Goal: Transaction & Acquisition: Book appointment/travel/reservation

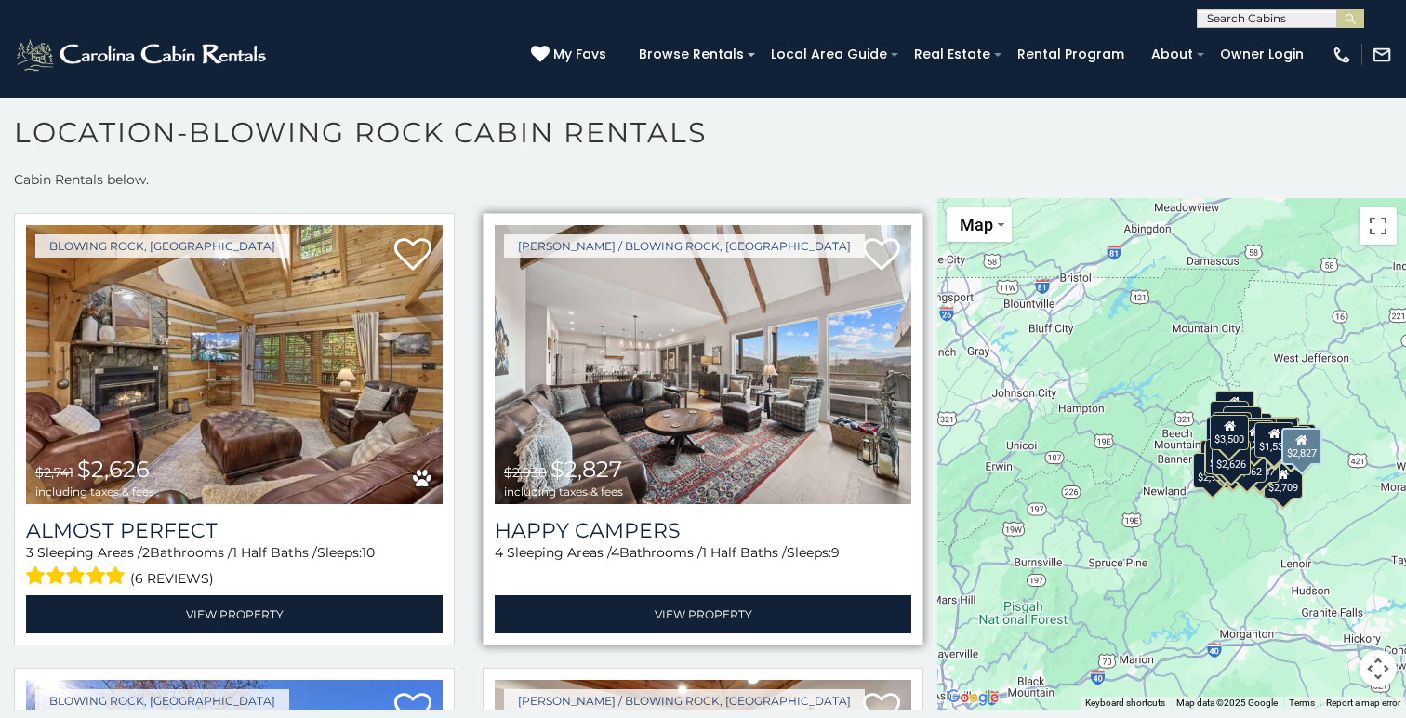
scroll to position [24141, 0]
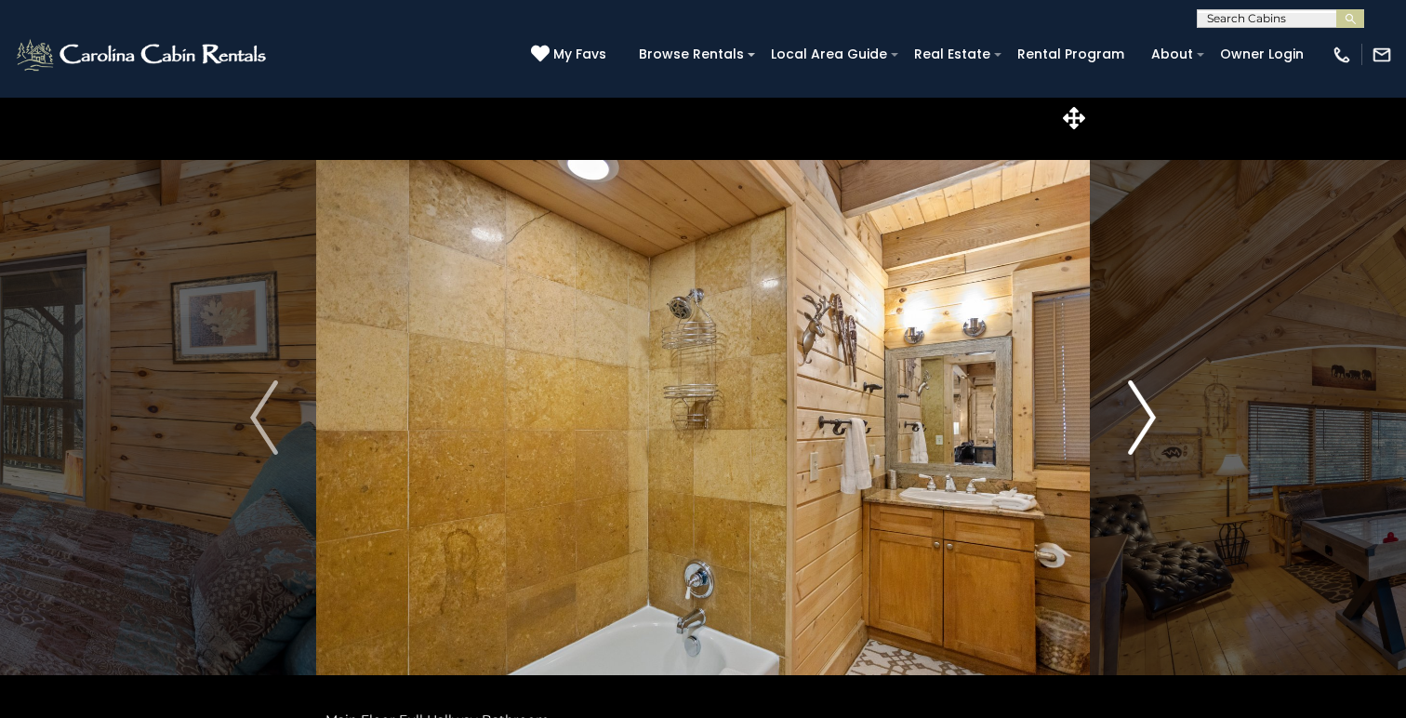
click at [1147, 406] on img "Next" at bounding box center [1142, 417] width 28 height 74
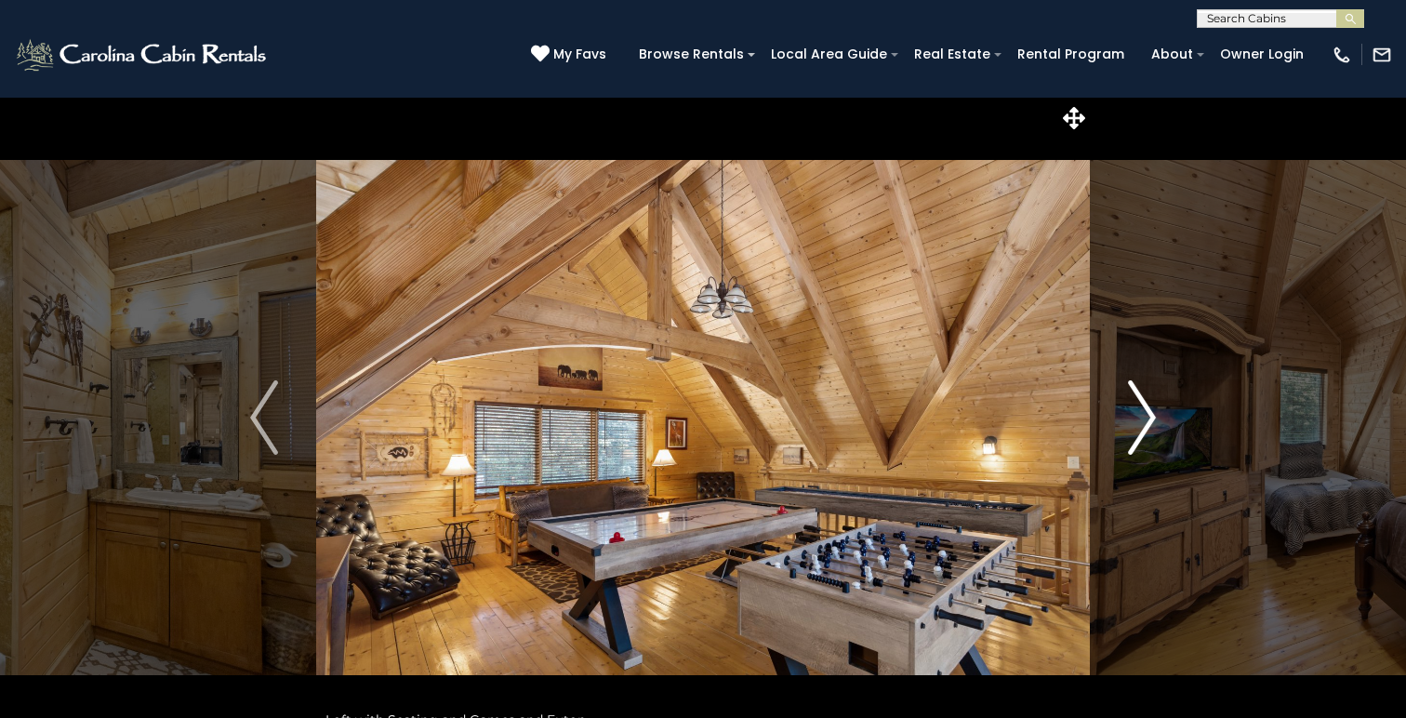
click at [1147, 406] on img "Next" at bounding box center [1142, 417] width 28 height 74
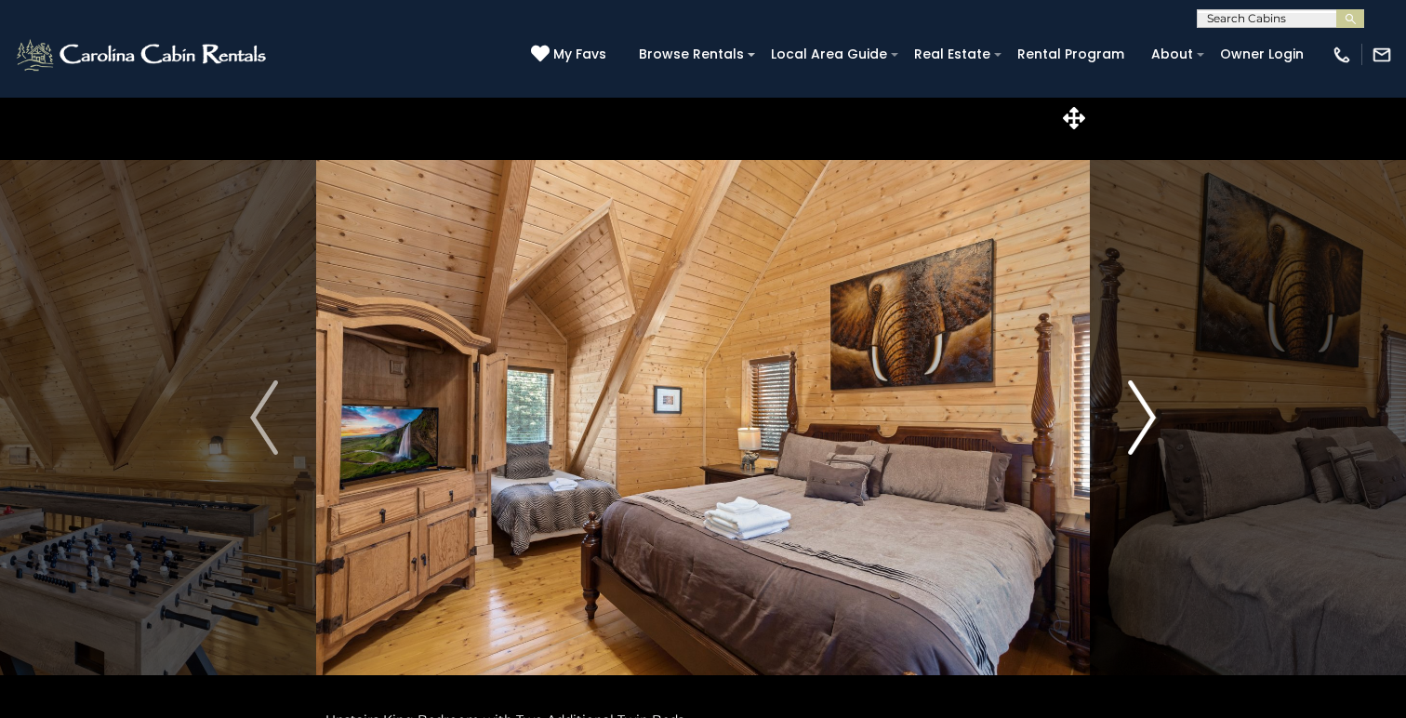
click at [1147, 406] on img "Next" at bounding box center [1142, 417] width 28 height 74
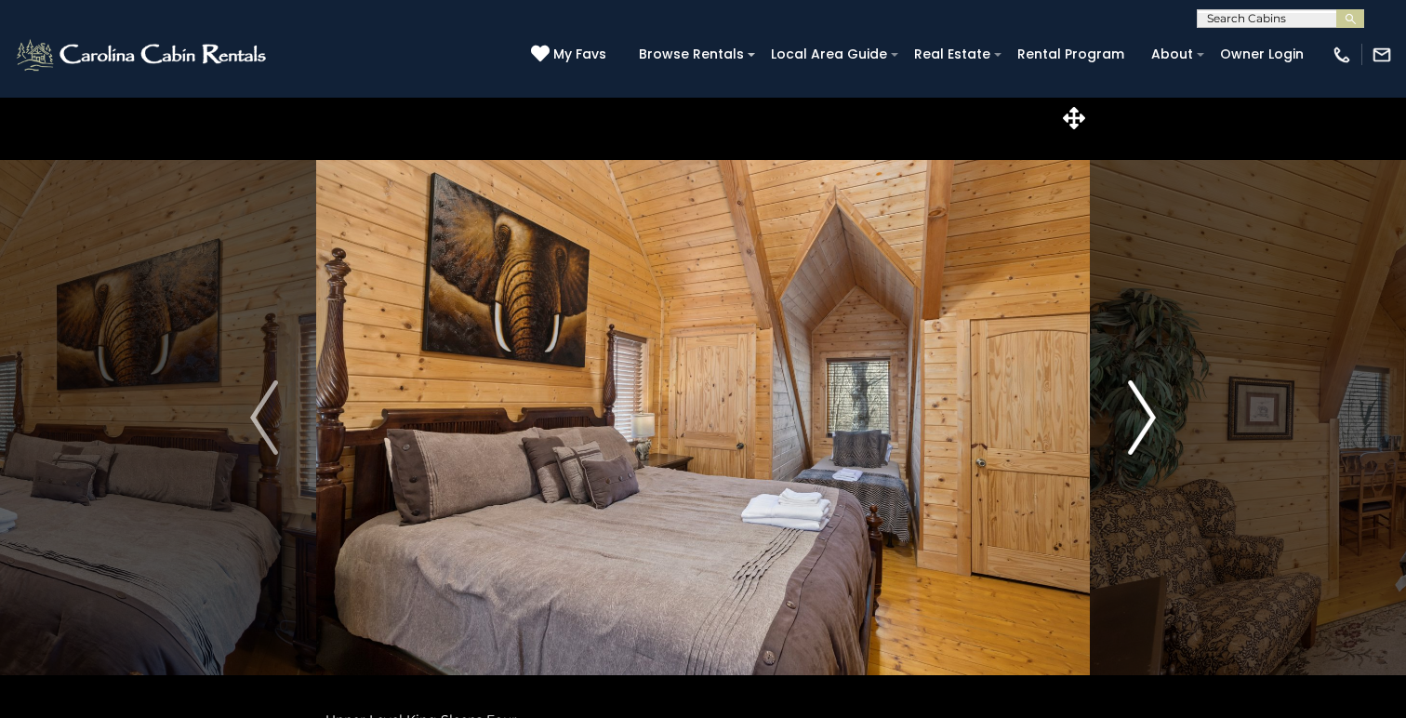
click at [1147, 406] on img "Next" at bounding box center [1142, 417] width 28 height 74
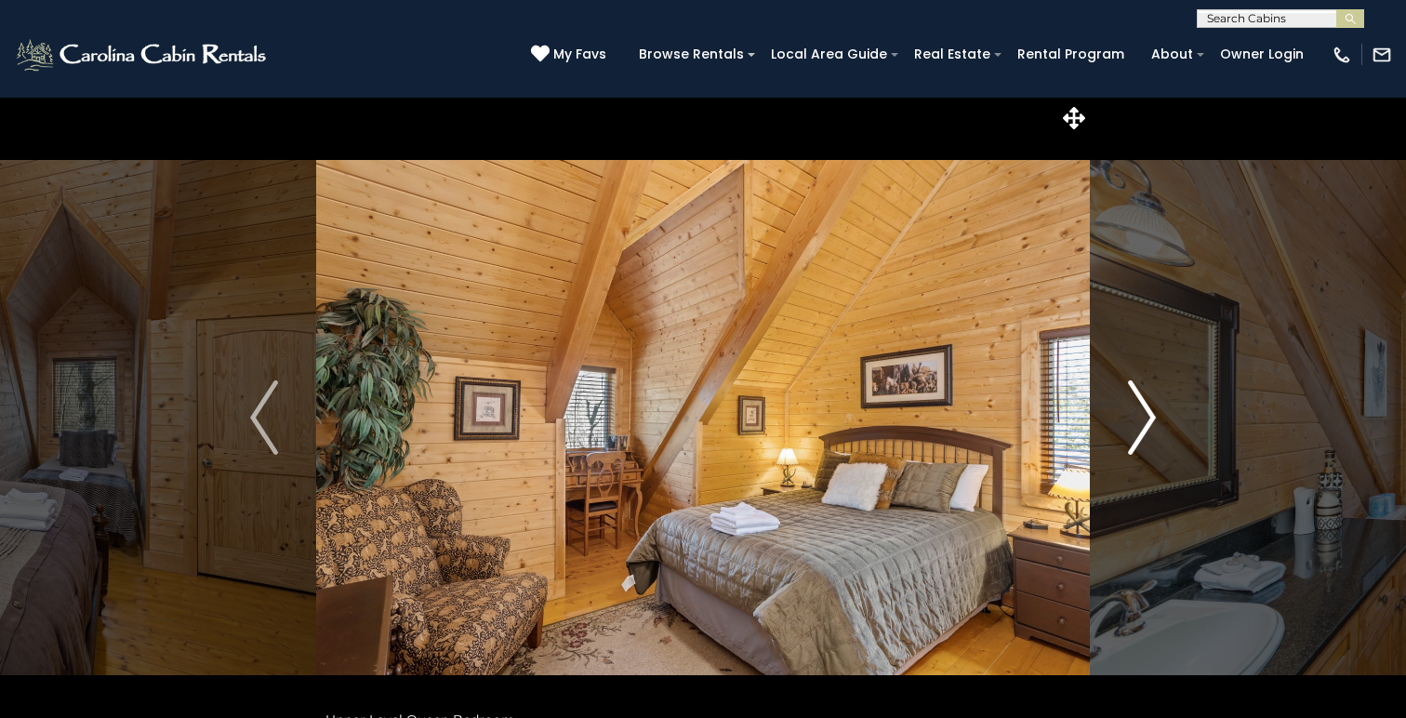
click at [1147, 406] on img "Next" at bounding box center [1142, 417] width 28 height 74
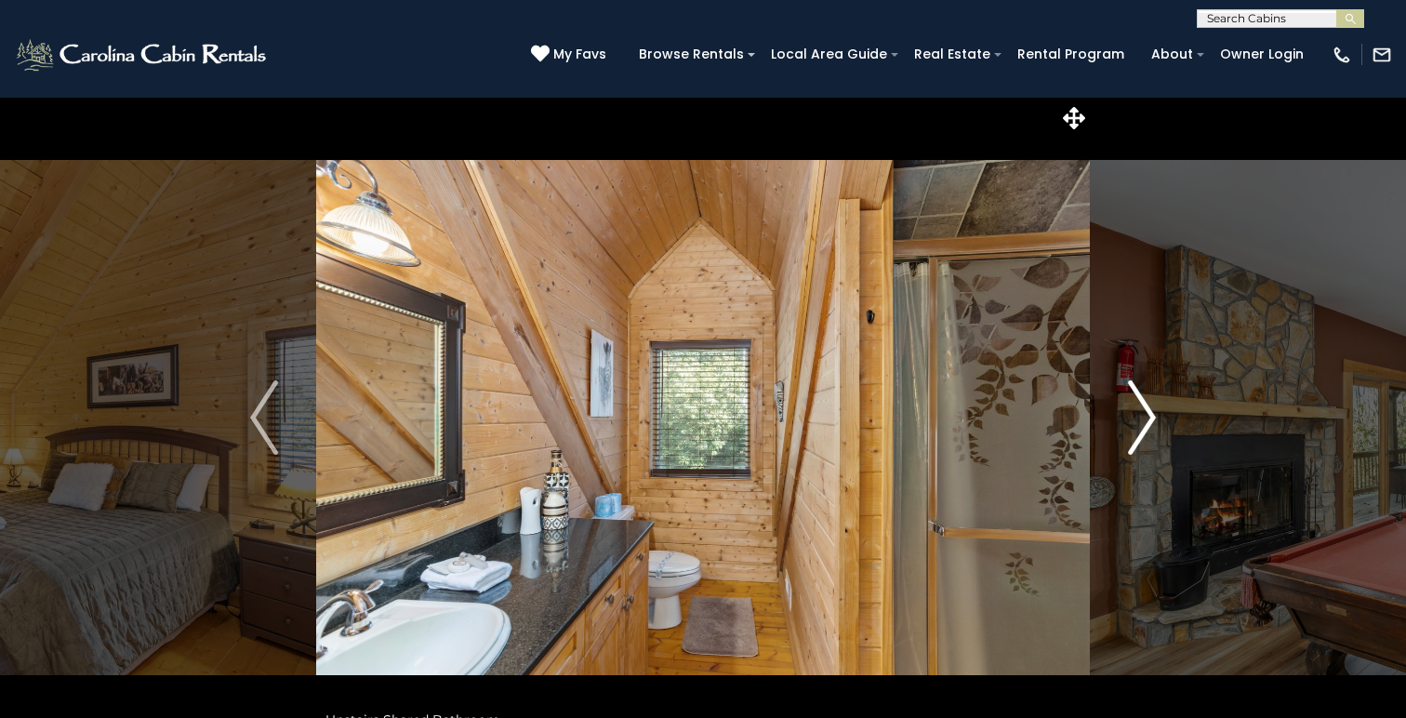
click at [1147, 406] on img "Next" at bounding box center [1142, 417] width 28 height 74
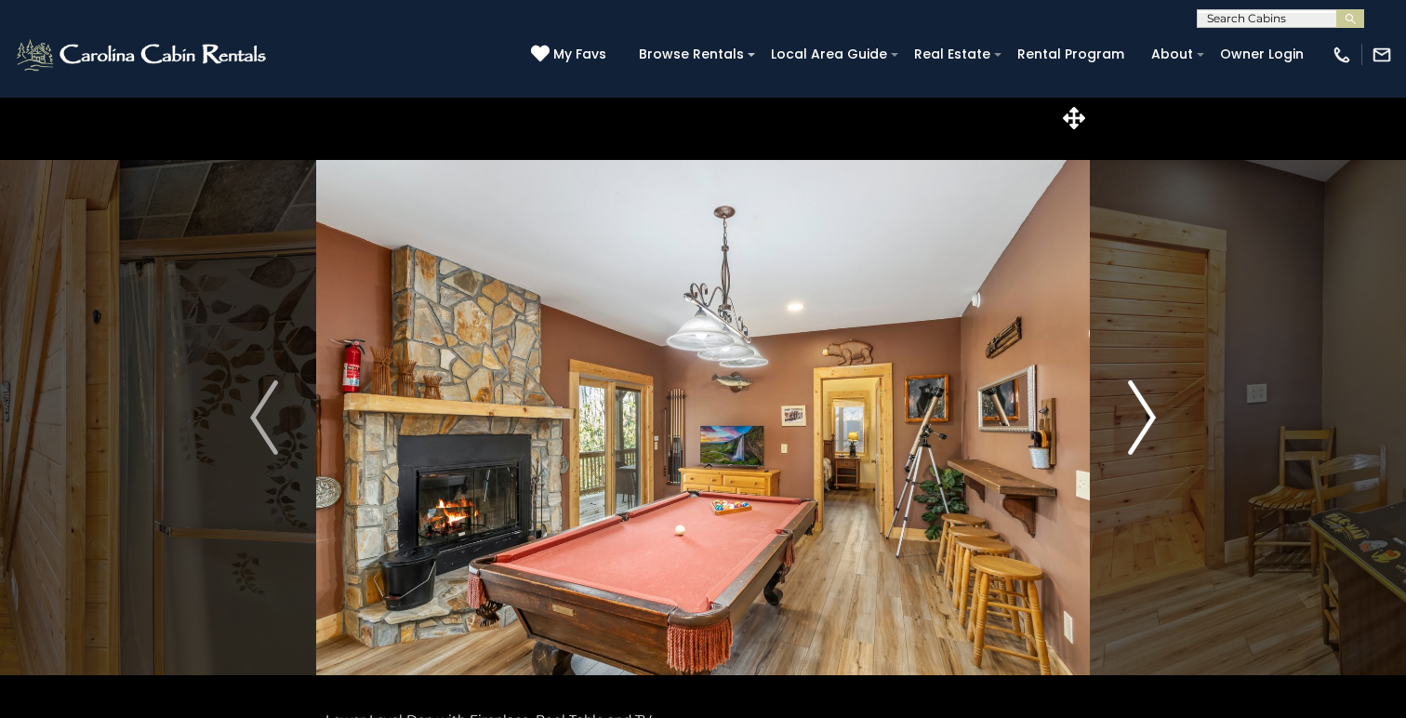
click at [1153, 414] on img "Next" at bounding box center [1142, 417] width 28 height 74
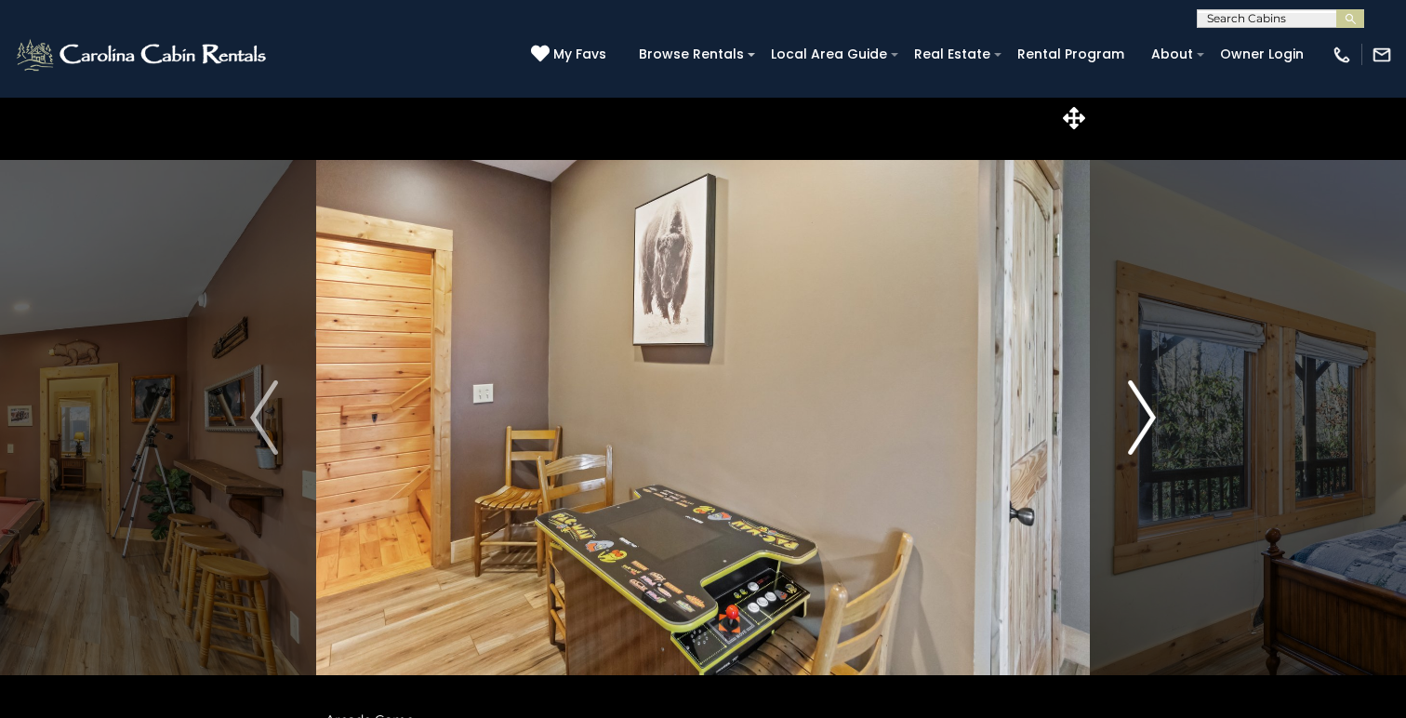
click at [1153, 414] on img "Next" at bounding box center [1142, 417] width 28 height 74
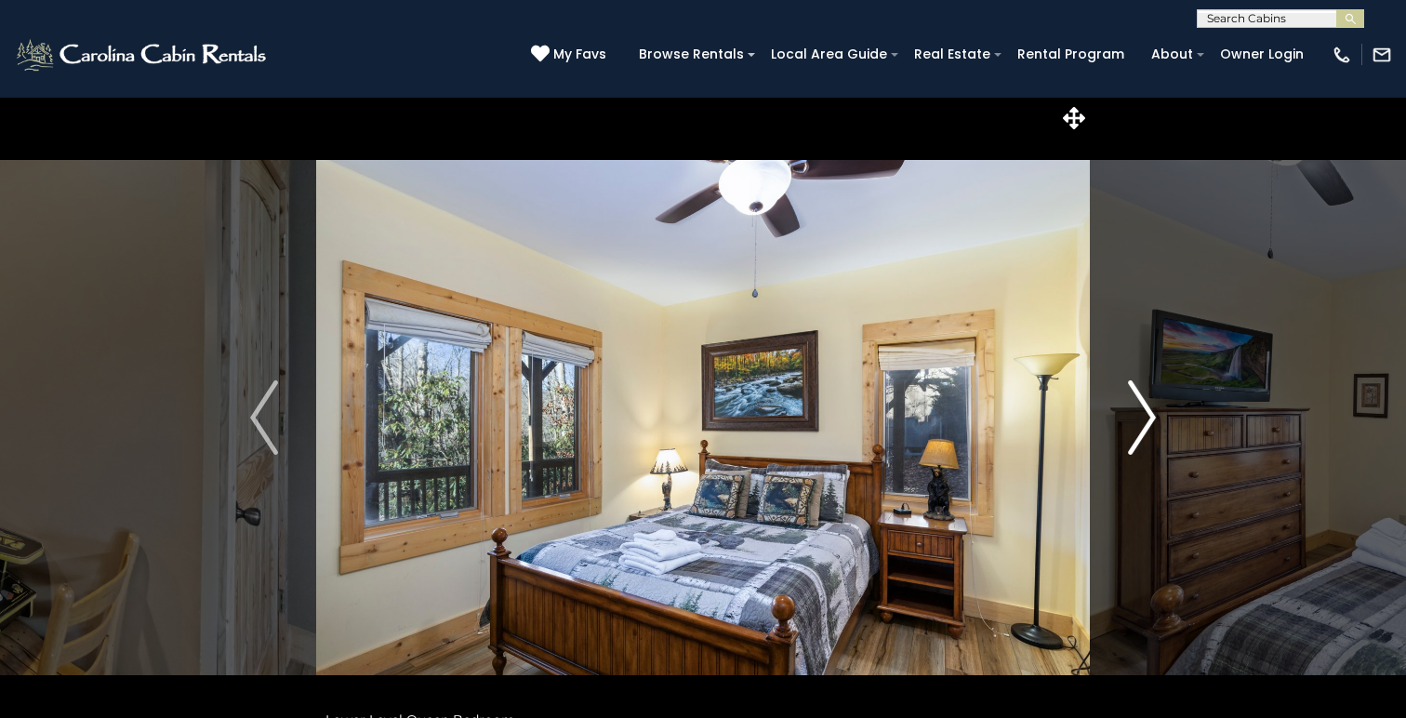
click at [1153, 414] on img "Next" at bounding box center [1142, 417] width 28 height 74
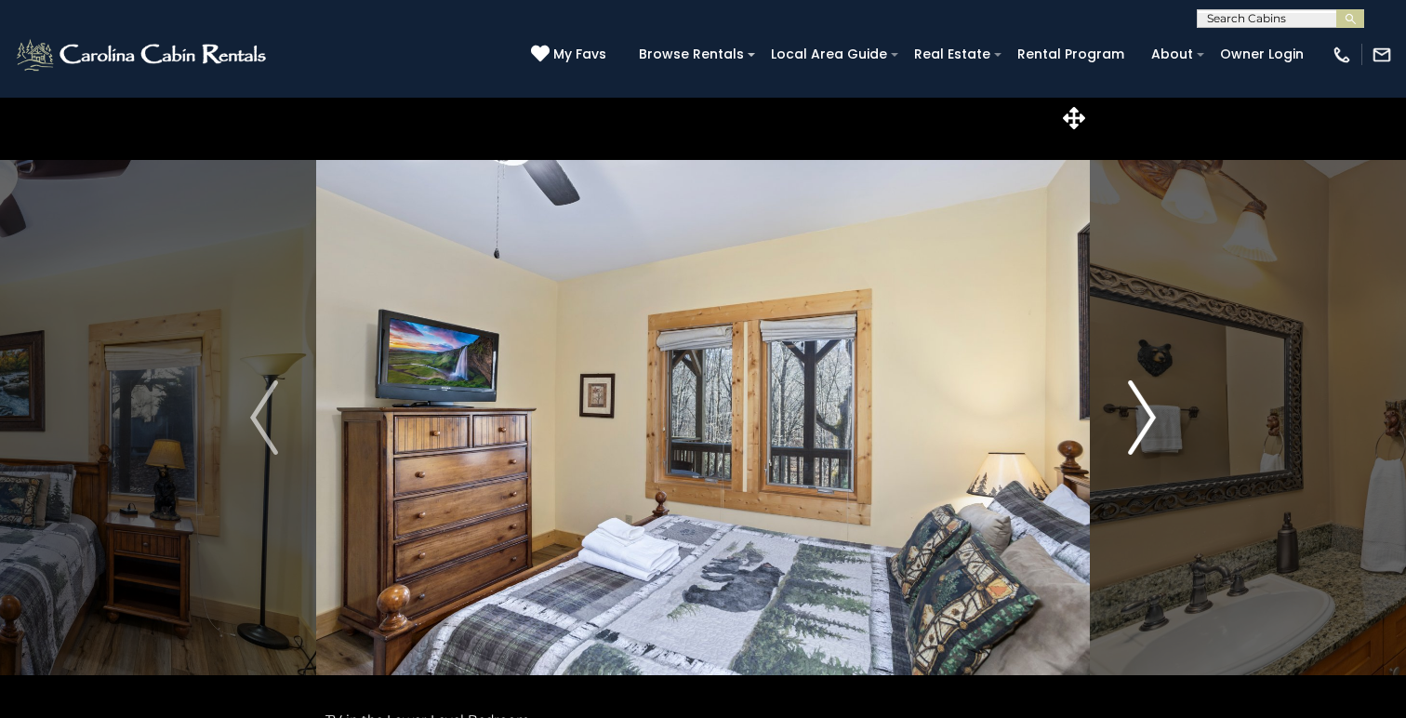
click at [1153, 414] on img "Next" at bounding box center [1142, 417] width 28 height 74
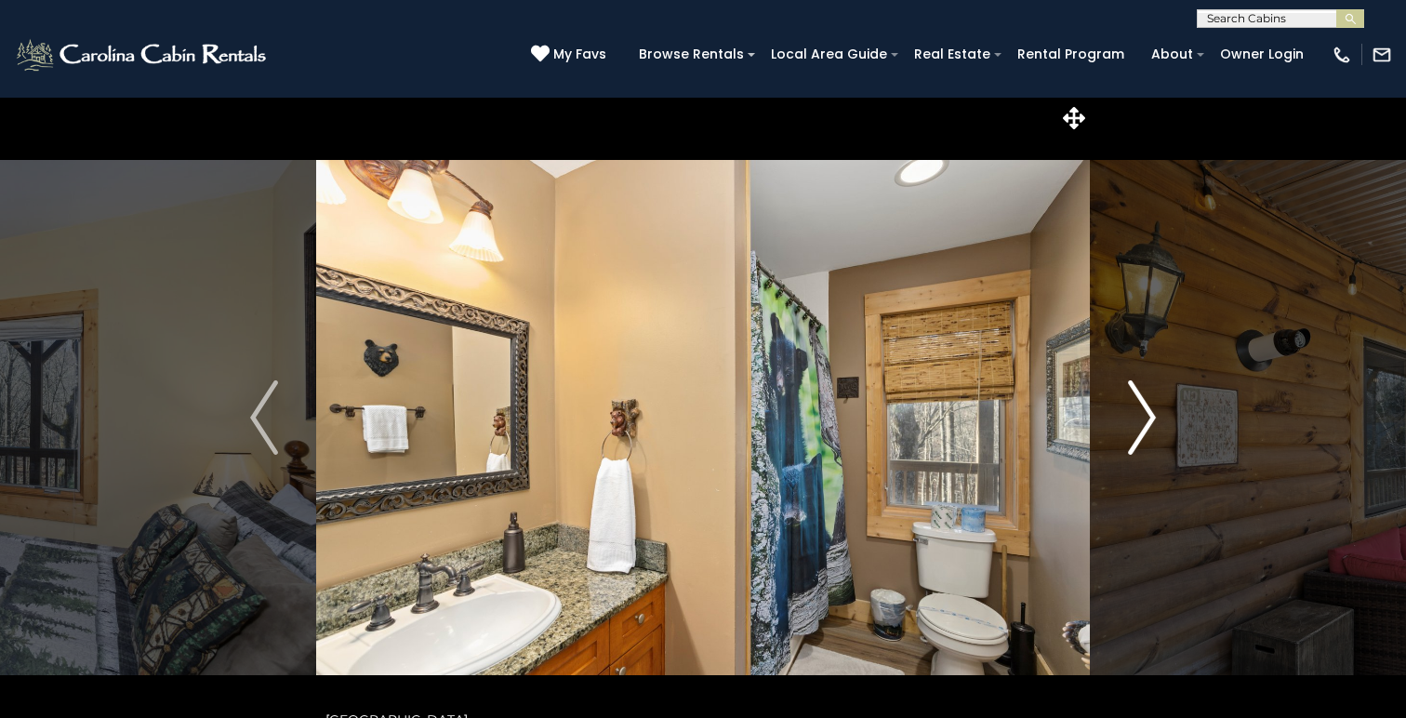
click at [1153, 414] on img "Next" at bounding box center [1142, 417] width 28 height 74
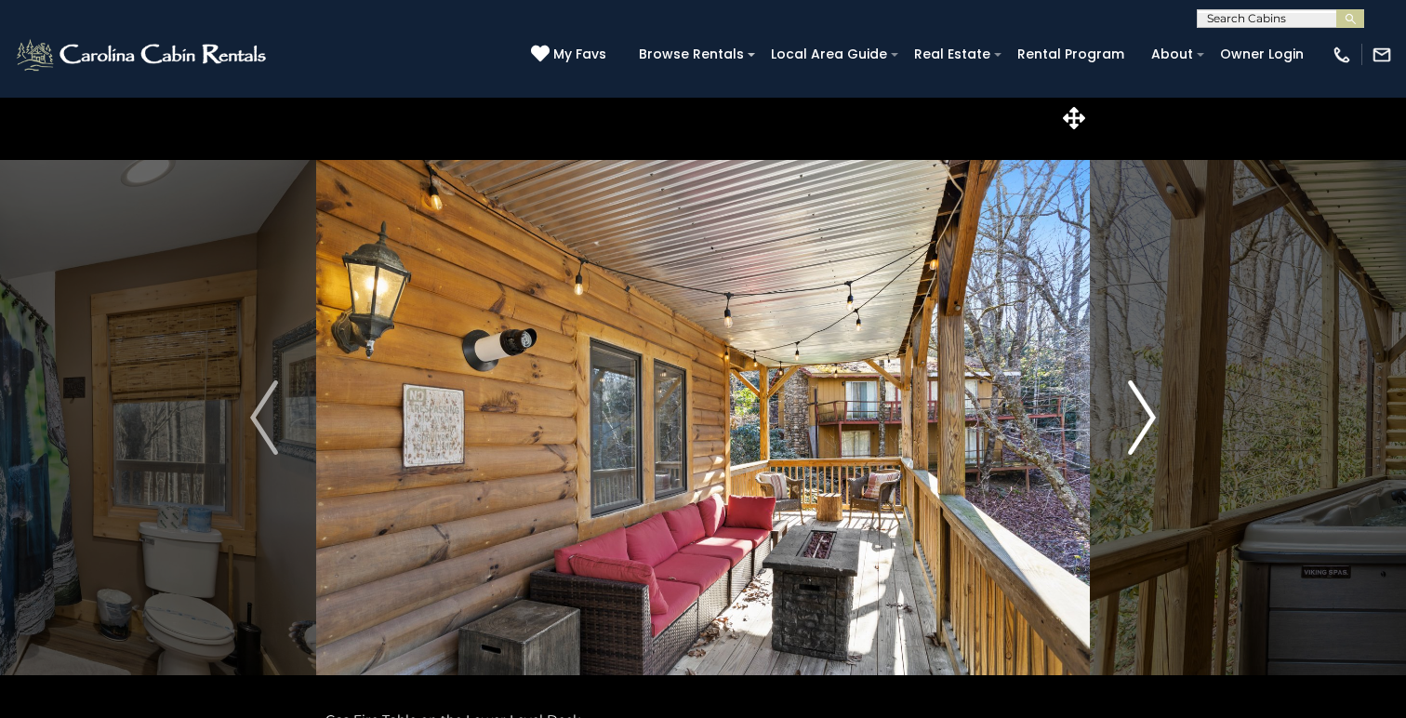
click at [1153, 414] on img "Next" at bounding box center [1142, 417] width 28 height 74
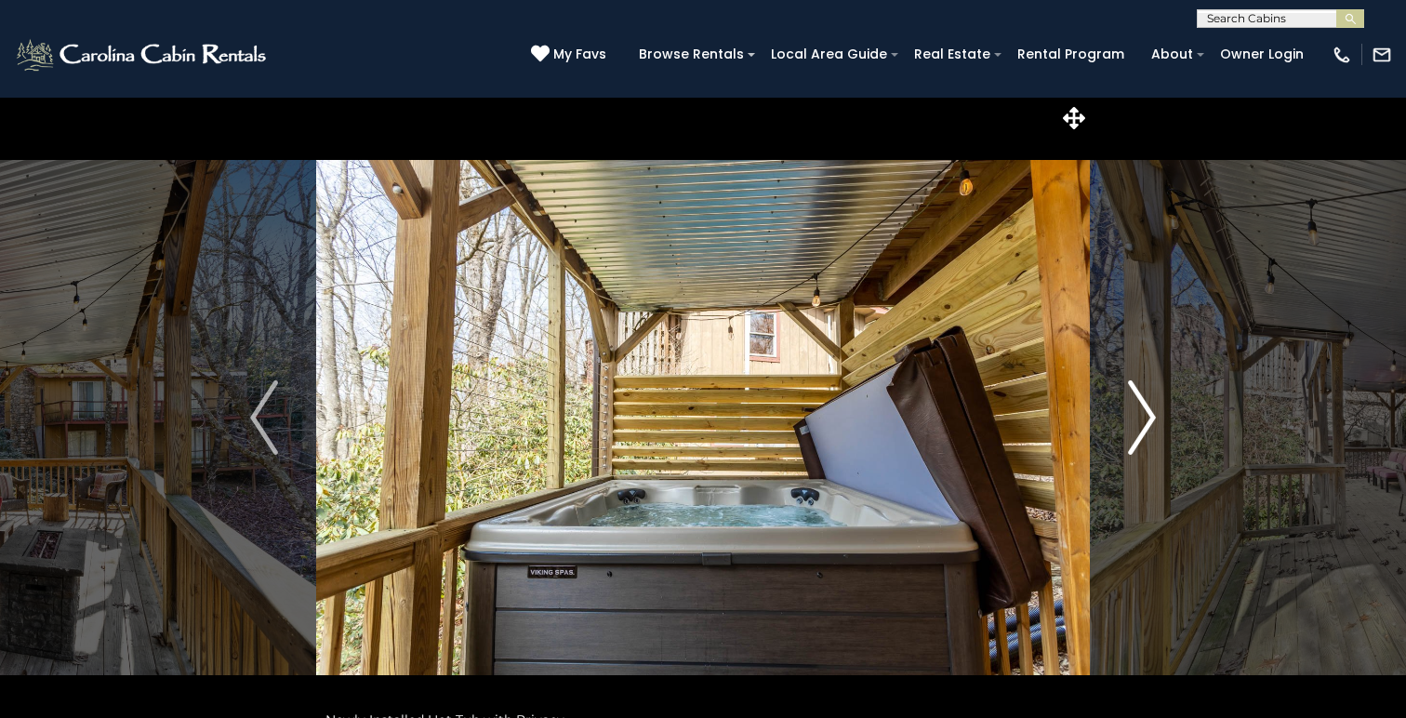
click at [1153, 414] on img "Next" at bounding box center [1142, 417] width 28 height 74
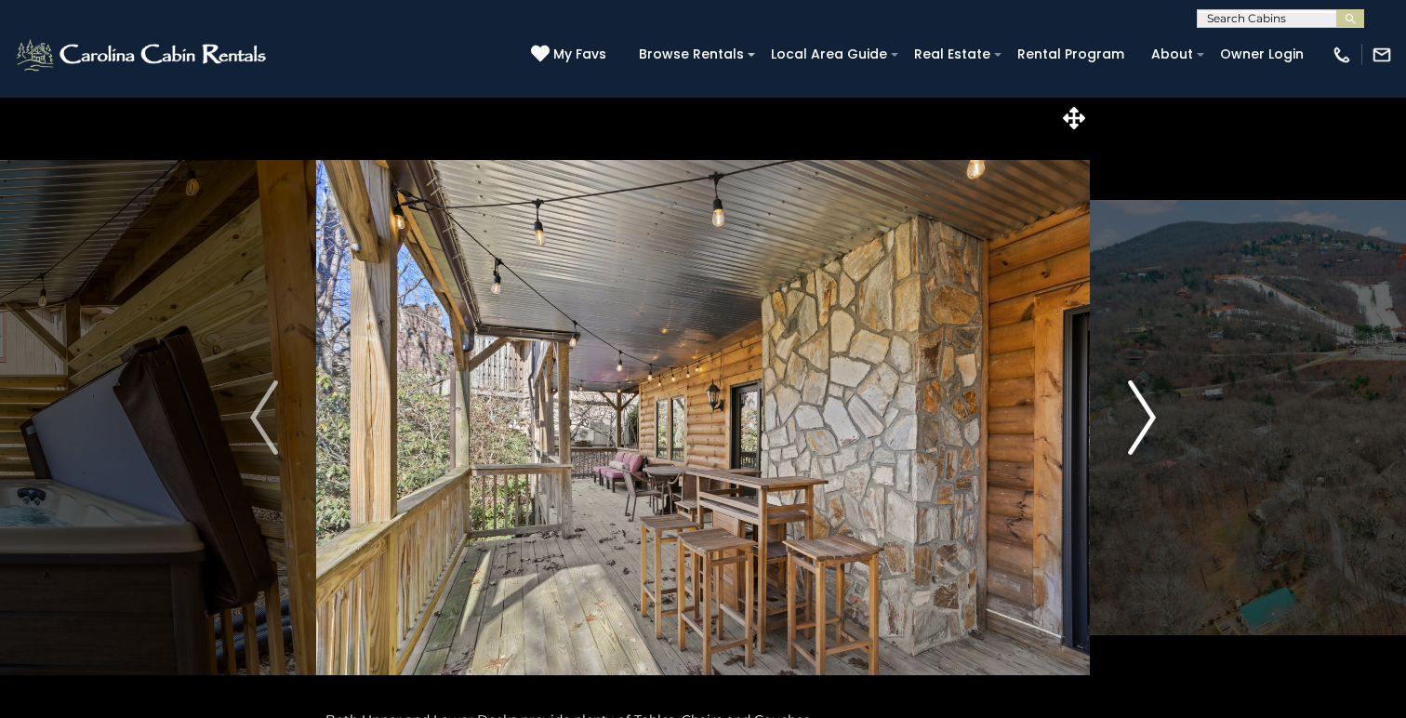
click at [1153, 414] on img "Next" at bounding box center [1142, 417] width 28 height 74
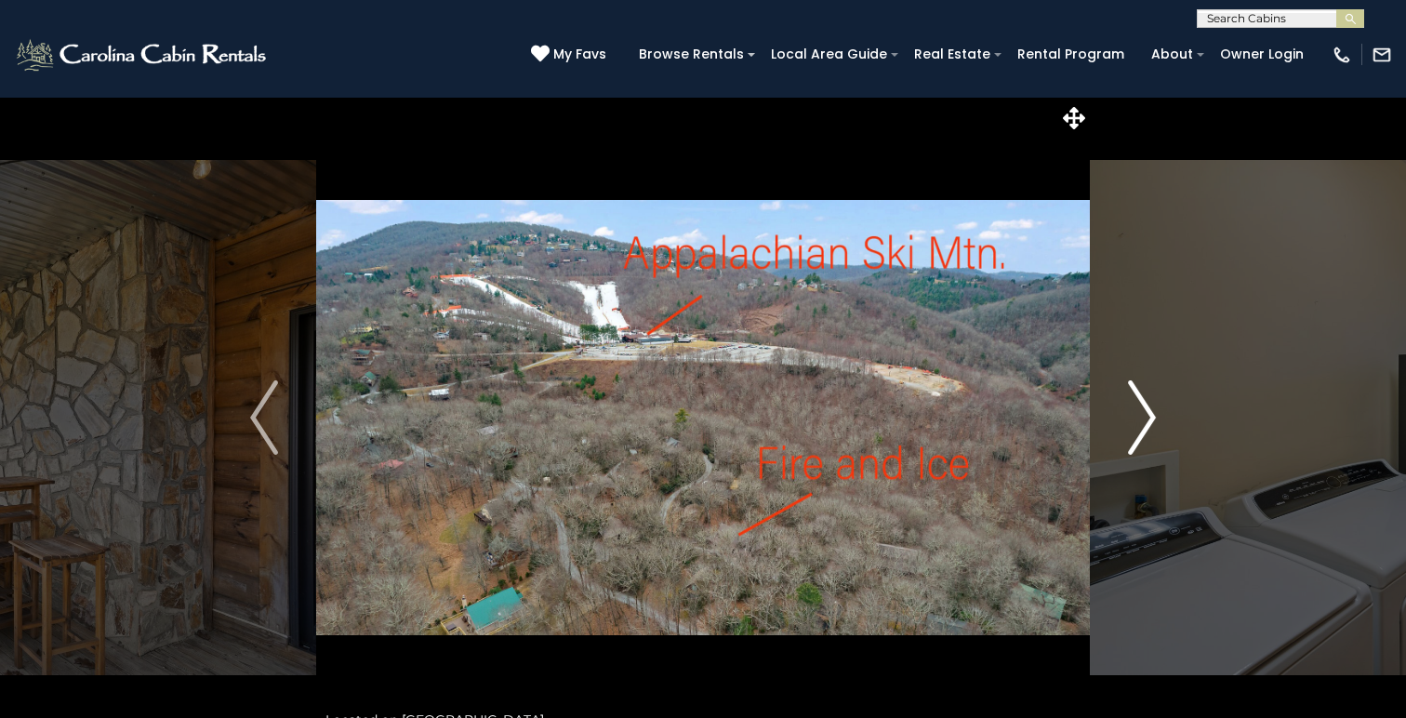
click at [1153, 414] on img "Next" at bounding box center [1142, 417] width 28 height 74
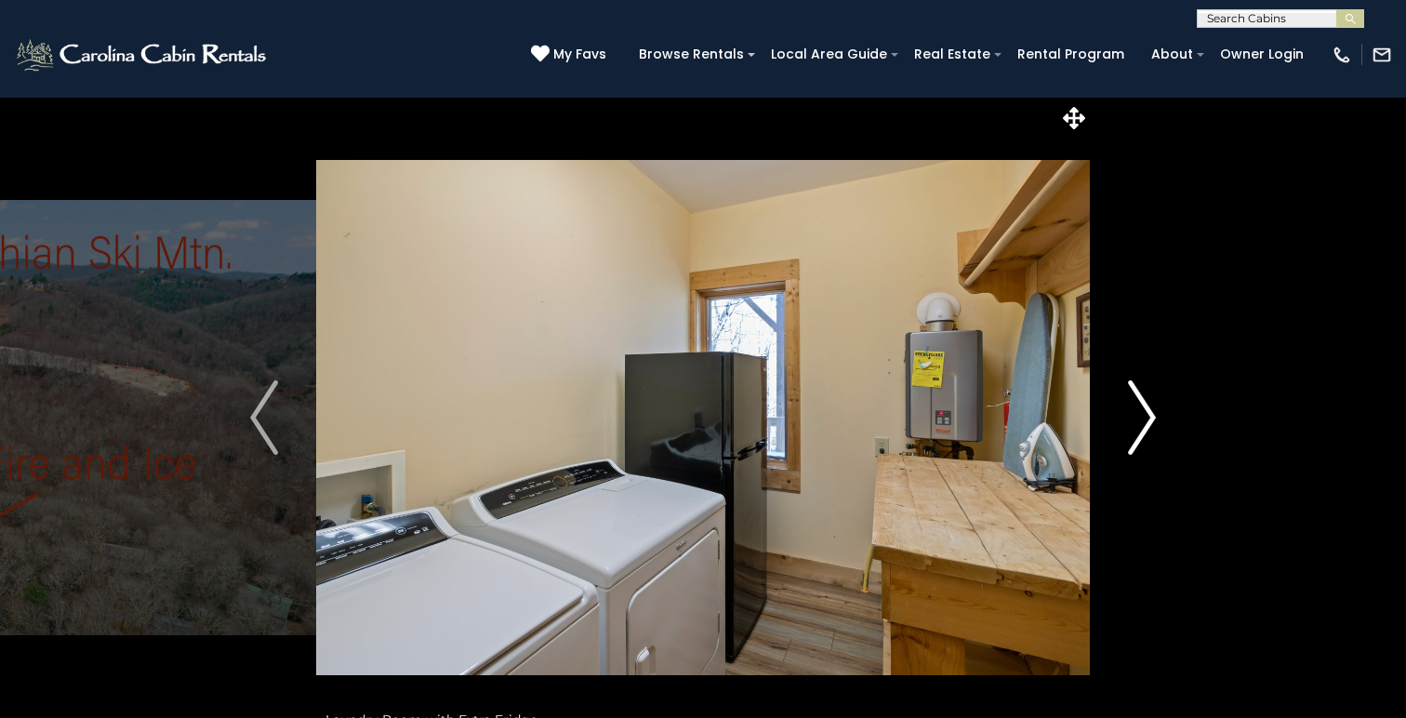
click at [1153, 414] on img "Next" at bounding box center [1142, 417] width 28 height 74
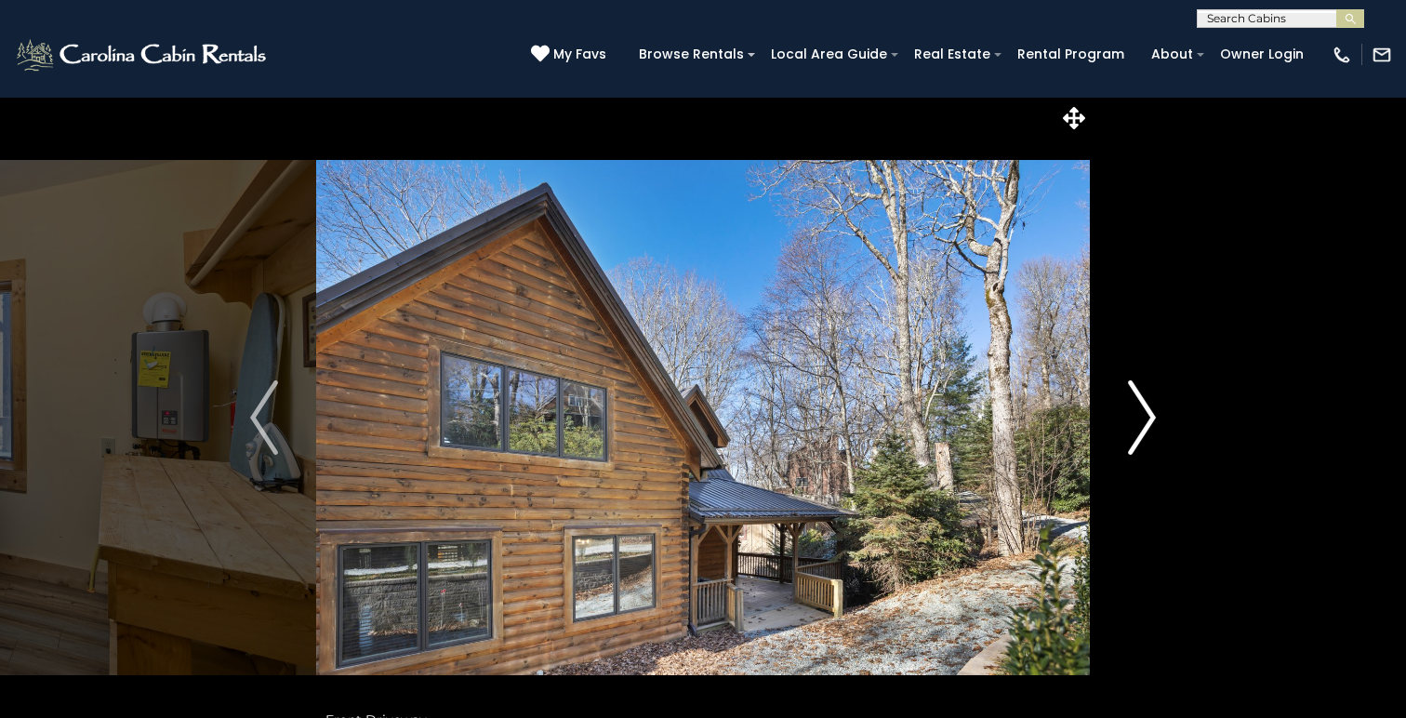
click at [1152, 414] on img "Next" at bounding box center [1142, 417] width 28 height 74
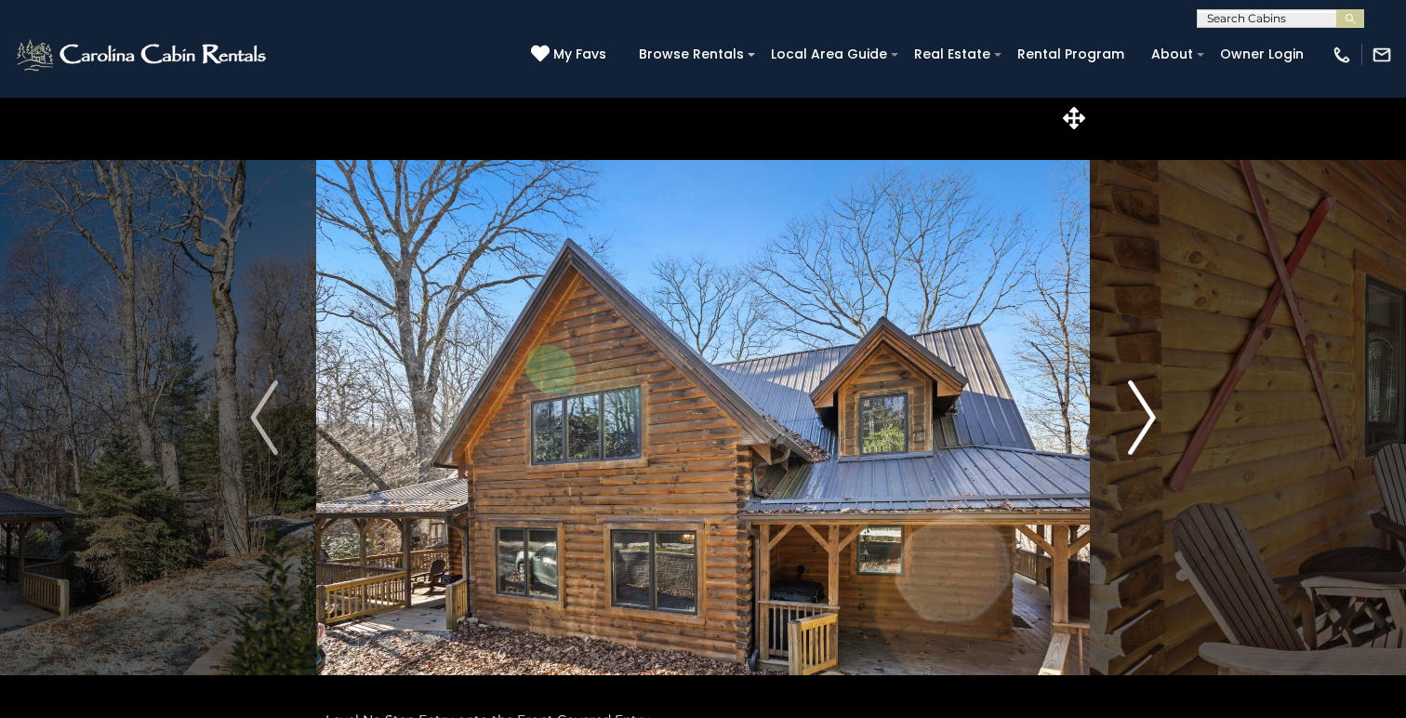
click at [1152, 414] on img "Next" at bounding box center [1142, 417] width 28 height 74
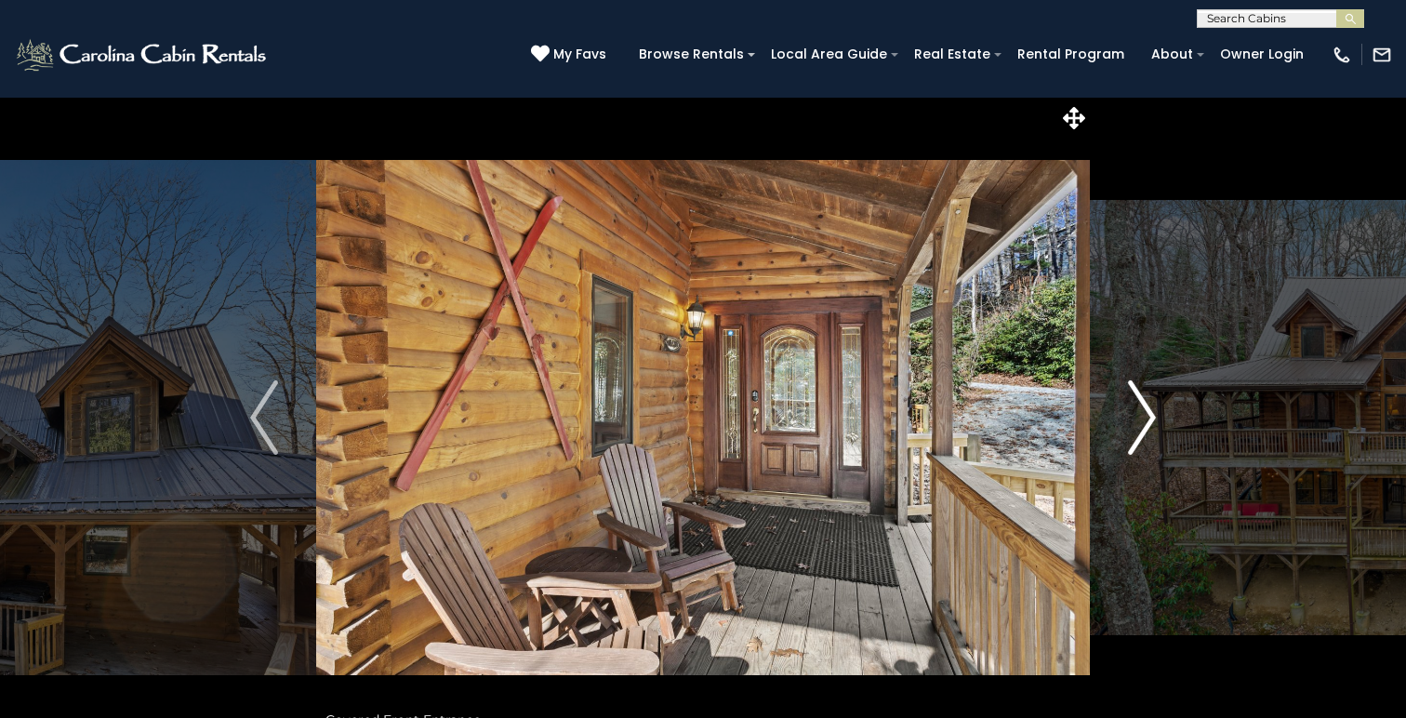
click at [1152, 414] on img "Next" at bounding box center [1142, 417] width 28 height 74
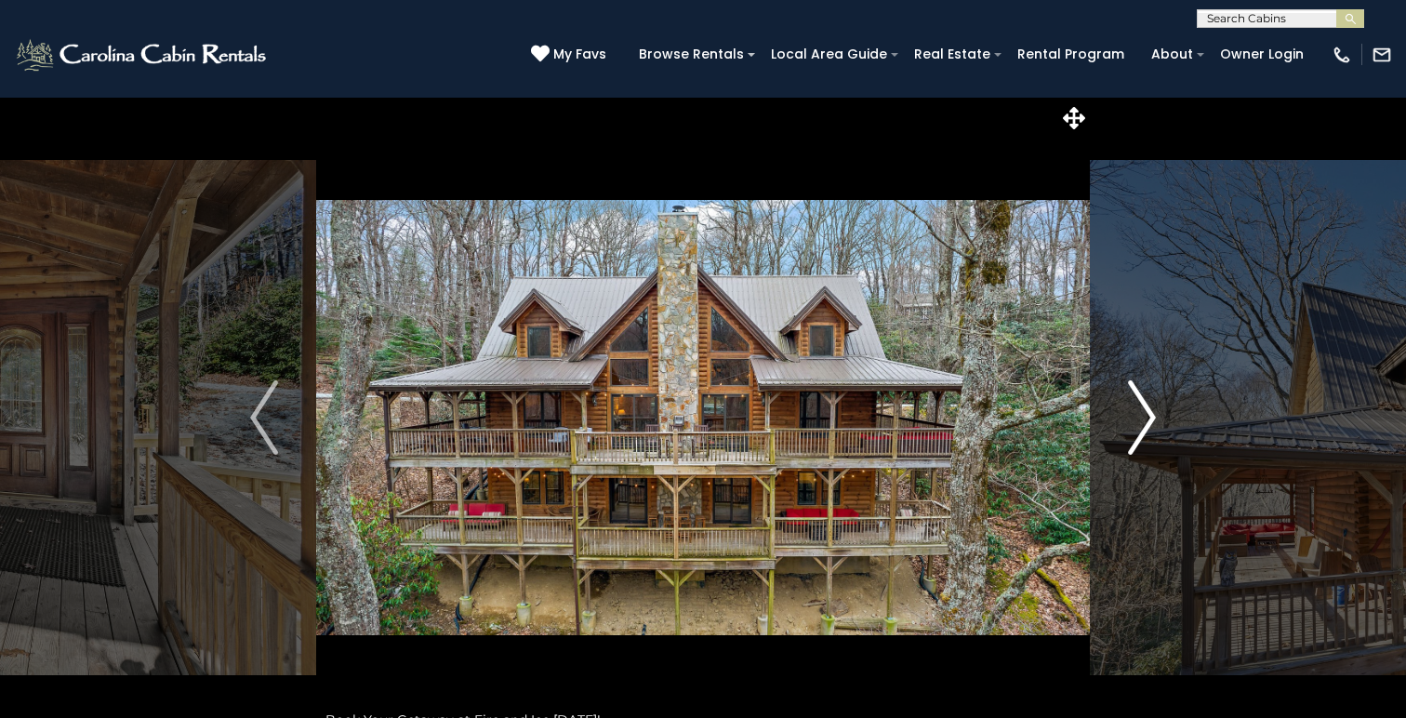
click at [1152, 414] on img "Next" at bounding box center [1142, 417] width 28 height 74
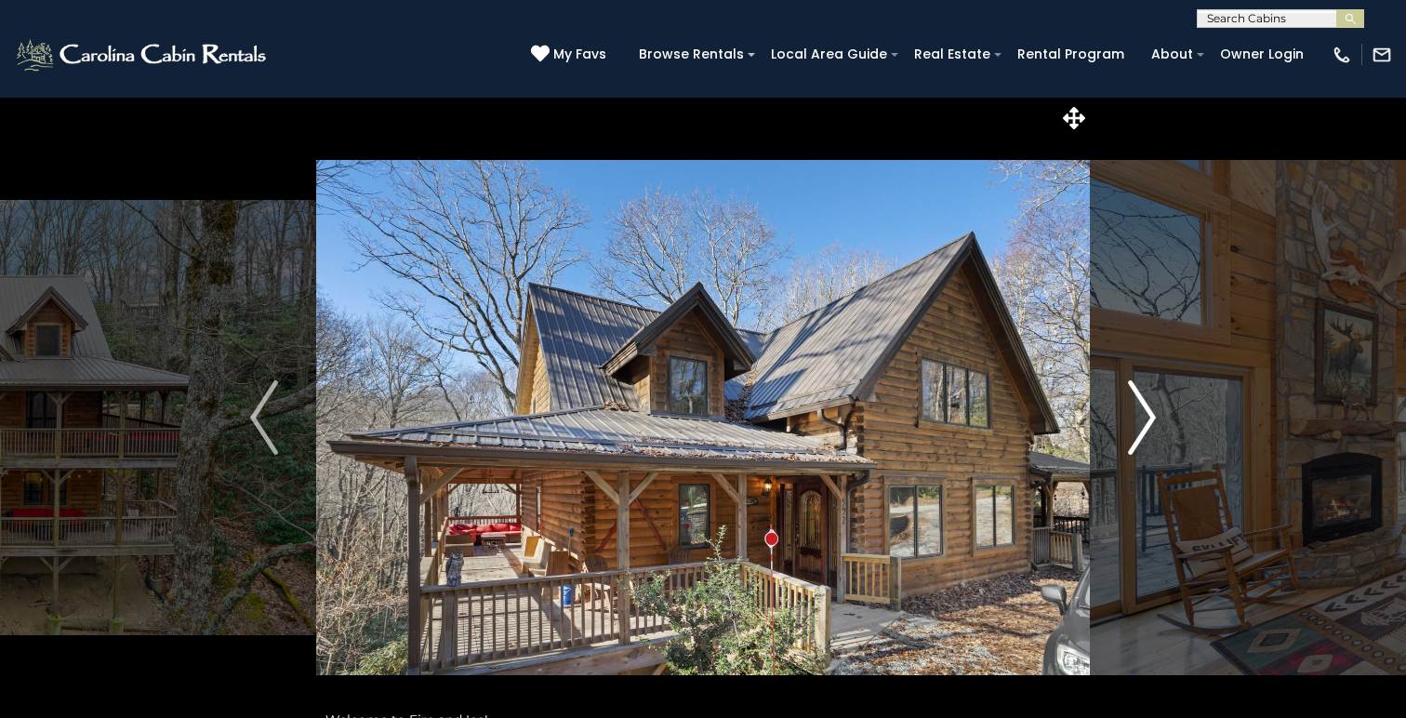
click at [1152, 414] on img "Next" at bounding box center [1142, 417] width 28 height 74
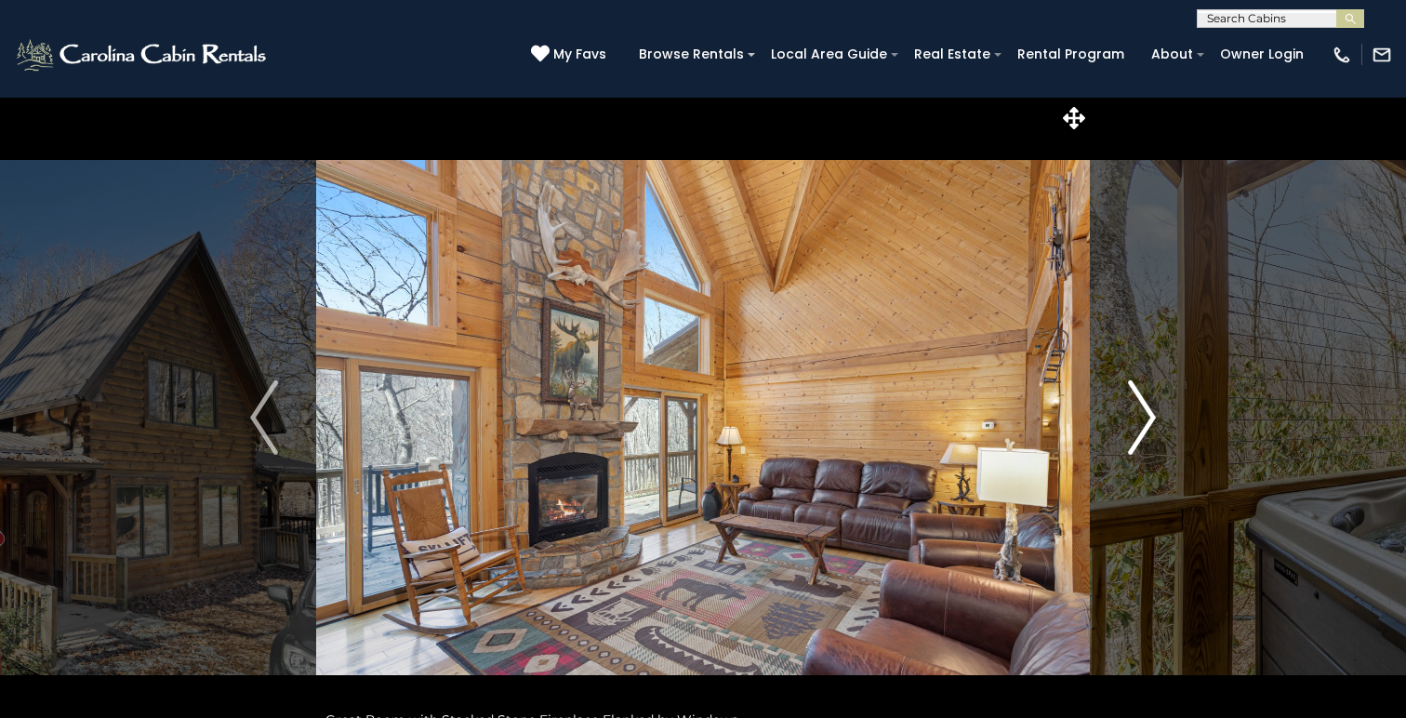
click at [1152, 414] on img "Next" at bounding box center [1142, 417] width 28 height 74
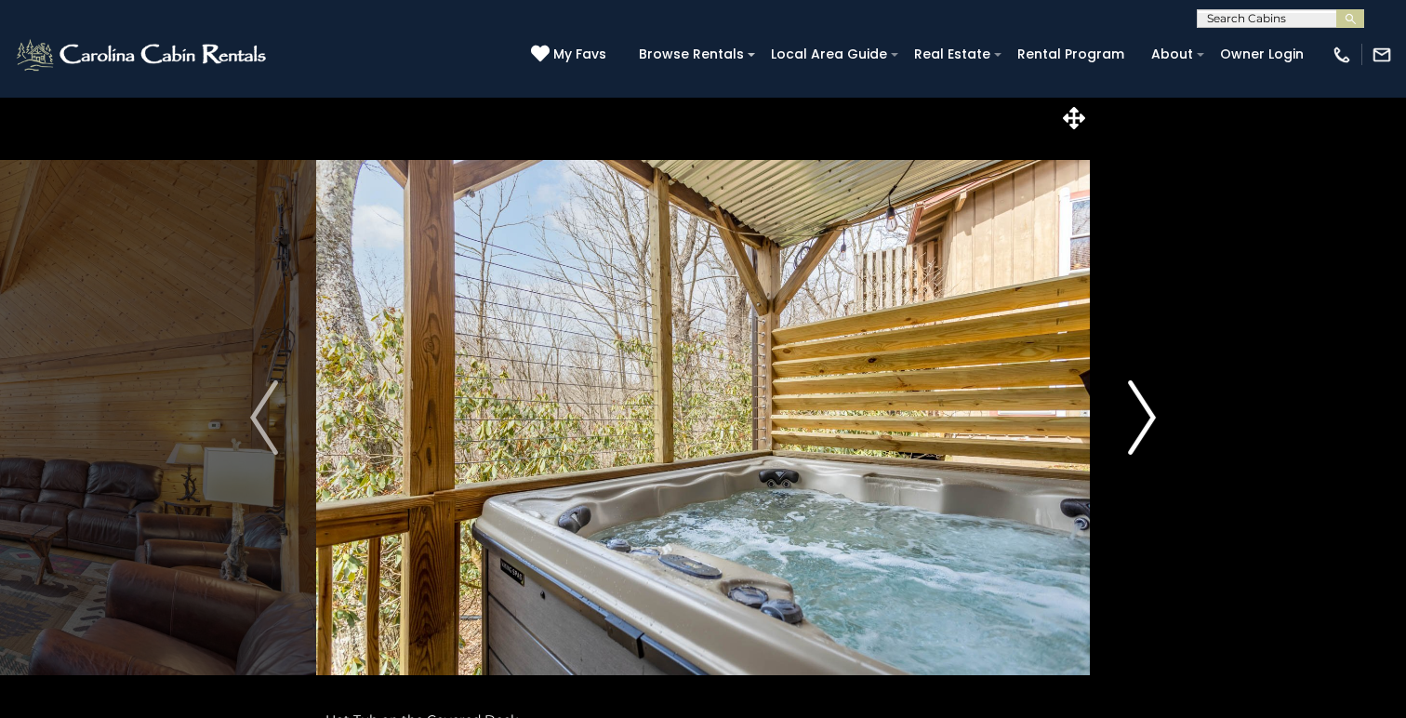
click at [1152, 414] on img "Next" at bounding box center [1142, 417] width 28 height 74
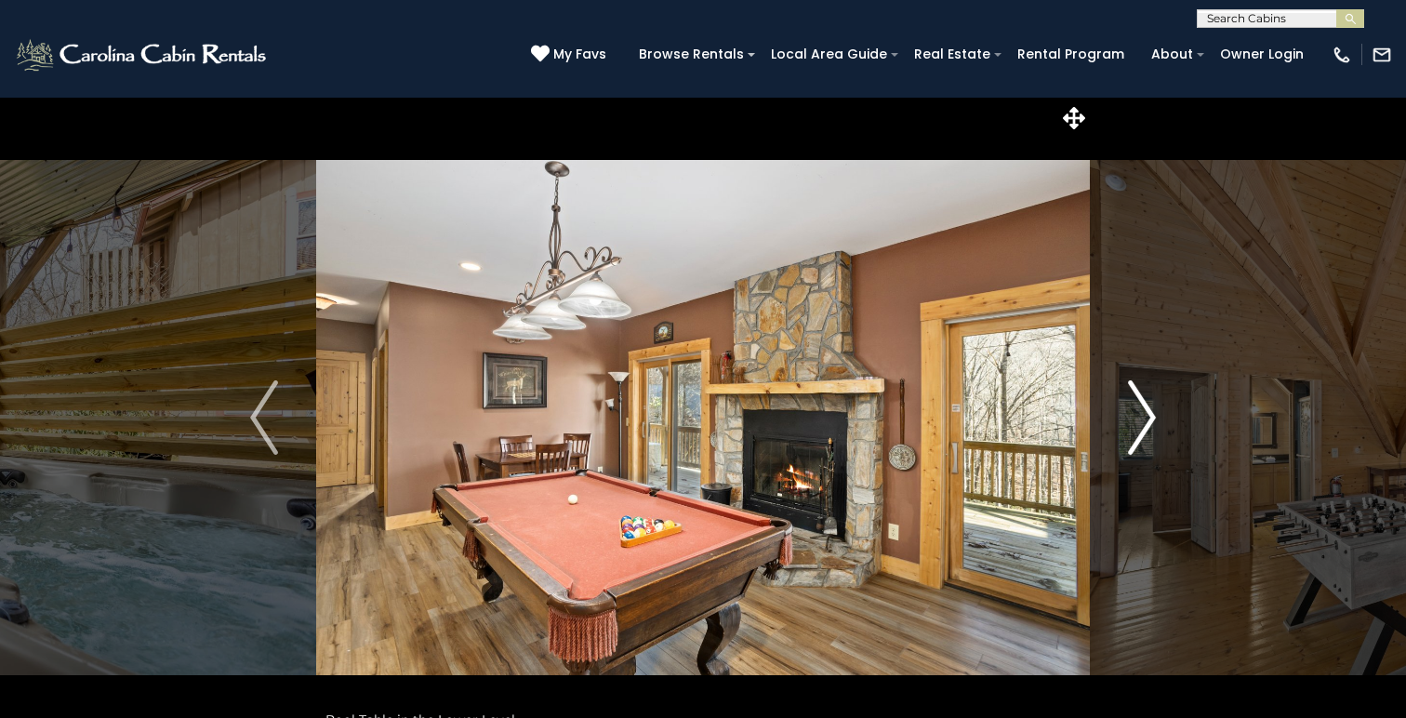
click at [1152, 414] on img "Next" at bounding box center [1142, 417] width 28 height 74
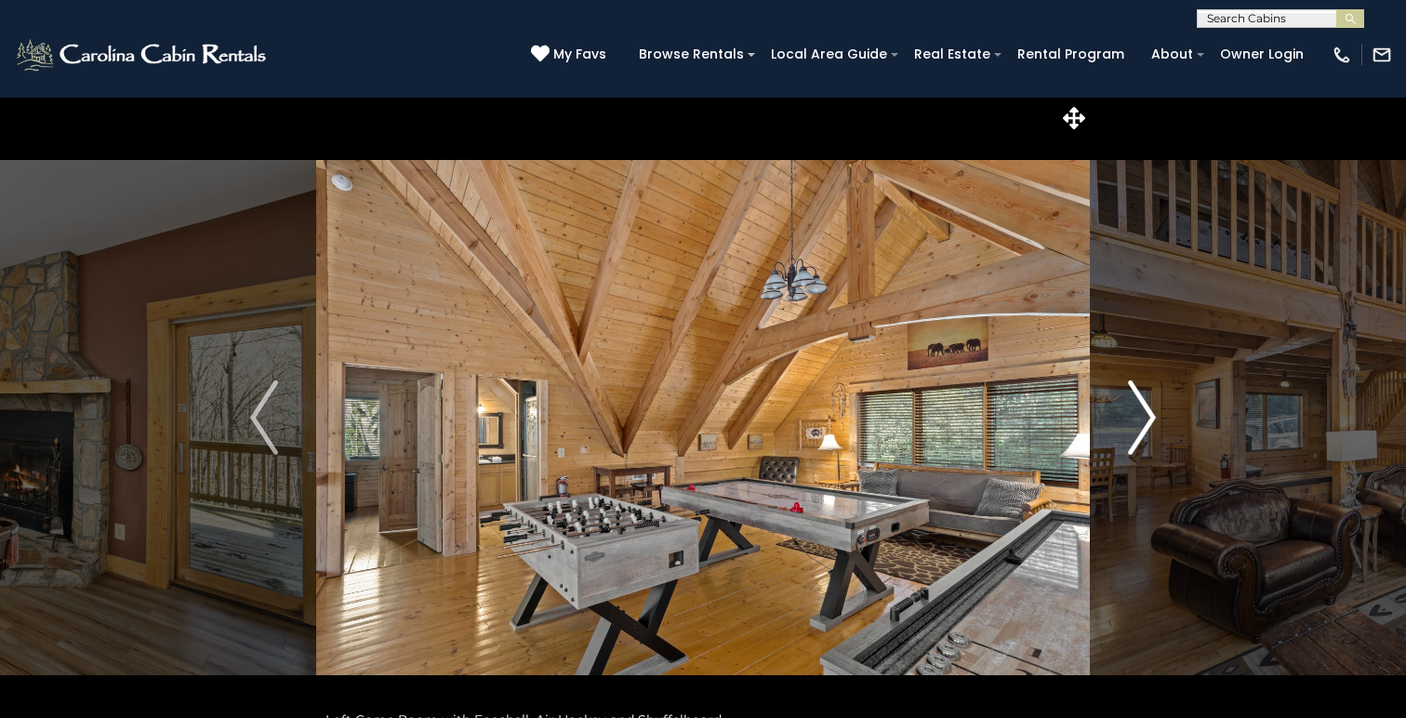
click at [1152, 414] on img "Next" at bounding box center [1142, 417] width 28 height 74
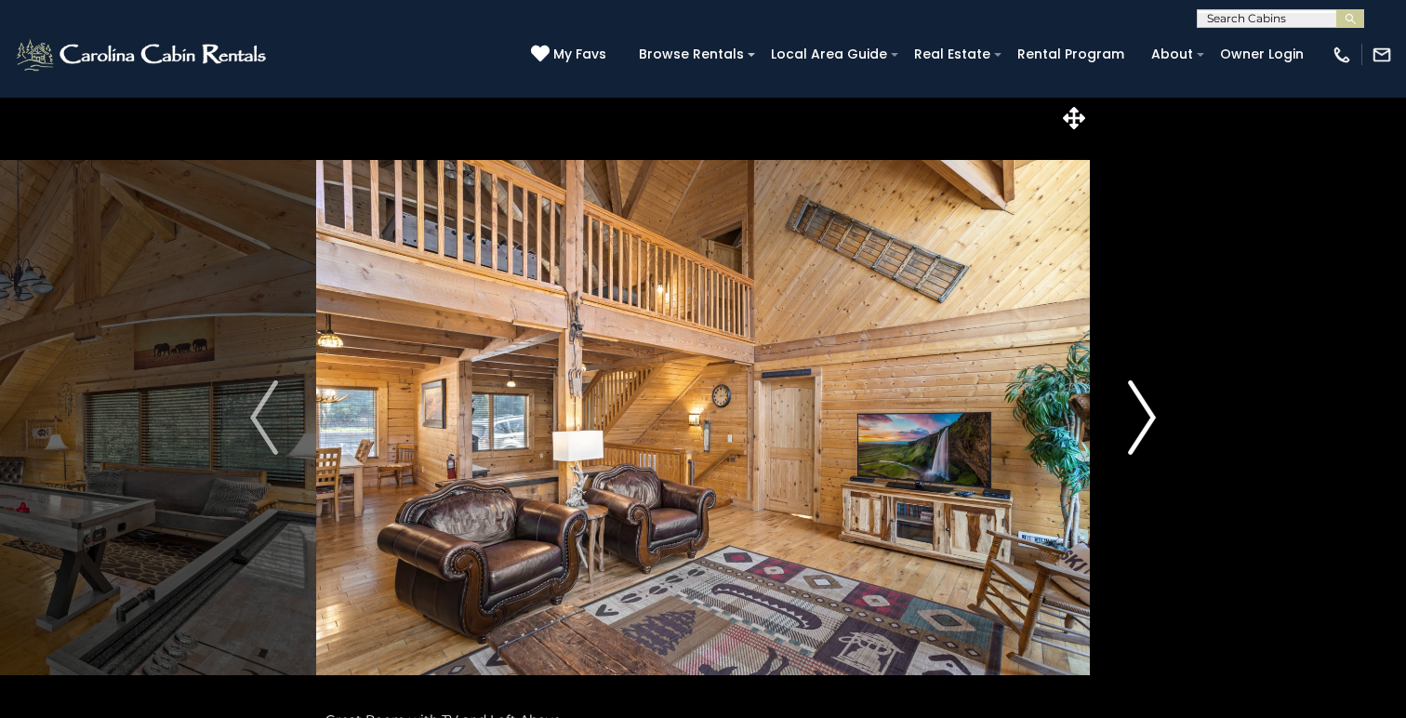
click at [1152, 414] on img "Next" at bounding box center [1142, 417] width 28 height 74
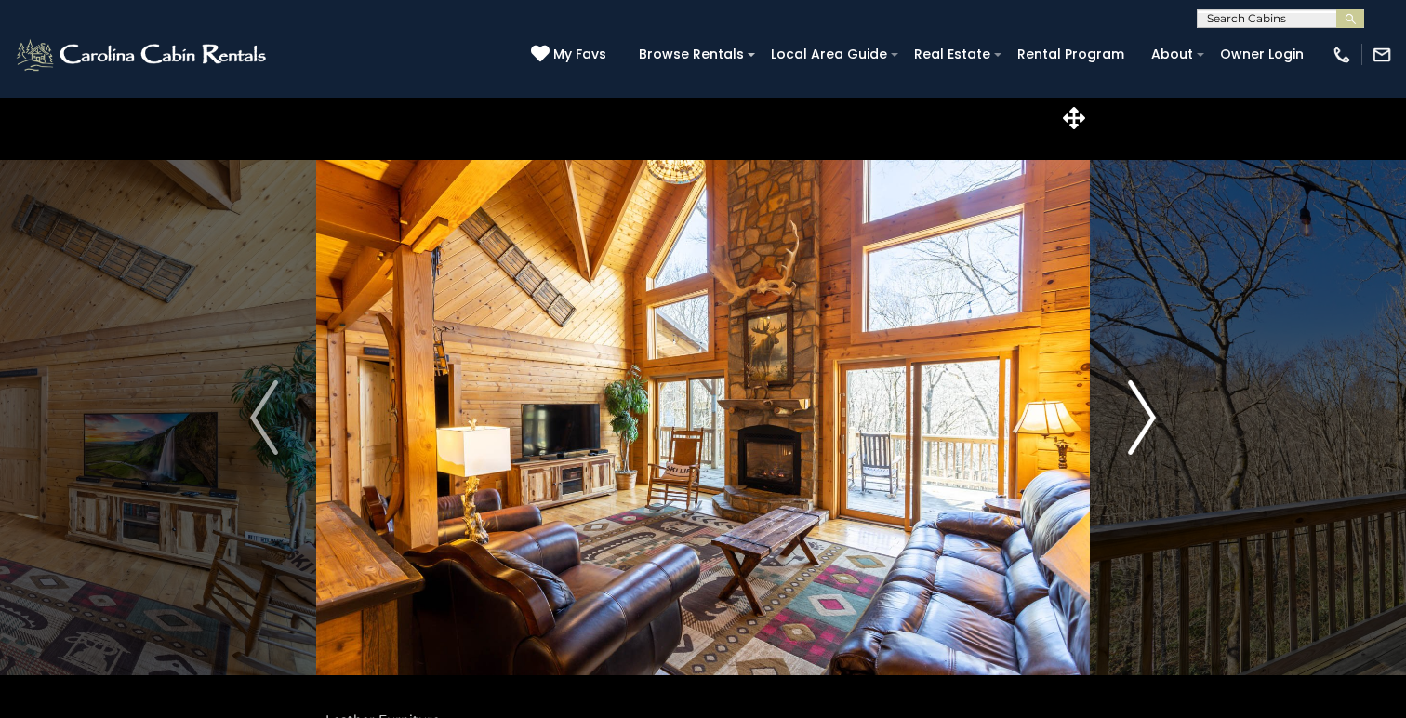
click at [1152, 414] on img "Next" at bounding box center [1142, 417] width 28 height 74
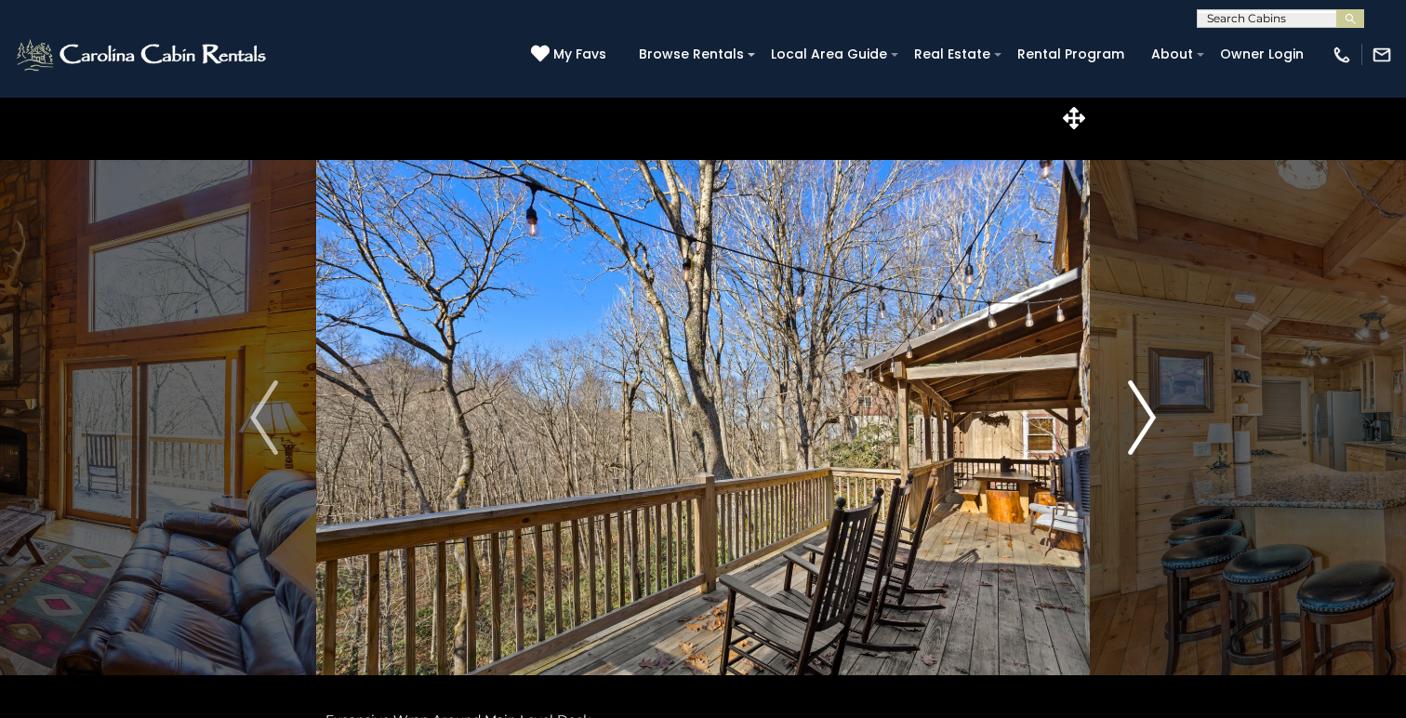
click at [1152, 414] on img "Next" at bounding box center [1142, 417] width 28 height 74
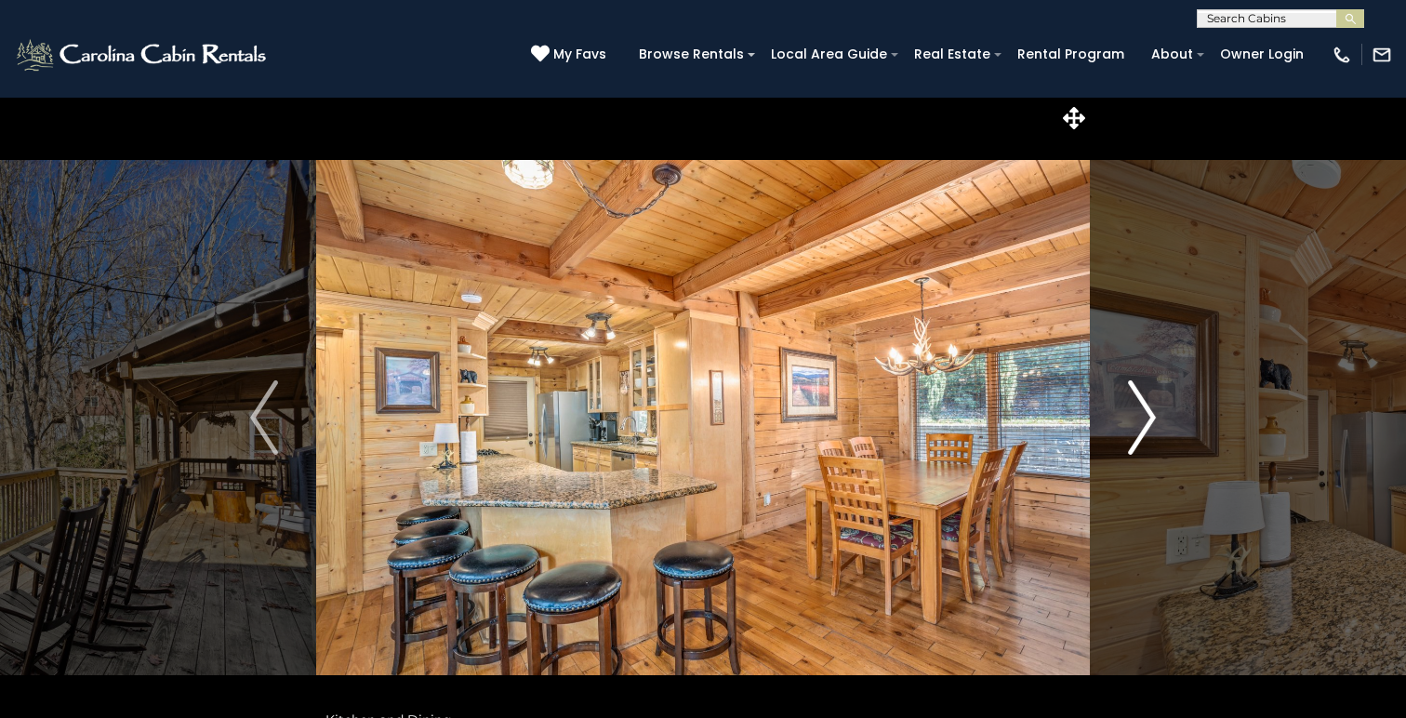
click at [1152, 414] on img "Next" at bounding box center [1142, 417] width 28 height 74
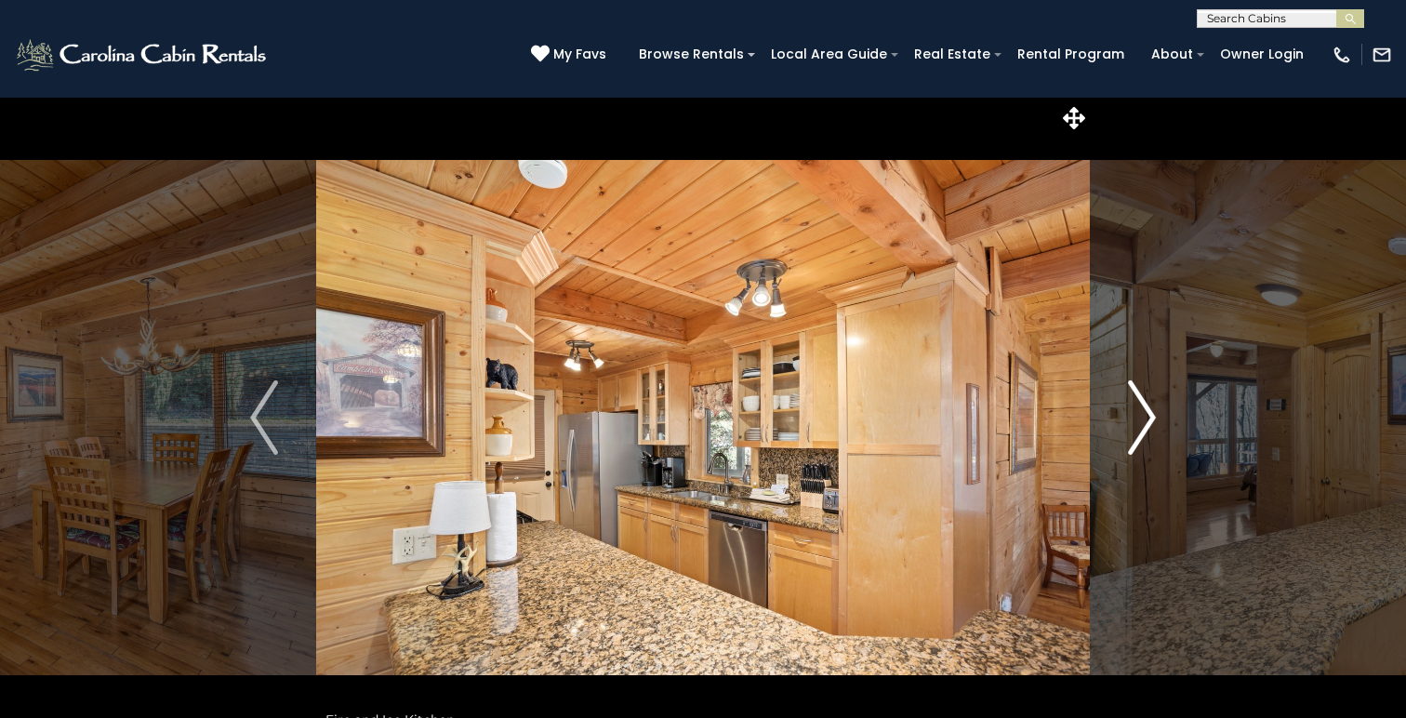
click at [1152, 414] on img "Next" at bounding box center [1142, 417] width 28 height 74
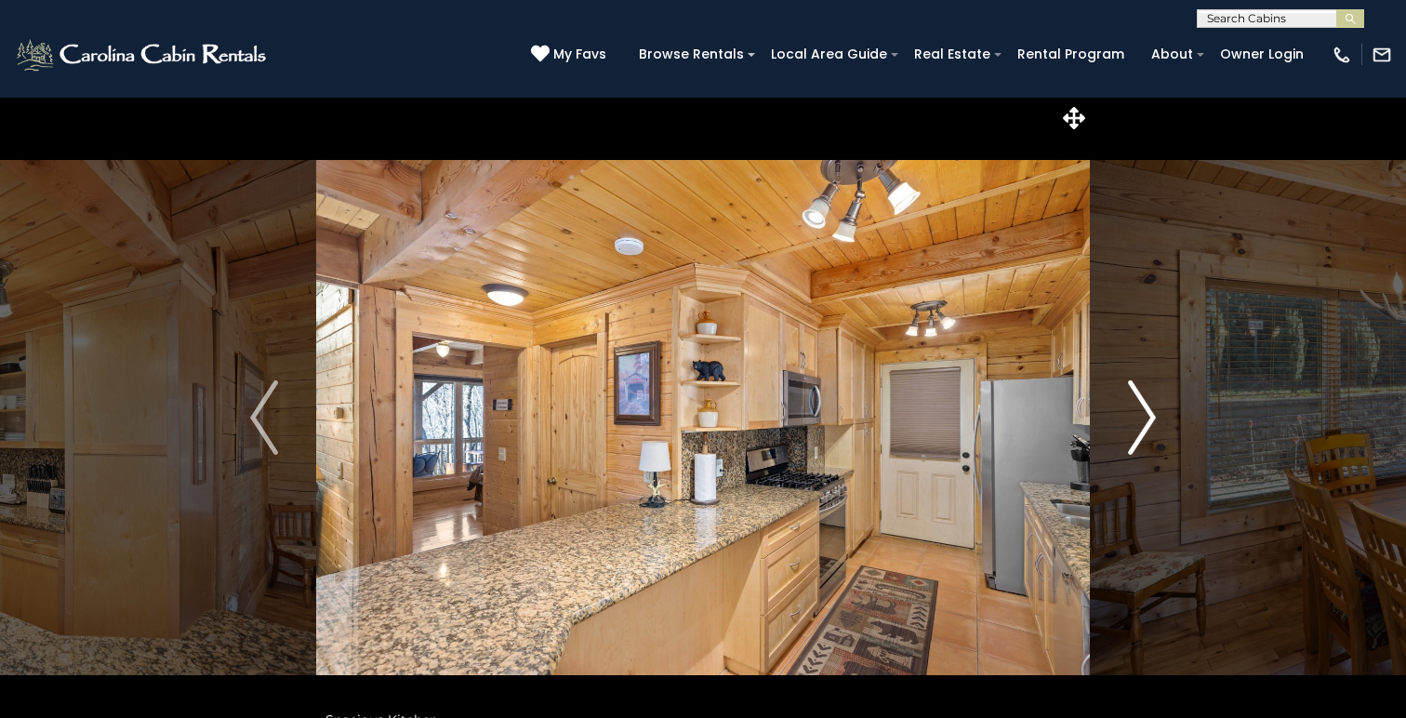
click at [1152, 414] on img "Next" at bounding box center [1142, 417] width 28 height 74
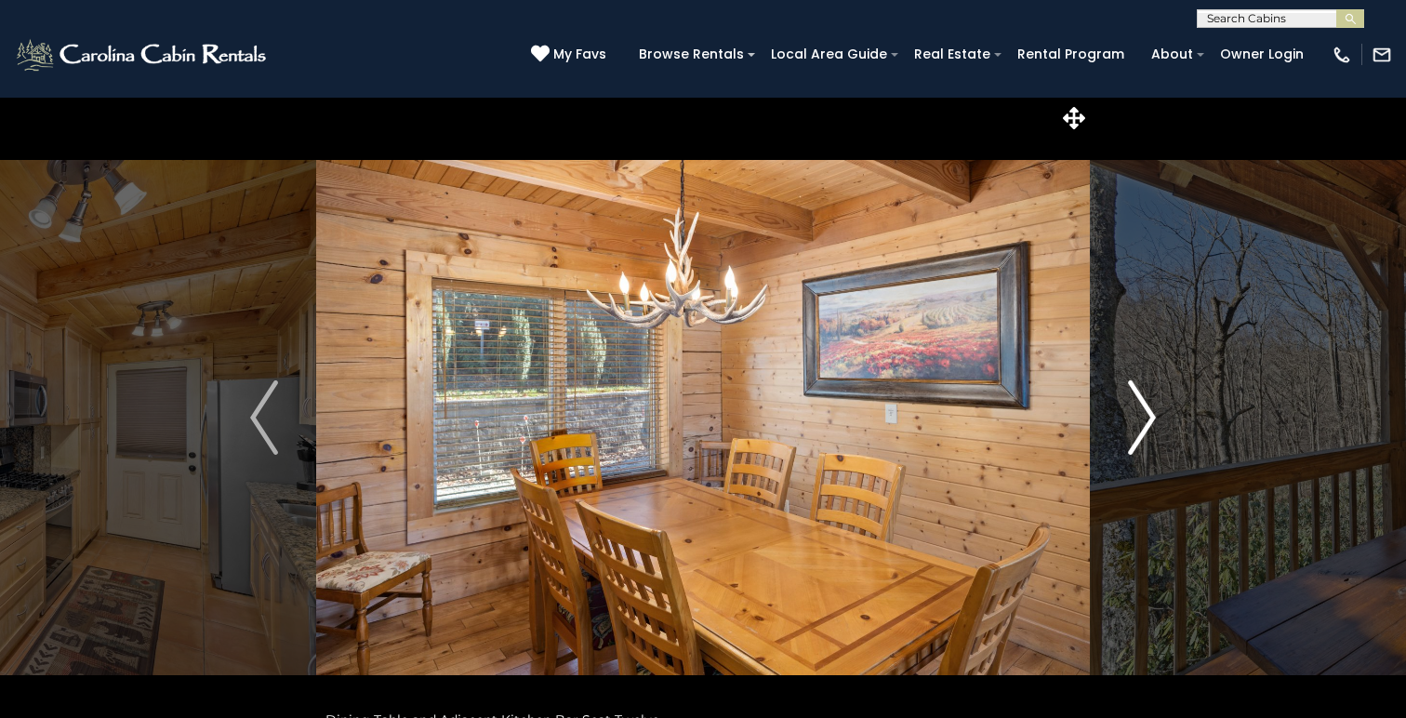
click at [1152, 414] on img "Next" at bounding box center [1142, 417] width 28 height 74
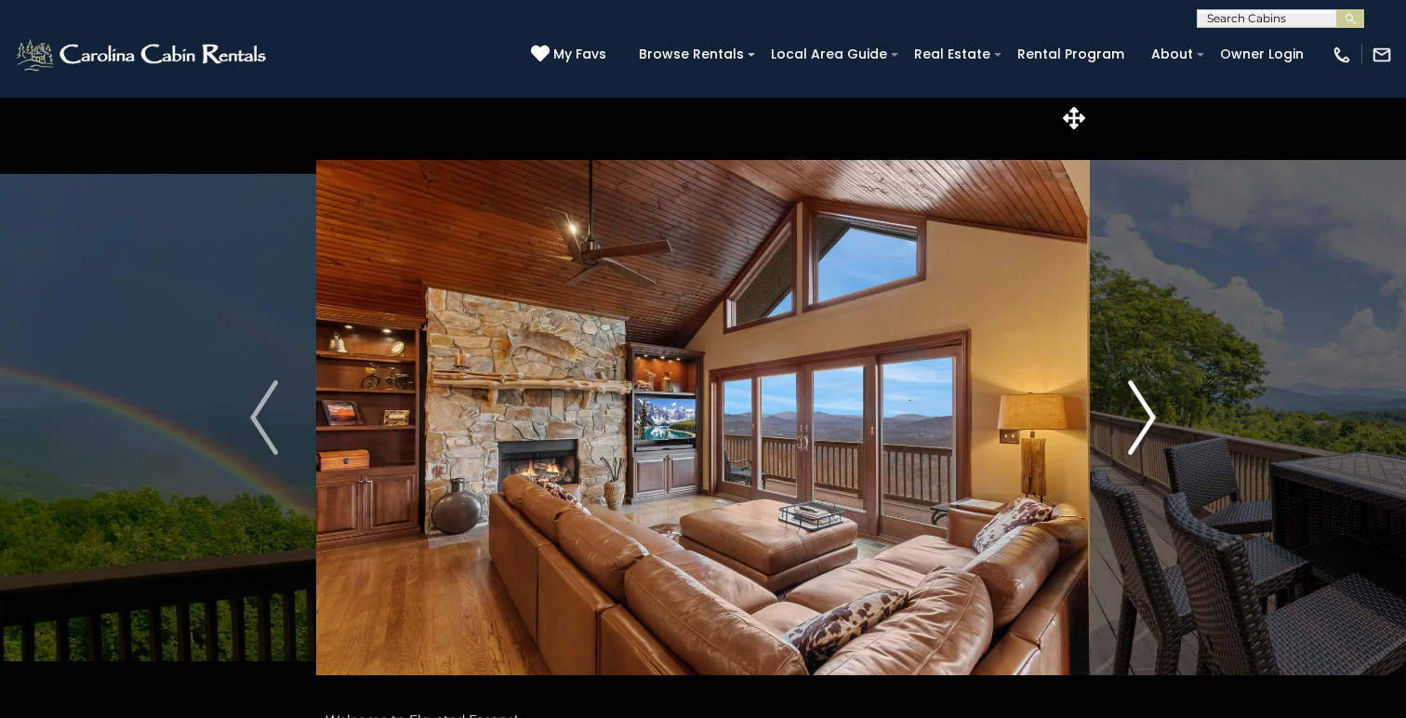
click at [1134, 419] on img "Next" at bounding box center [1142, 417] width 28 height 74
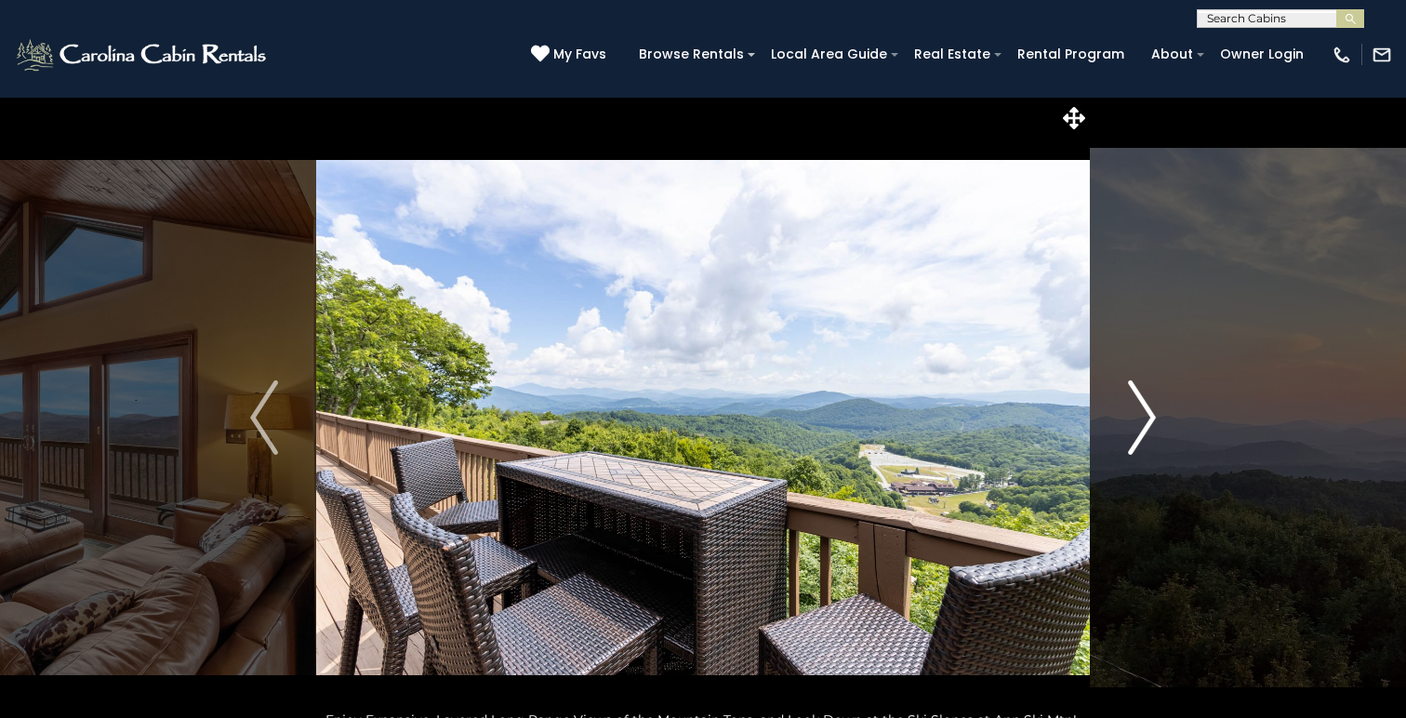
click at [1134, 419] on img "Next" at bounding box center [1142, 417] width 28 height 74
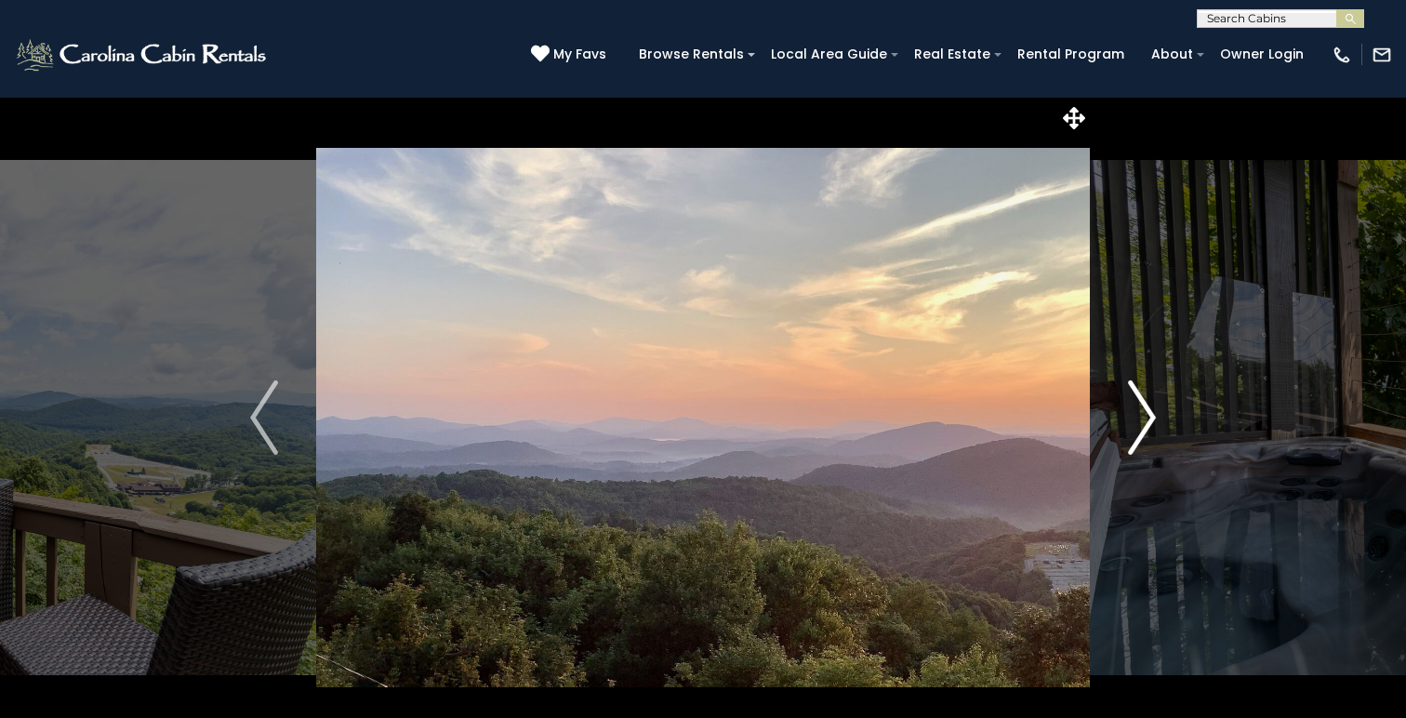
click at [1152, 414] on img "Next" at bounding box center [1142, 417] width 28 height 74
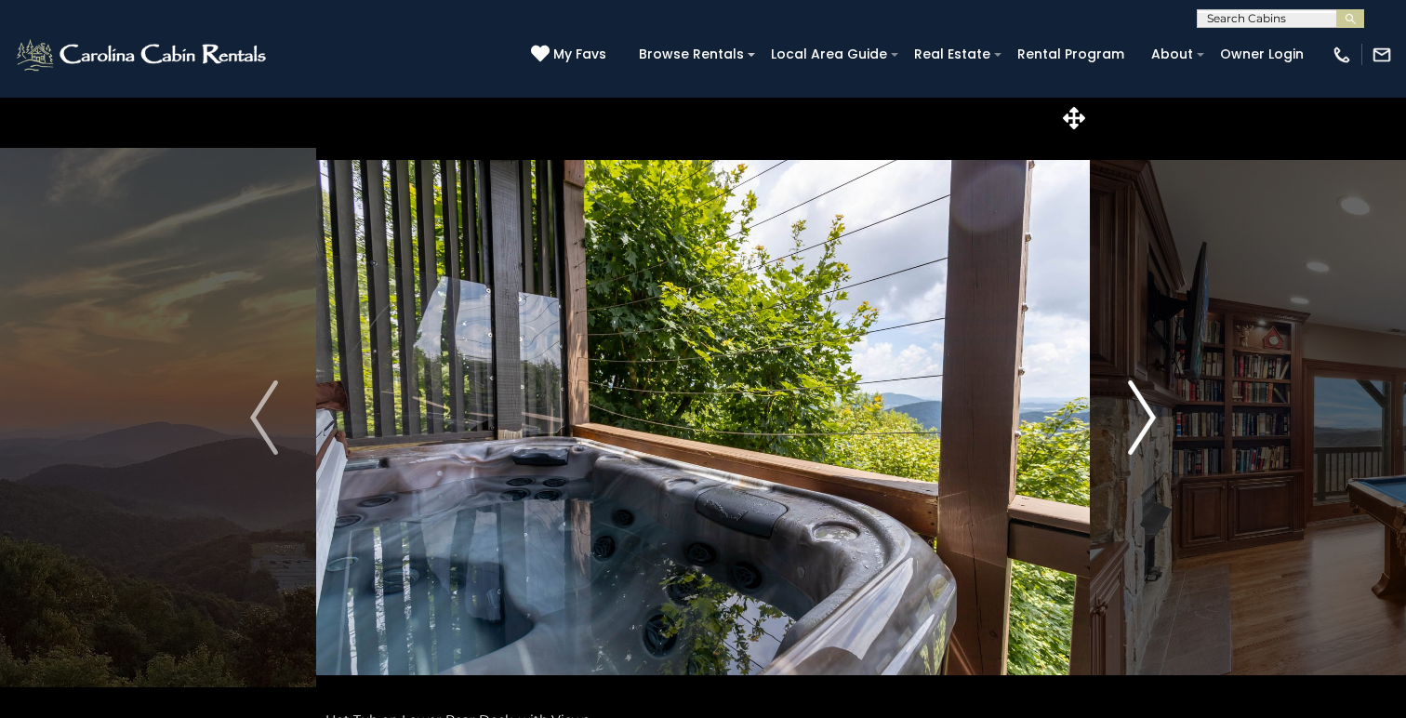
click at [1152, 414] on img "Next" at bounding box center [1142, 417] width 28 height 74
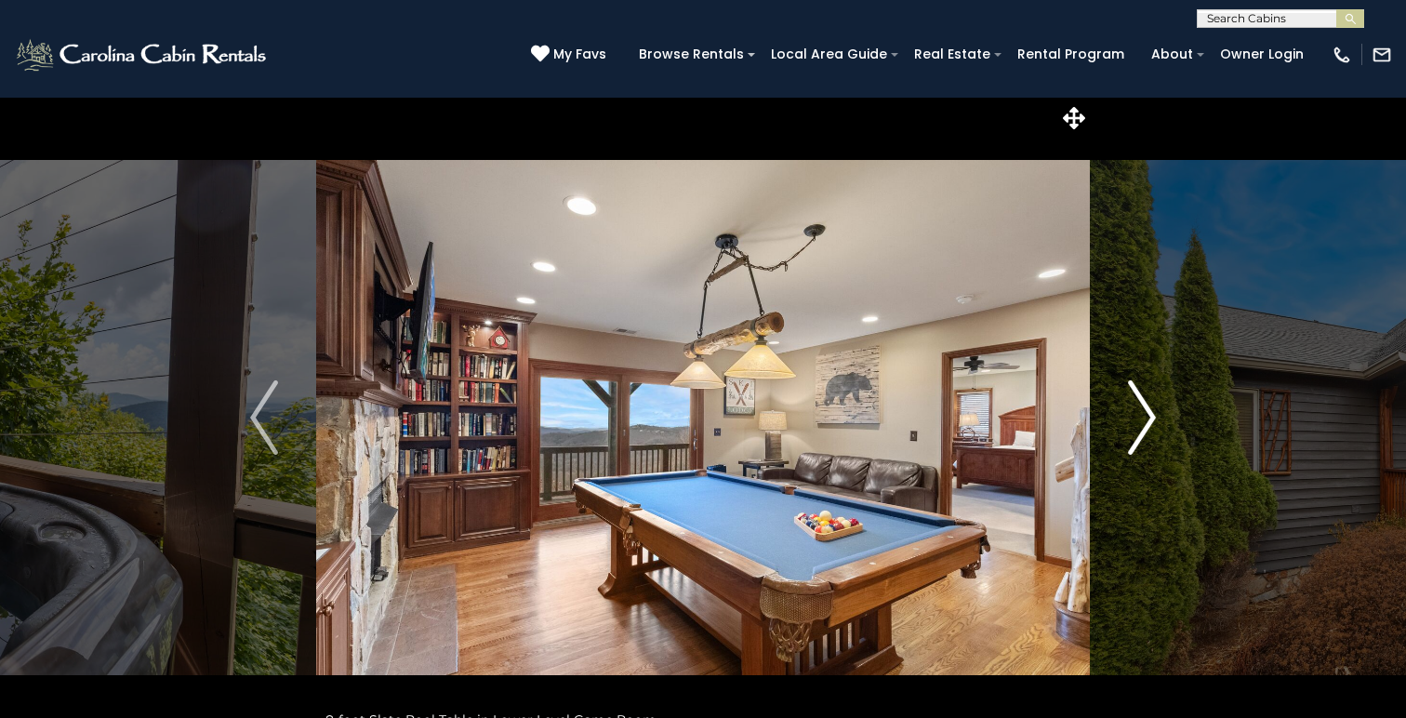
click at [1152, 414] on img "Next" at bounding box center [1142, 417] width 28 height 74
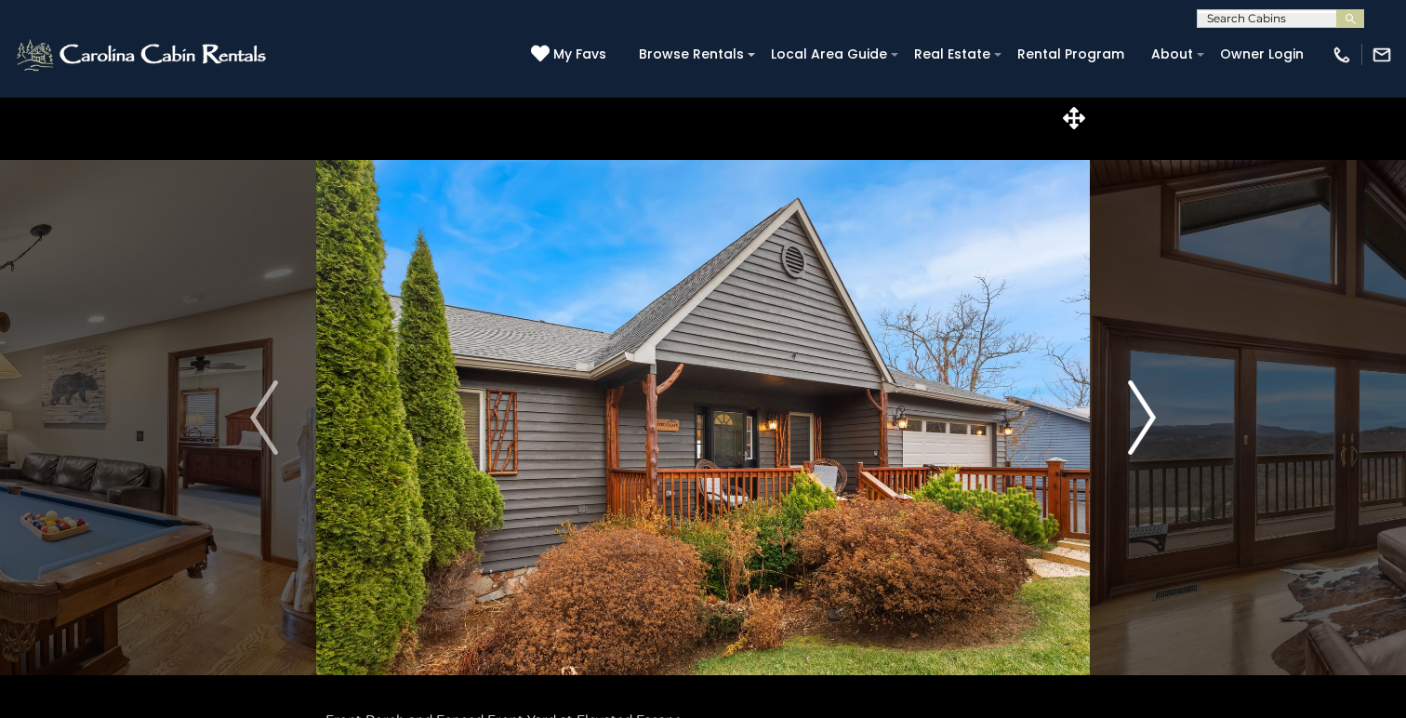
click at [1152, 414] on img "Next" at bounding box center [1142, 417] width 28 height 74
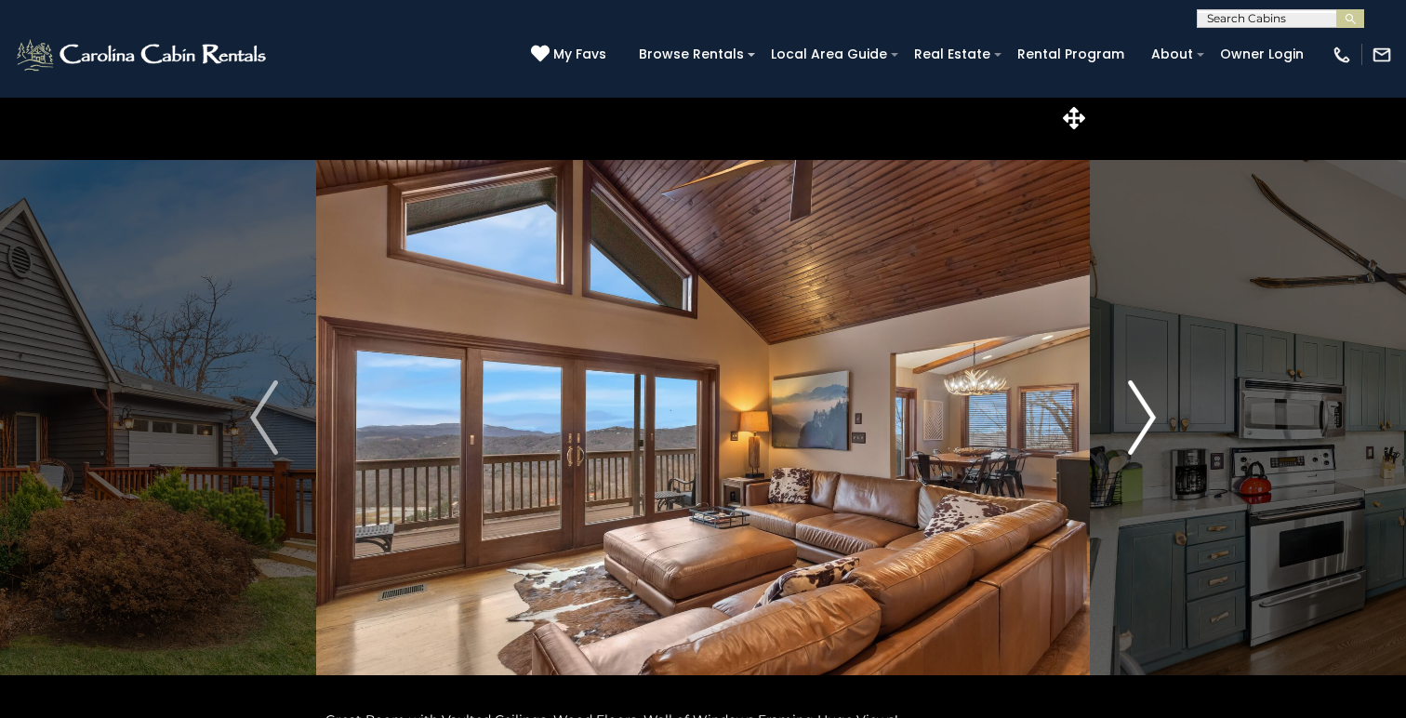
click at [1137, 421] on img "Next" at bounding box center [1142, 417] width 28 height 74
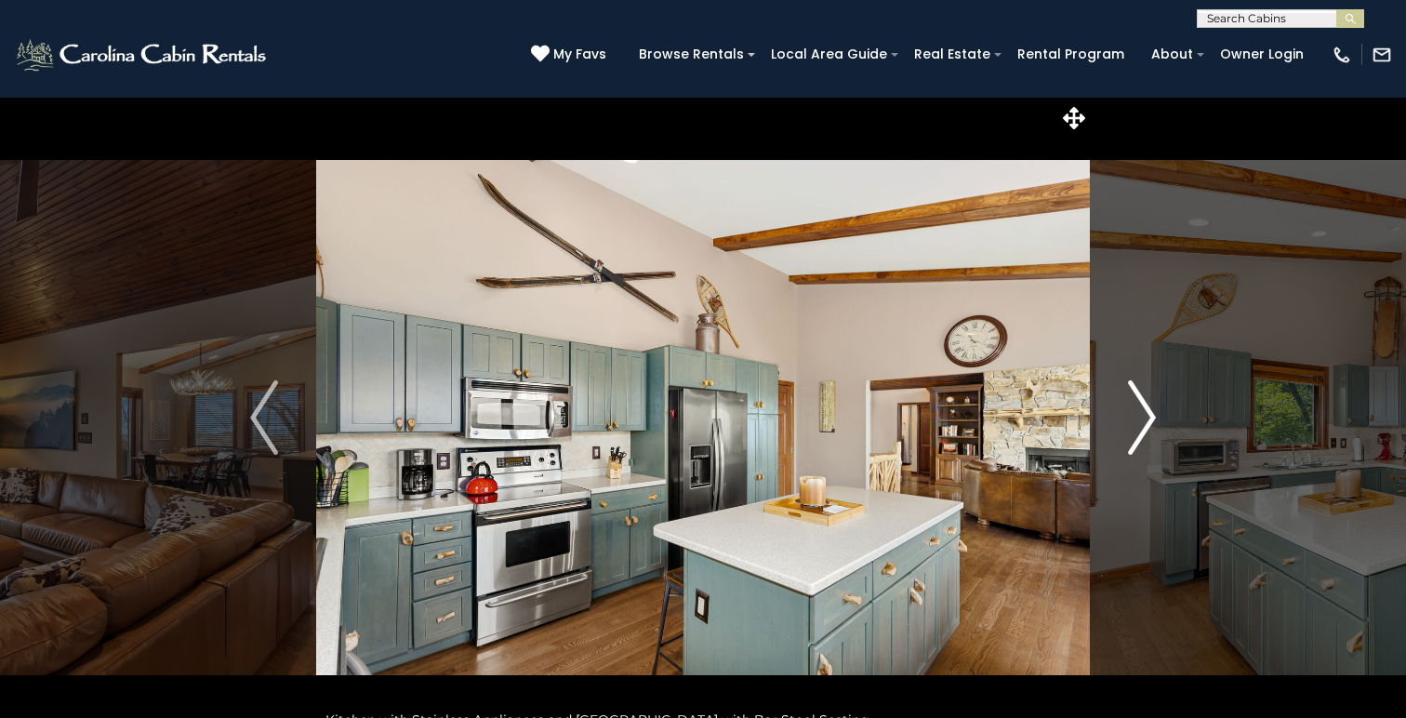
click at [1145, 418] on img "Next" at bounding box center [1142, 417] width 28 height 74
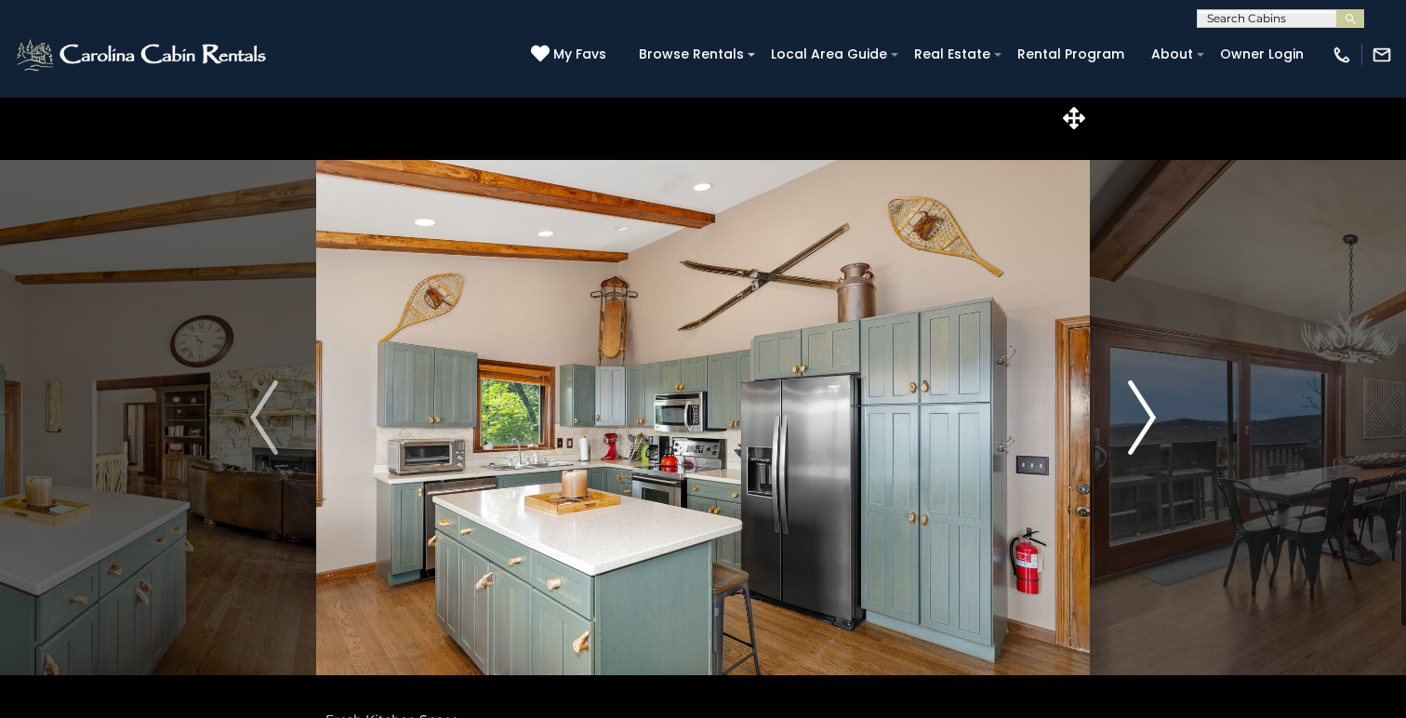
click at [1151, 418] on img "Next" at bounding box center [1142, 417] width 28 height 74
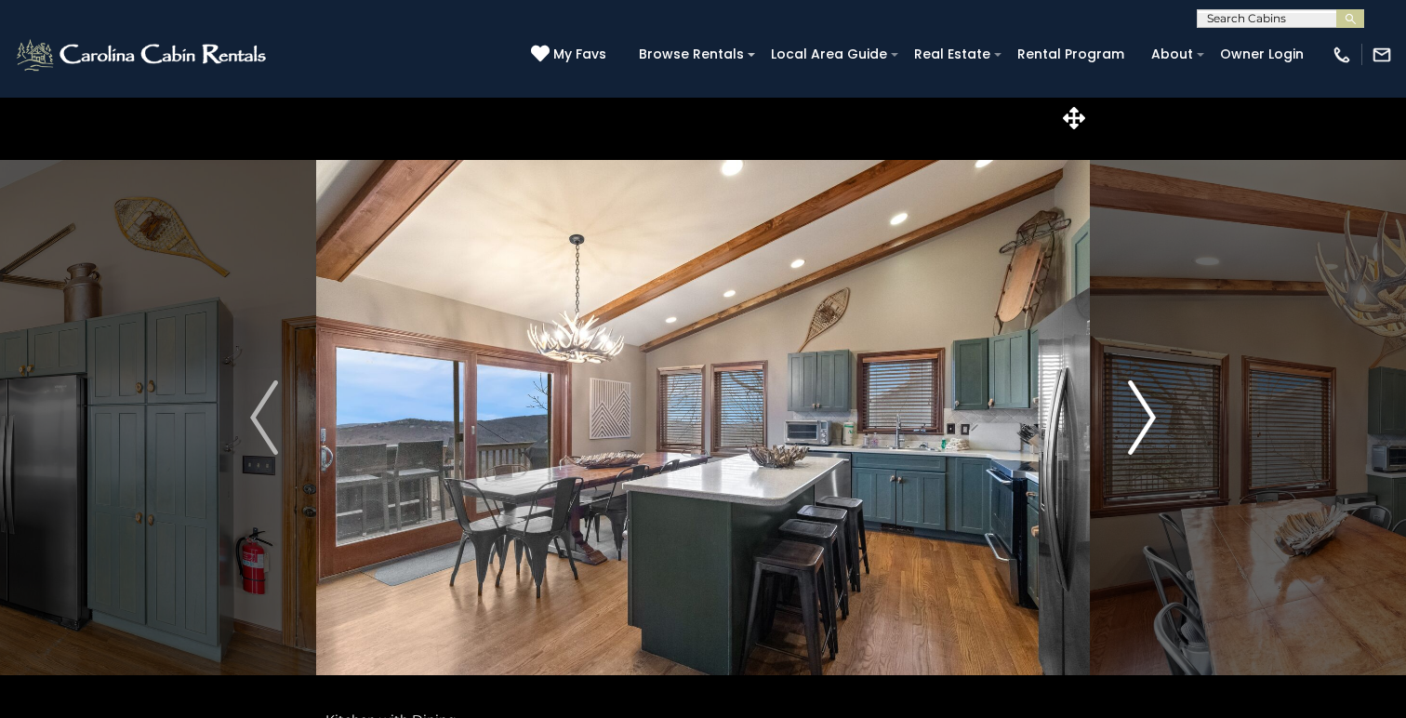
click at [1151, 418] on img "Next" at bounding box center [1142, 417] width 28 height 74
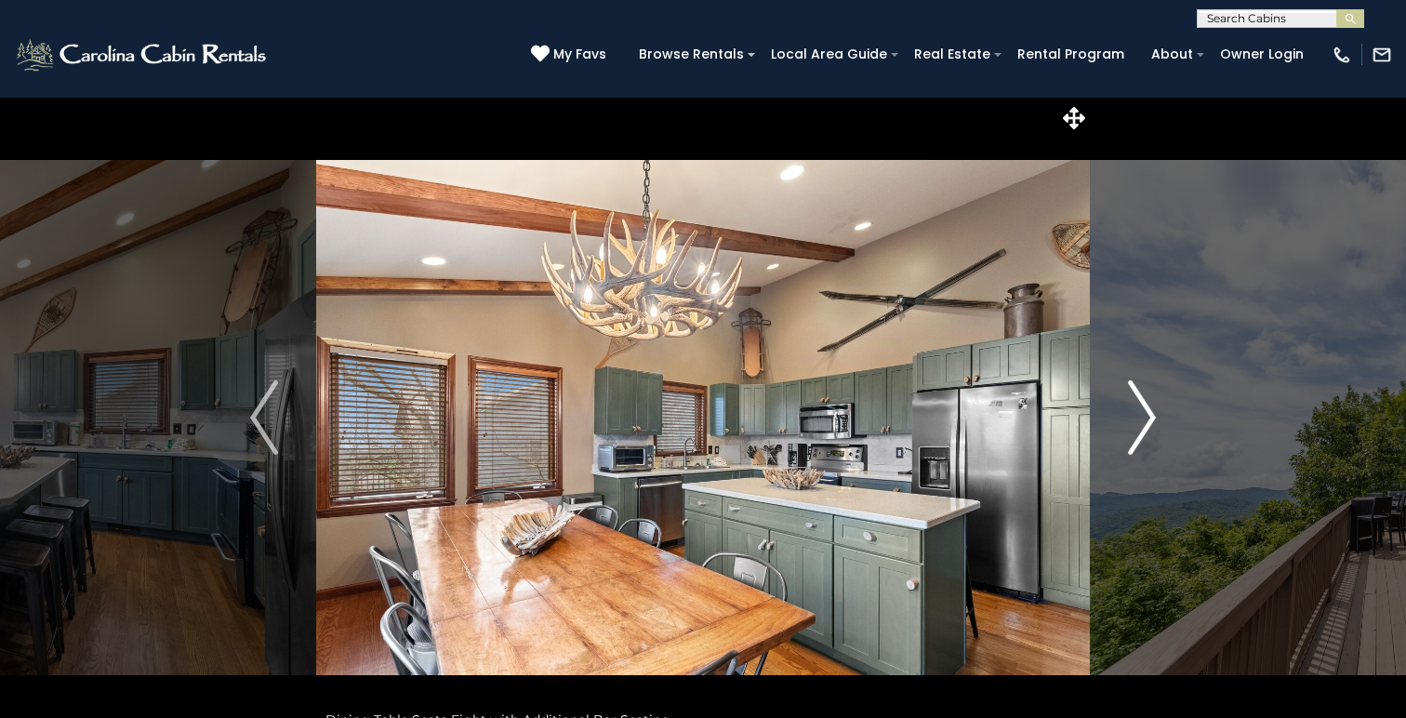
click at [1151, 418] on img "Next" at bounding box center [1142, 417] width 28 height 74
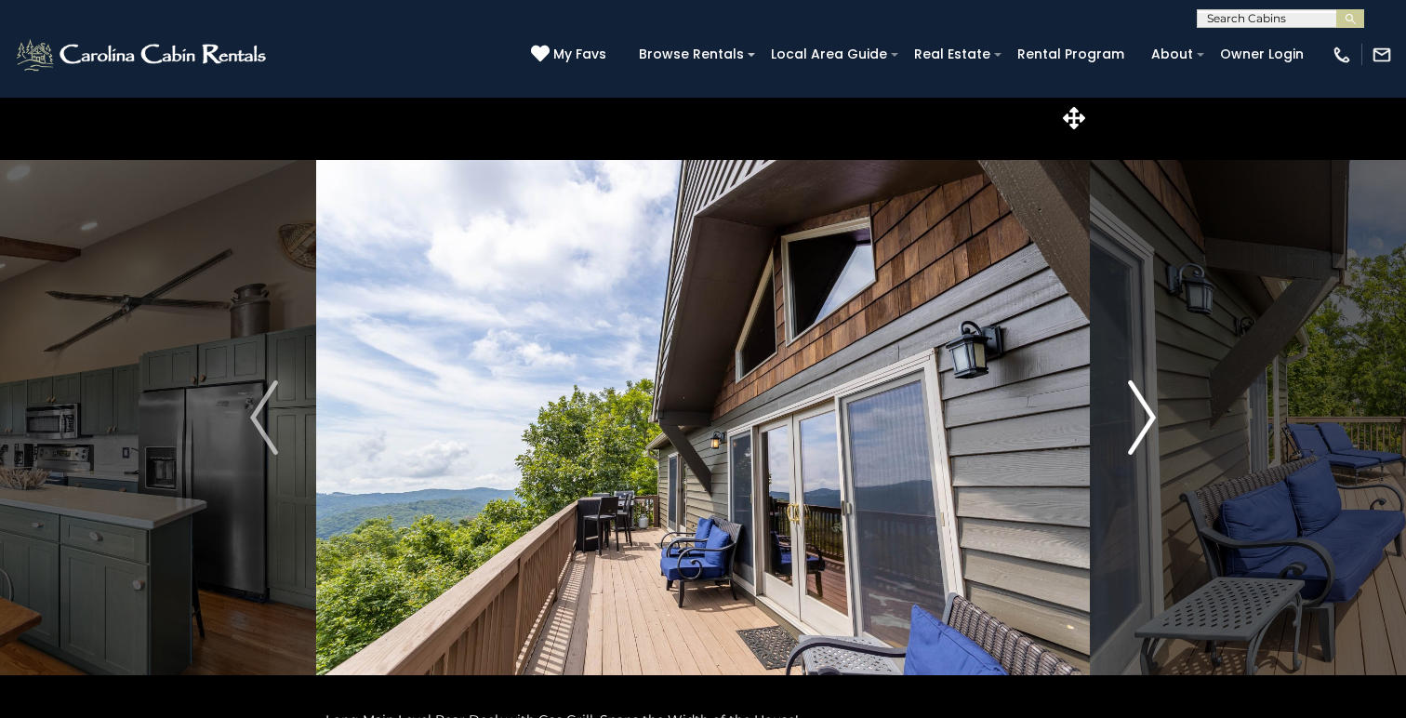
click at [1151, 418] on img "Next" at bounding box center [1142, 417] width 28 height 74
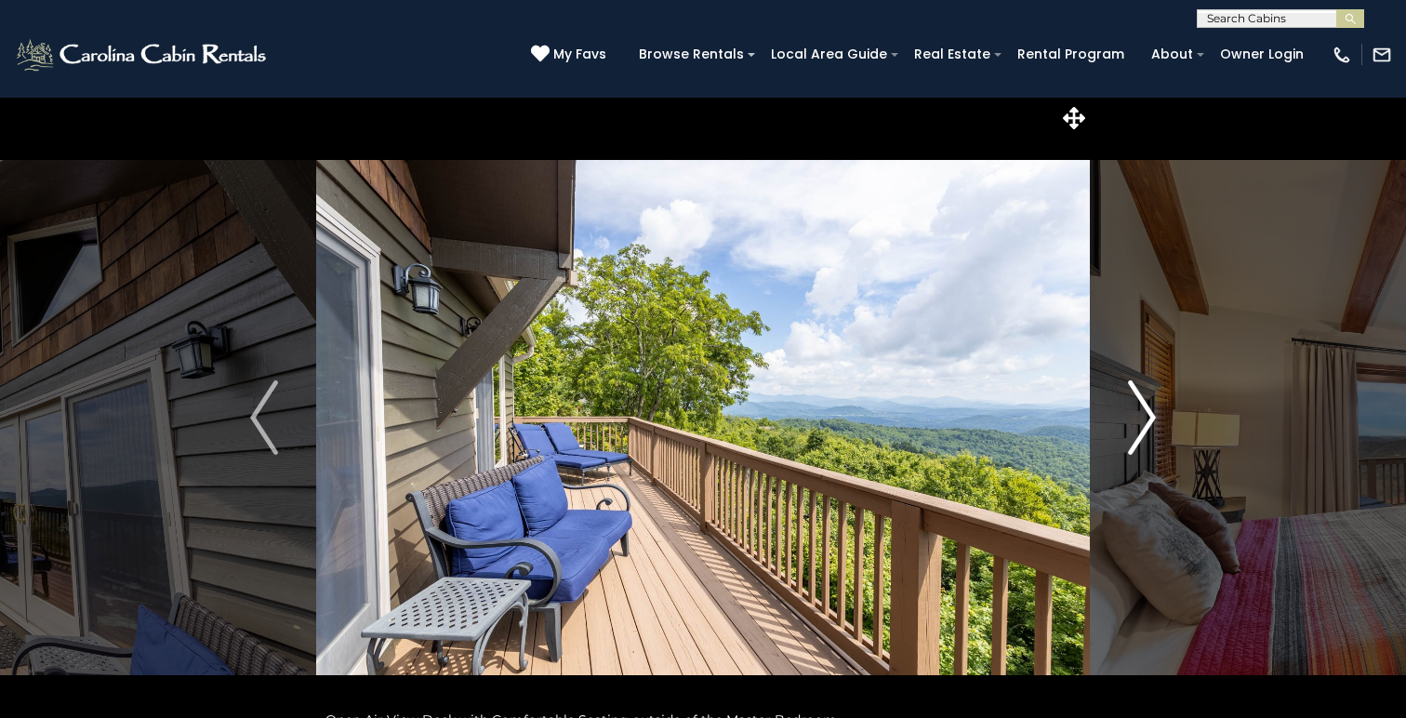
click at [1151, 418] on img "Next" at bounding box center [1142, 417] width 28 height 74
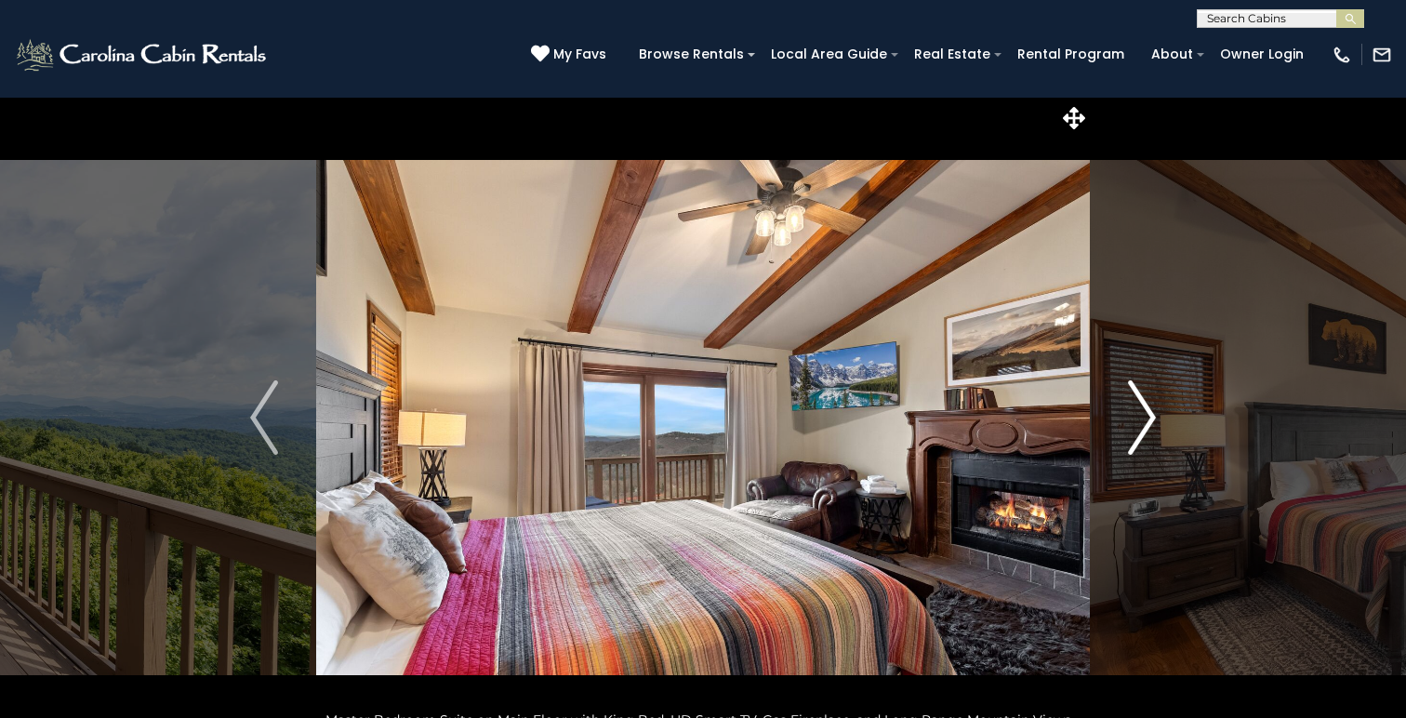
click at [1151, 418] on img "Next" at bounding box center [1142, 417] width 28 height 74
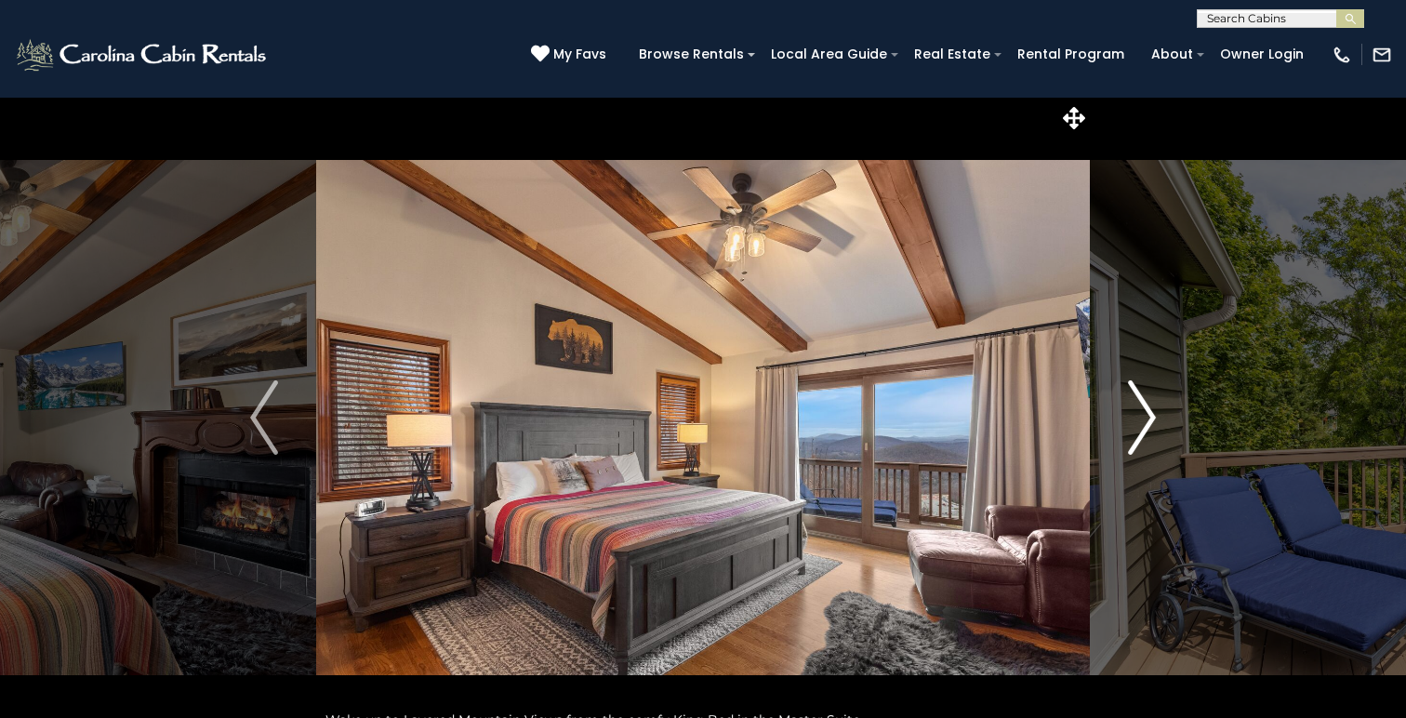
click at [1151, 418] on img "Next" at bounding box center [1142, 417] width 28 height 74
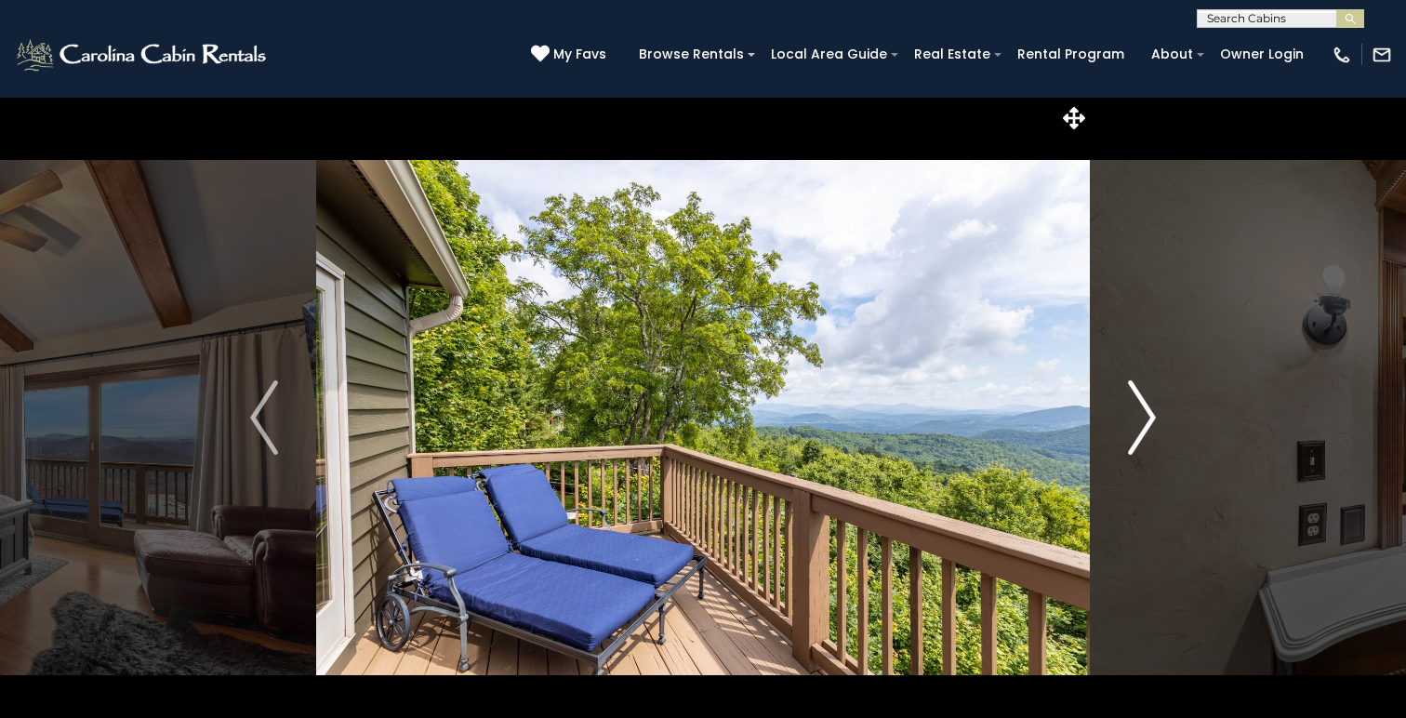
click at [1151, 418] on img "Next" at bounding box center [1142, 417] width 28 height 74
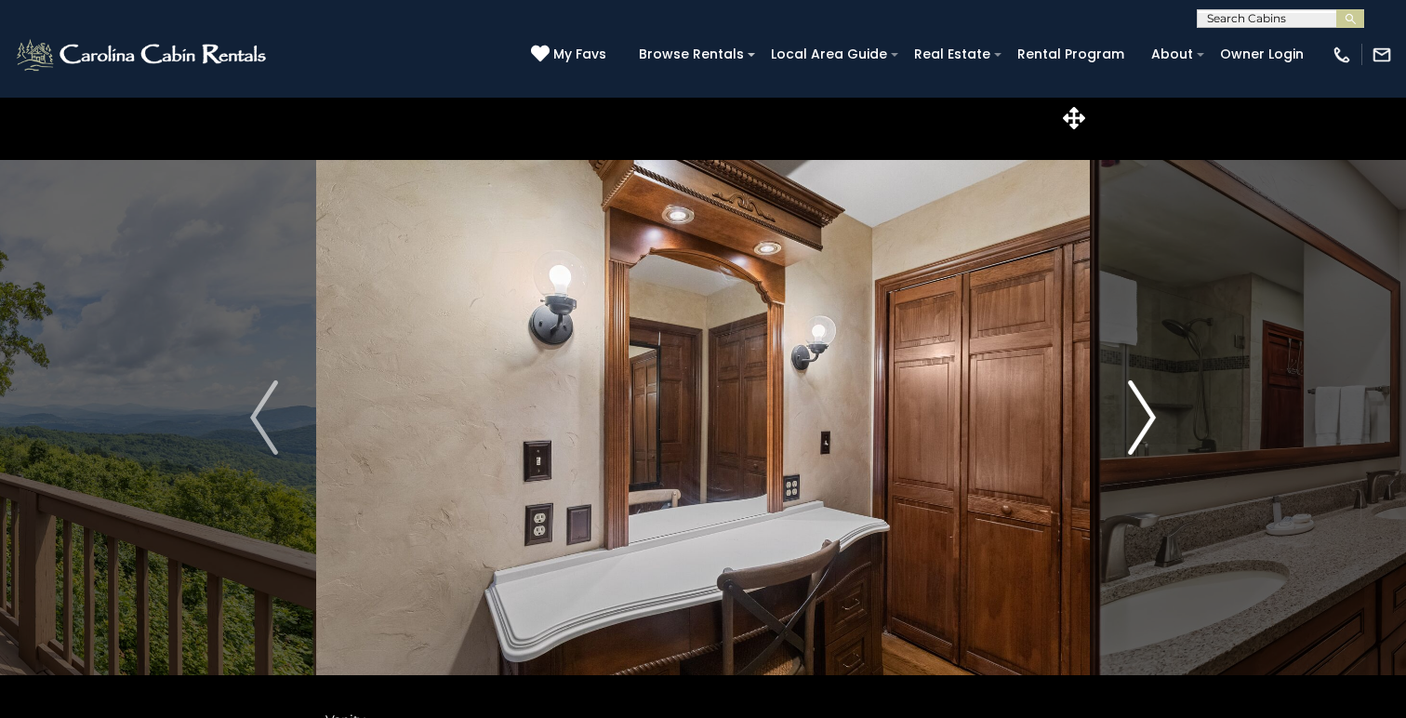
click at [1151, 418] on img "Next" at bounding box center [1142, 417] width 28 height 74
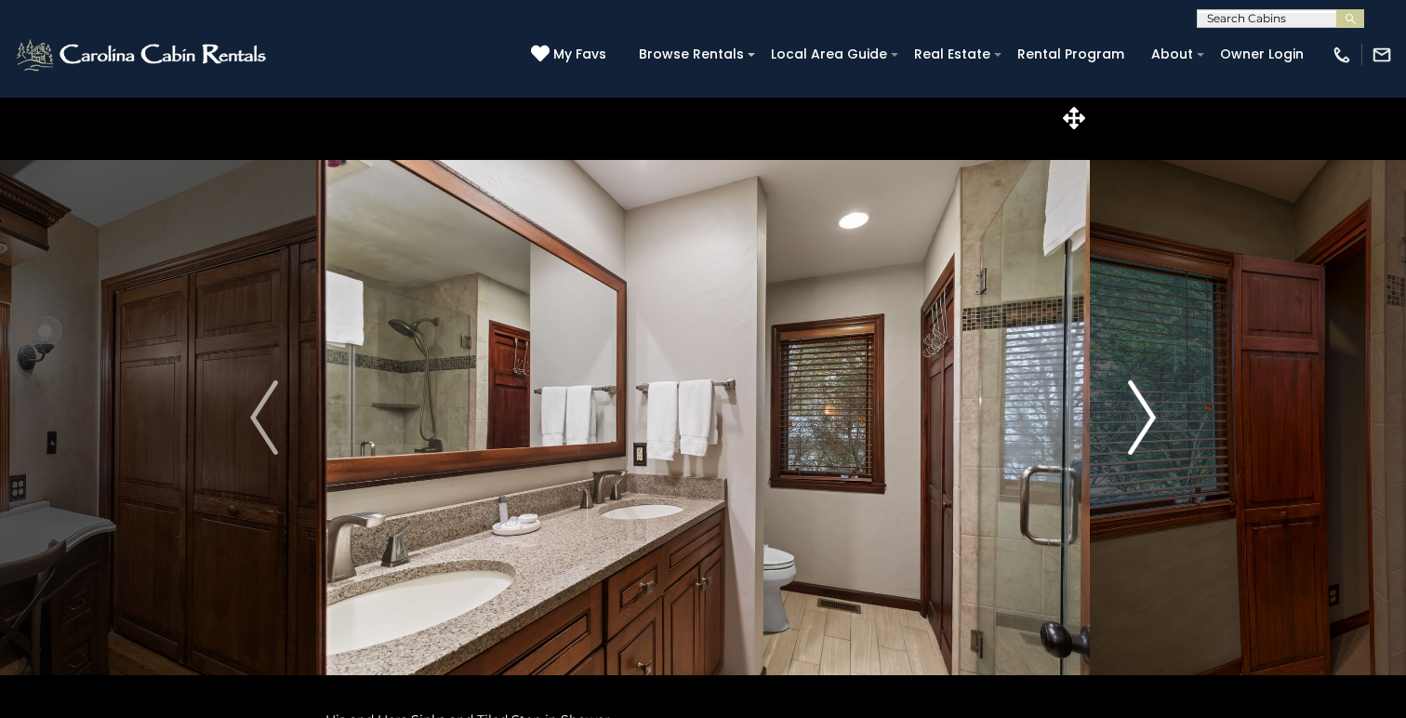
click at [1151, 418] on img "Next" at bounding box center [1142, 417] width 28 height 74
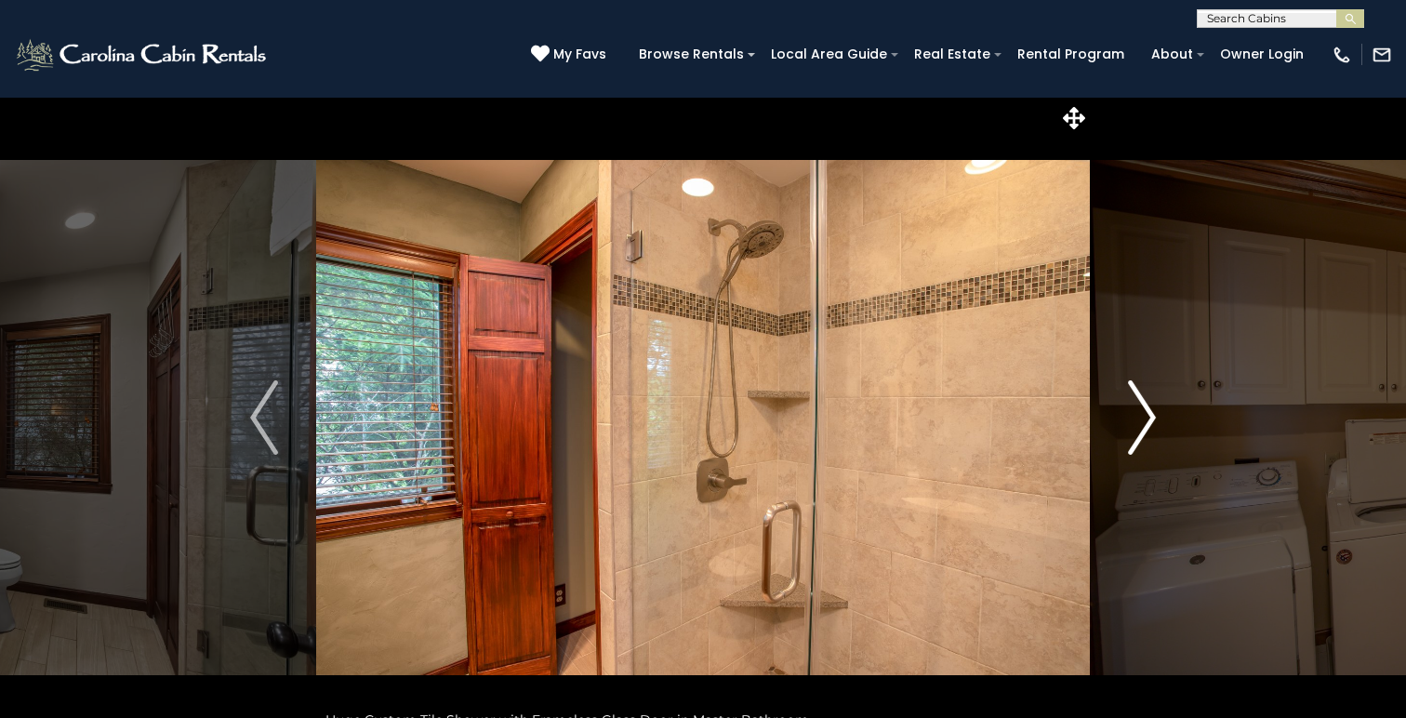
click at [1151, 418] on img "Next" at bounding box center [1142, 417] width 28 height 74
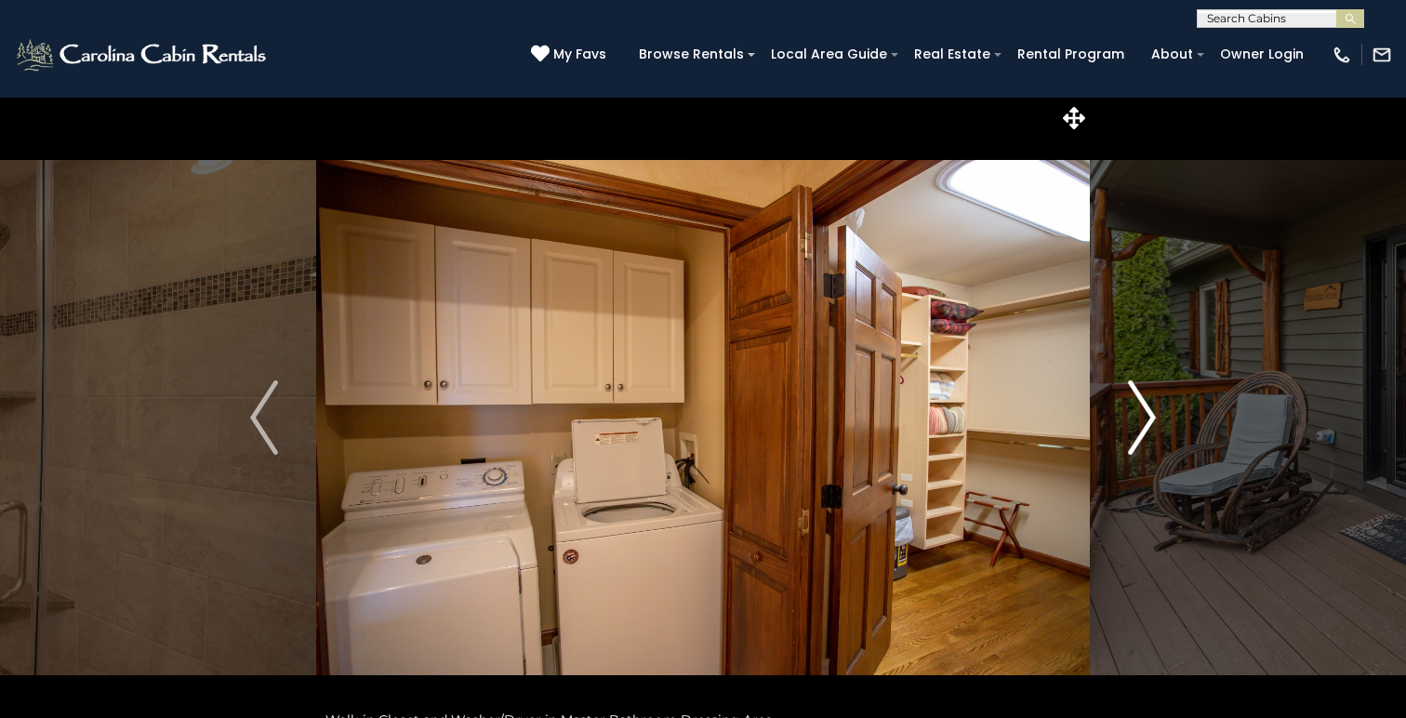
click at [1151, 418] on img "Next" at bounding box center [1142, 417] width 28 height 74
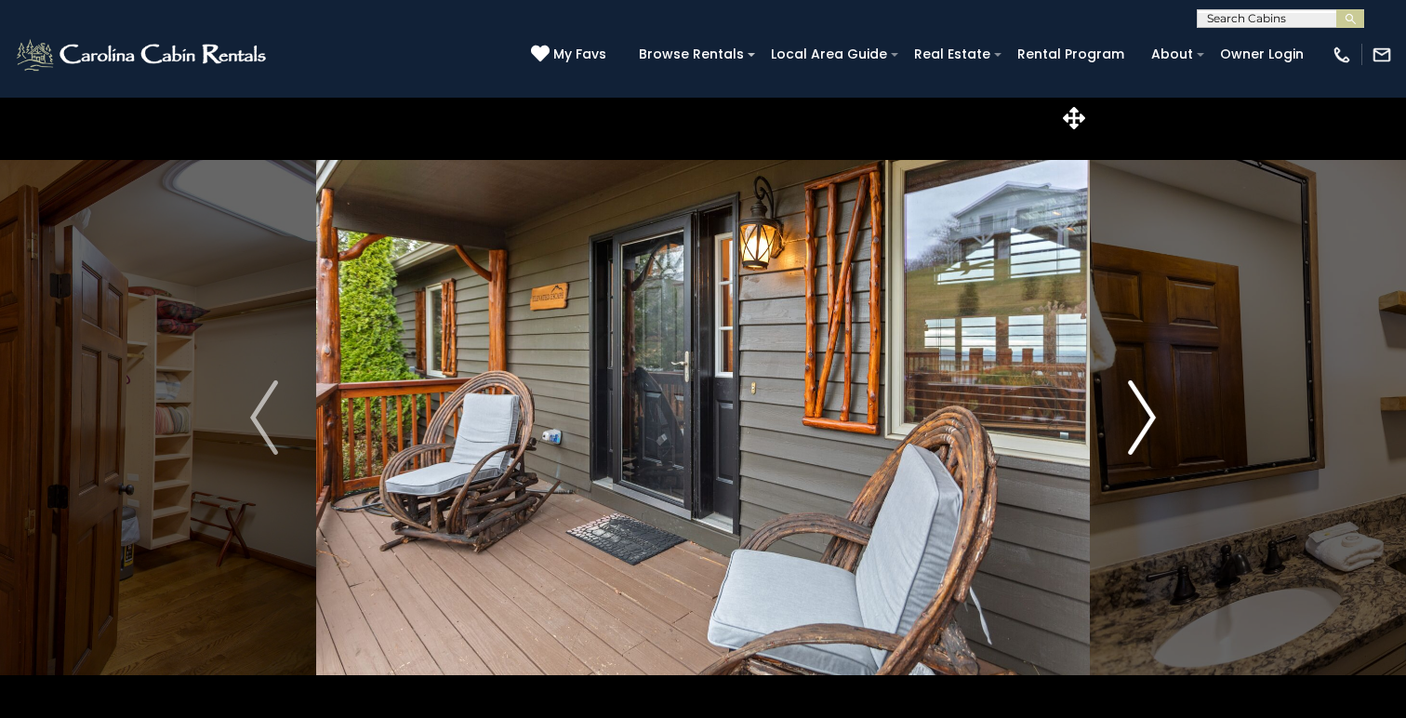
click at [1151, 418] on img "Next" at bounding box center [1142, 417] width 28 height 74
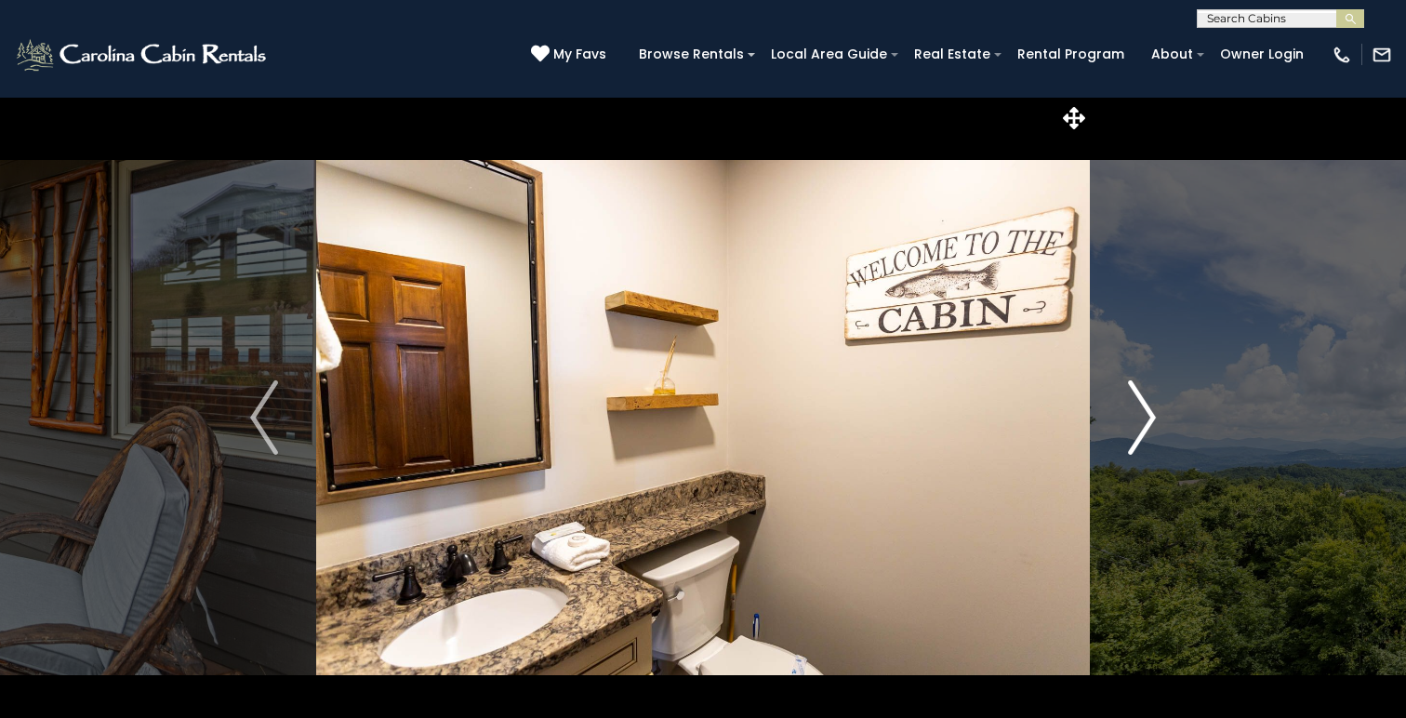
click at [1151, 418] on img "Next" at bounding box center [1142, 417] width 28 height 74
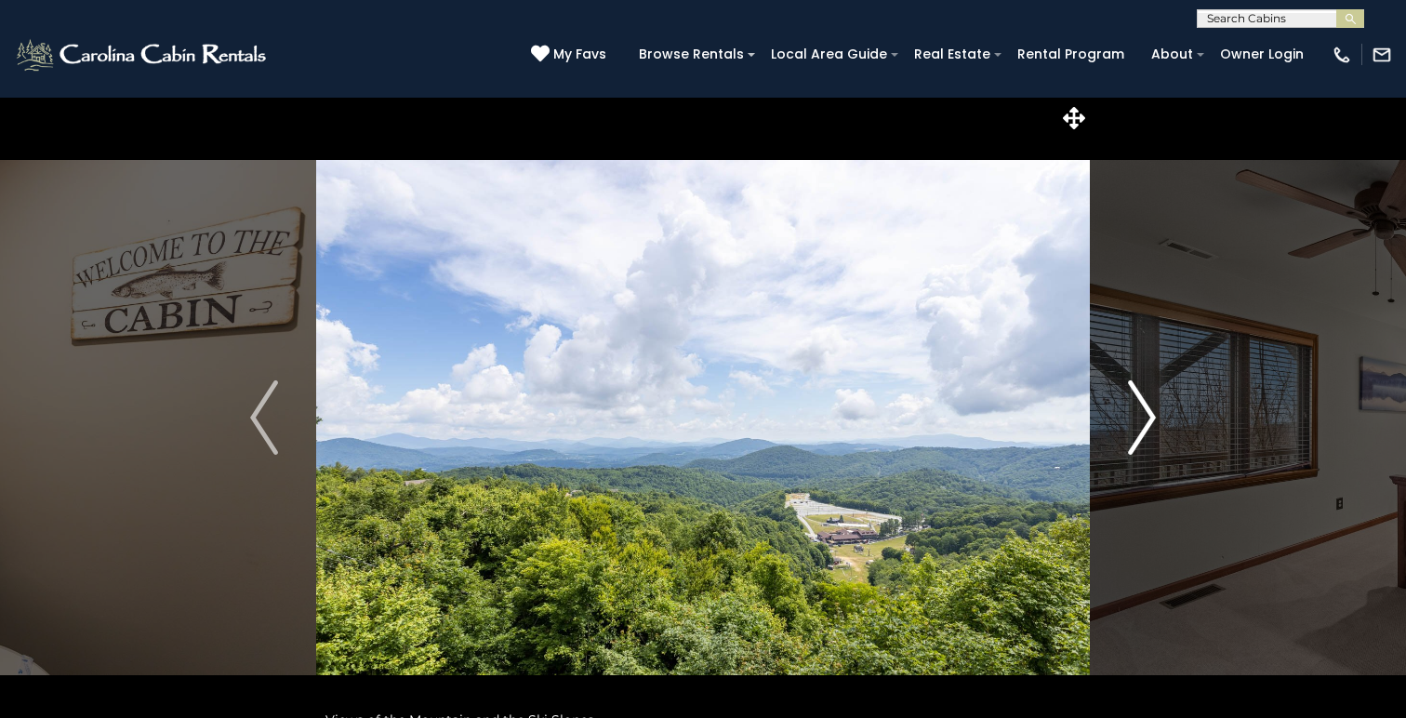
click at [1151, 418] on img "Next" at bounding box center [1142, 417] width 28 height 74
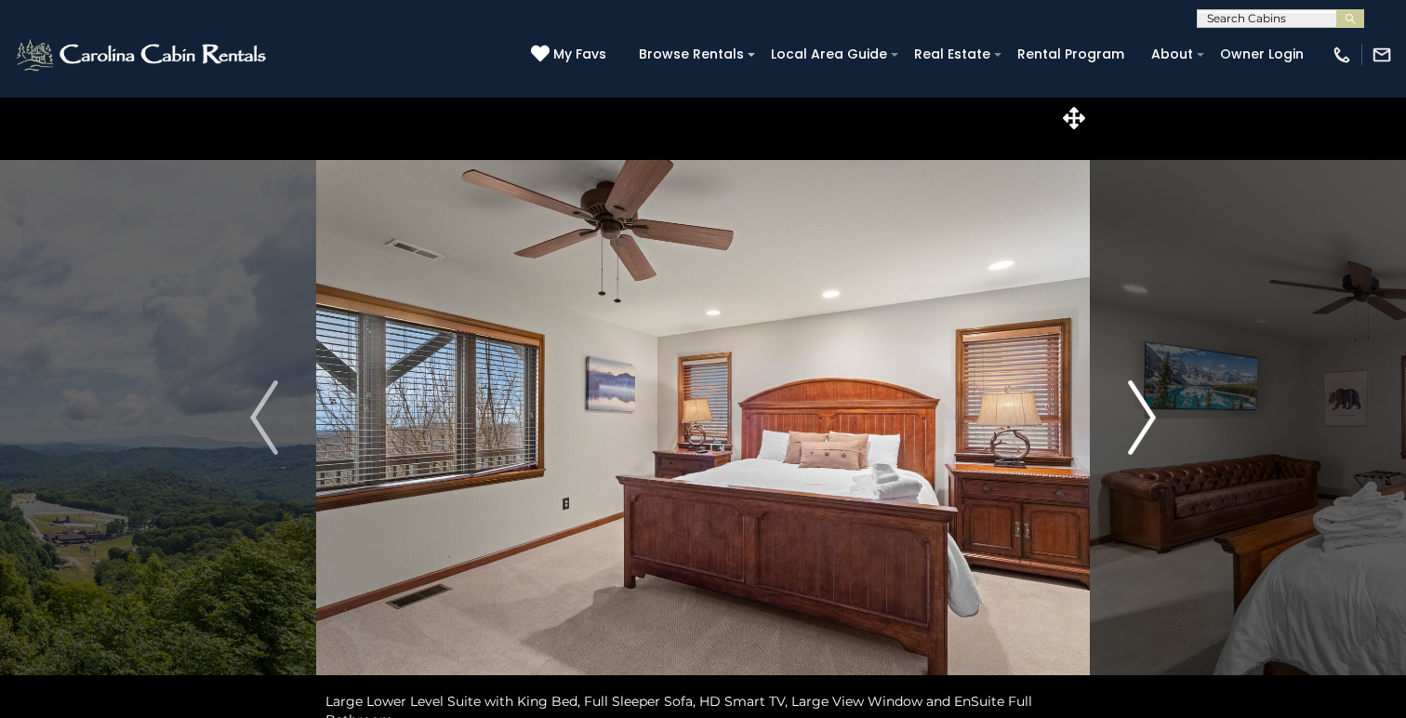
click at [1151, 418] on img "Next" at bounding box center [1142, 417] width 28 height 74
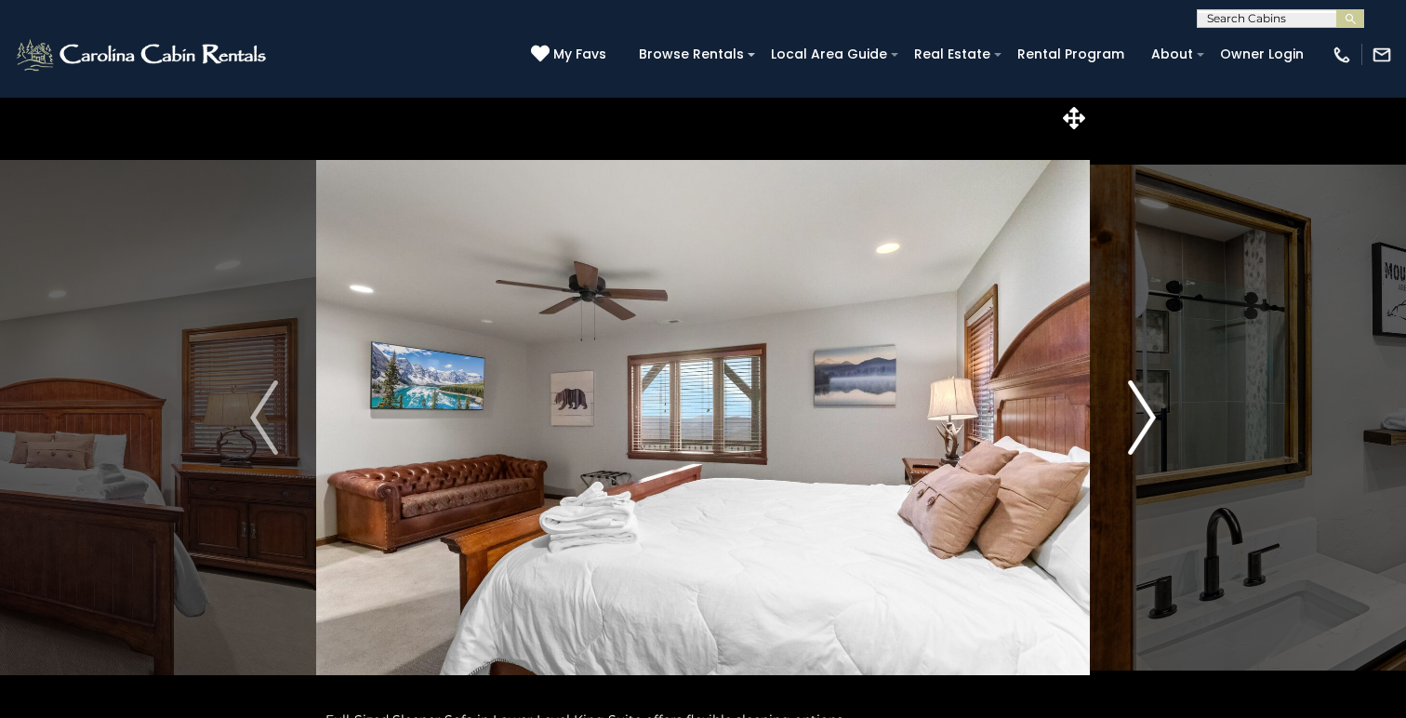
click at [1151, 418] on img "Next" at bounding box center [1142, 417] width 28 height 74
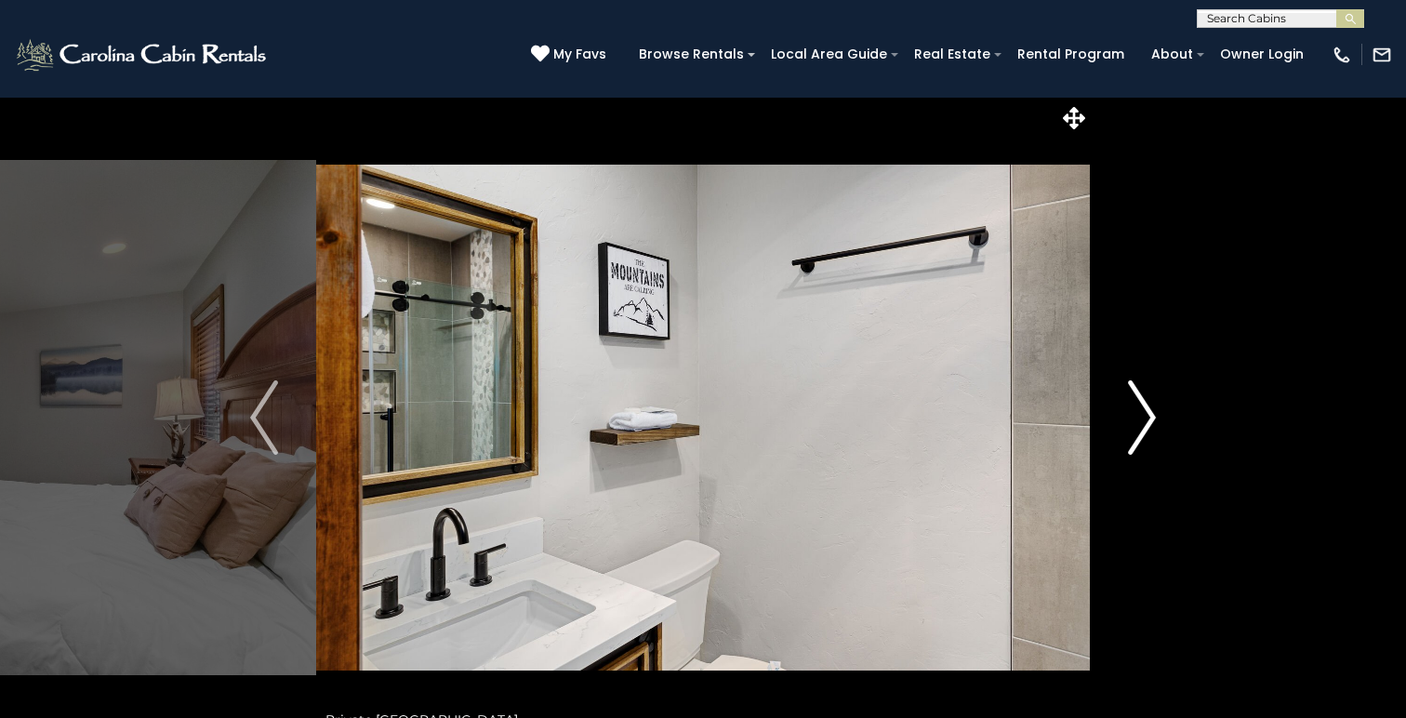
click at [1151, 418] on img "Next" at bounding box center [1142, 417] width 28 height 74
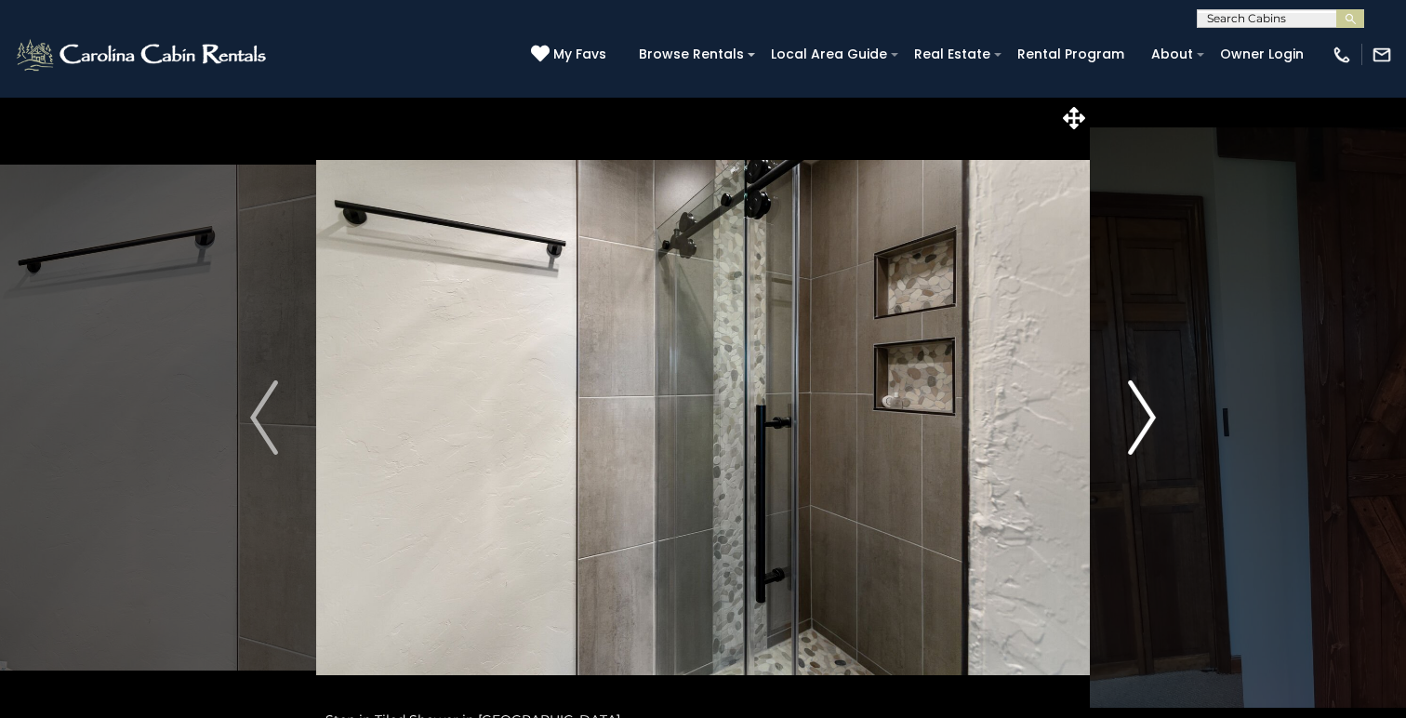
click at [1151, 418] on img "Next" at bounding box center [1142, 417] width 28 height 74
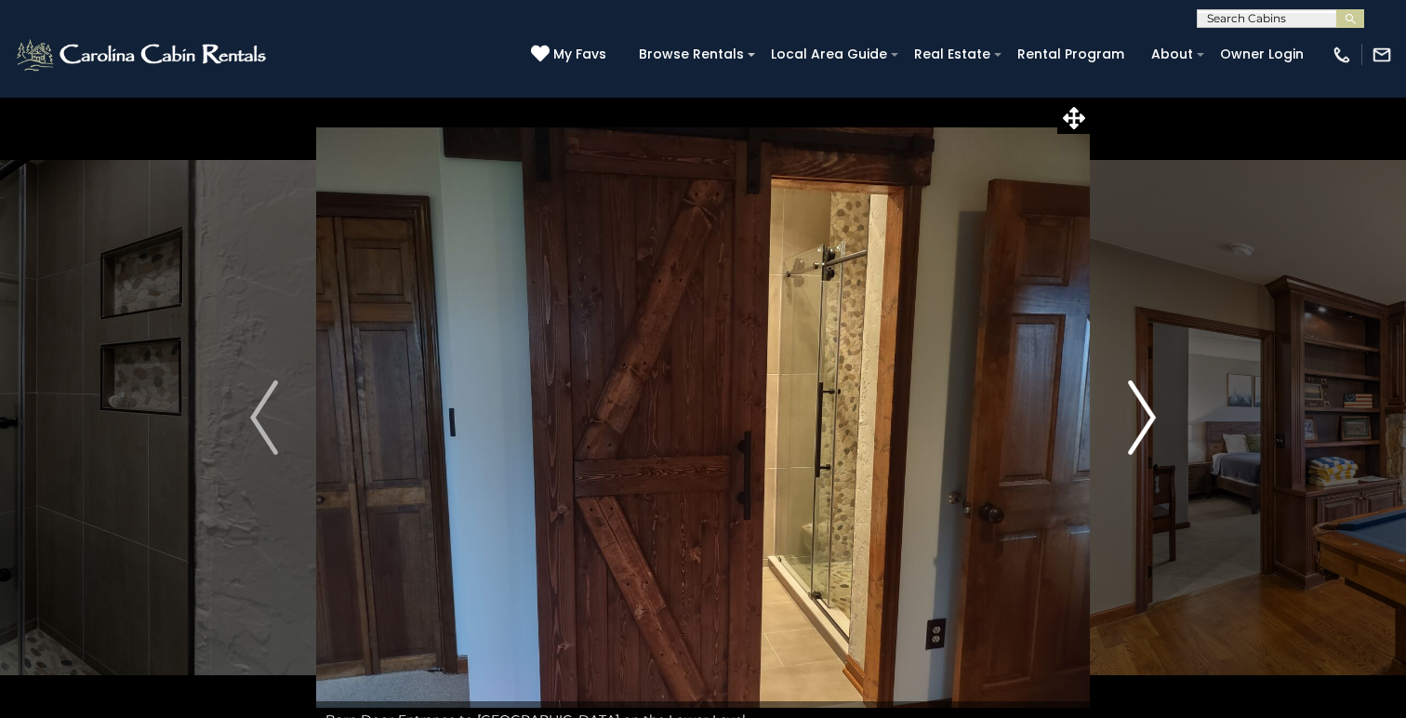
click at [1151, 418] on img "Next" at bounding box center [1142, 417] width 28 height 74
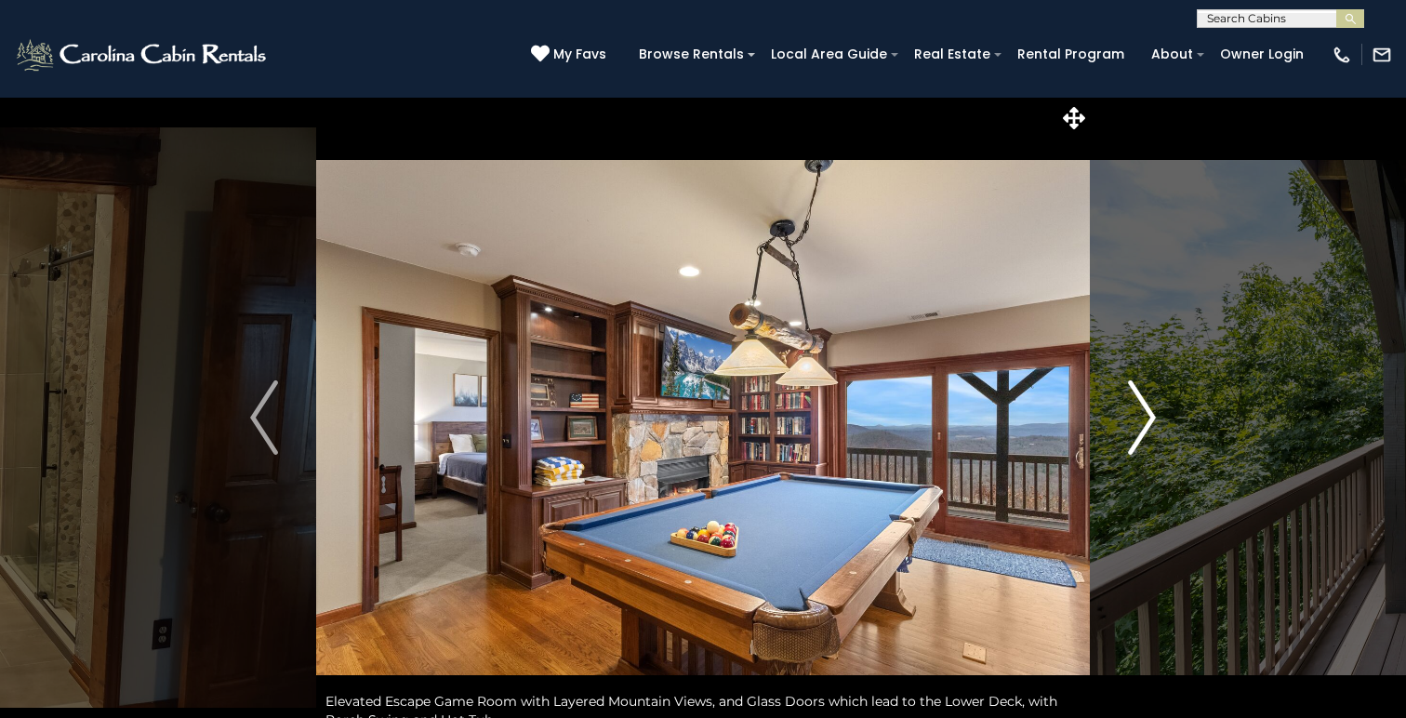
click at [1151, 418] on img "Next" at bounding box center [1142, 417] width 28 height 74
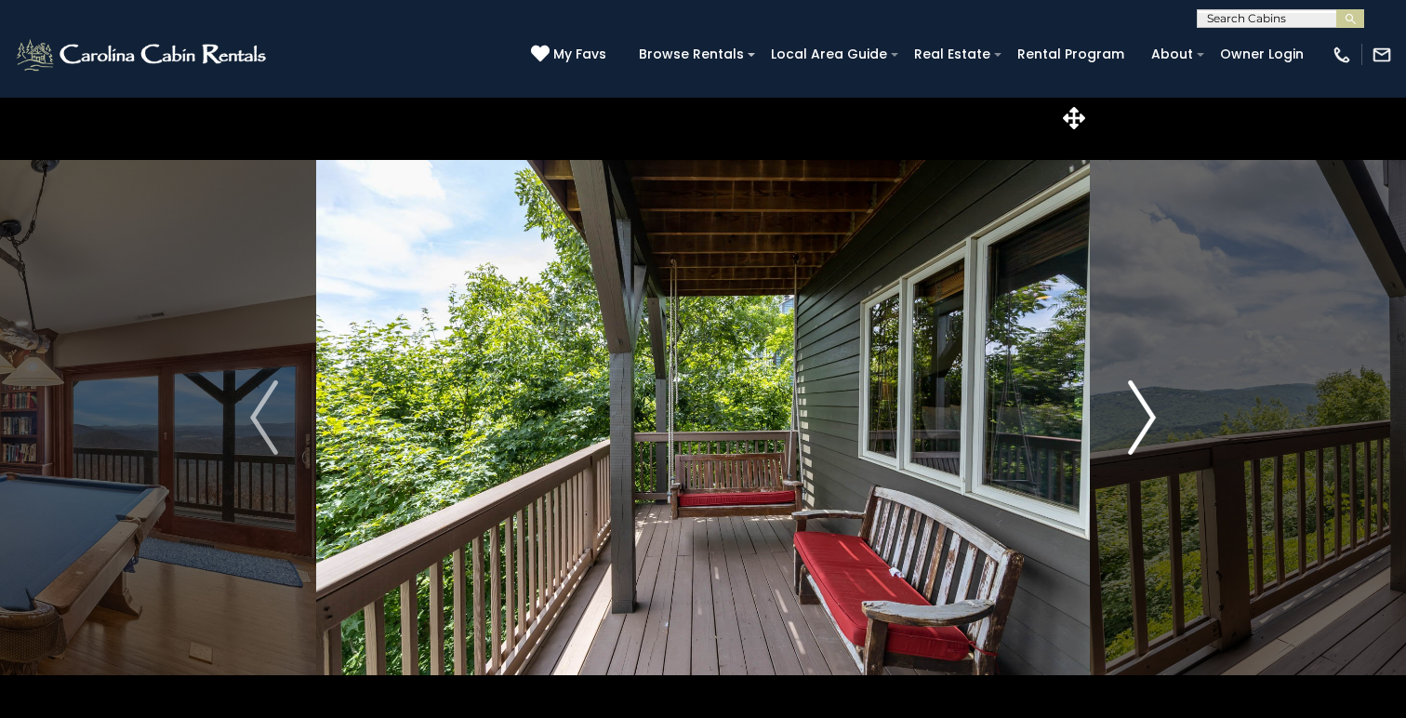
click at [1151, 418] on img "Next" at bounding box center [1142, 417] width 28 height 74
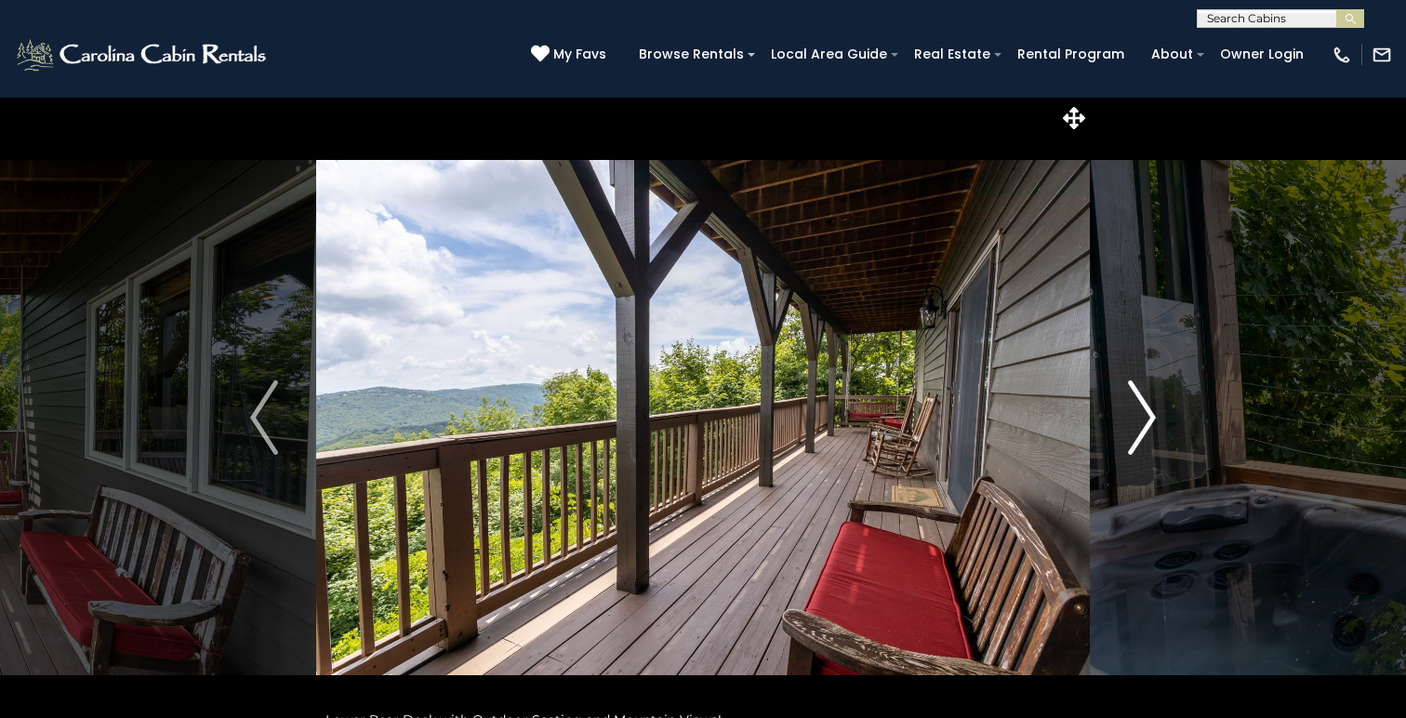
click at [1151, 418] on img "Next" at bounding box center [1142, 417] width 28 height 74
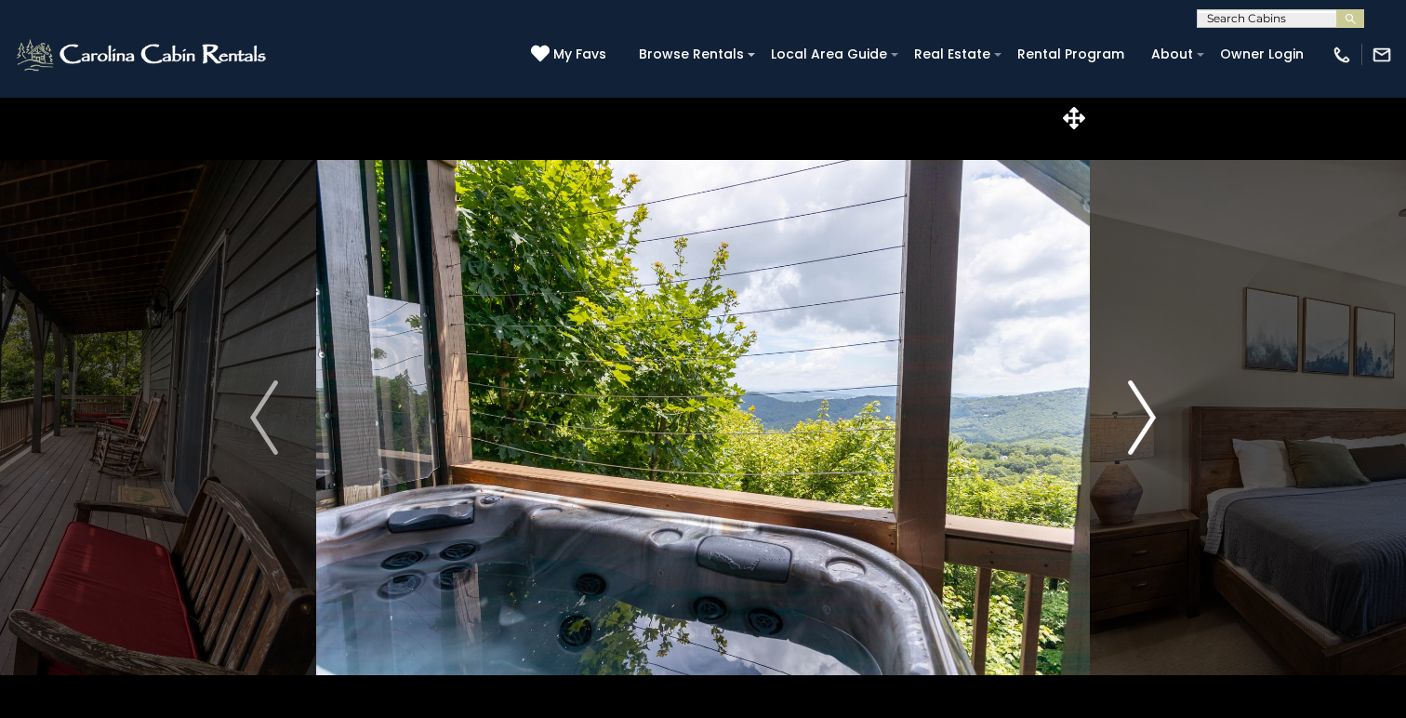
click at [1151, 418] on img "Next" at bounding box center [1142, 417] width 28 height 74
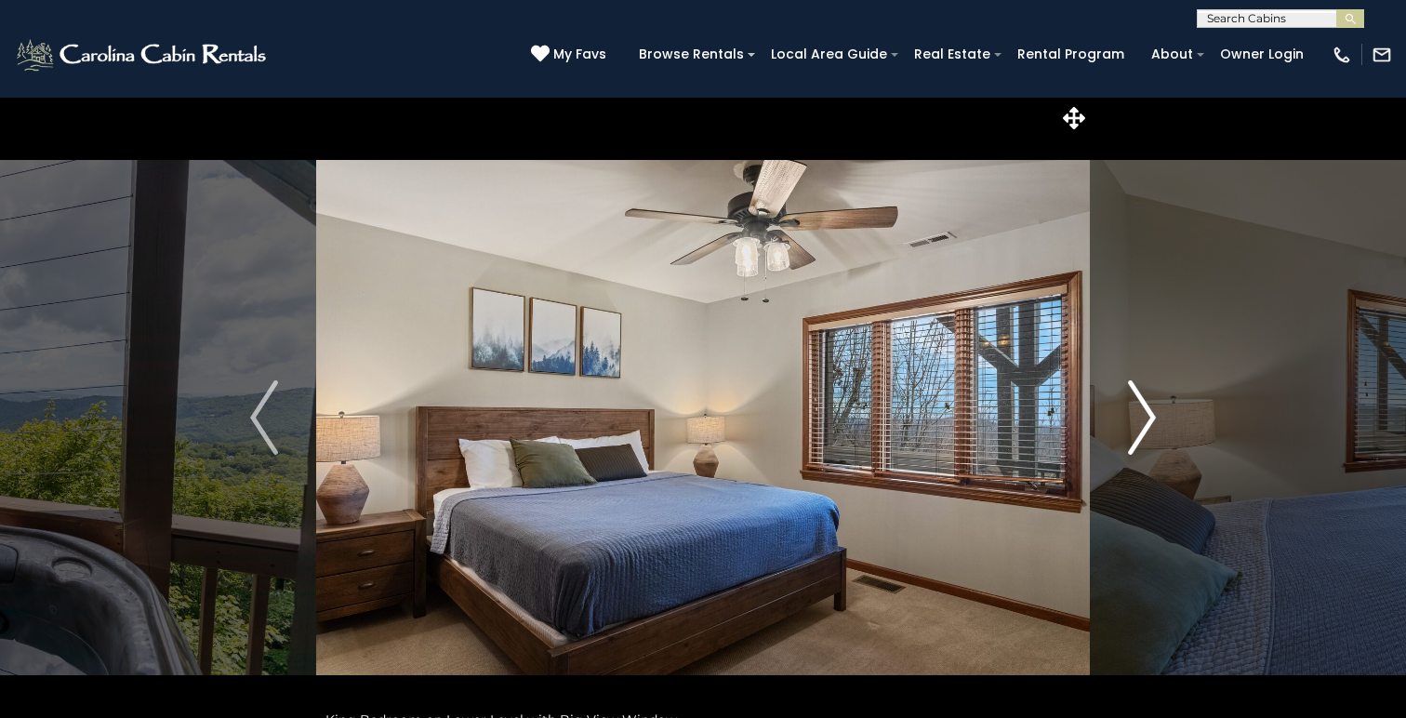
click at [1151, 418] on img "Next" at bounding box center [1142, 417] width 28 height 74
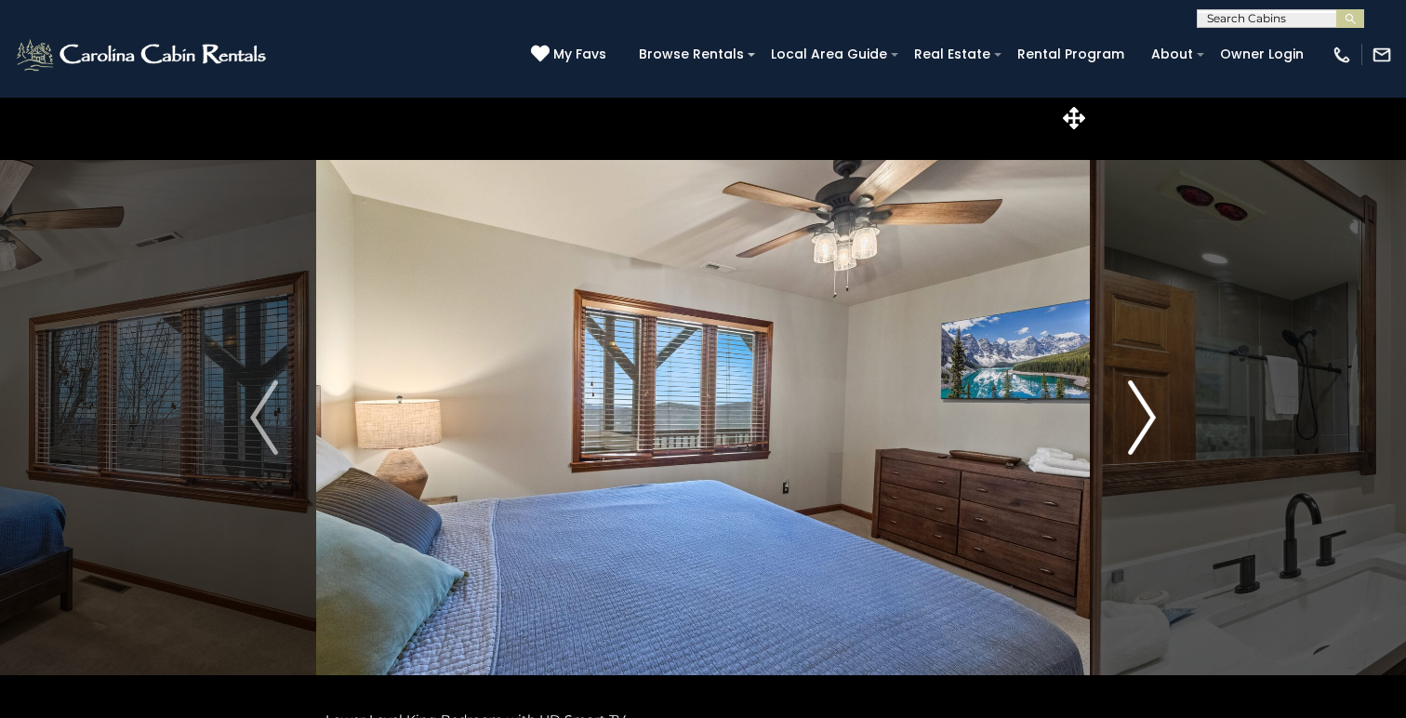
click at [1151, 418] on img "Next" at bounding box center [1142, 417] width 28 height 74
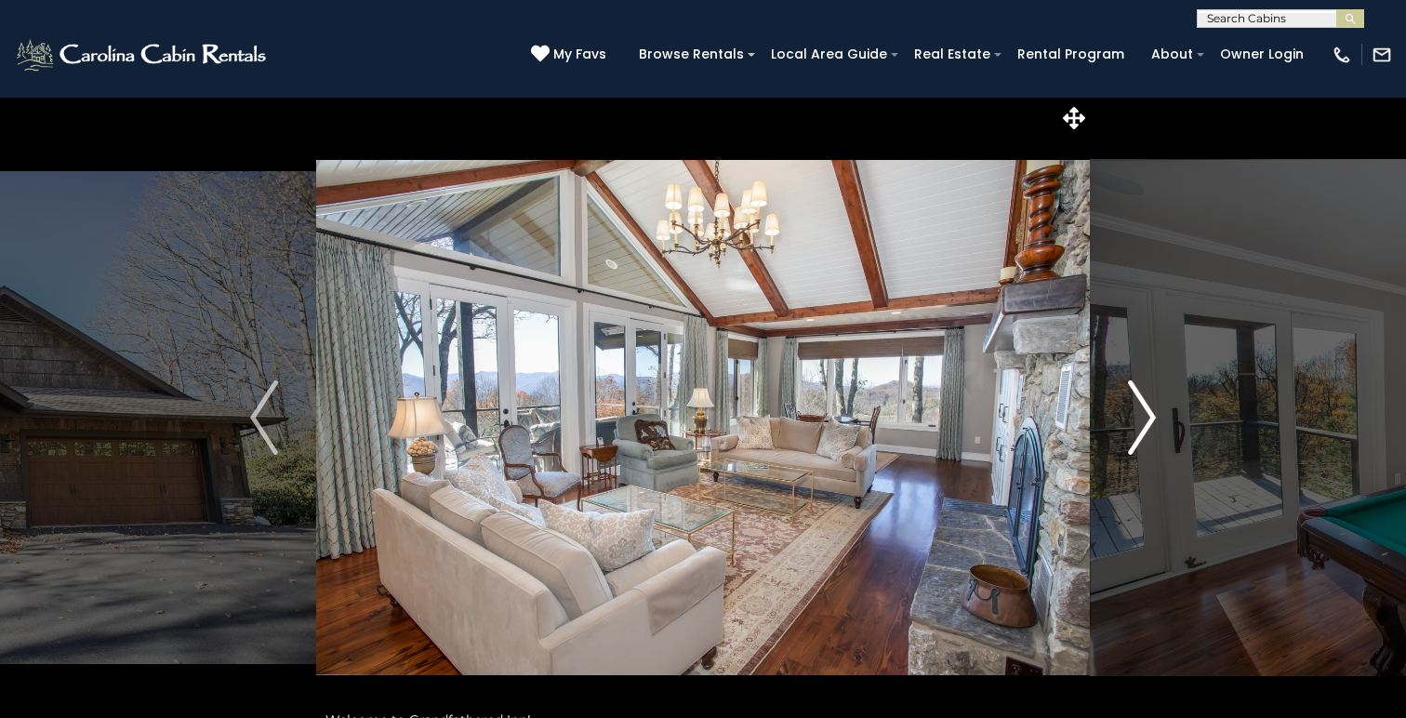
click at [1146, 426] on img "Next" at bounding box center [1142, 417] width 28 height 74
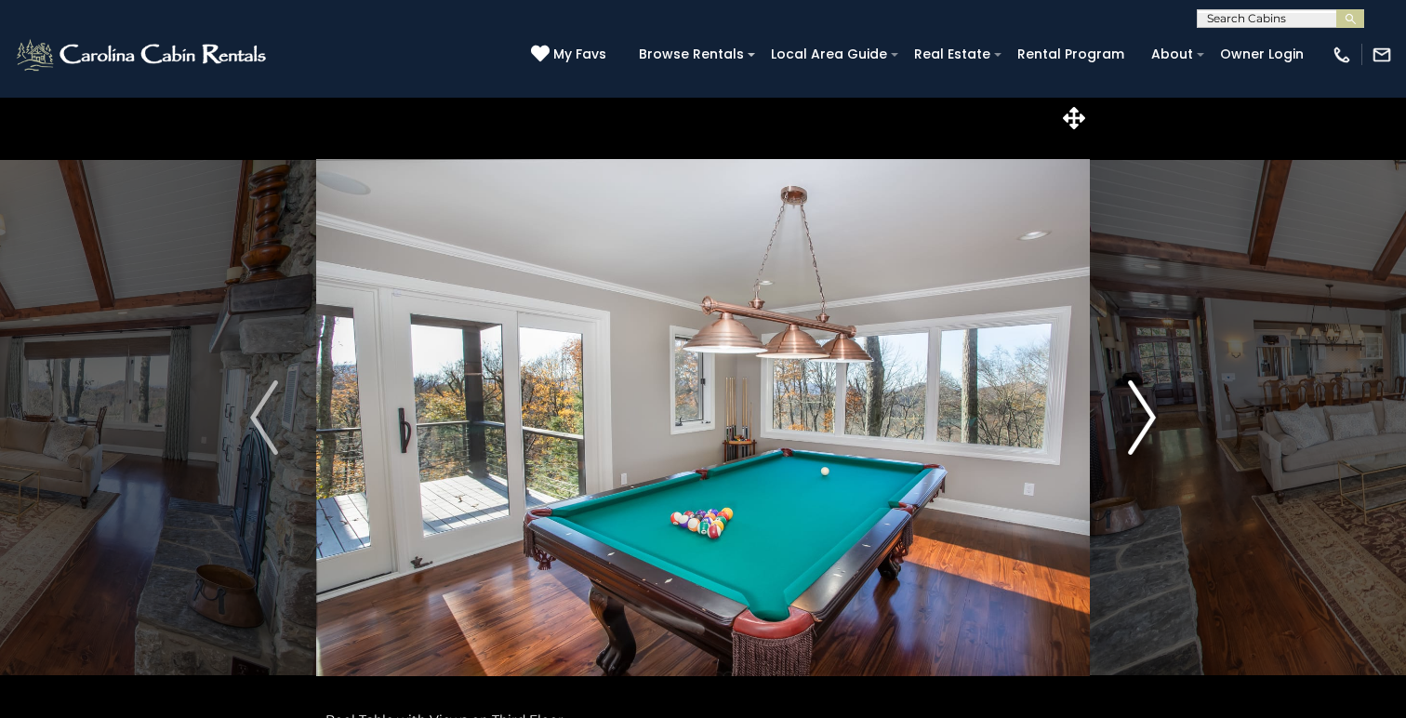
click at [1146, 426] on img "Next" at bounding box center [1142, 417] width 28 height 74
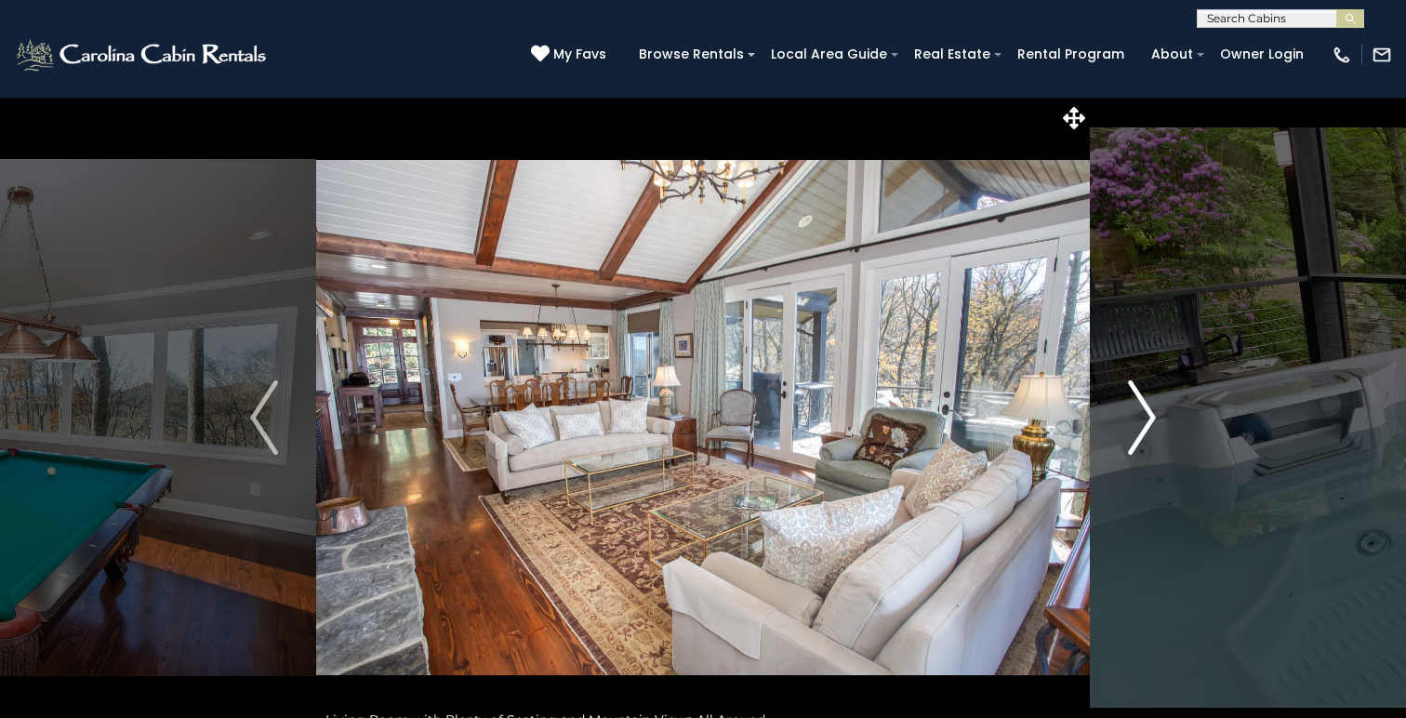
click at [1146, 426] on img "Next" at bounding box center [1142, 417] width 28 height 74
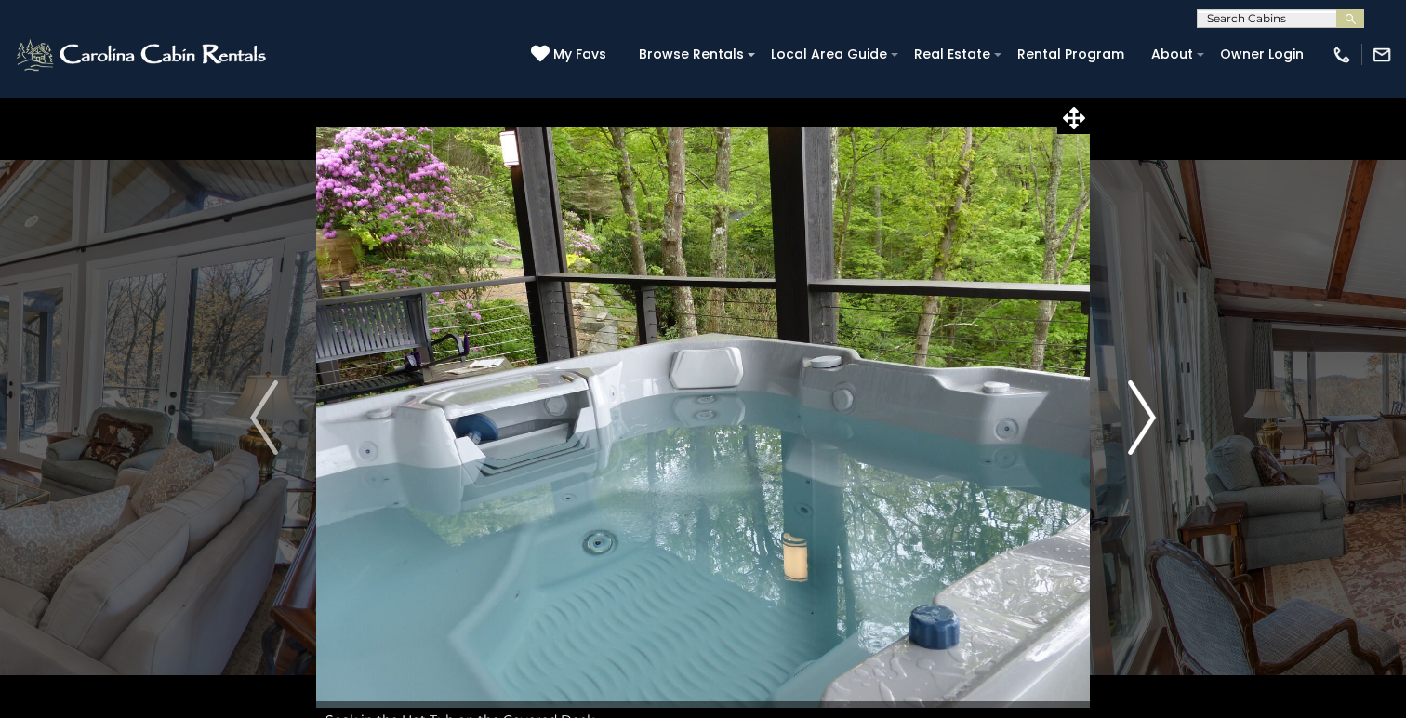
click at [1146, 426] on img "Next" at bounding box center [1142, 417] width 28 height 74
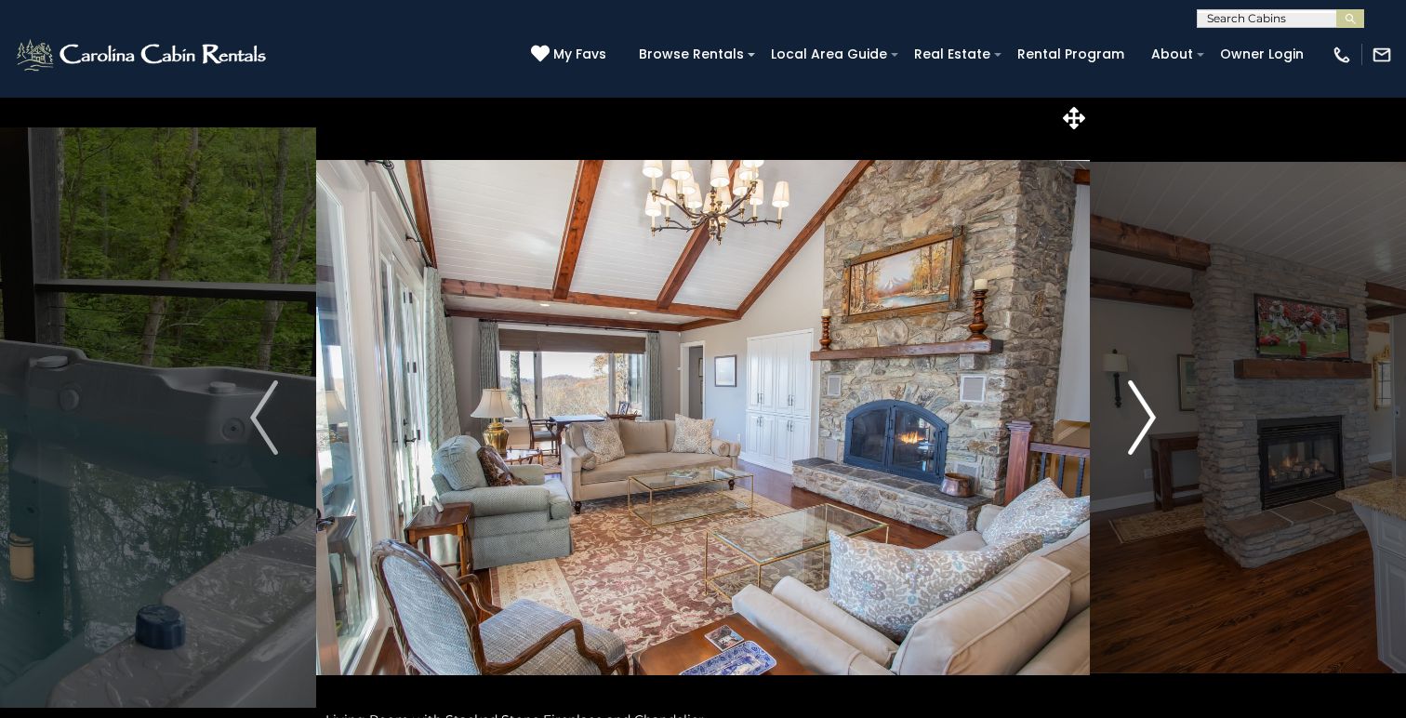
click at [1146, 426] on img "Next" at bounding box center [1142, 417] width 28 height 74
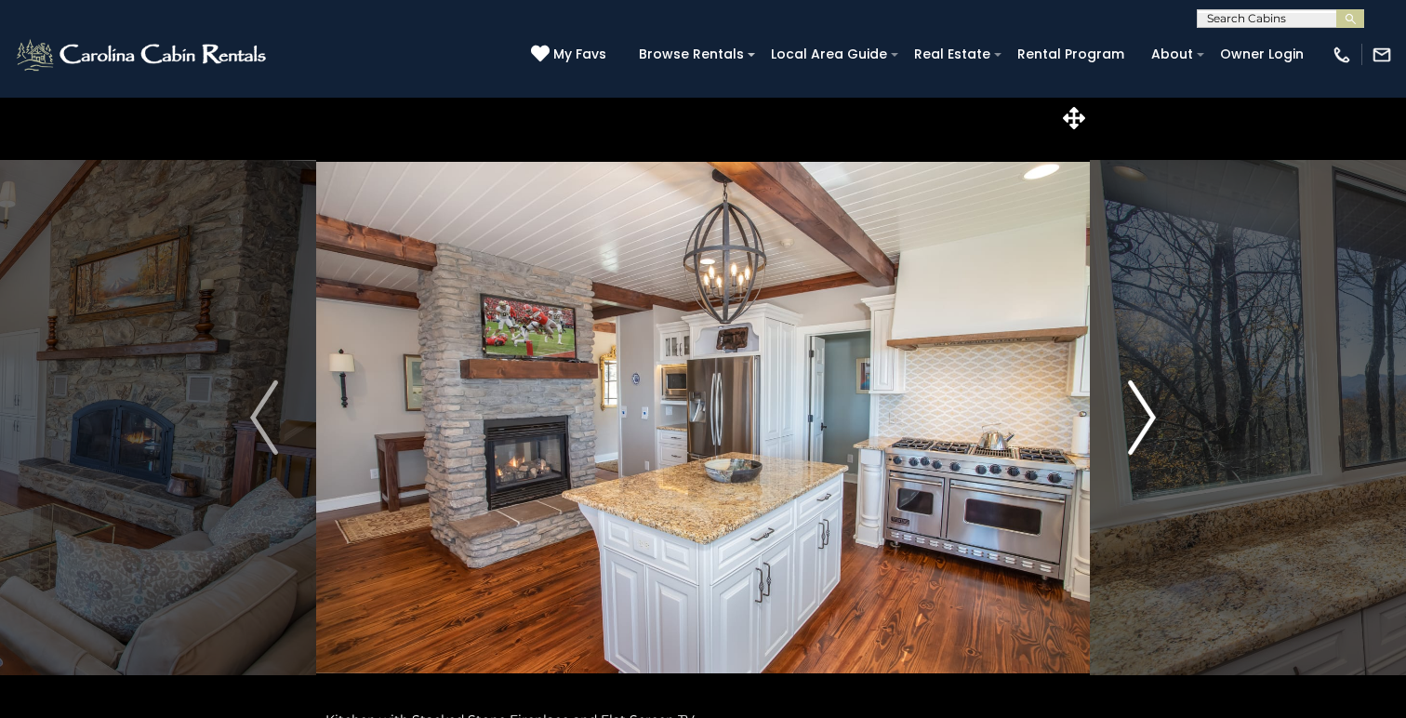
click at [1146, 426] on img "Next" at bounding box center [1142, 417] width 28 height 74
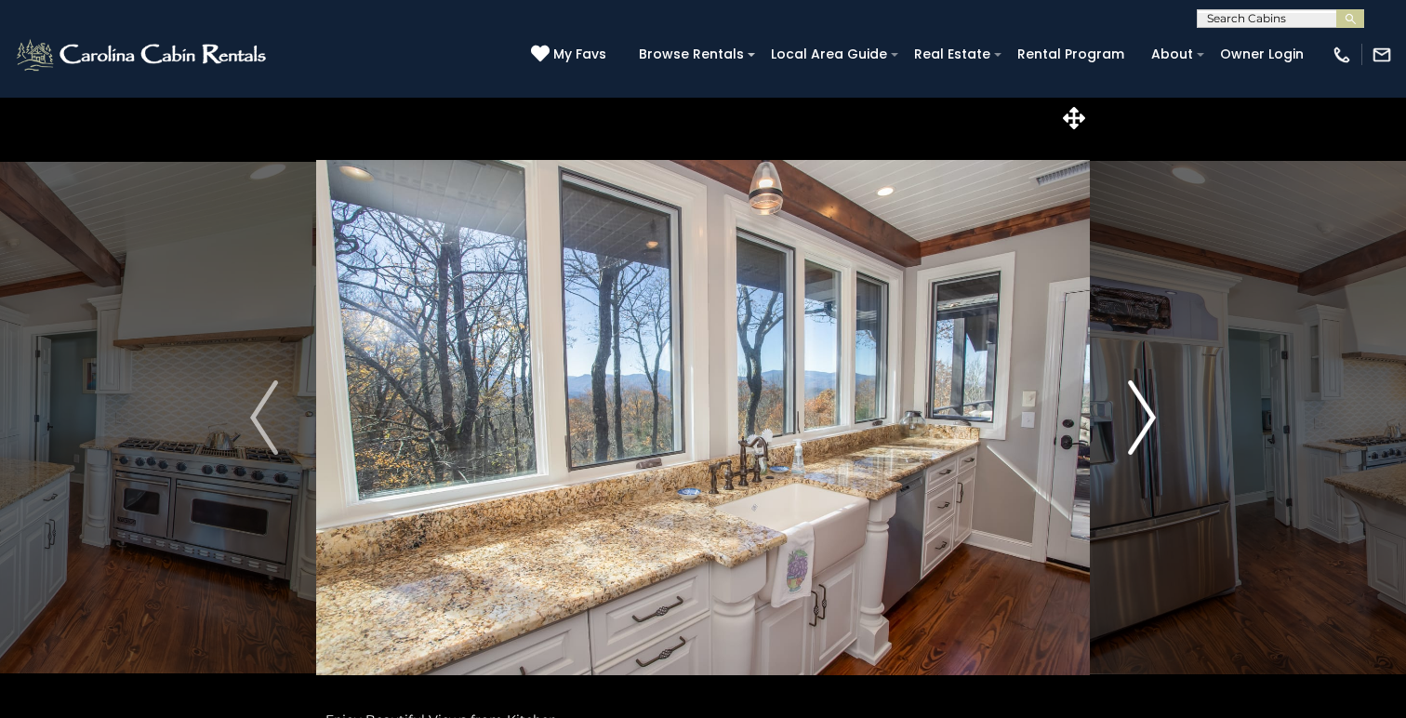
click at [1146, 426] on img "Next" at bounding box center [1142, 417] width 28 height 74
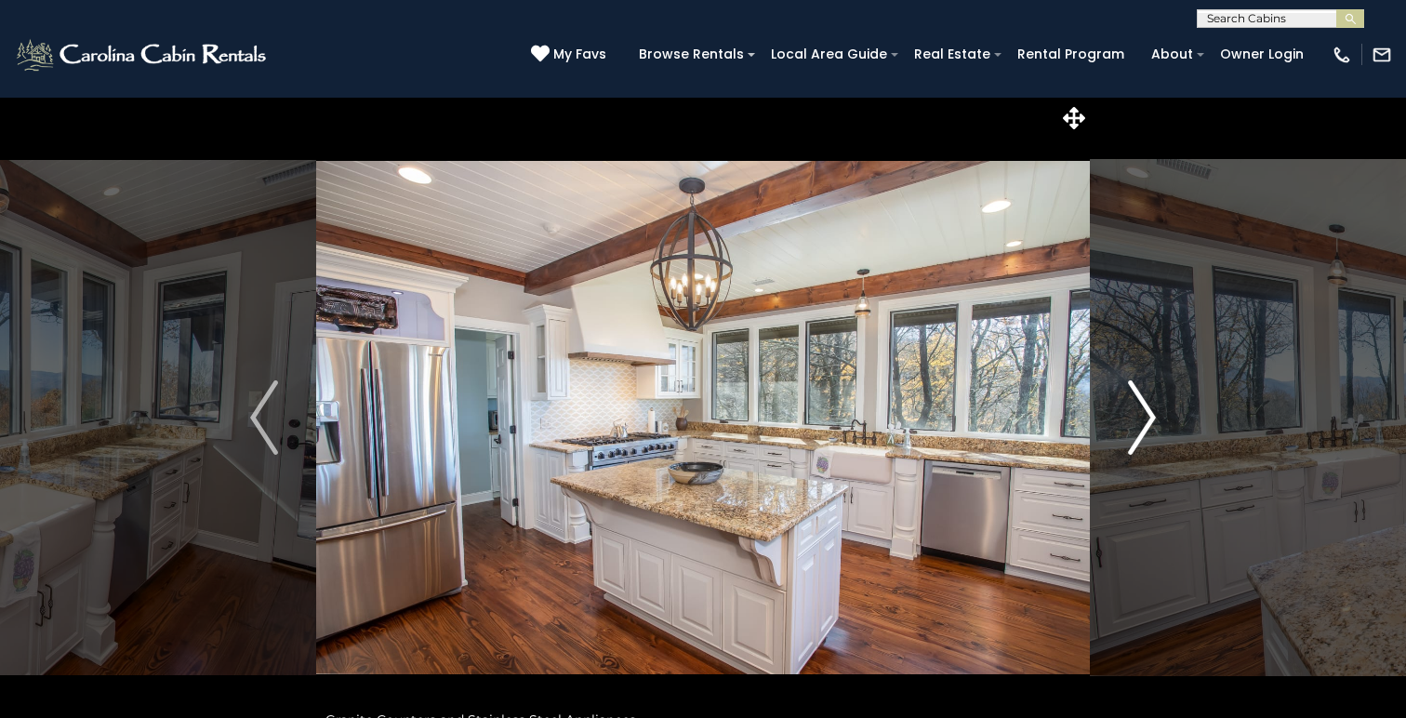
click at [1146, 426] on img "Next" at bounding box center [1142, 417] width 28 height 74
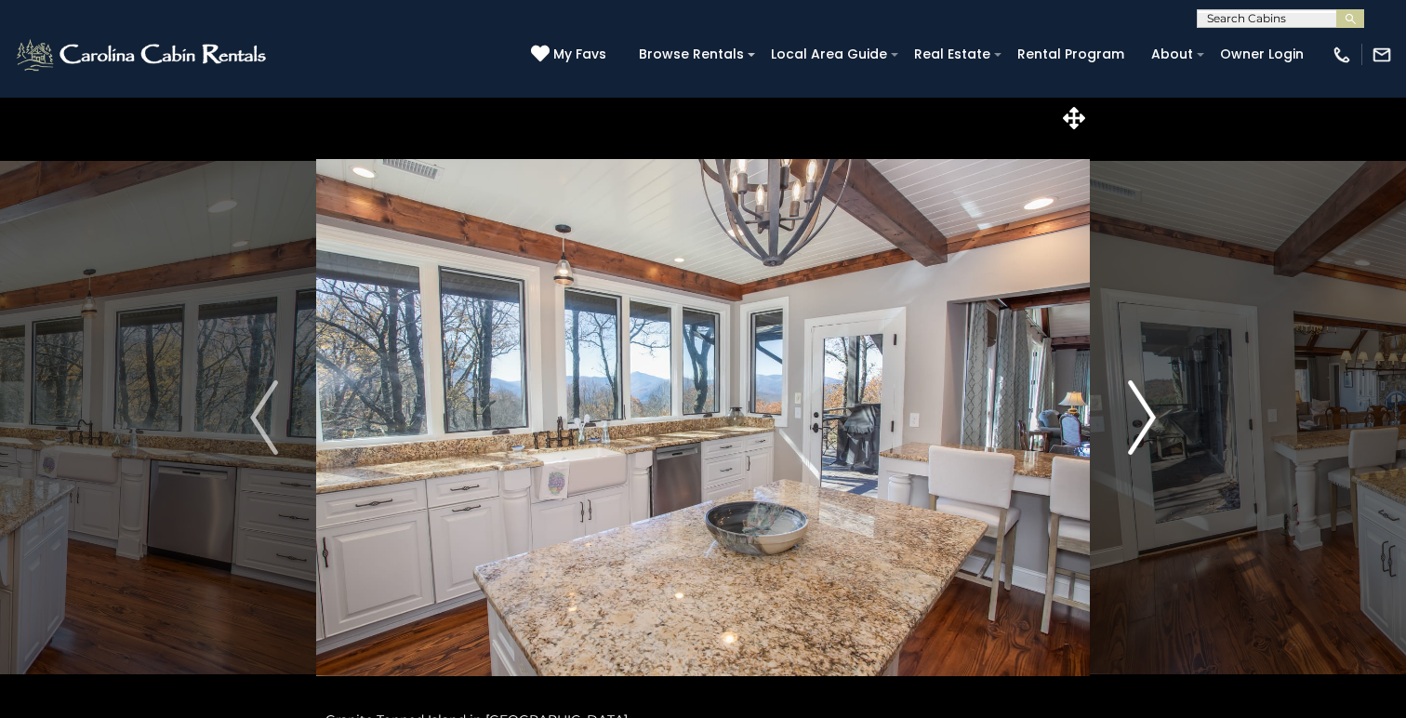
click at [1146, 426] on img "Next" at bounding box center [1142, 417] width 28 height 74
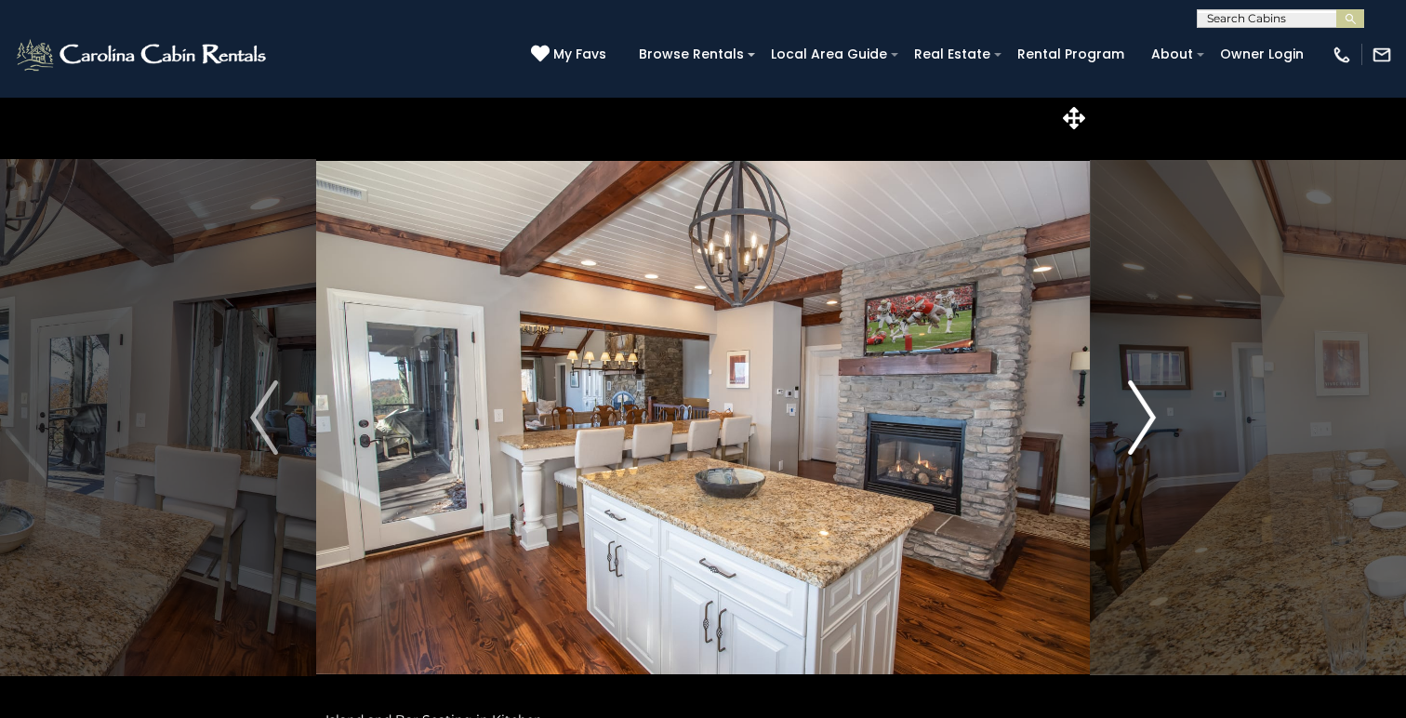
click at [1146, 426] on img "Next" at bounding box center [1142, 417] width 28 height 74
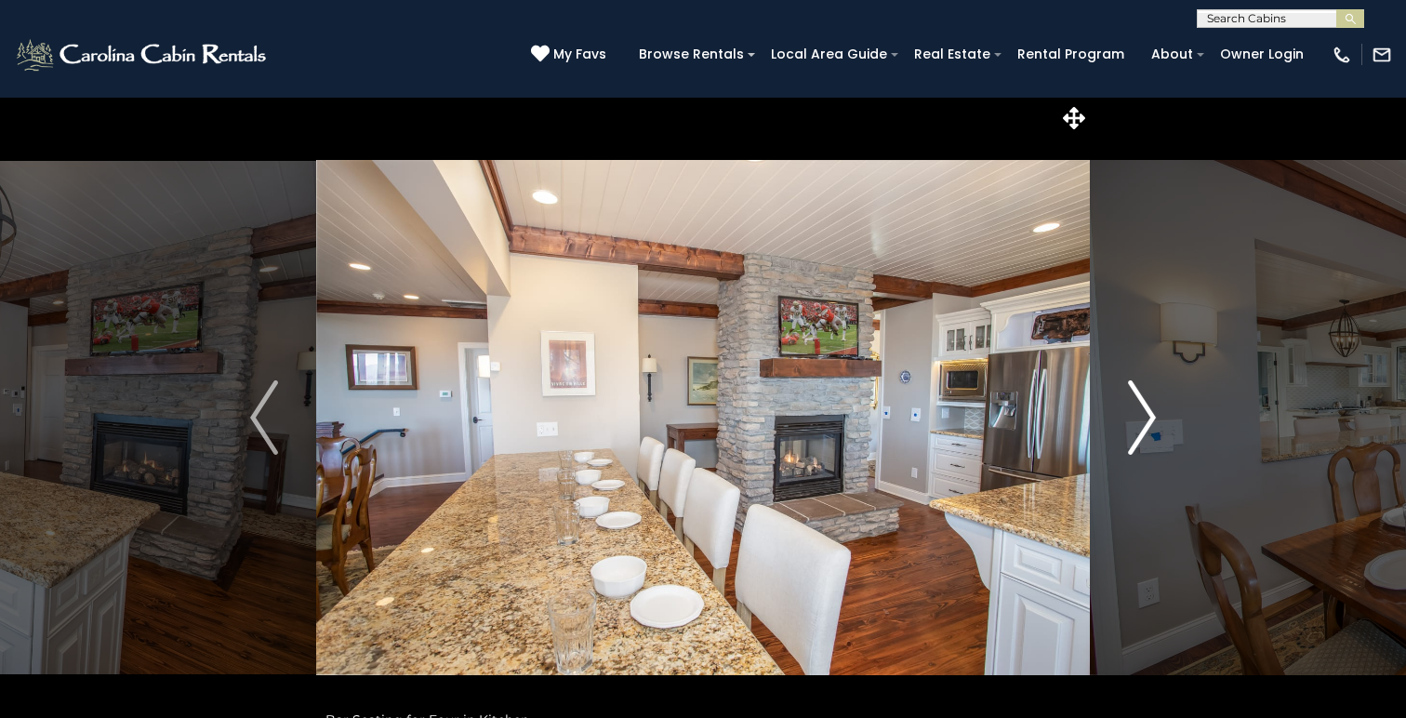
click at [1146, 426] on img "Next" at bounding box center [1142, 417] width 28 height 74
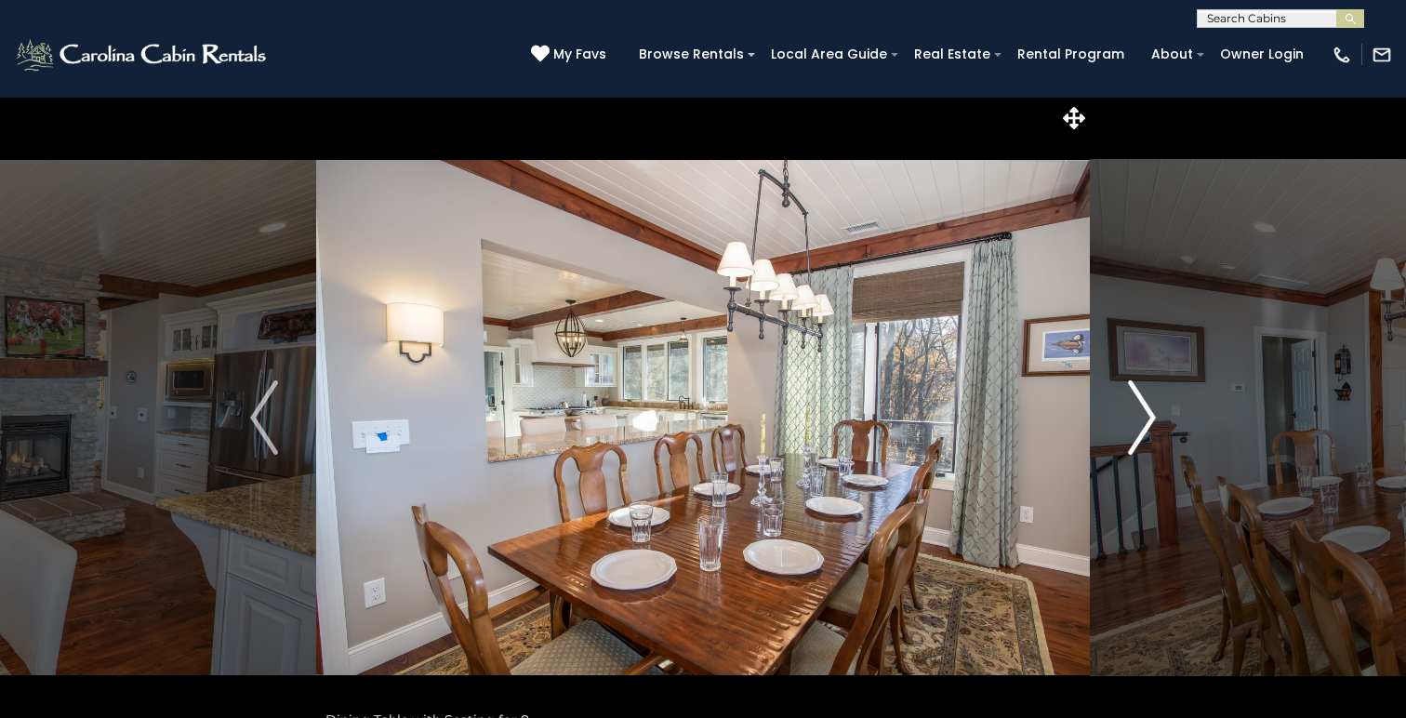
click at [1146, 426] on img "Next" at bounding box center [1142, 417] width 28 height 74
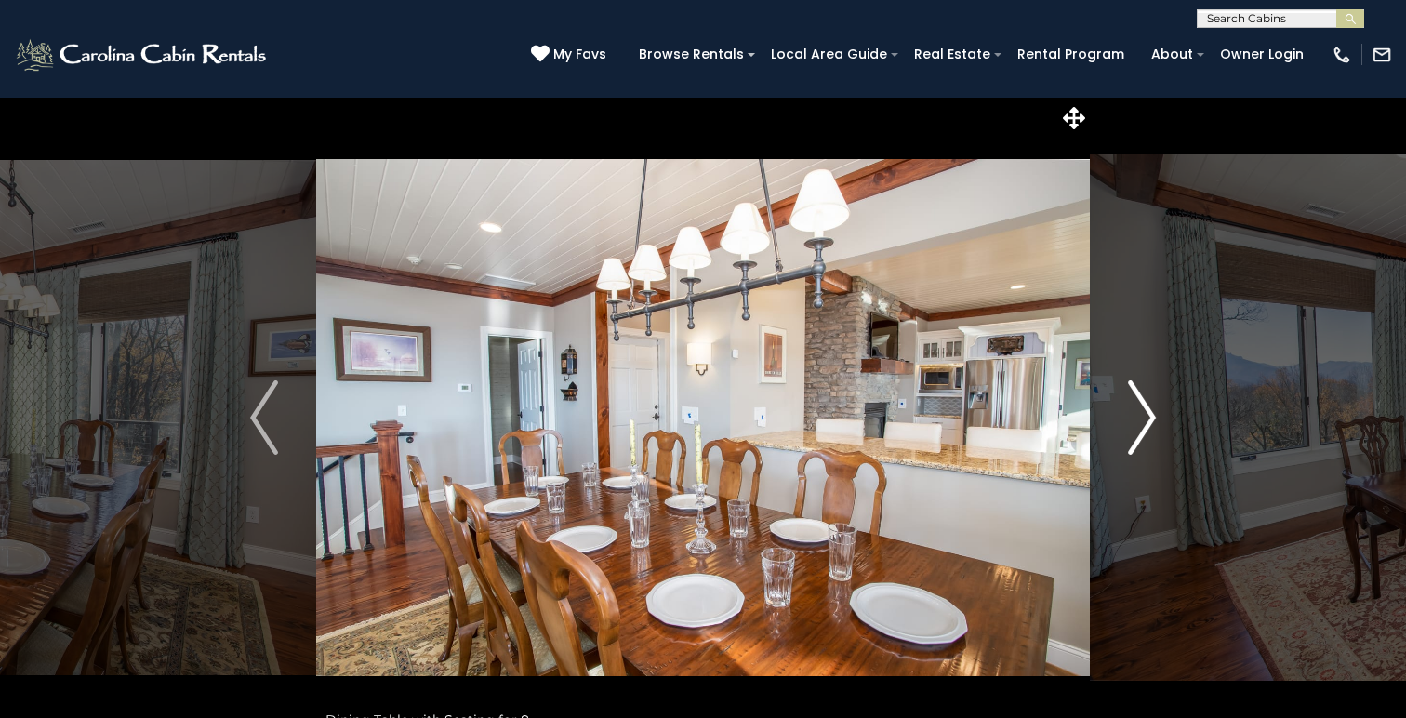
click at [1146, 426] on img "Next" at bounding box center [1142, 417] width 28 height 74
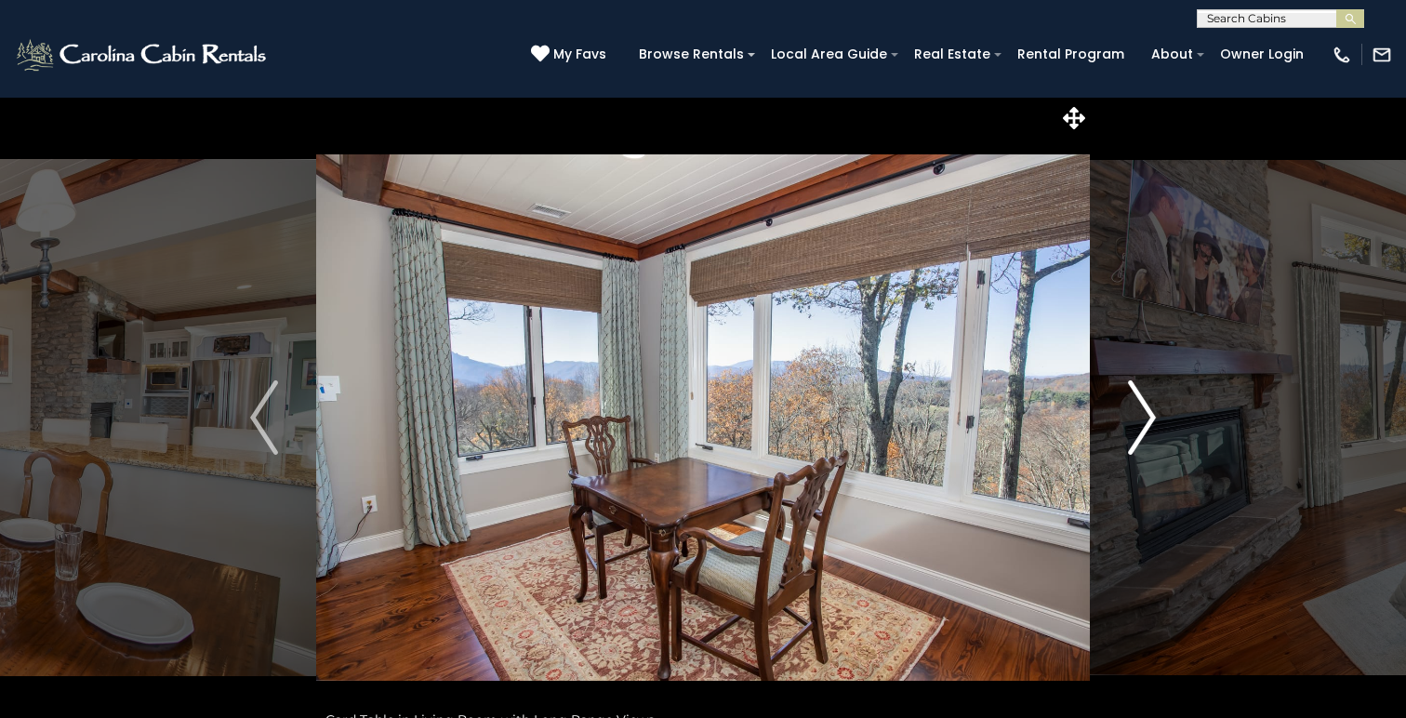
click at [1146, 426] on img "Next" at bounding box center [1142, 417] width 28 height 74
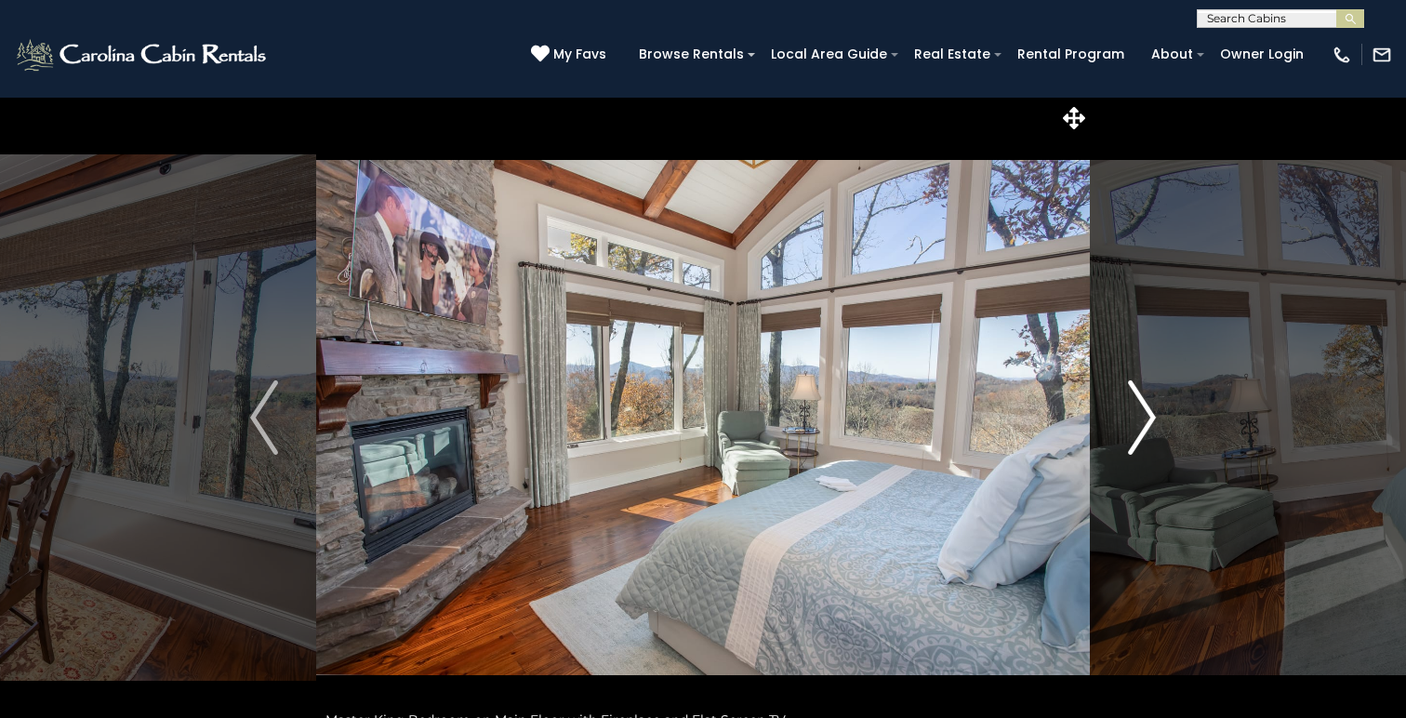
click at [1146, 426] on img "Next" at bounding box center [1142, 417] width 28 height 74
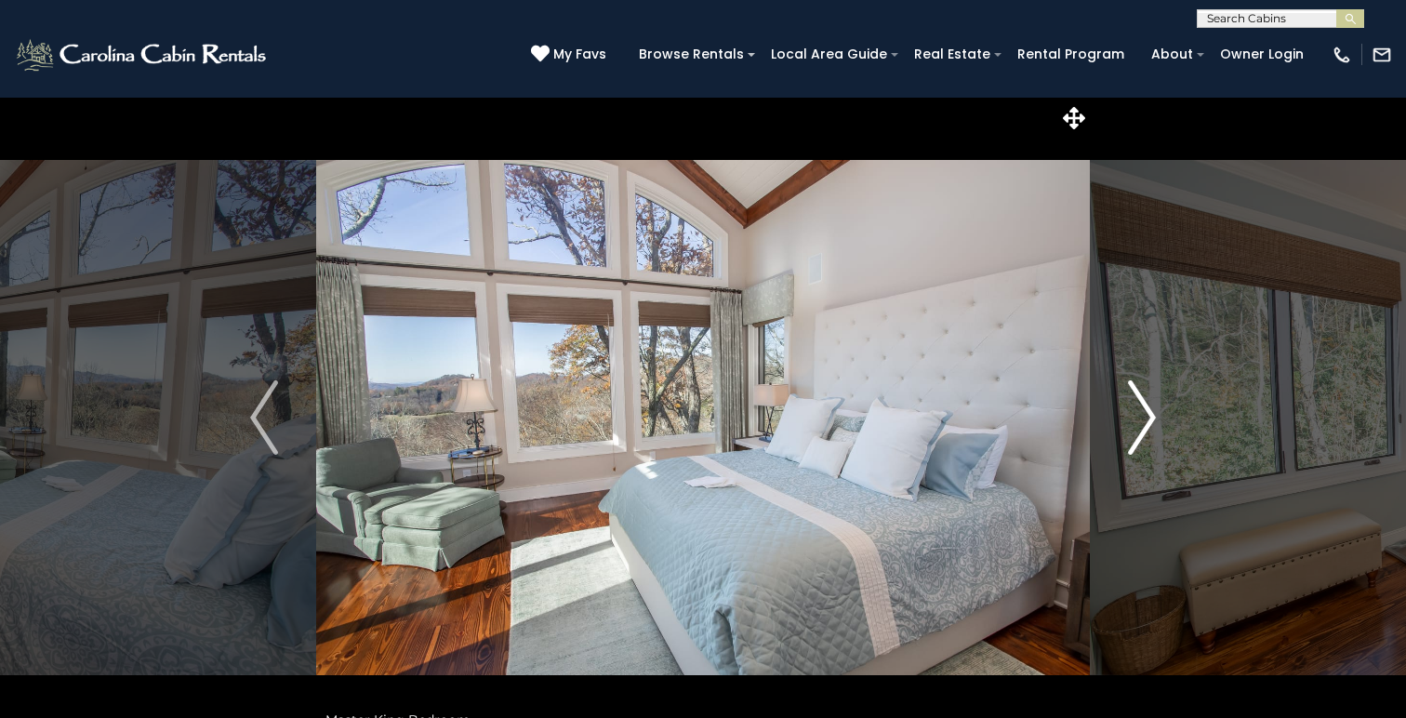
click at [1146, 426] on img "Next" at bounding box center [1142, 417] width 28 height 74
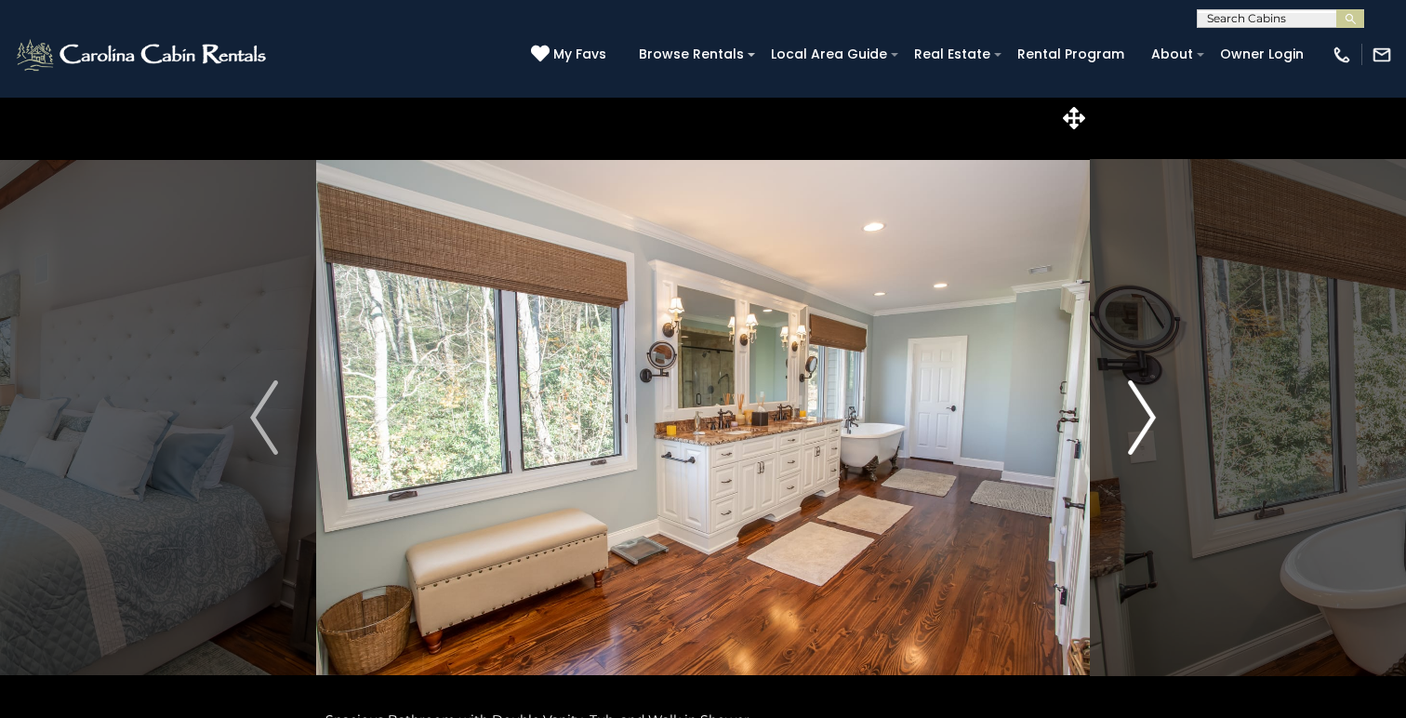
click at [1146, 426] on img "Next" at bounding box center [1142, 417] width 28 height 74
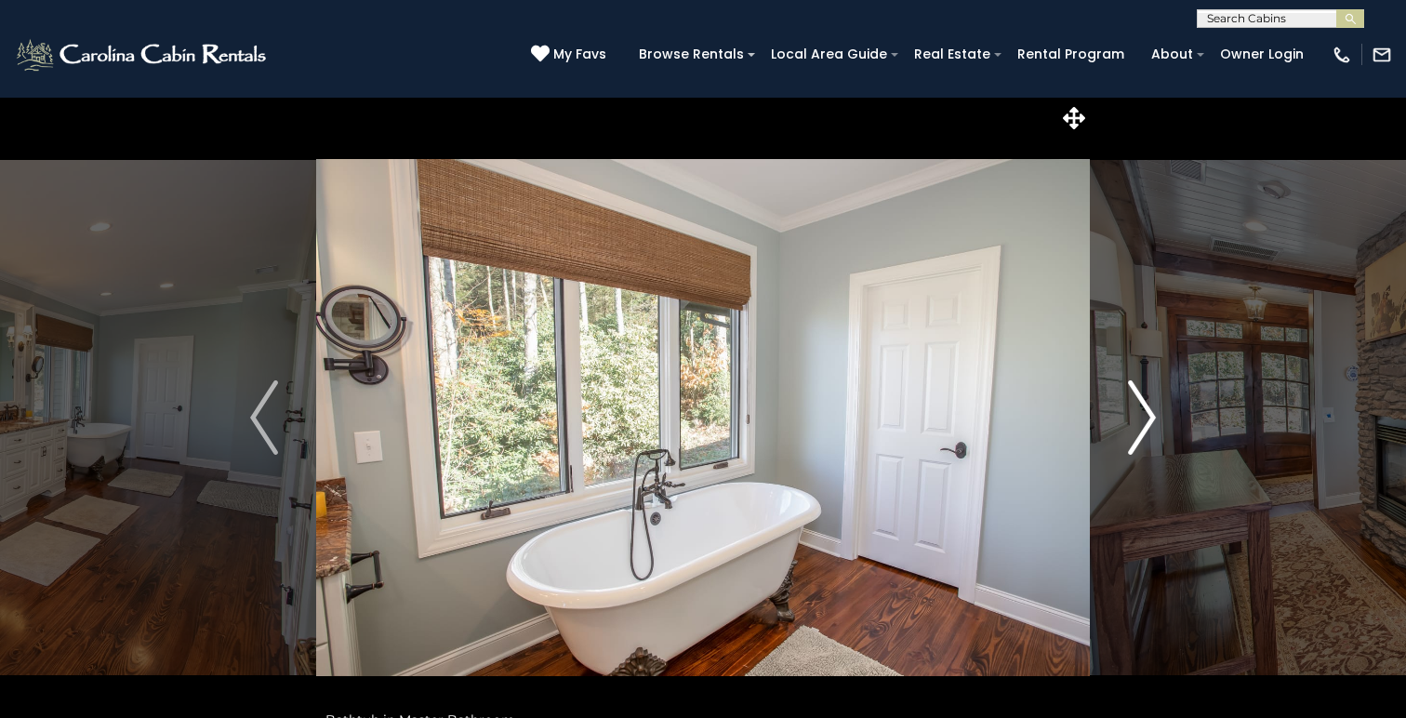
click at [1146, 426] on img "Next" at bounding box center [1142, 417] width 28 height 74
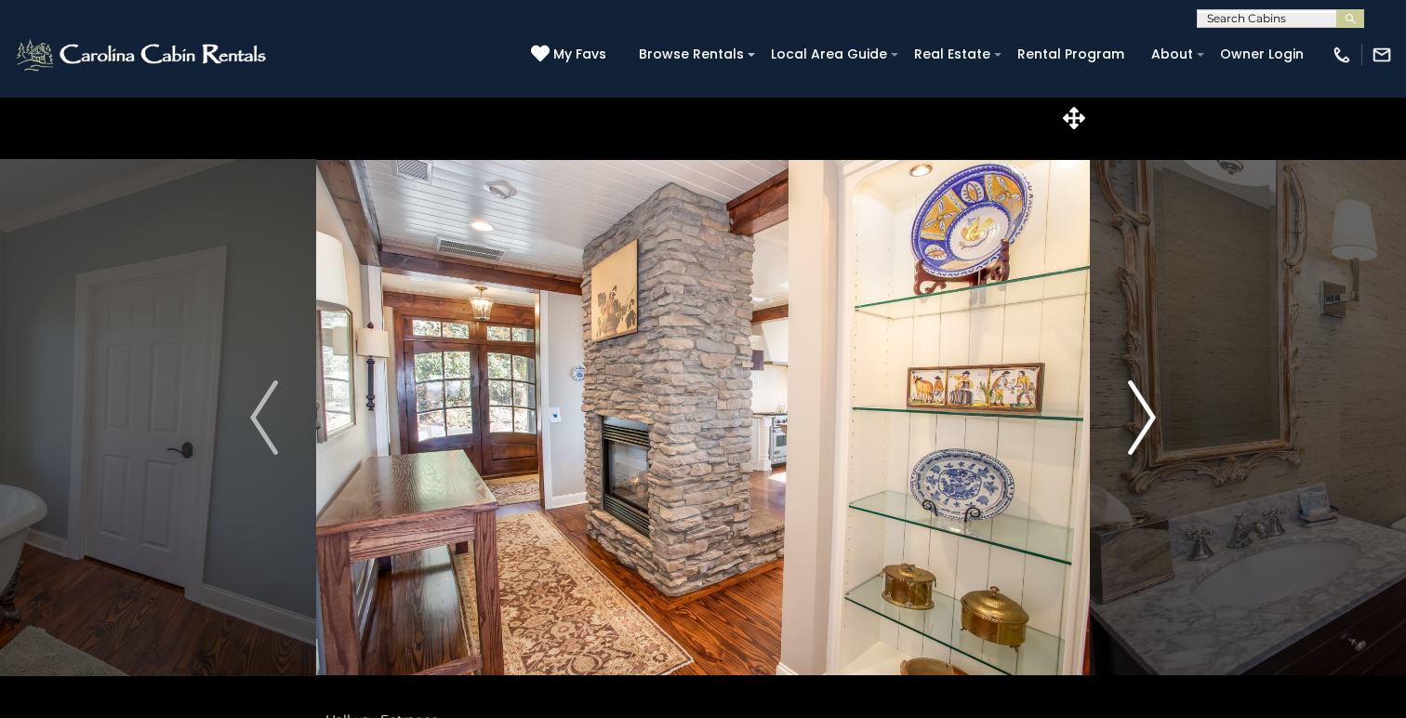
click at [1146, 426] on img "Next" at bounding box center [1142, 417] width 28 height 74
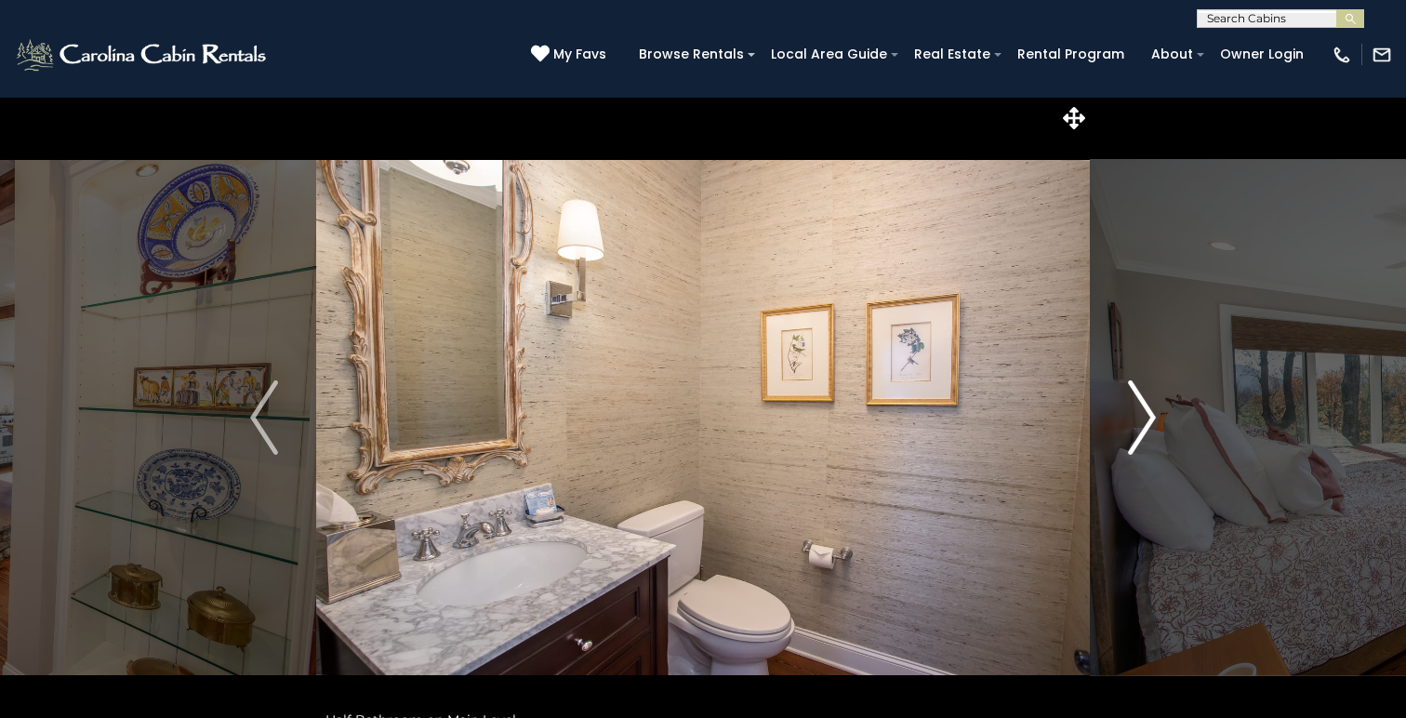
click at [1146, 426] on img "Next" at bounding box center [1142, 417] width 28 height 74
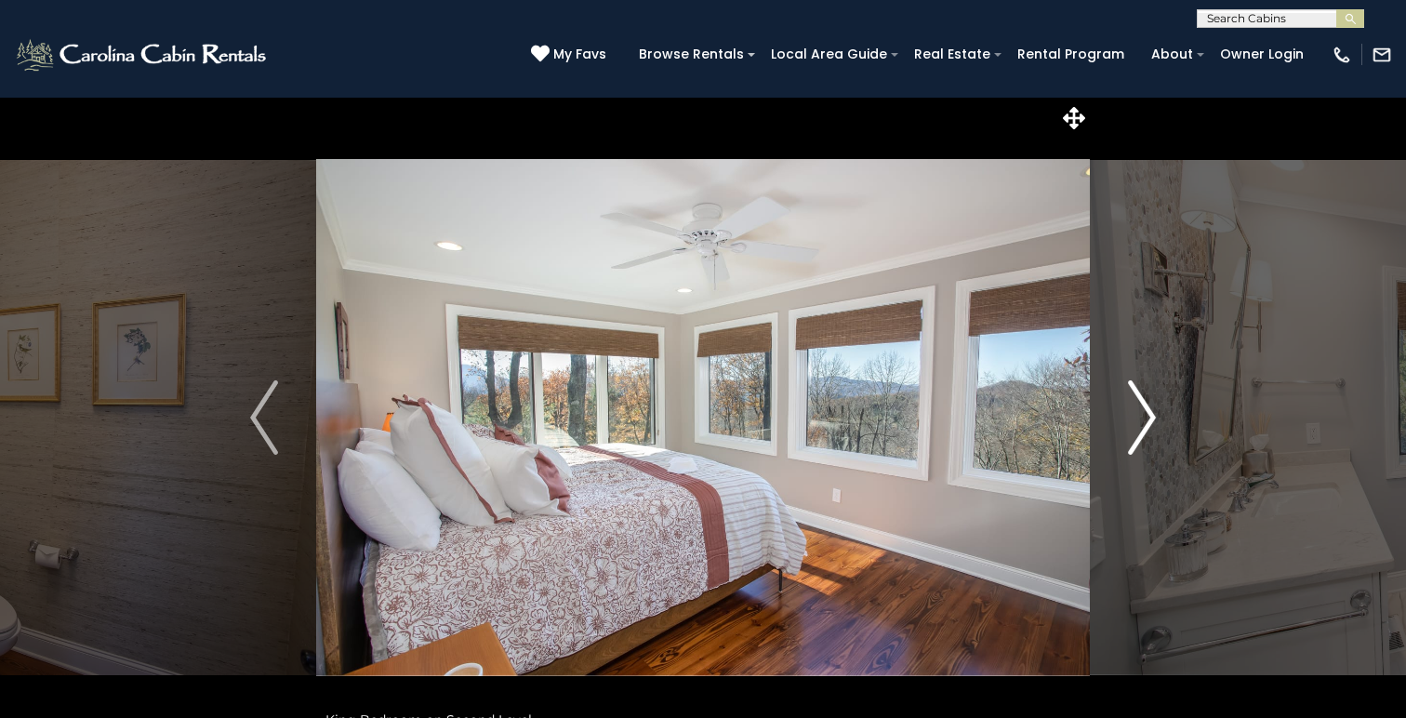
click at [1146, 426] on img "Next" at bounding box center [1142, 417] width 28 height 74
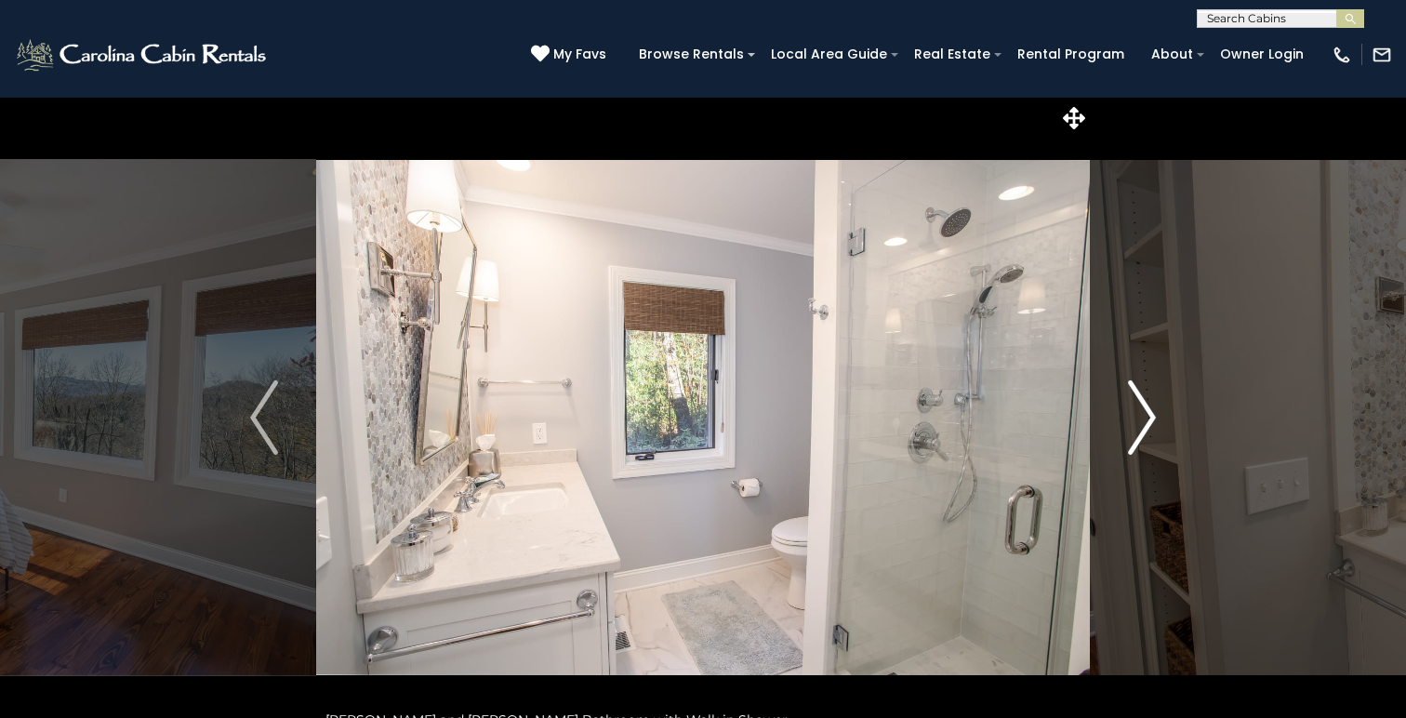
click at [1146, 426] on img "Next" at bounding box center [1142, 417] width 28 height 74
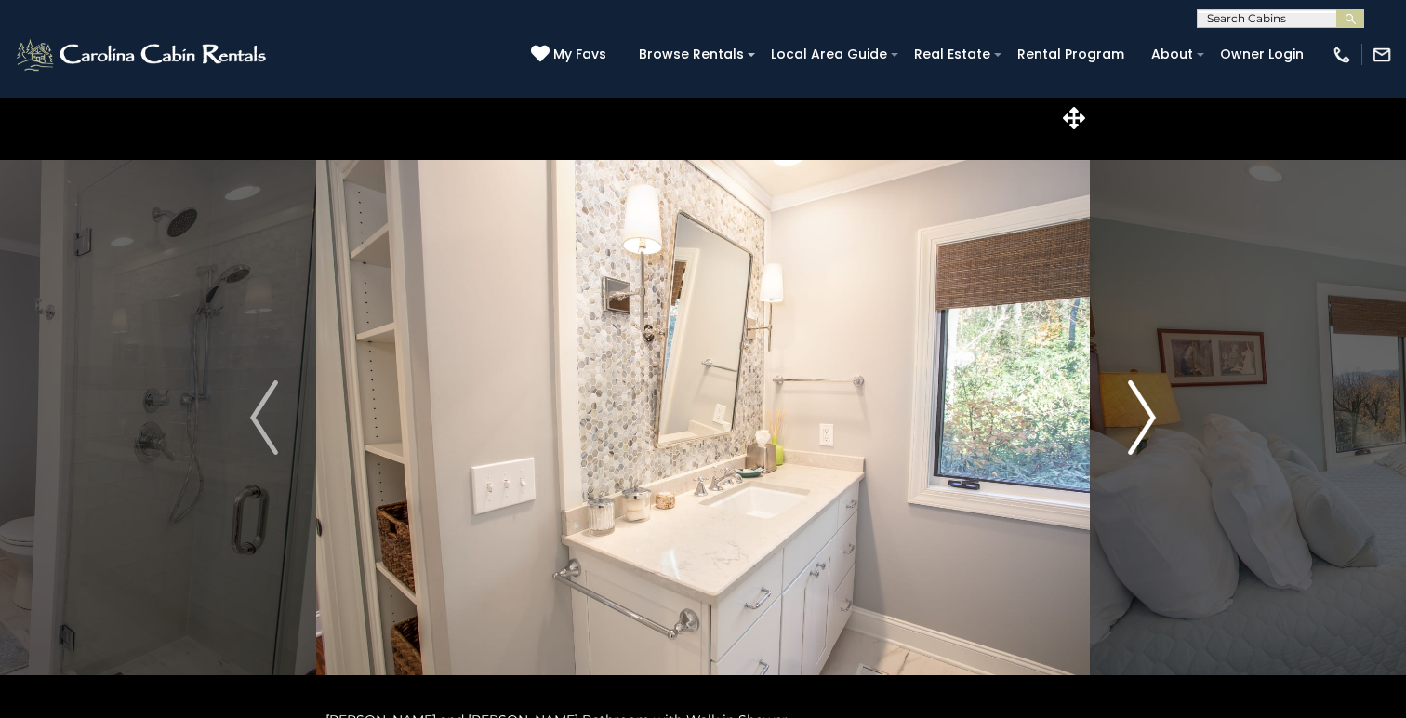
click at [1146, 426] on img "Next" at bounding box center [1142, 417] width 28 height 74
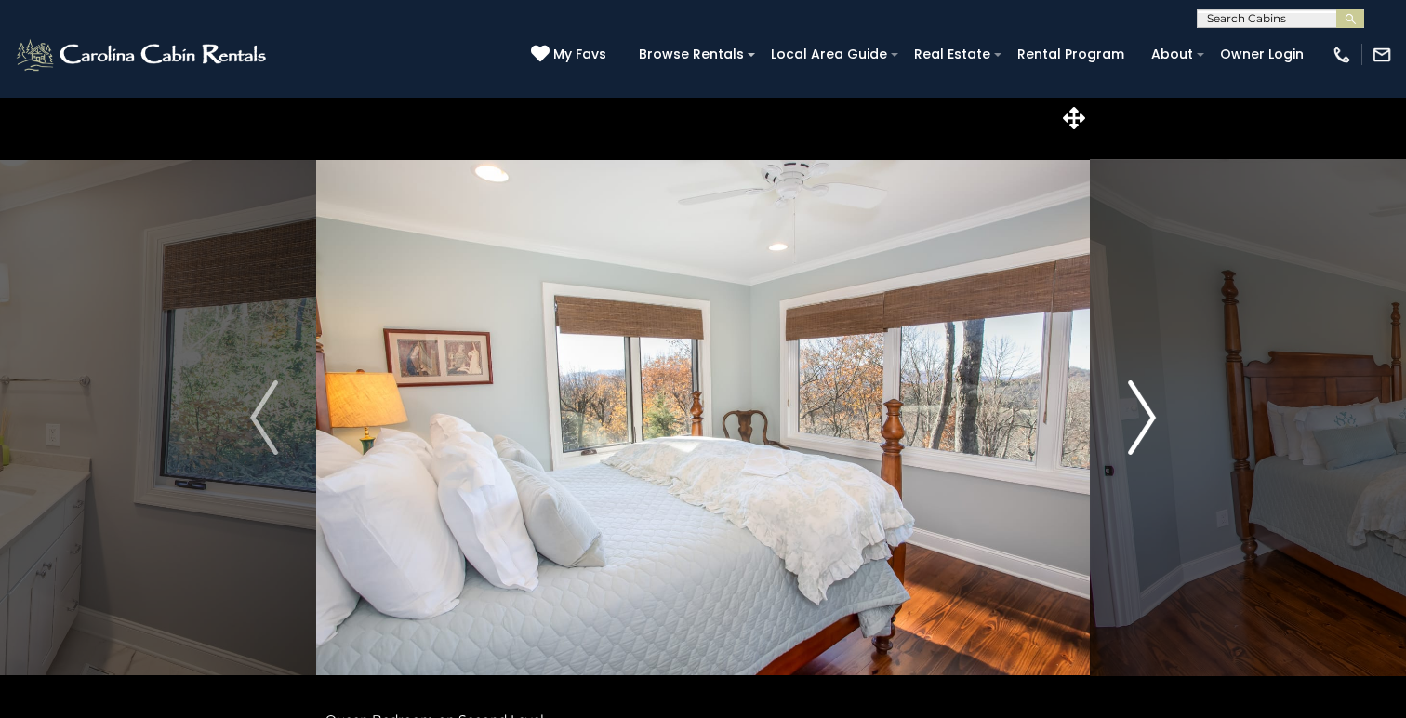
click at [1146, 426] on img "Next" at bounding box center [1142, 417] width 28 height 74
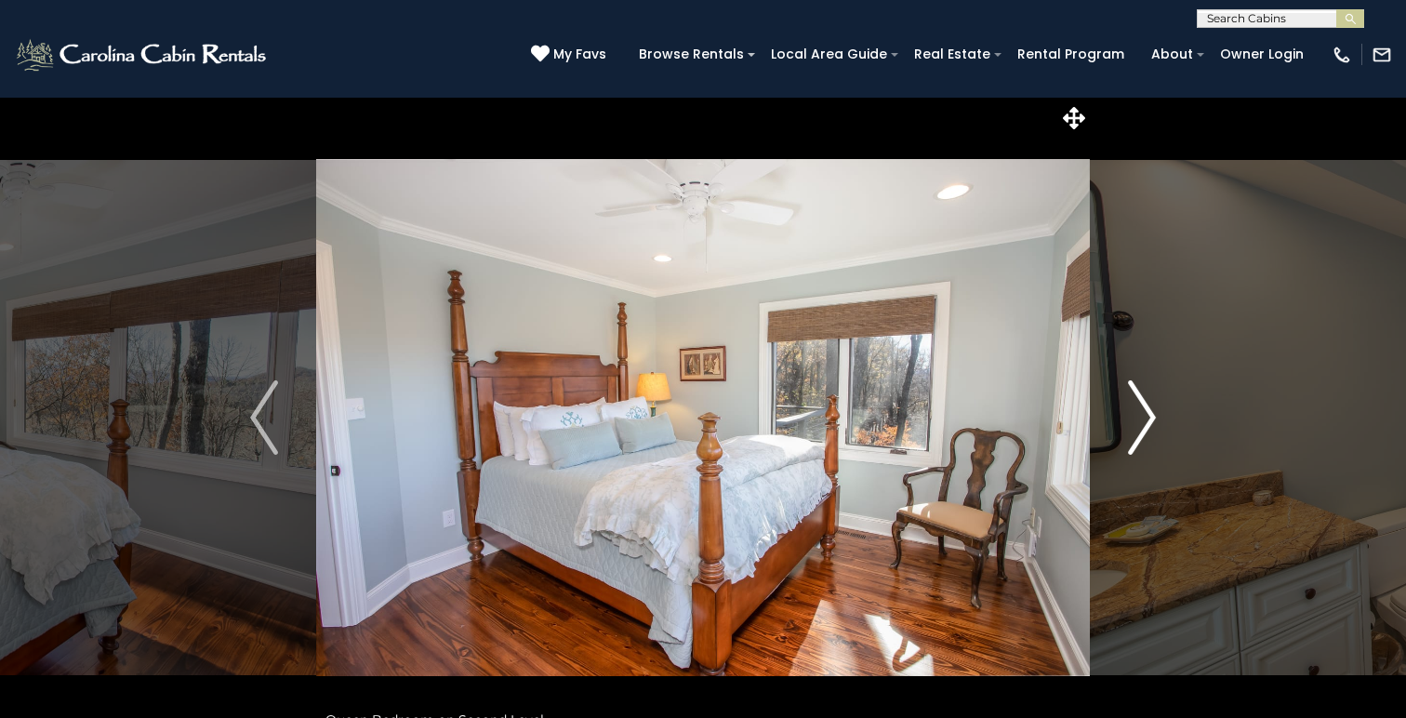
click at [1146, 426] on img "Next" at bounding box center [1142, 417] width 28 height 74
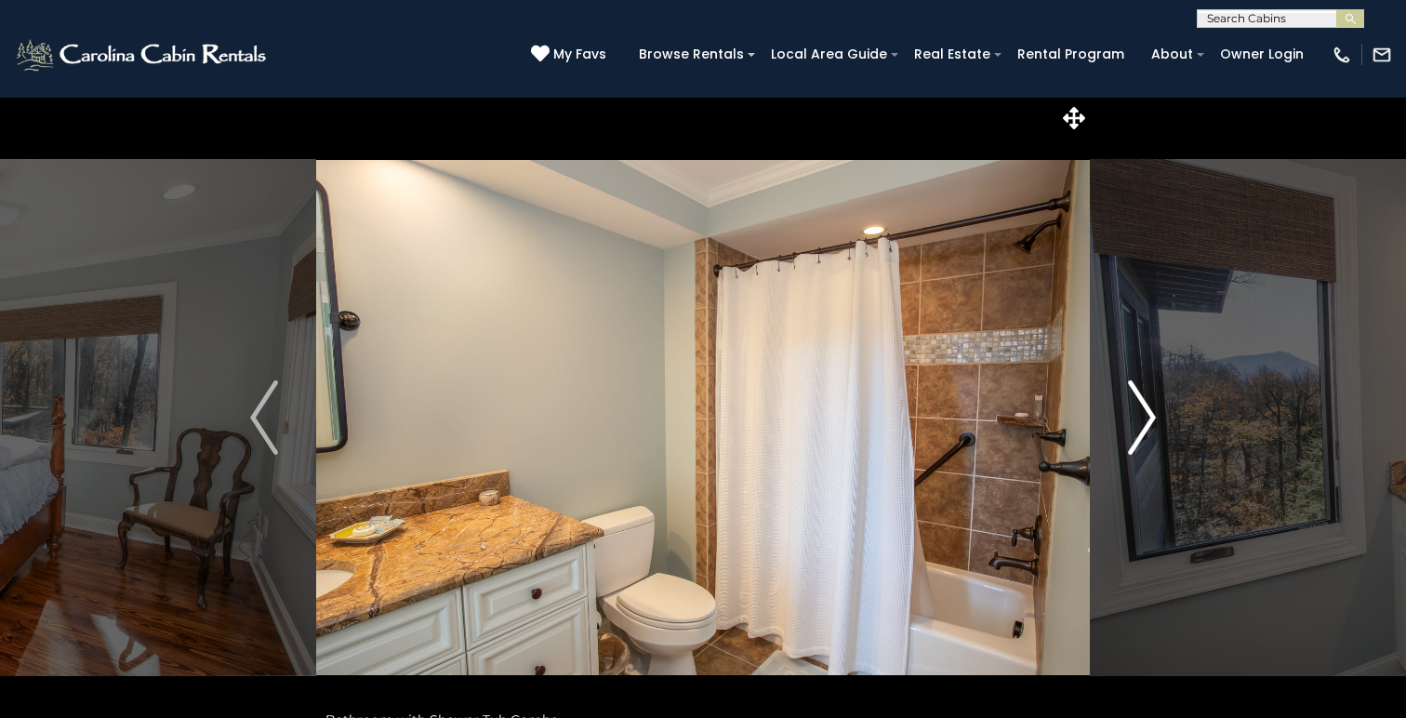
click at [1146, 426] on img "Next" at bounding box center [1142, 417] width 28 height 74
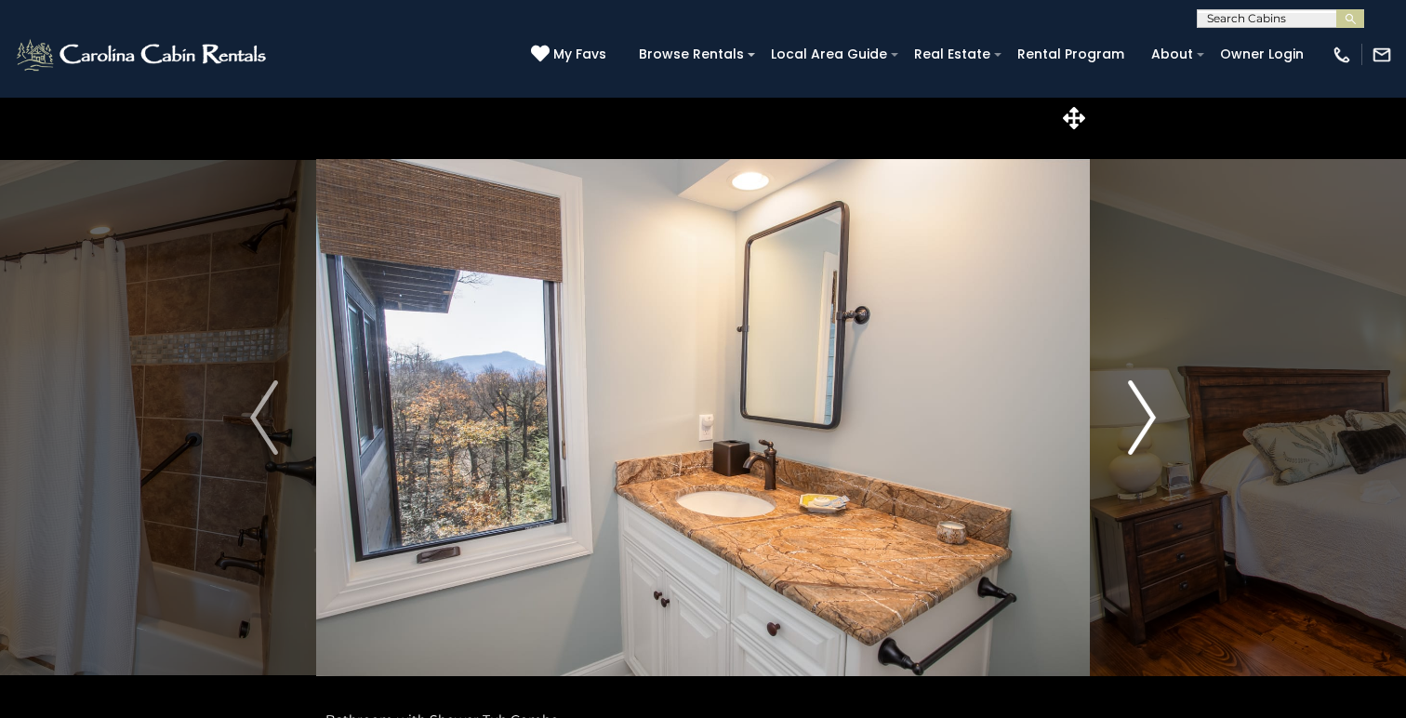
click at [1146, 426] on img "Next" at bounding box center [1142, 417] width 28 height 74
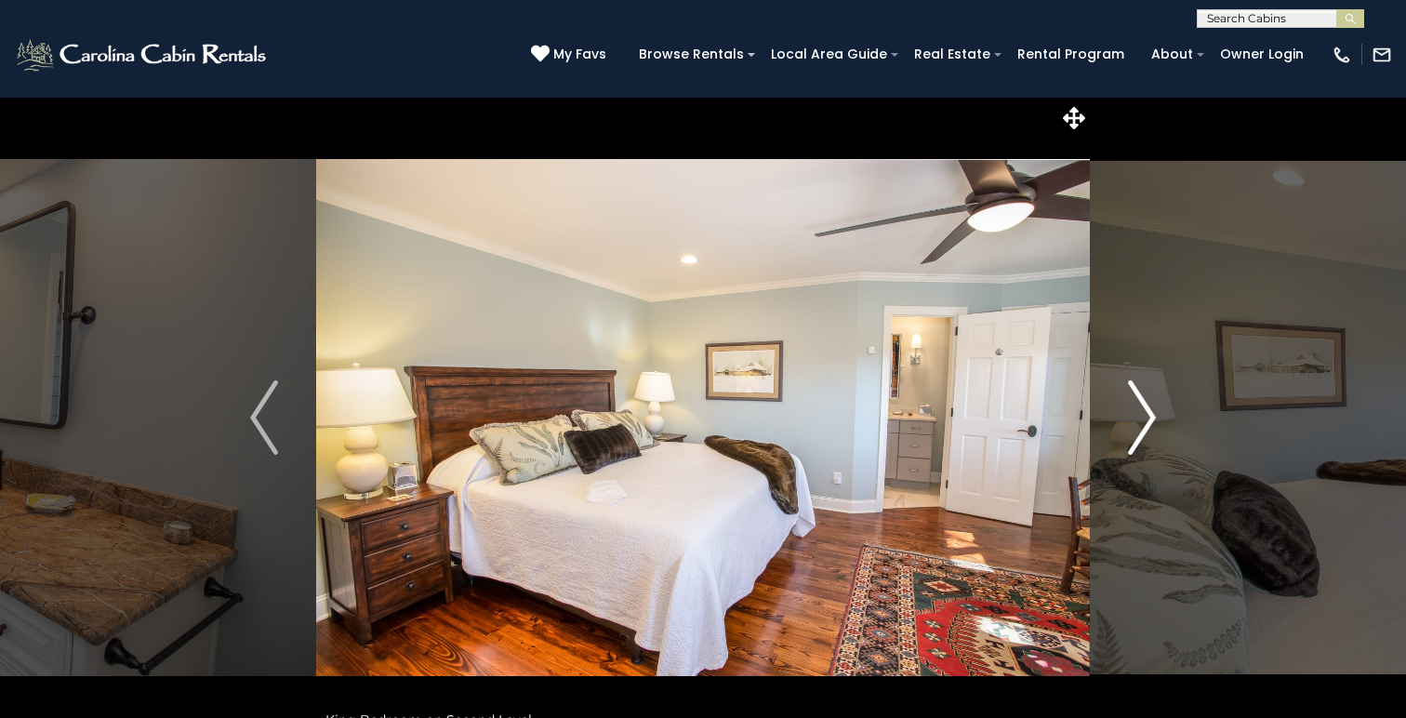
click at [1146, 426] on img "Next" at bounding box center [1142, 417] width 28 height 74
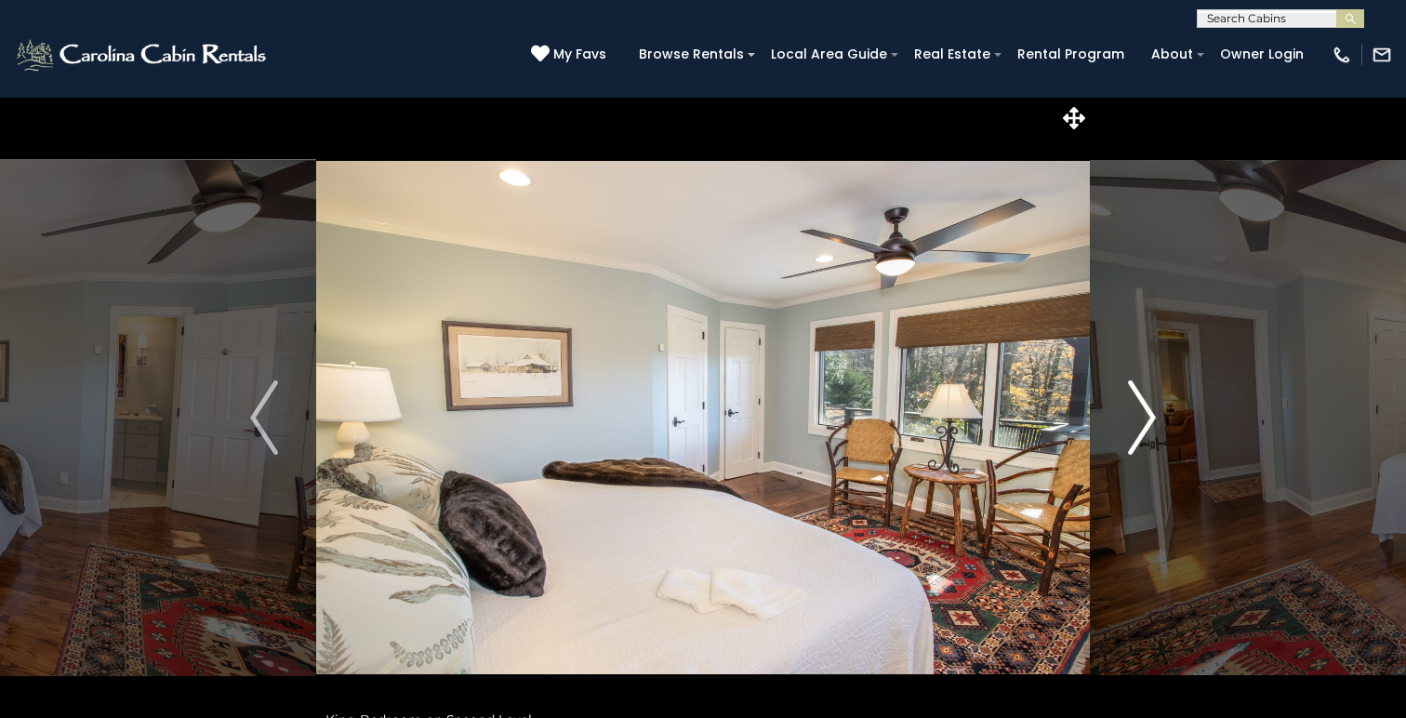
click at [1146, 426] on img "Next" at bounding box center [1142, 417] width 28 height 74
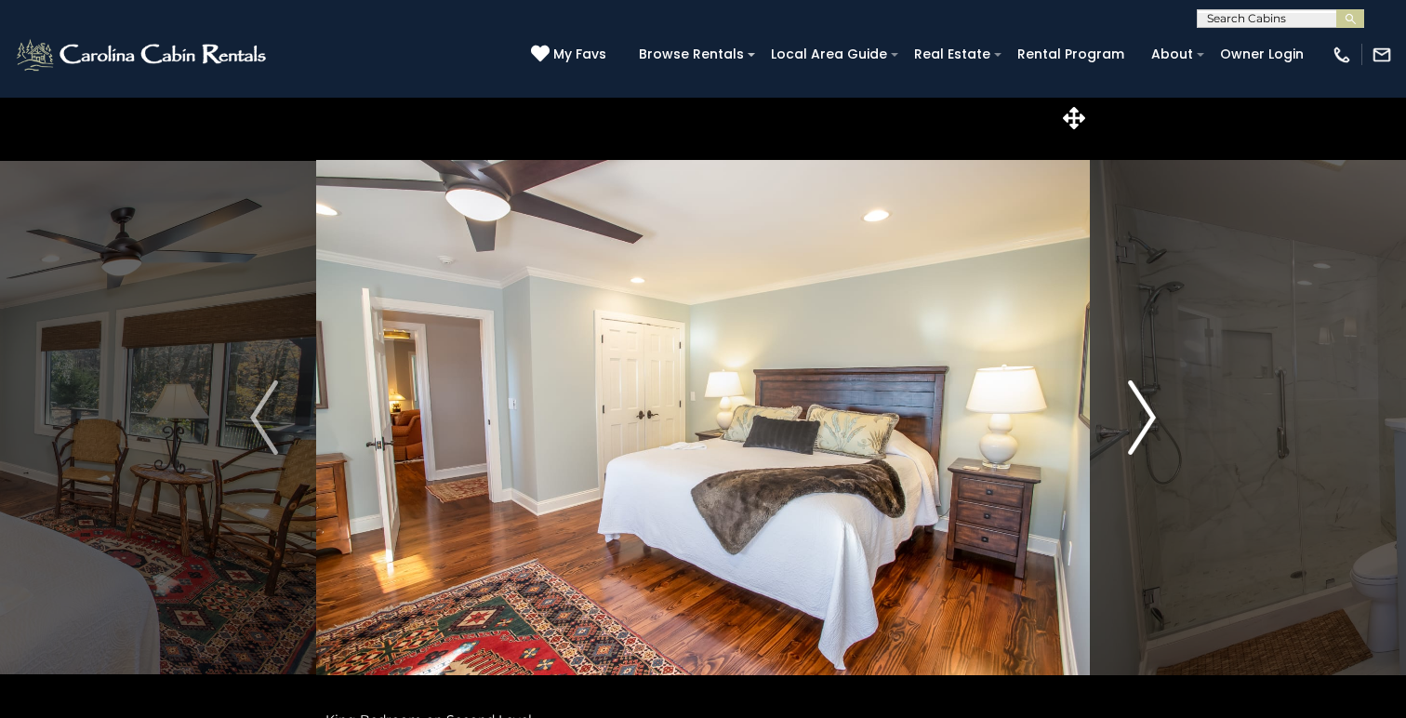
click at [1146, 426] on img "Next" at bounding box center [1142, 417] width 28 height 74
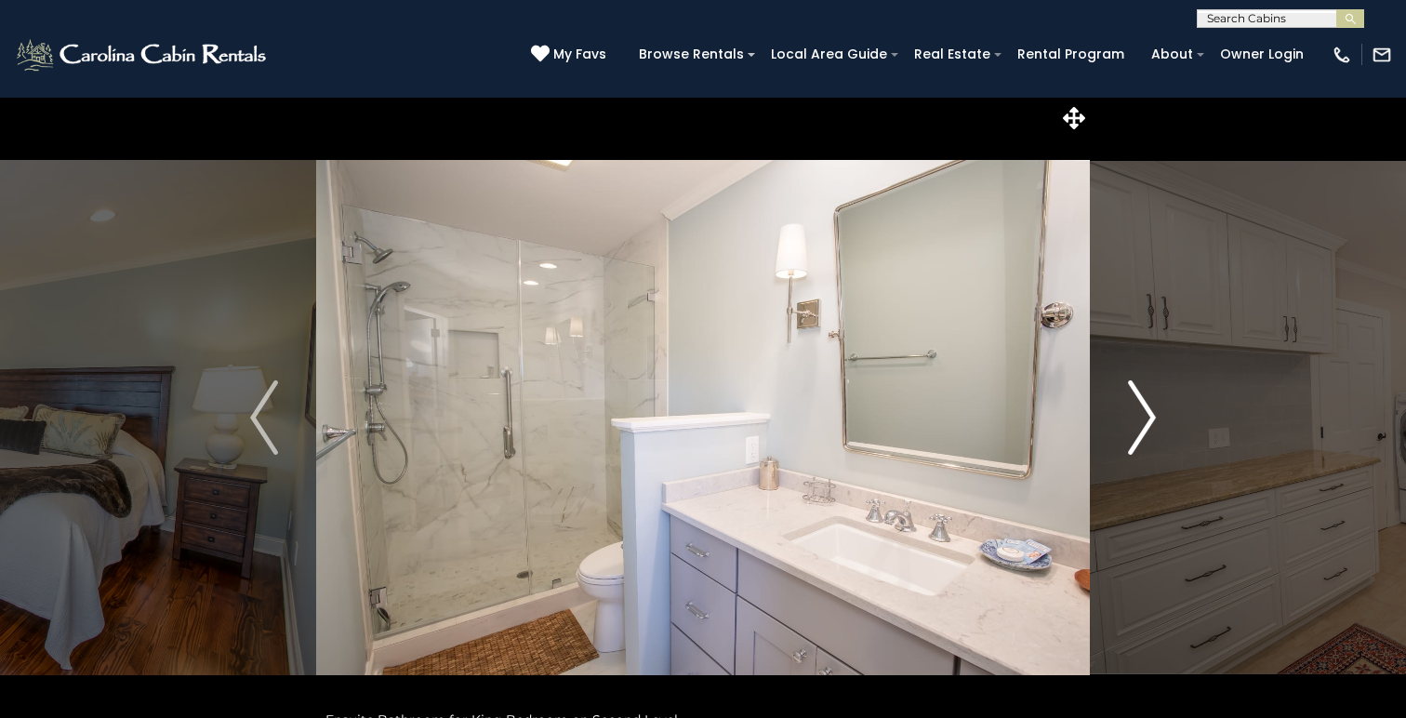
click at [1146, 426] on img "Next" at bounding box center [1142, 417] width 28 height 74
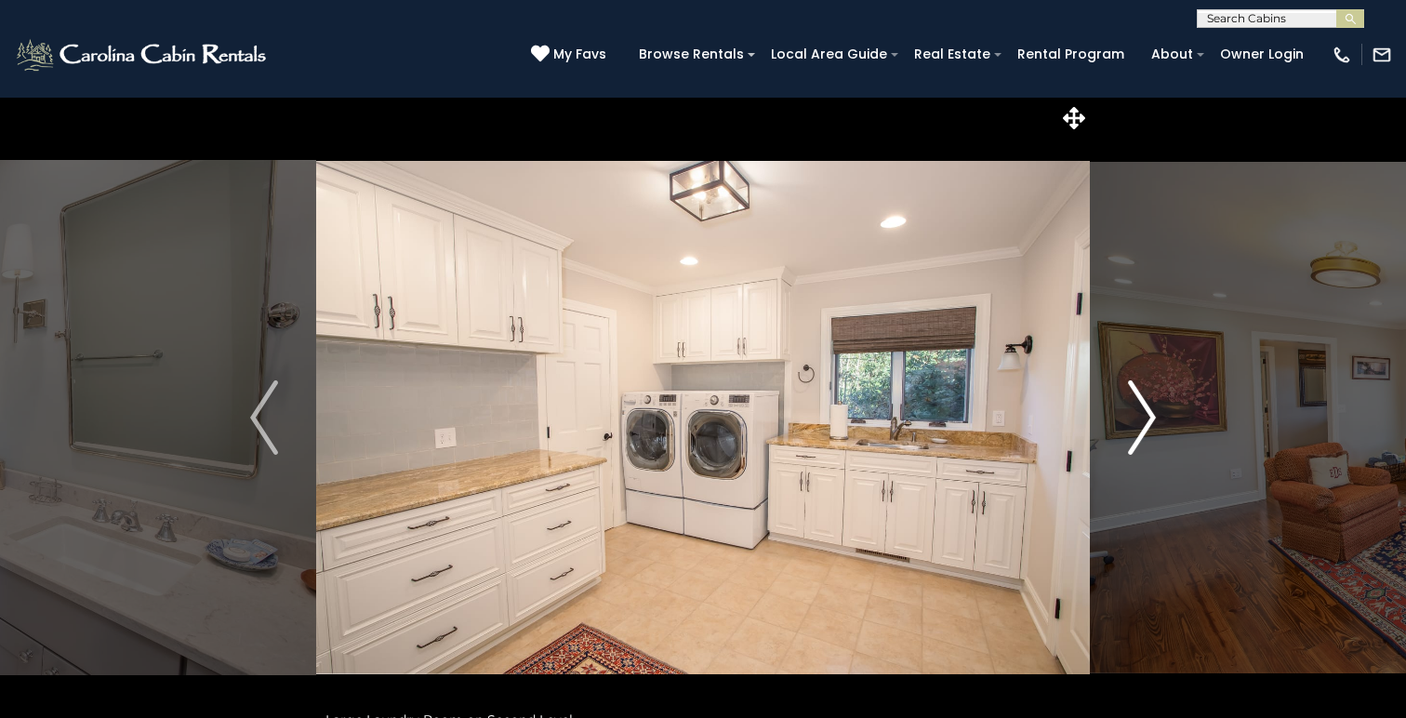
click at [1146, 426] on img "Next" at bounding box center [1142, 417] width 28 height 74
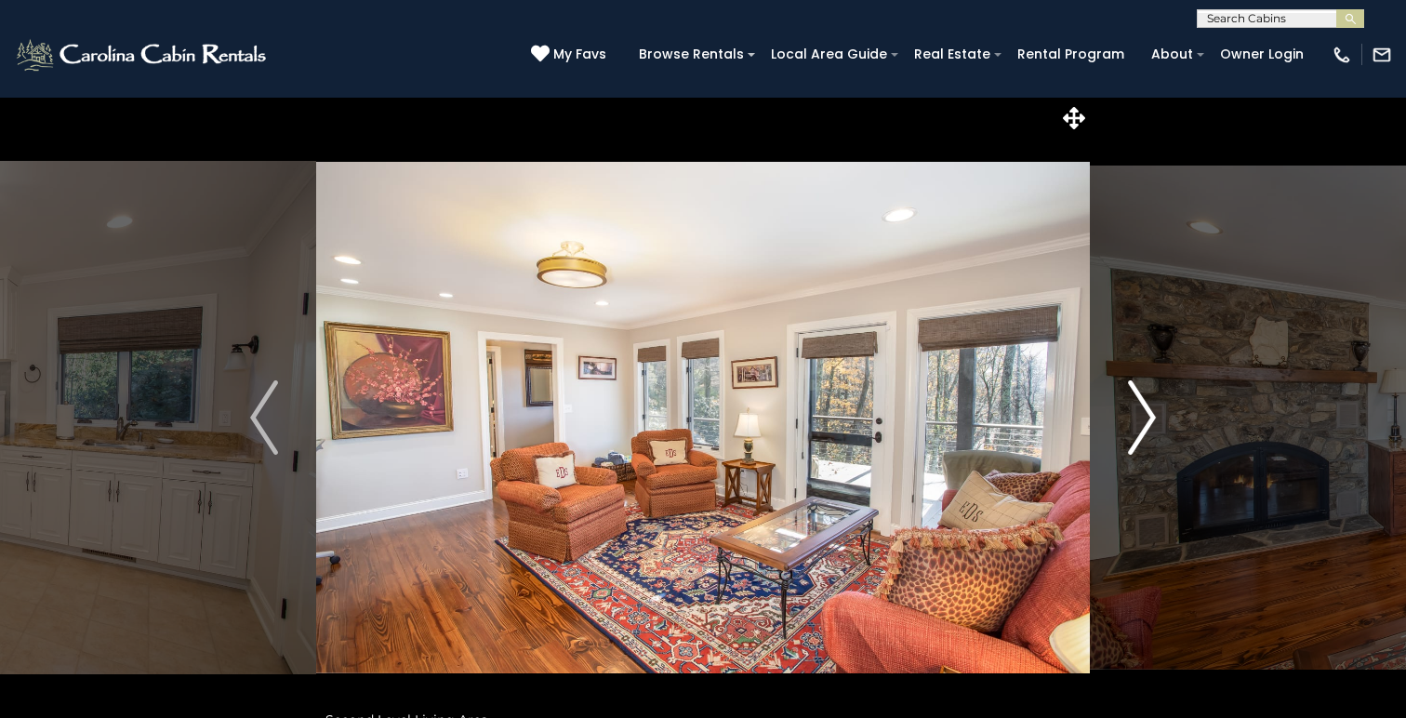
click at [1146, 426] on img "Next" at bounding box center [1142, 417] width 28 height 74
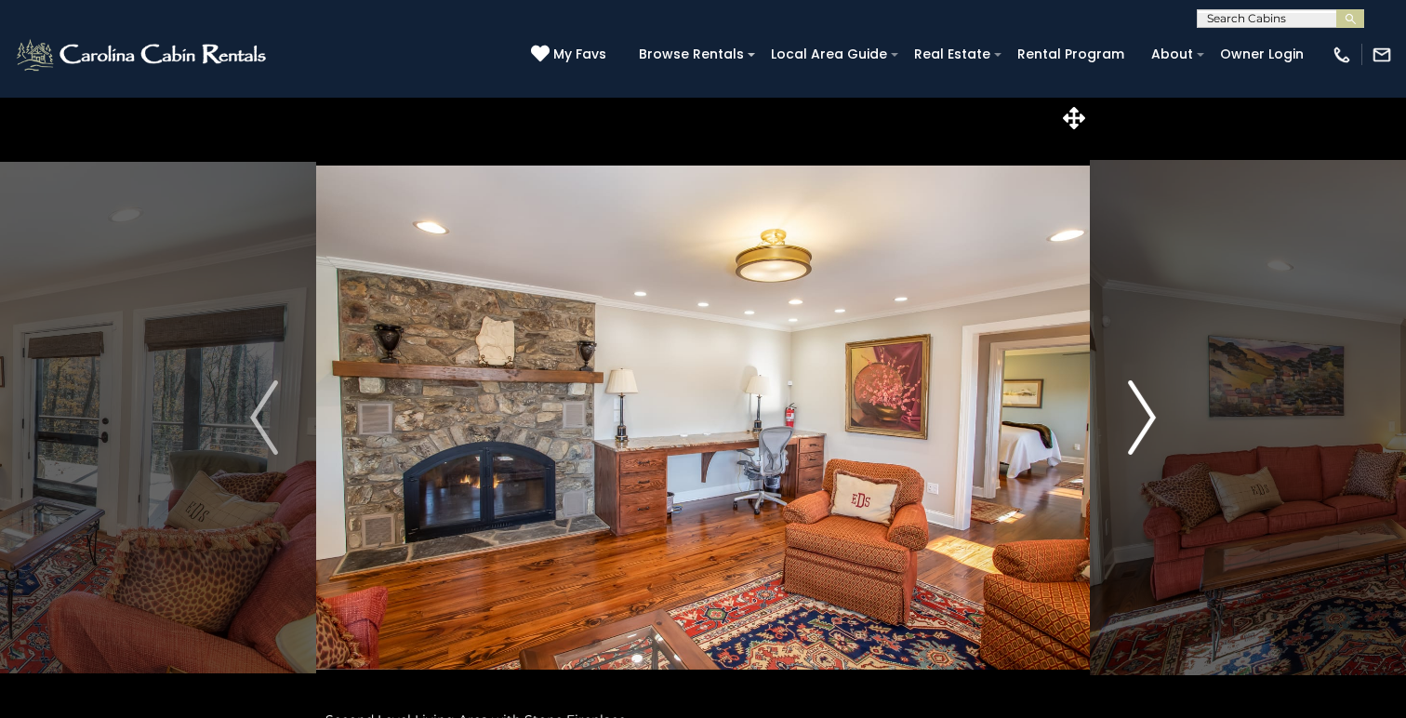
click at [1146, 426] on img "Next" at bounding box center [1142, 417] width 28 height 74
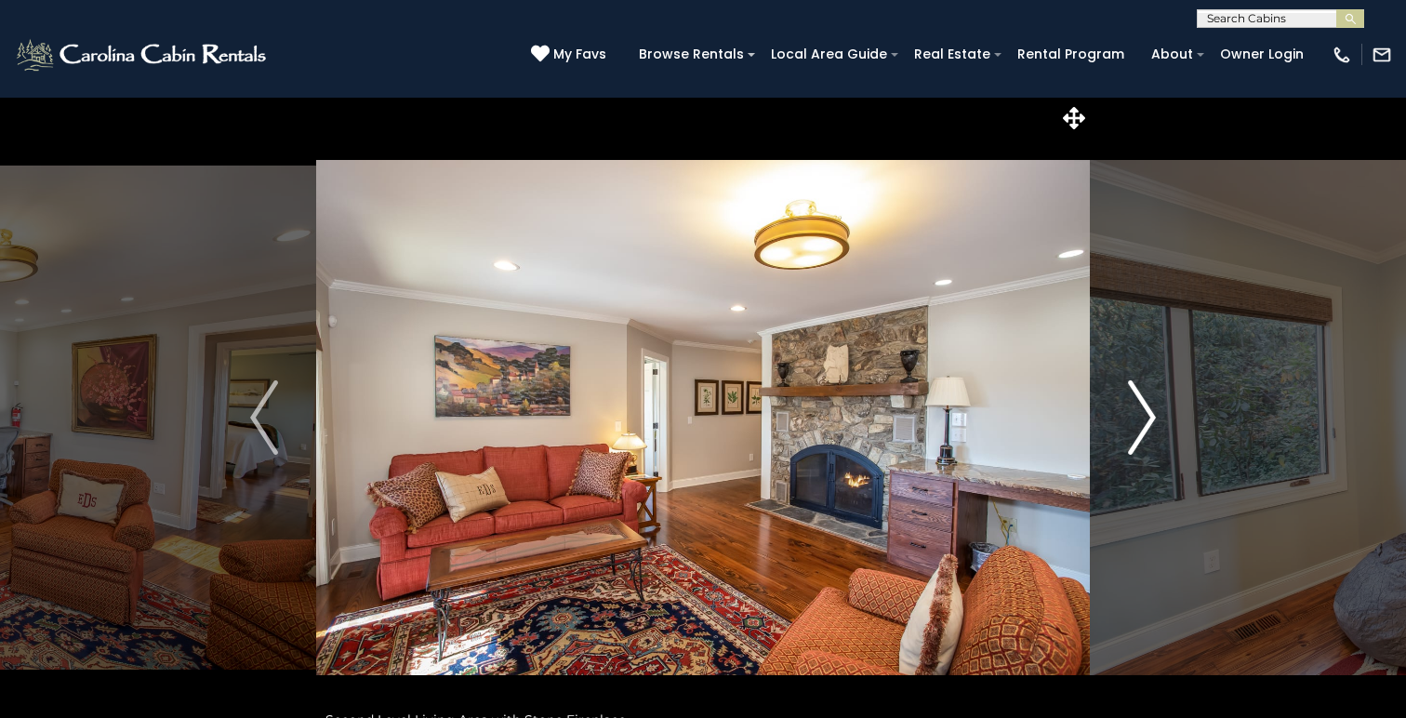
click at [1146, 426] on img "Next" at bounding box center [1142, 417] width 28 height 74
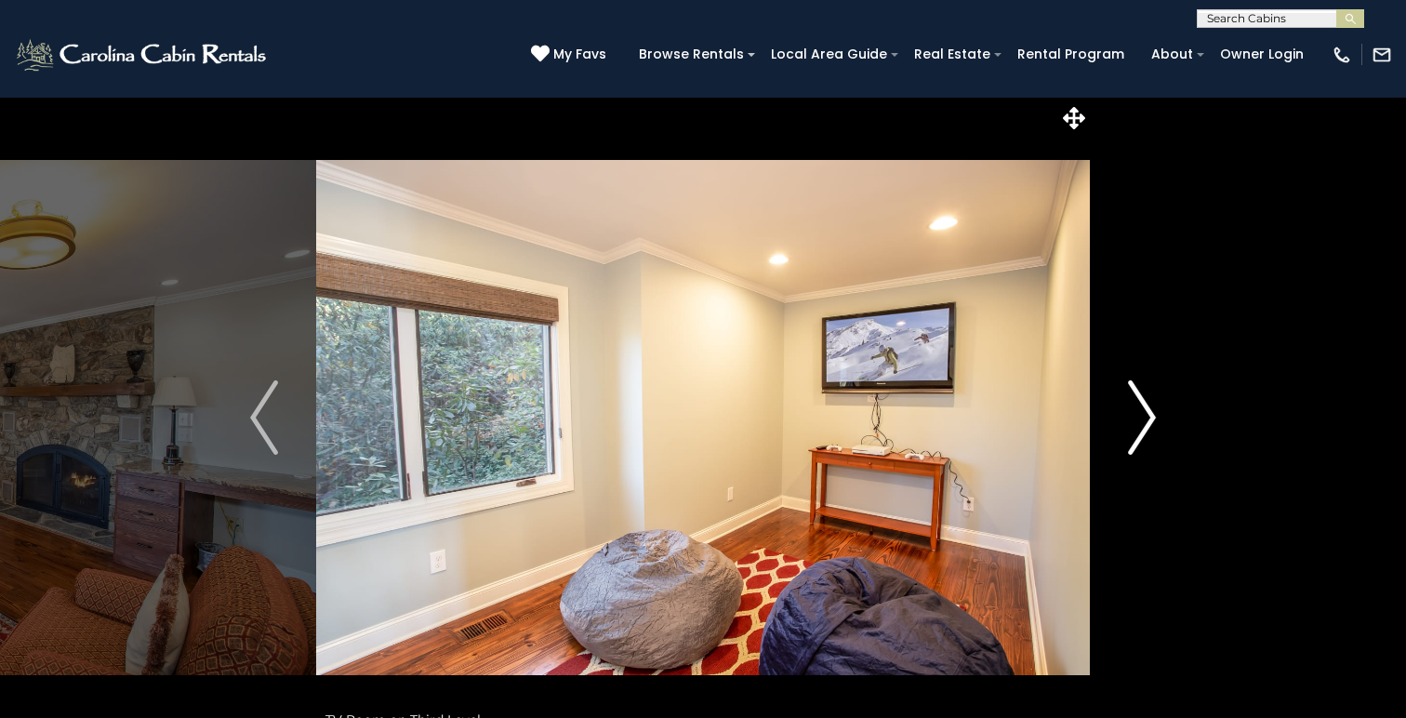
click at [1146, 426] on img "Next" at bounding box center [1142, 417] width 28 height 74
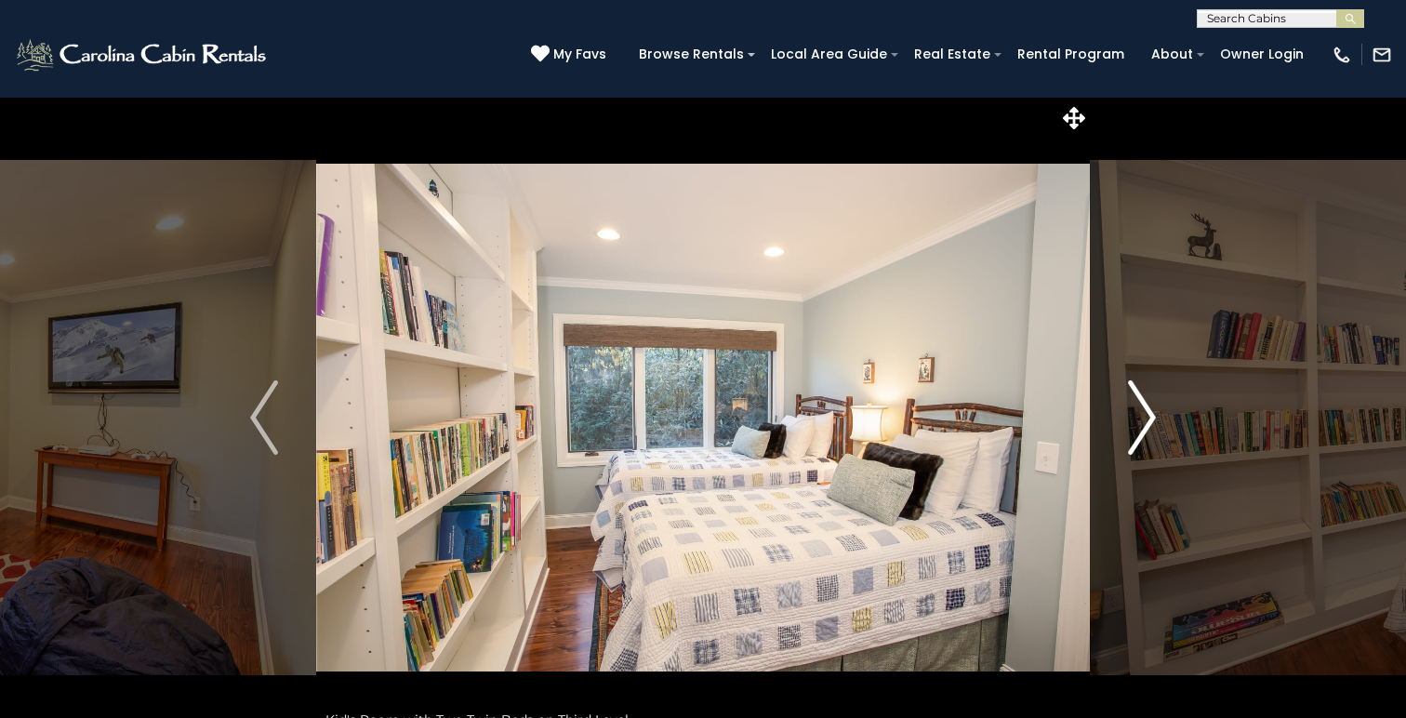
click at [1146, 426] on img "Next" at bounding box center [1142, 417] width 28 height 74
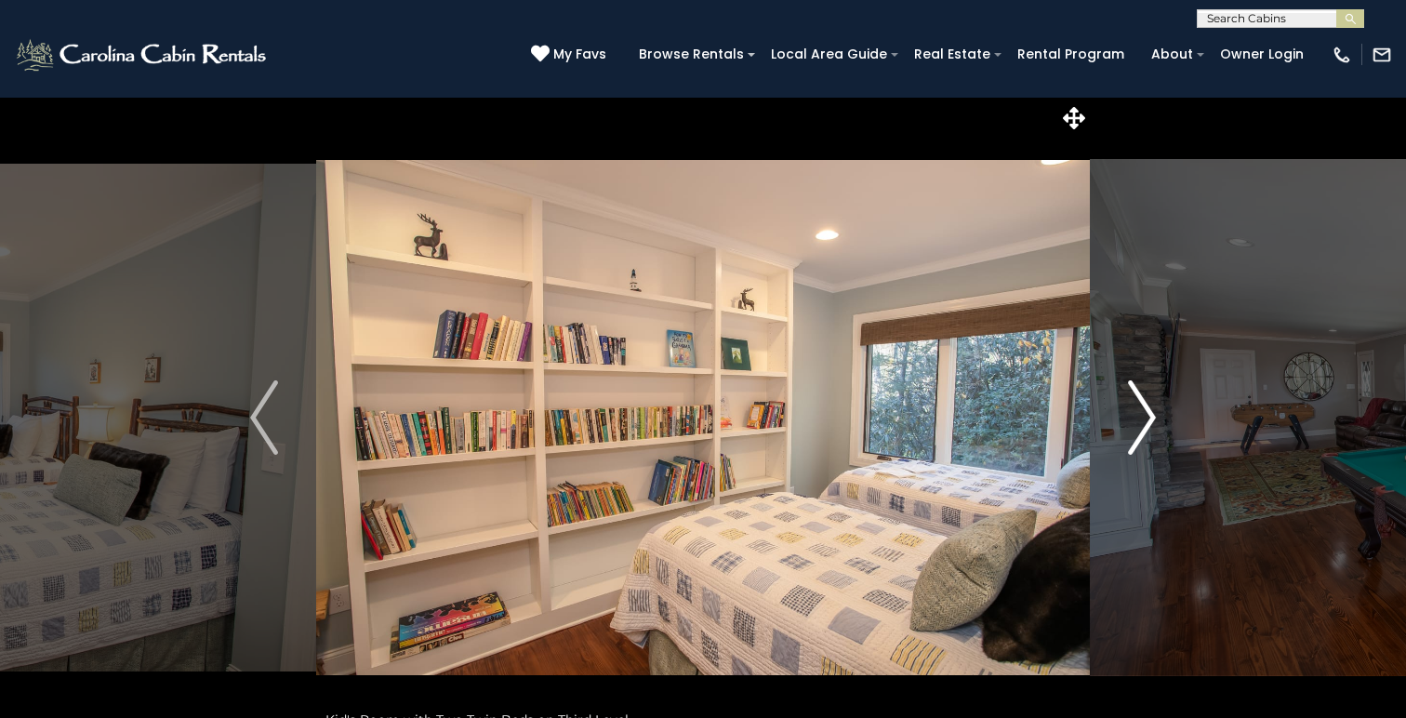
click at [1146, 426] on img "Next" at bounding box center [1142, 417] width 28 height 74
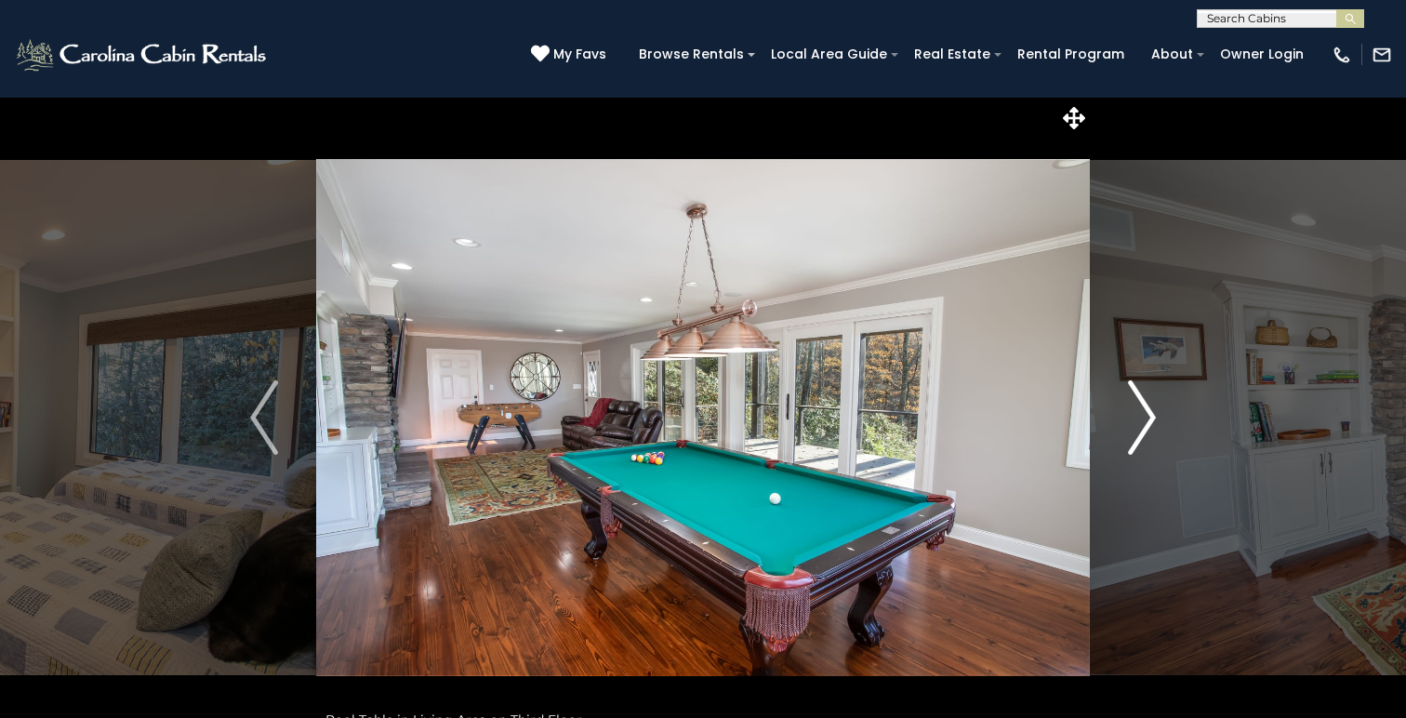
click at [1146, 426] on img "Next" at bounding box center [1142, 417] width 28 height 74
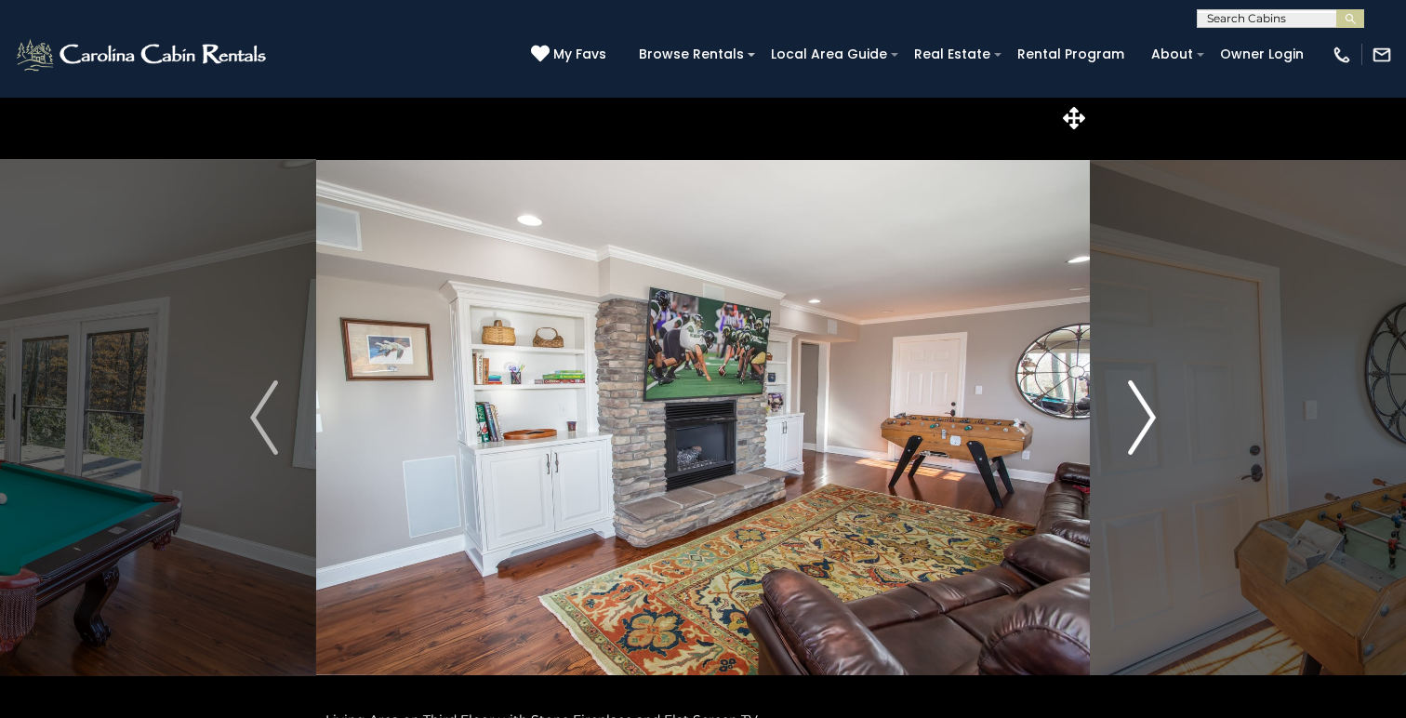
click at [1146, 426] on img "Next" at bounding box center [1142, 417] width 28 height 74
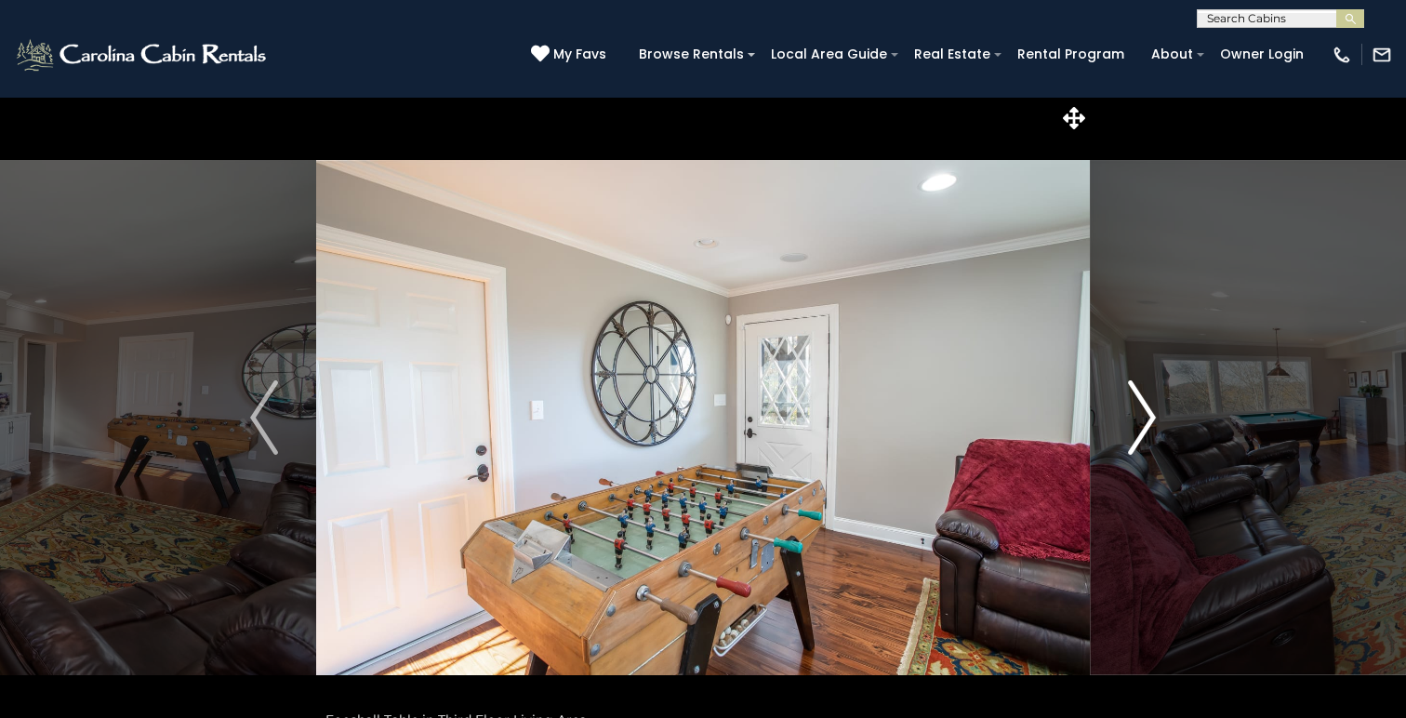
click at [1146, 426] on img "Next" at bounding box center [1142, 417] width 28 height 74
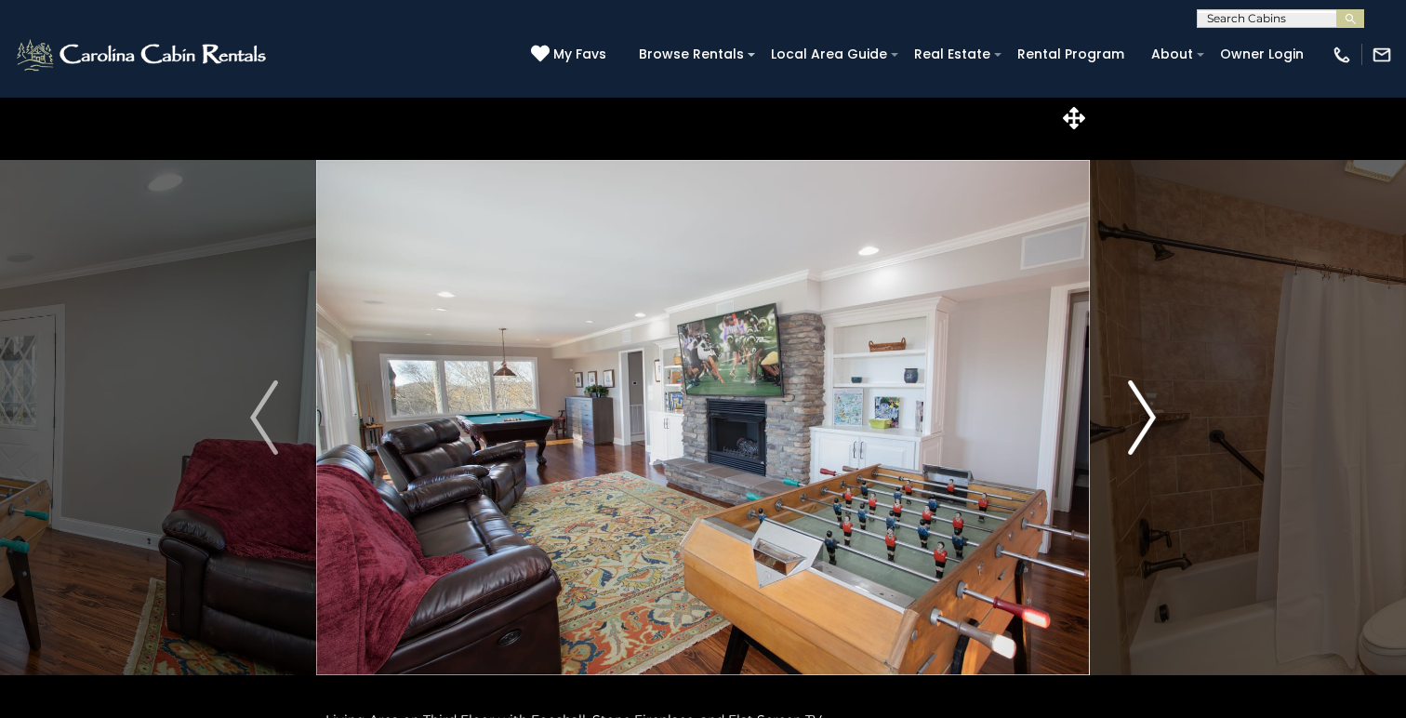
click at [1146, 426] on img "Next" at bounding box center [1142, 417] width 28 height 74
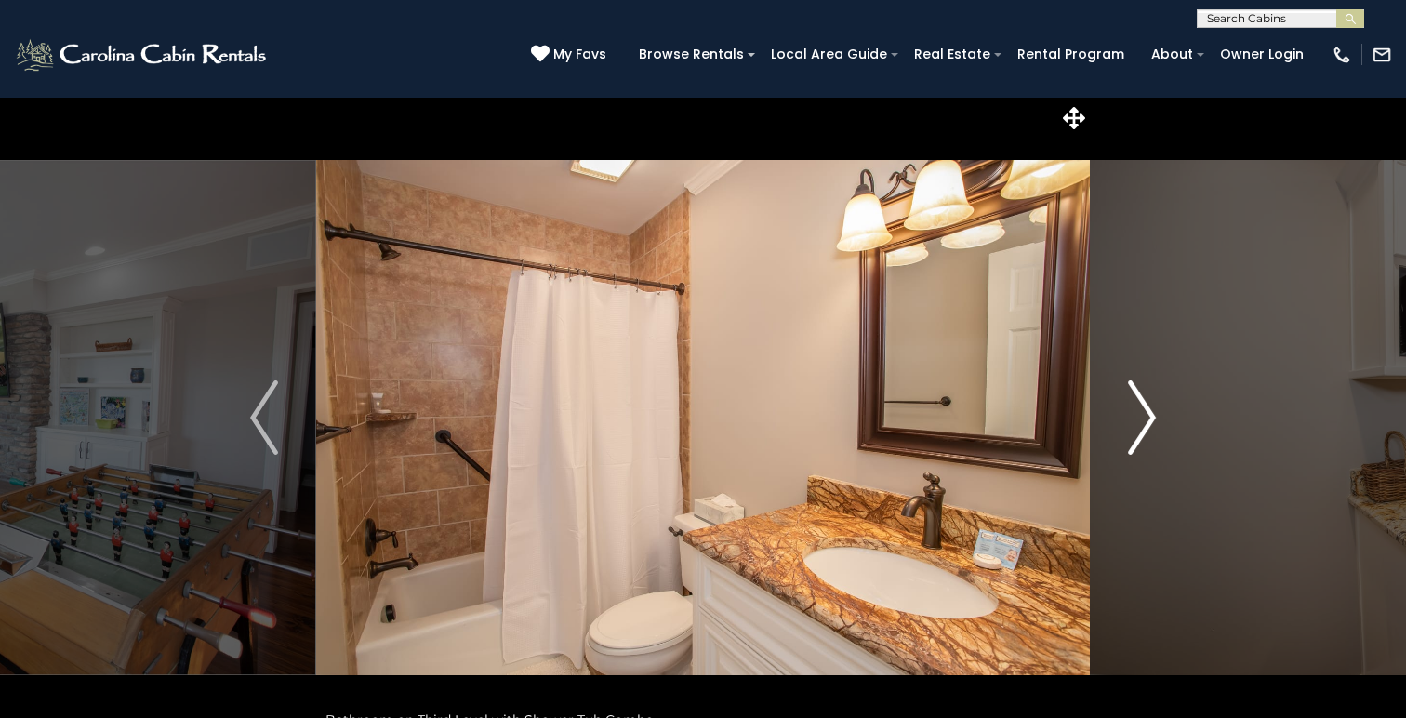
click at [1146, 426] on img "Next" at bounding box center [1142, 417] width 28 height 74
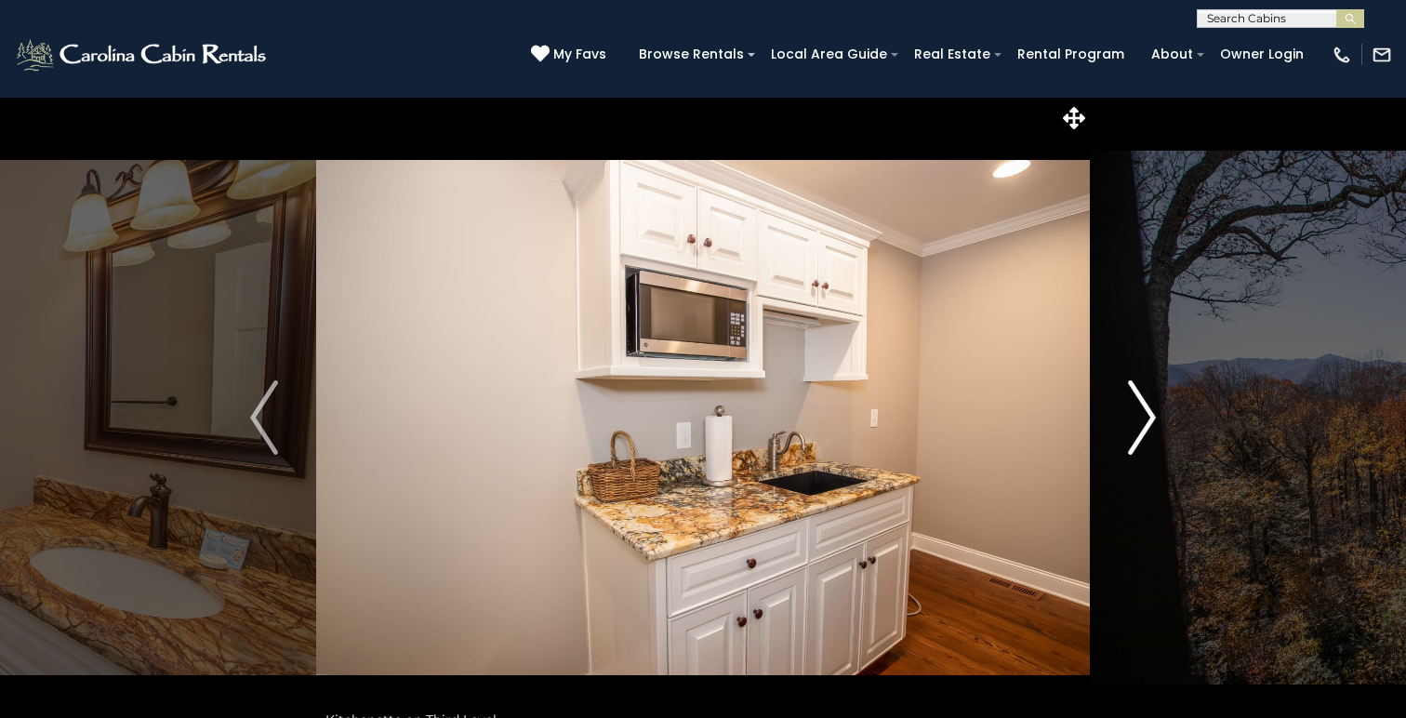
click at [1146, 426] on img "Next" at bounding box center [1142, 417] width 28 height 74
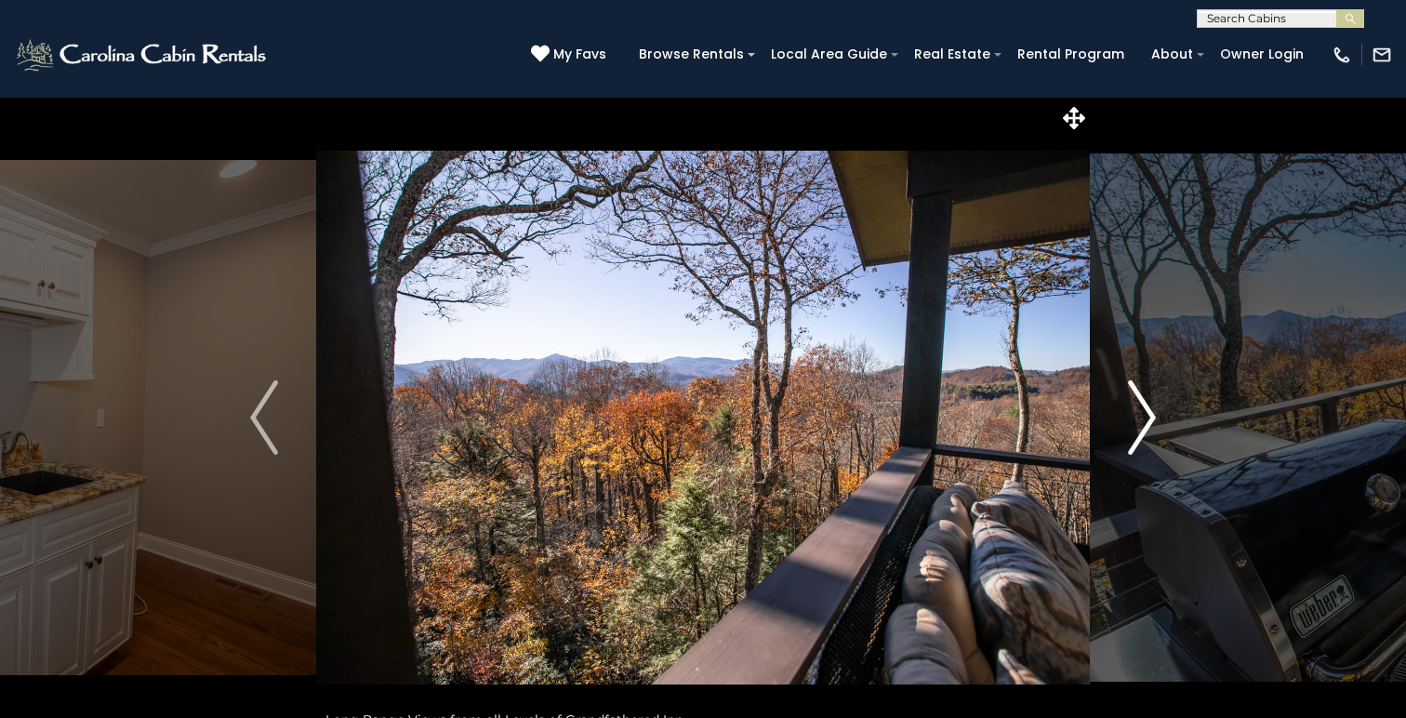
click at [1146, 426] on img "Next" at bounding box center [1142, 417] width 28 height 74
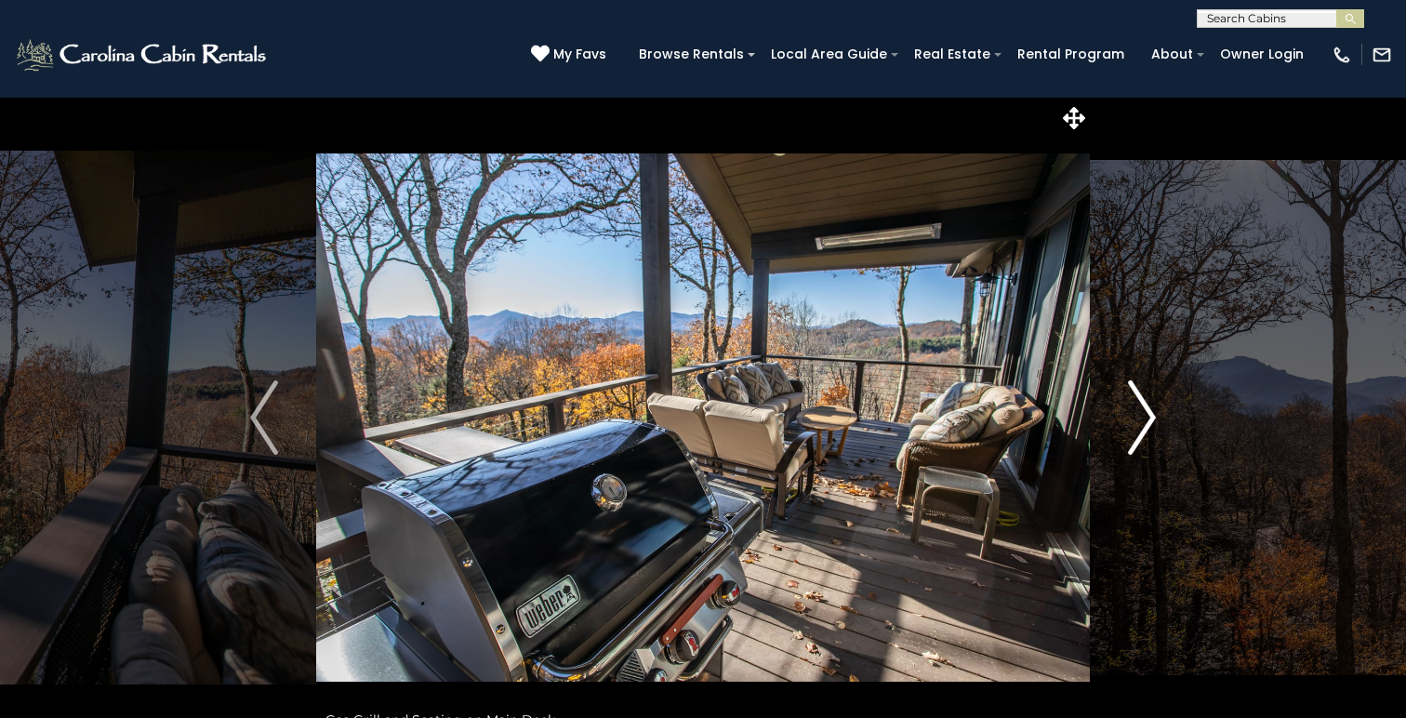
click at [1146, 426] on img "Next" at bounding box center [1142, 417] width 28 height 74
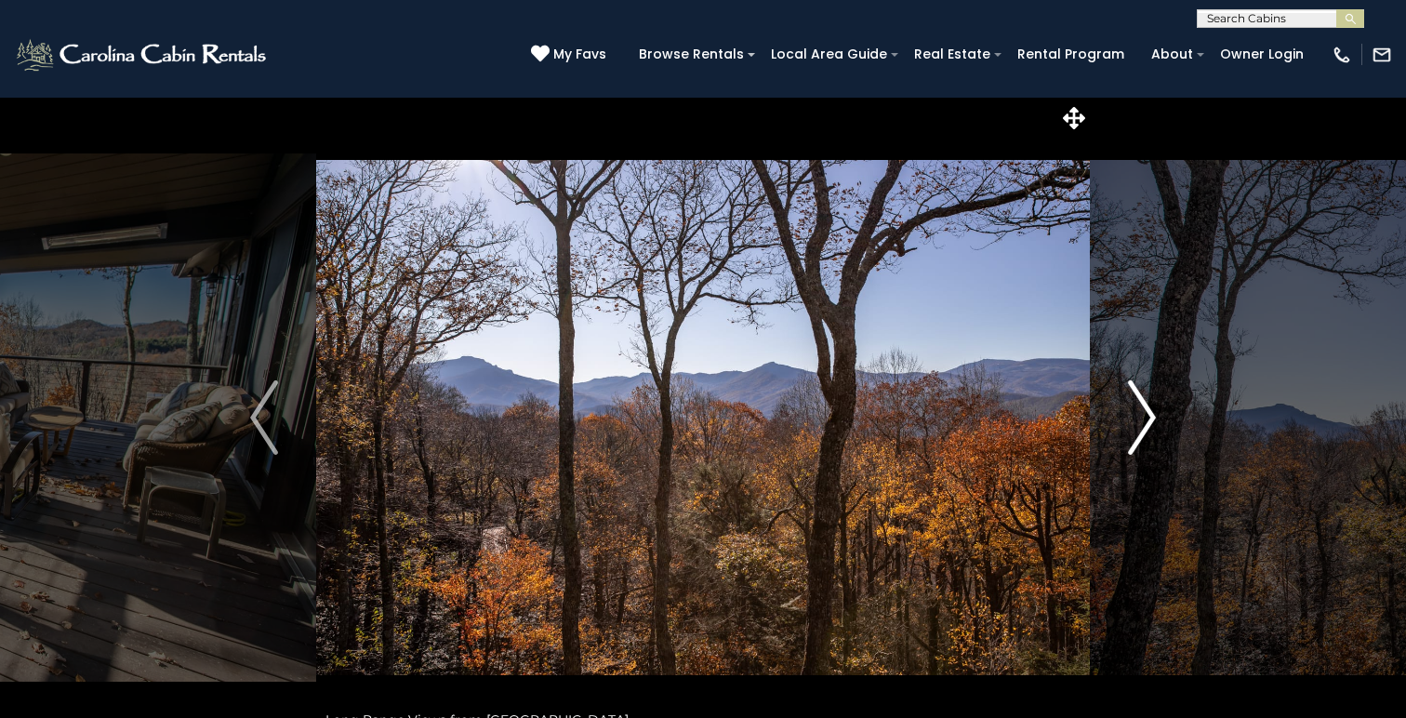
click at [1146, 426] on img "Next" at bounding box center [1142, 417] width 28 height 74
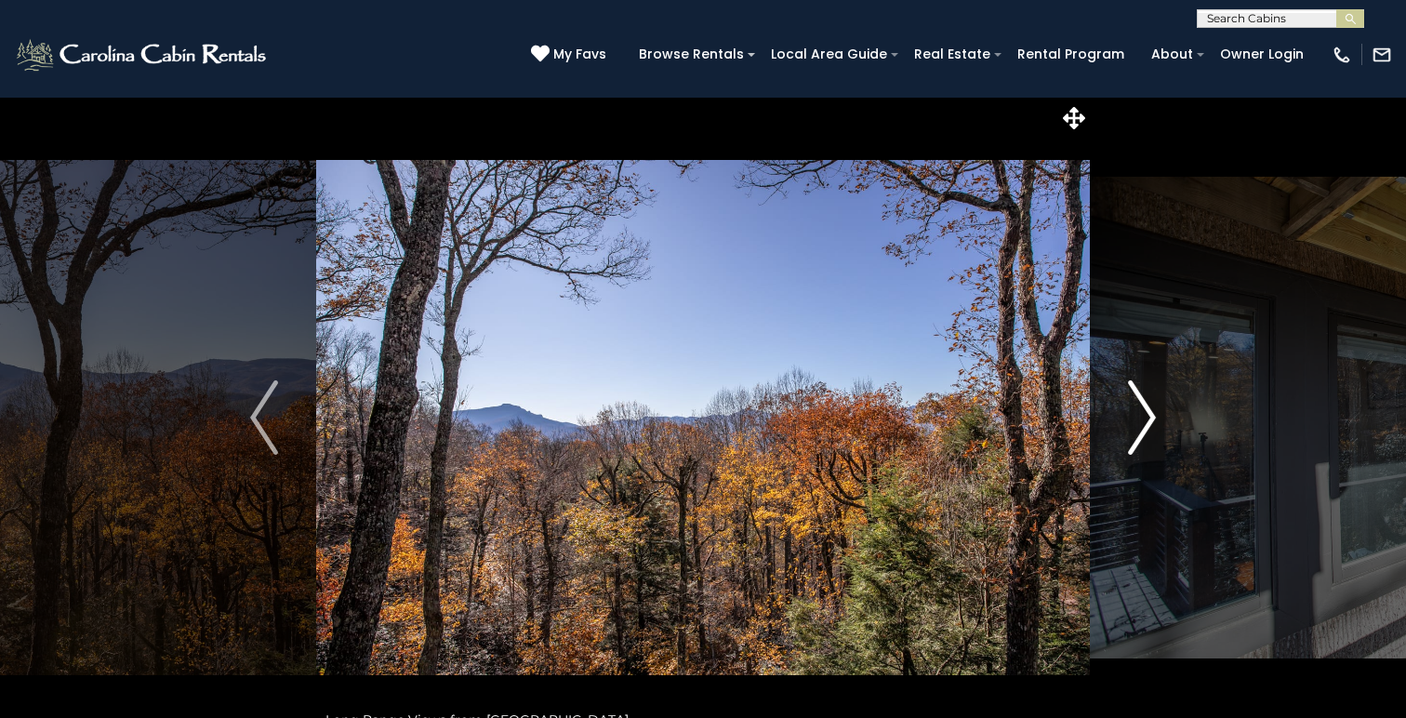
click at [1146, 426] on img "Next" at bounding box center [1142, 417] width 28 height 74
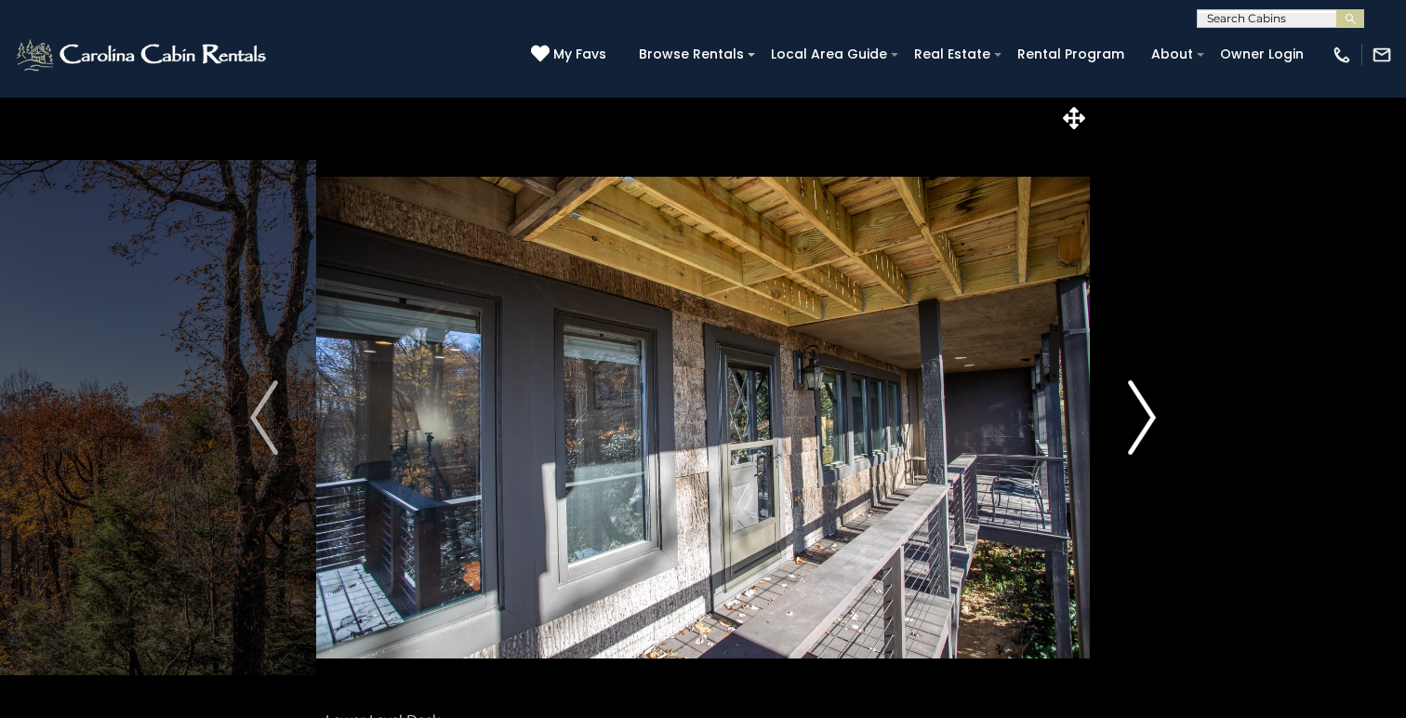
click at [1146, 426] on img "Next" at bounding box center [1142, 417] width 28 height 74
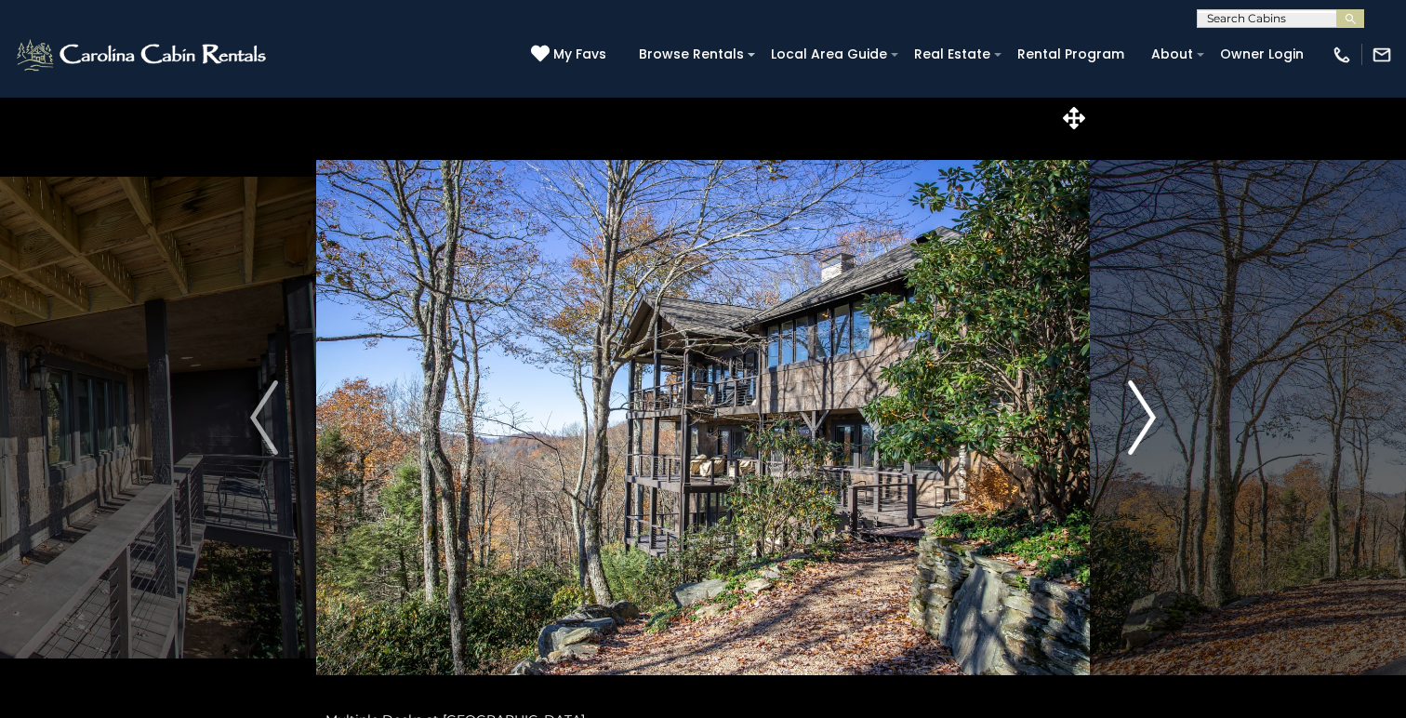
click at [1146, 426] on img "Next" at bounding box center [1142, 417] width 28 height 74
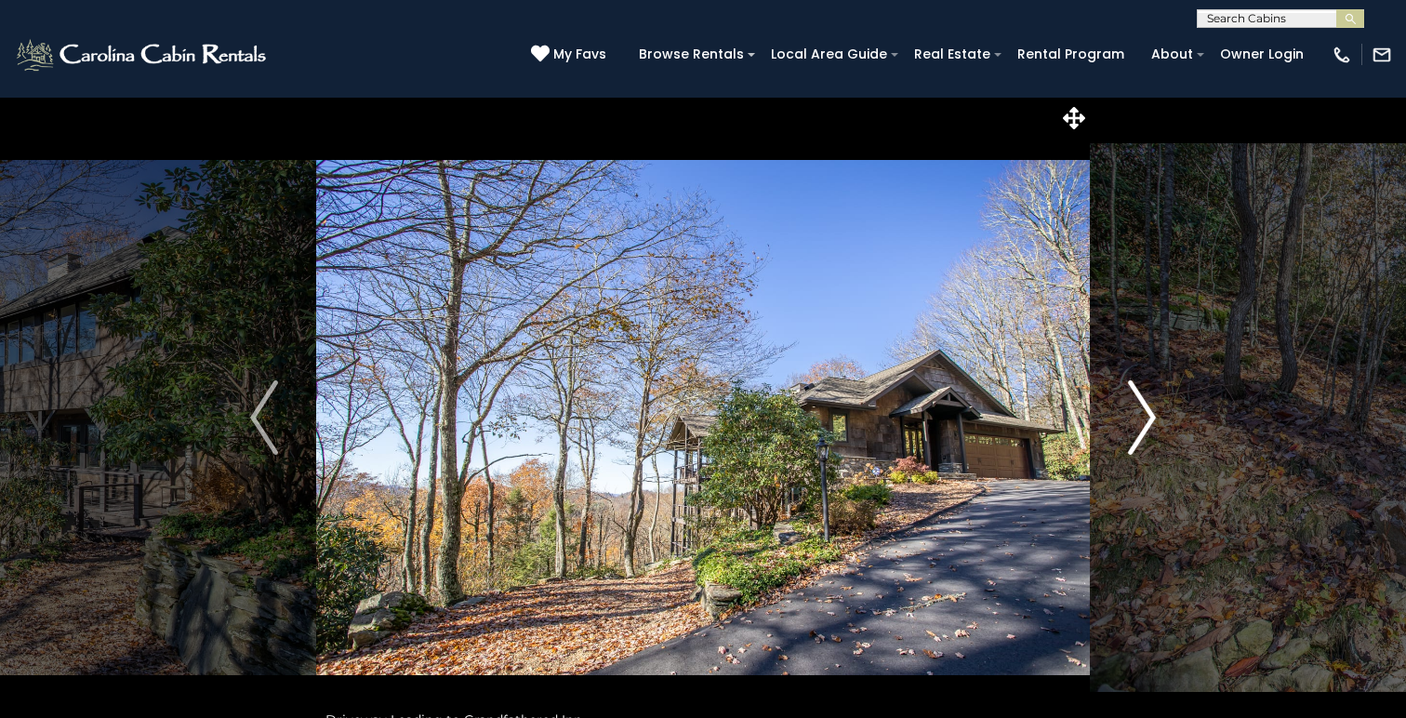
click at [1146, 426] on img "Next" at bounding box center [1142, 417] width 28 height 74
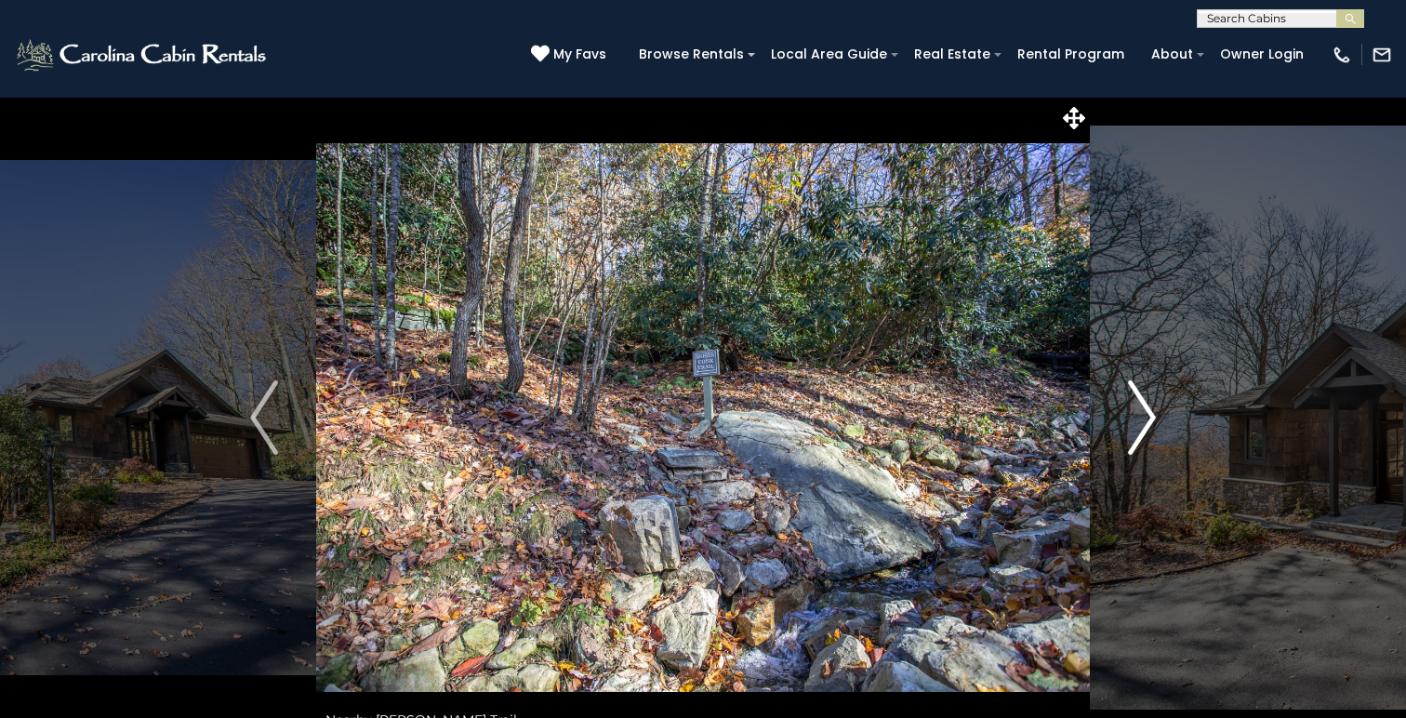
click at [1146, 426] on img "Next" at bounding box center [1142, 417] width 28 height 74
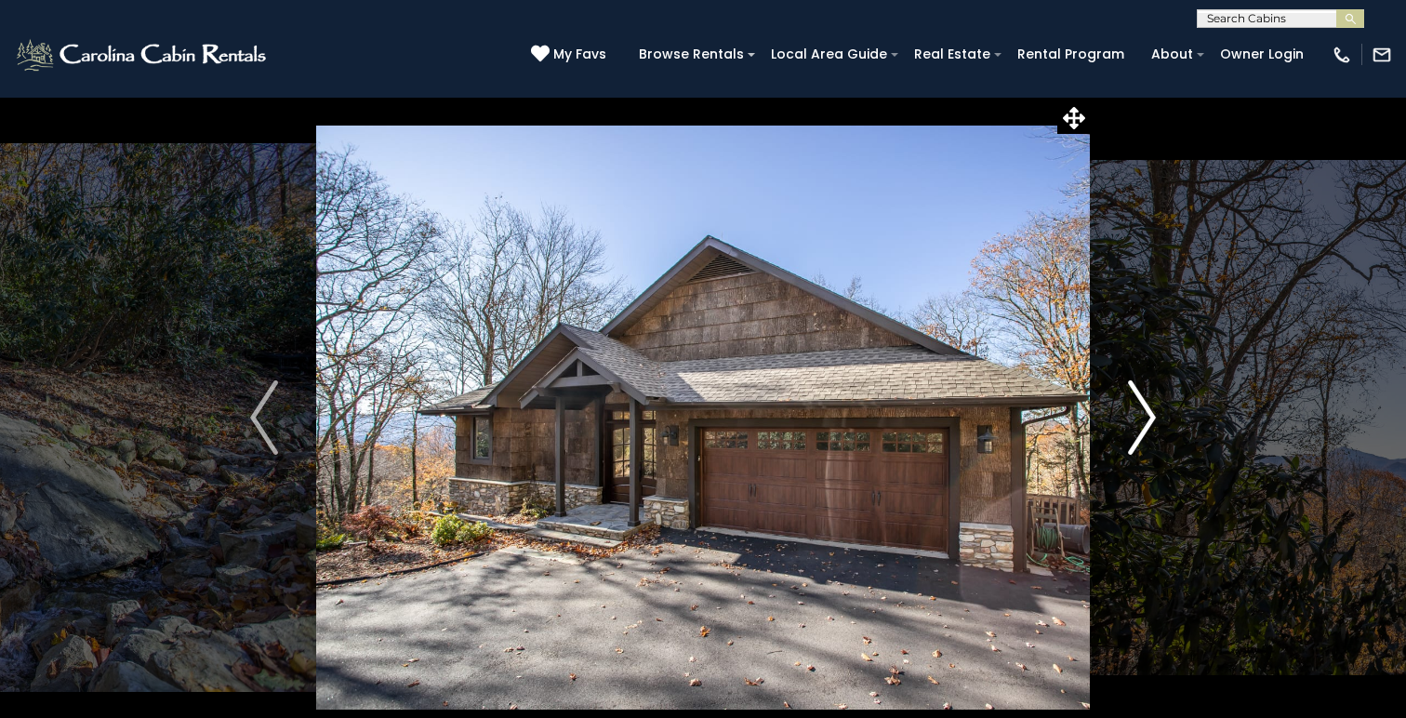
click at [1146, 426] on img "Next" at bounding box center [1142, 417] width 28 height 74
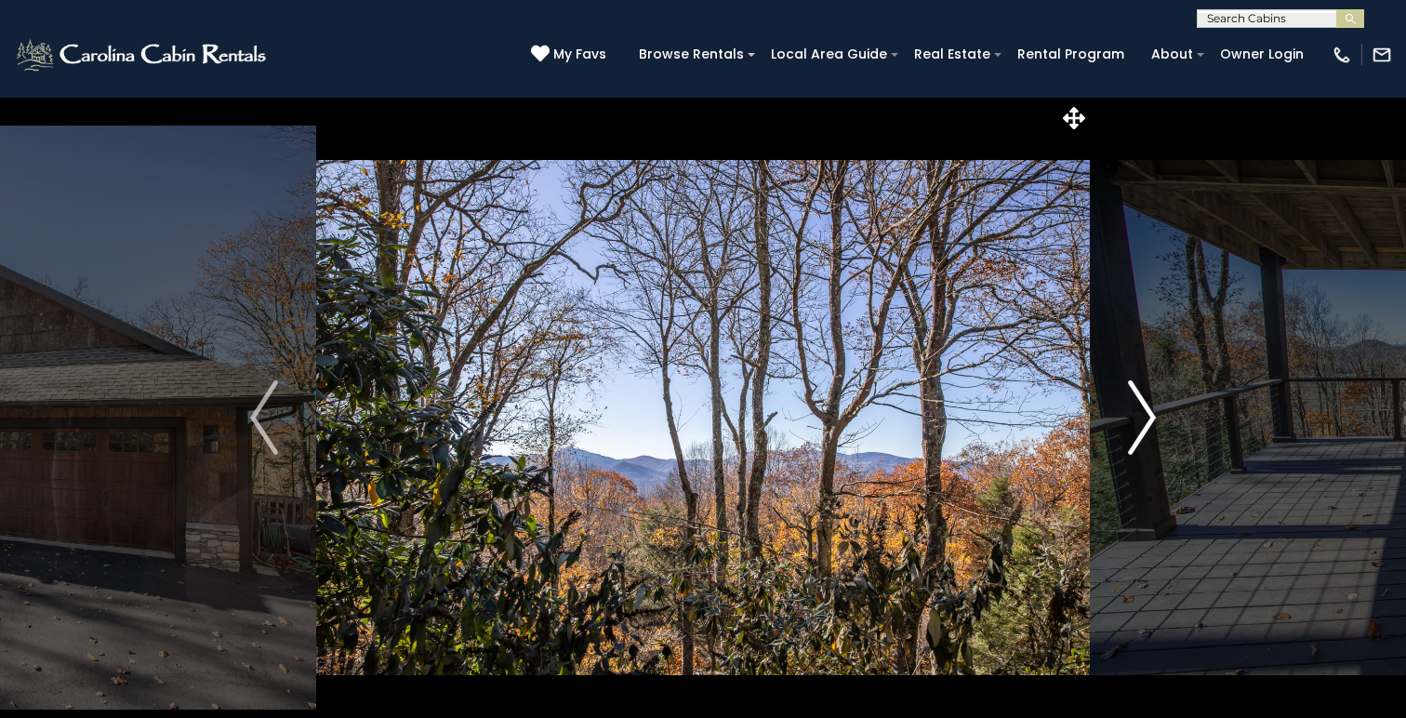
click at [1146, 426] on img "Next" at bounding box center [1142, 417] width 28 height 74
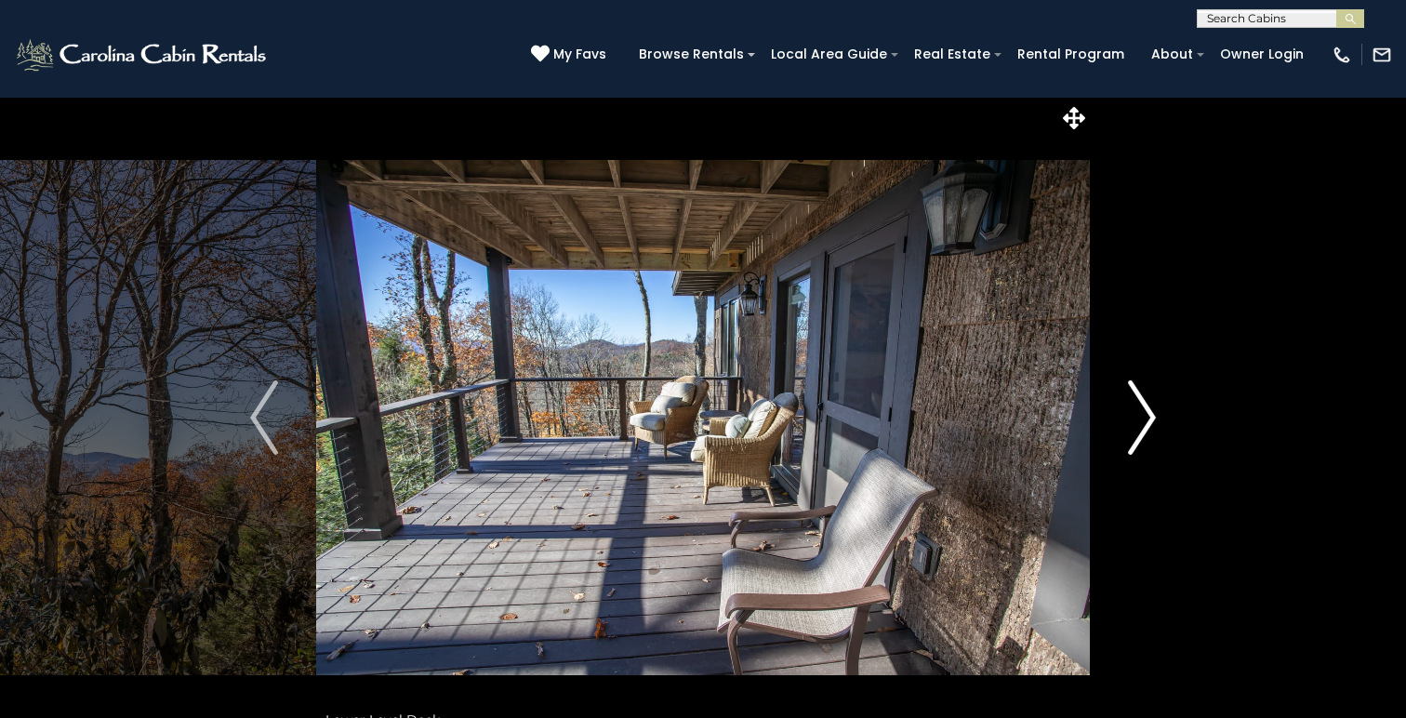
click at [1146, 426] on img "Next" at bounding box center [1142, 417] width 28 height 74
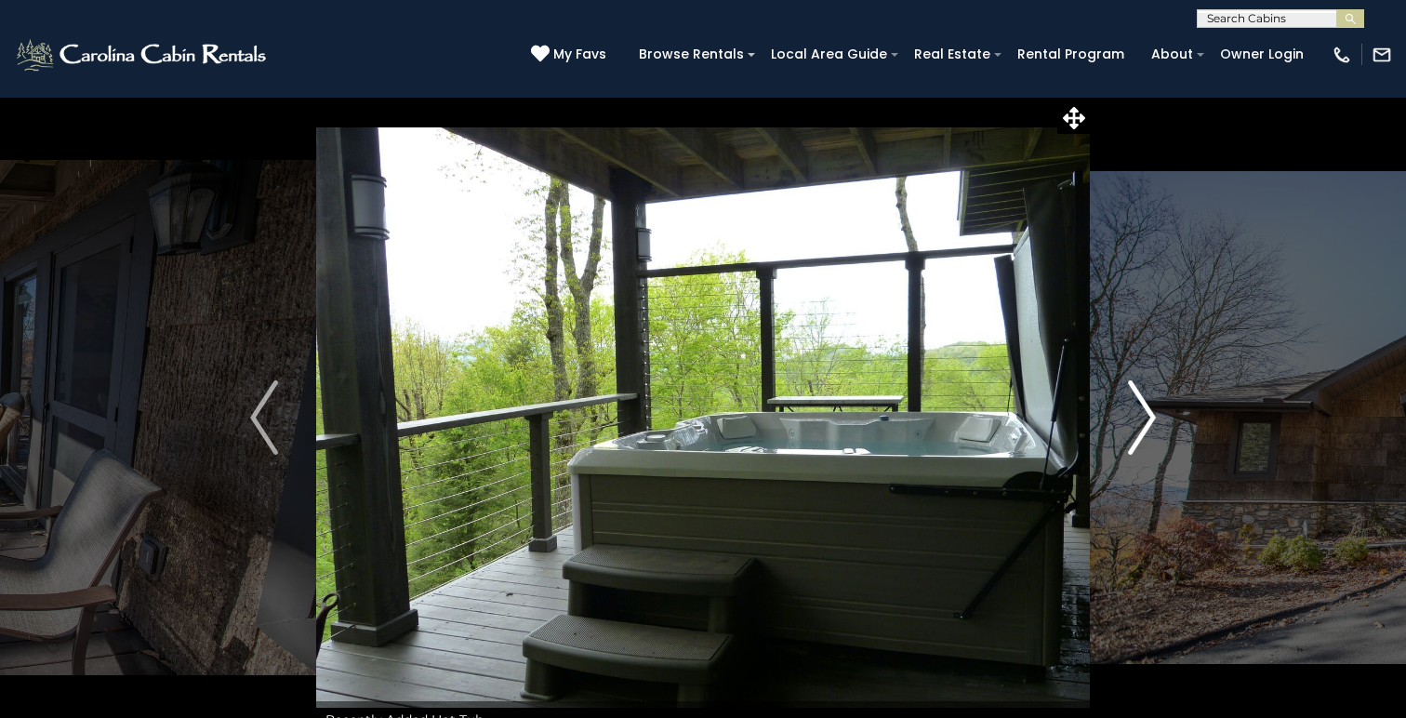
click at [1146, 426] on img "Next" at bounding box center [1142, 417] width 28 height 74
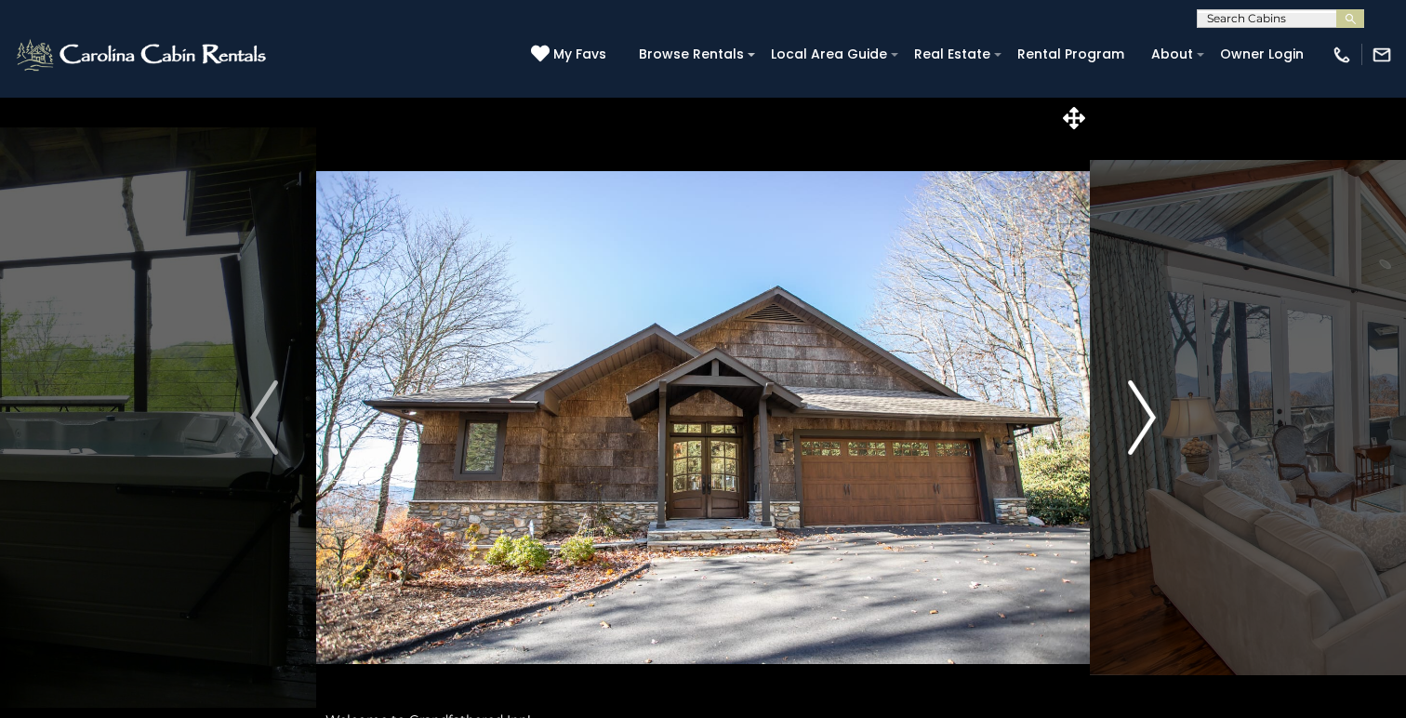
click at [1146, 426] on img "Next" at bounding box center [1142, 417] width 28 height 74
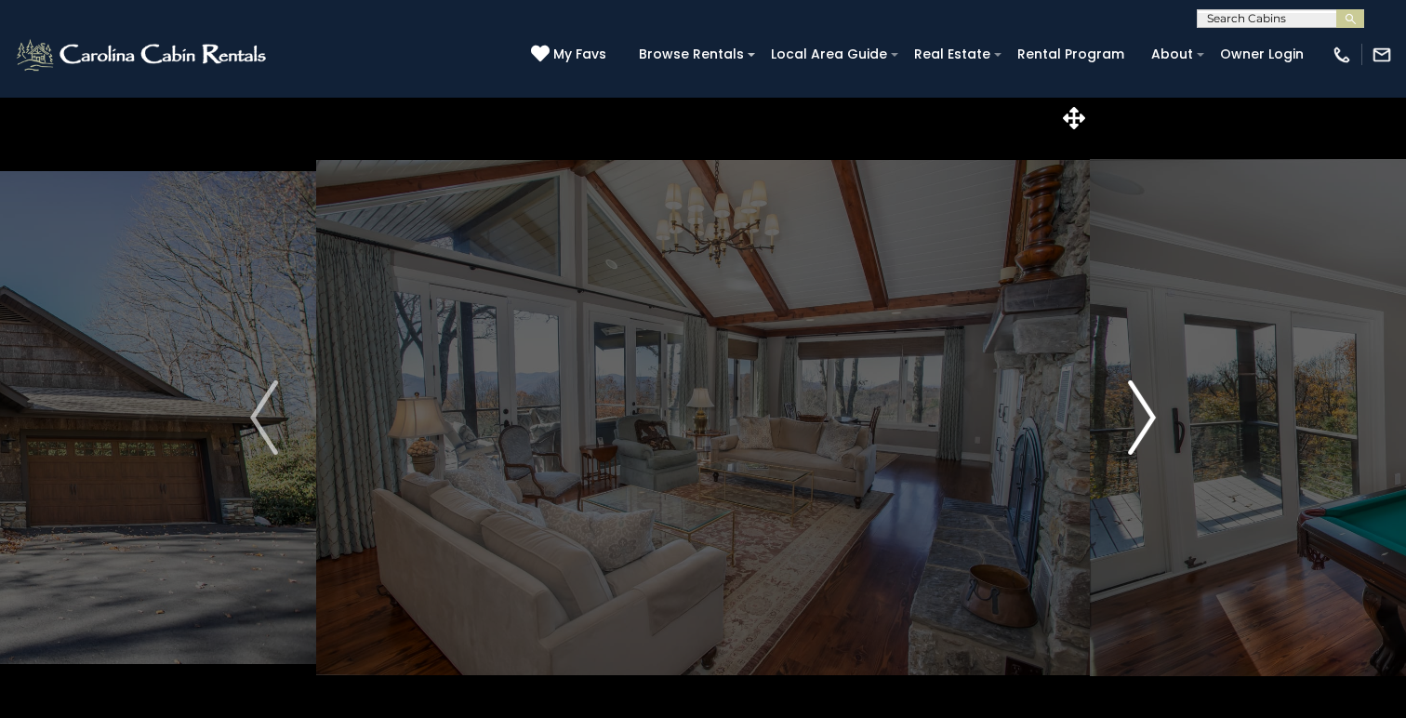
click at [1146, 426] on img "Next" at bounding box center [1142, 417] width 28 height 74
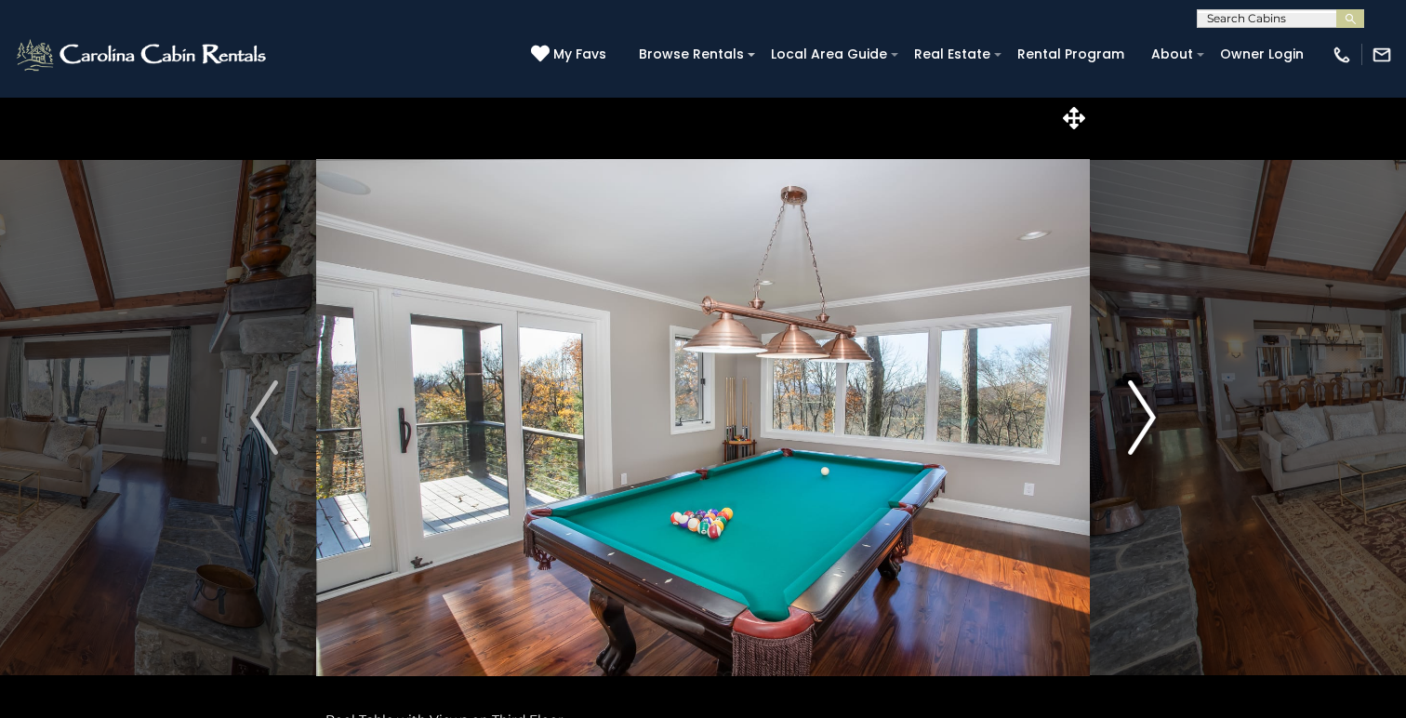
click at [1146, 426] on img "Next" at bounding box center [1142, 417] width 28 height 74
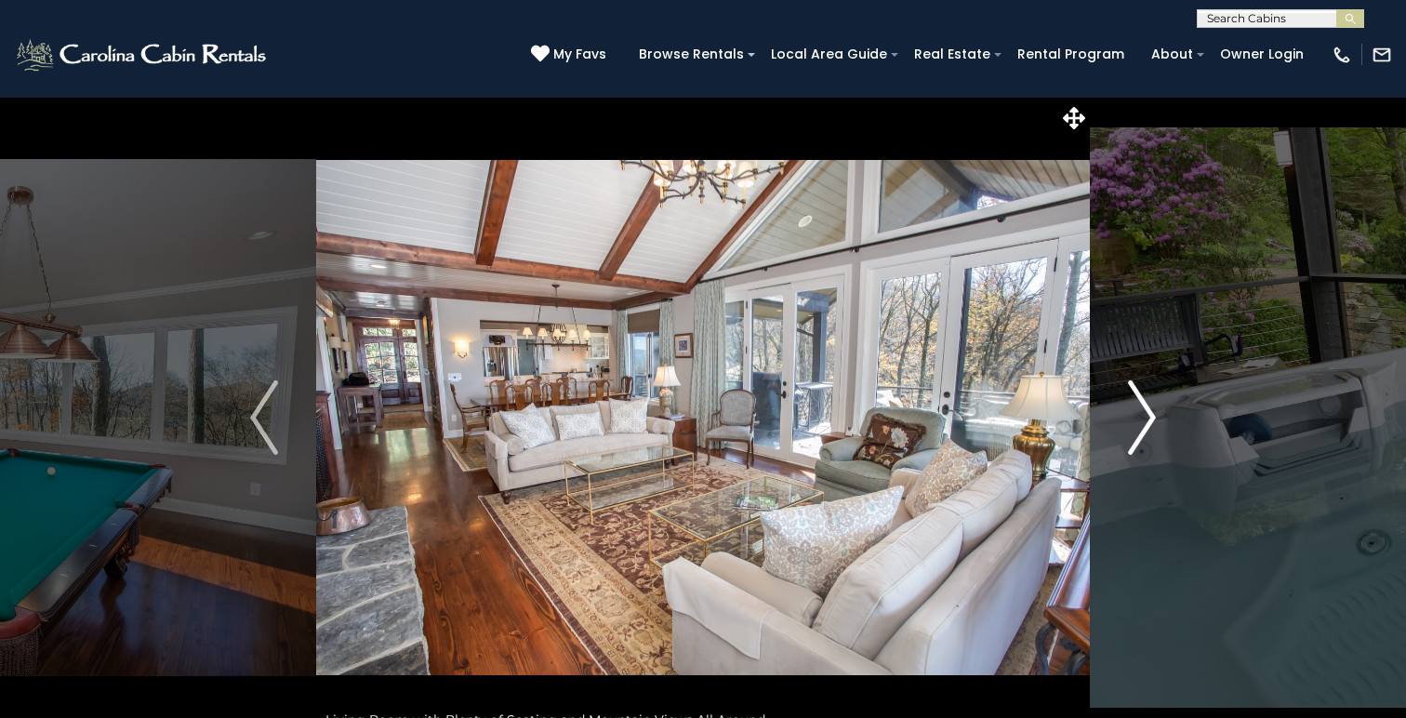
click at [1146, 426] on img "Next" at bounding box center [1142, 417] width 28 height 74
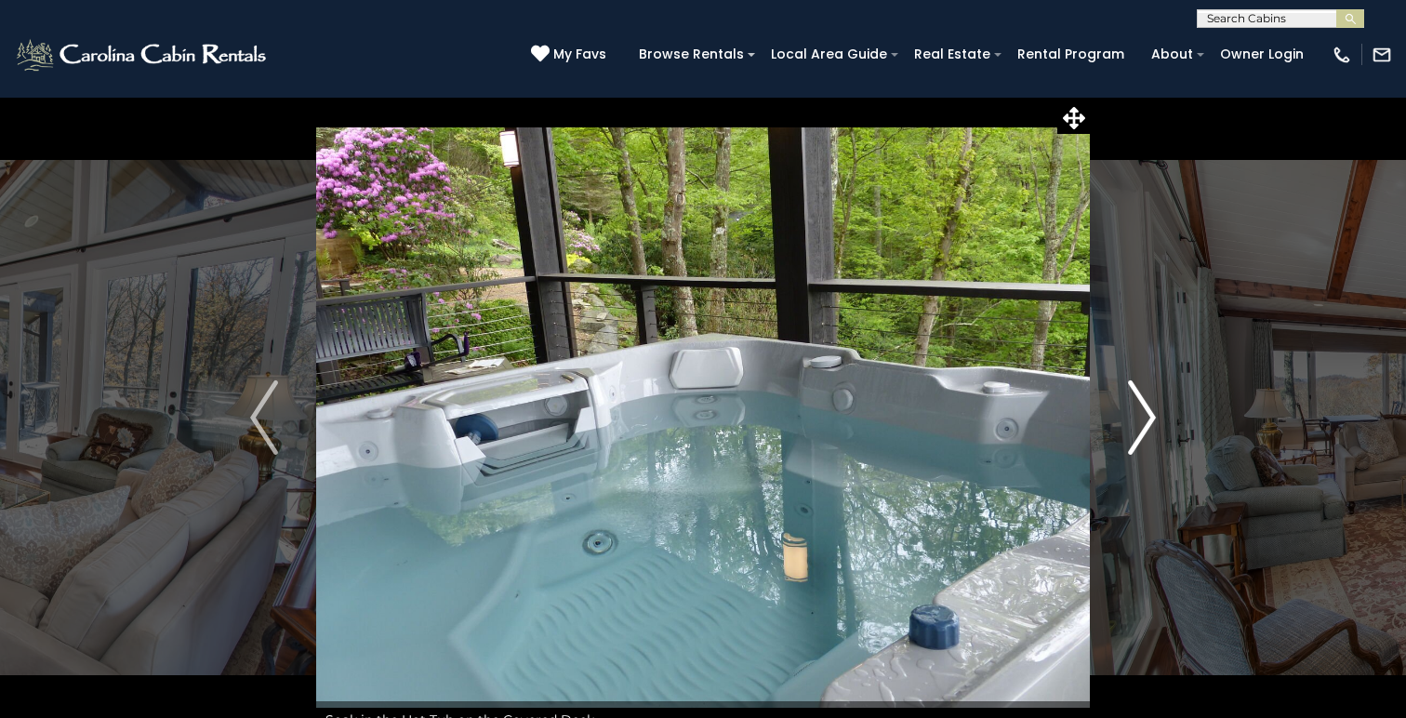
click at [1146, 426] on img "Next" at bounding box center [1142, 417] width 28 height 74
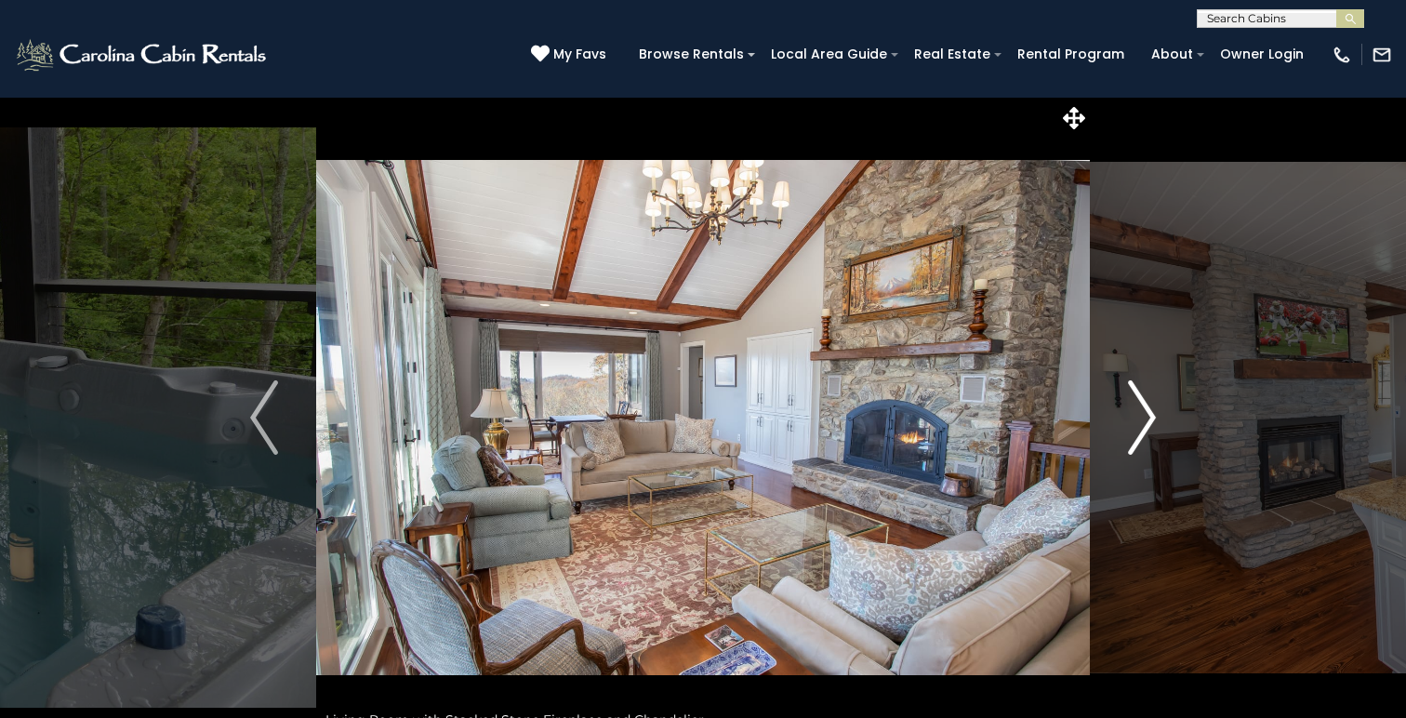
click at [1146, 426] on img "Next" at bounding box center [1142, 417] width 28 height 74
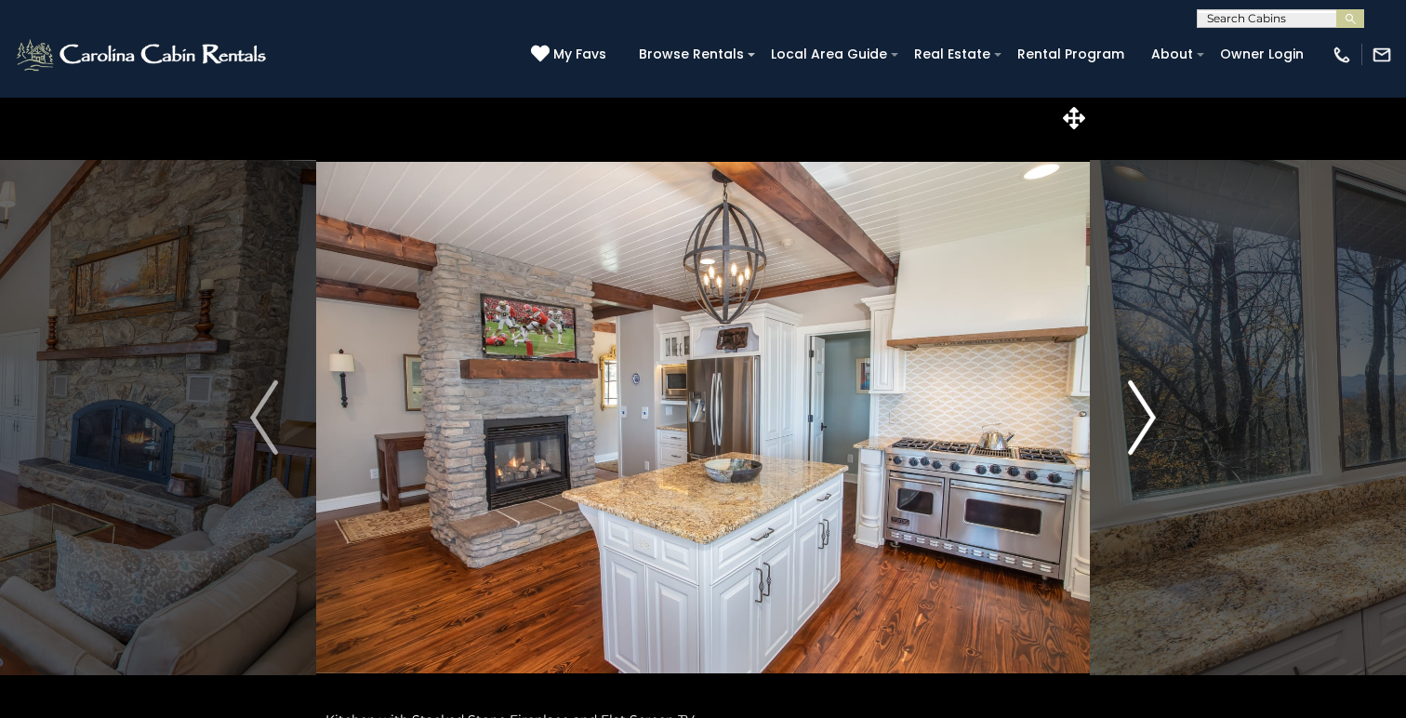
click at [1146, 426] on img "Next" at bounding box center [1142, 417] width 28 height 74
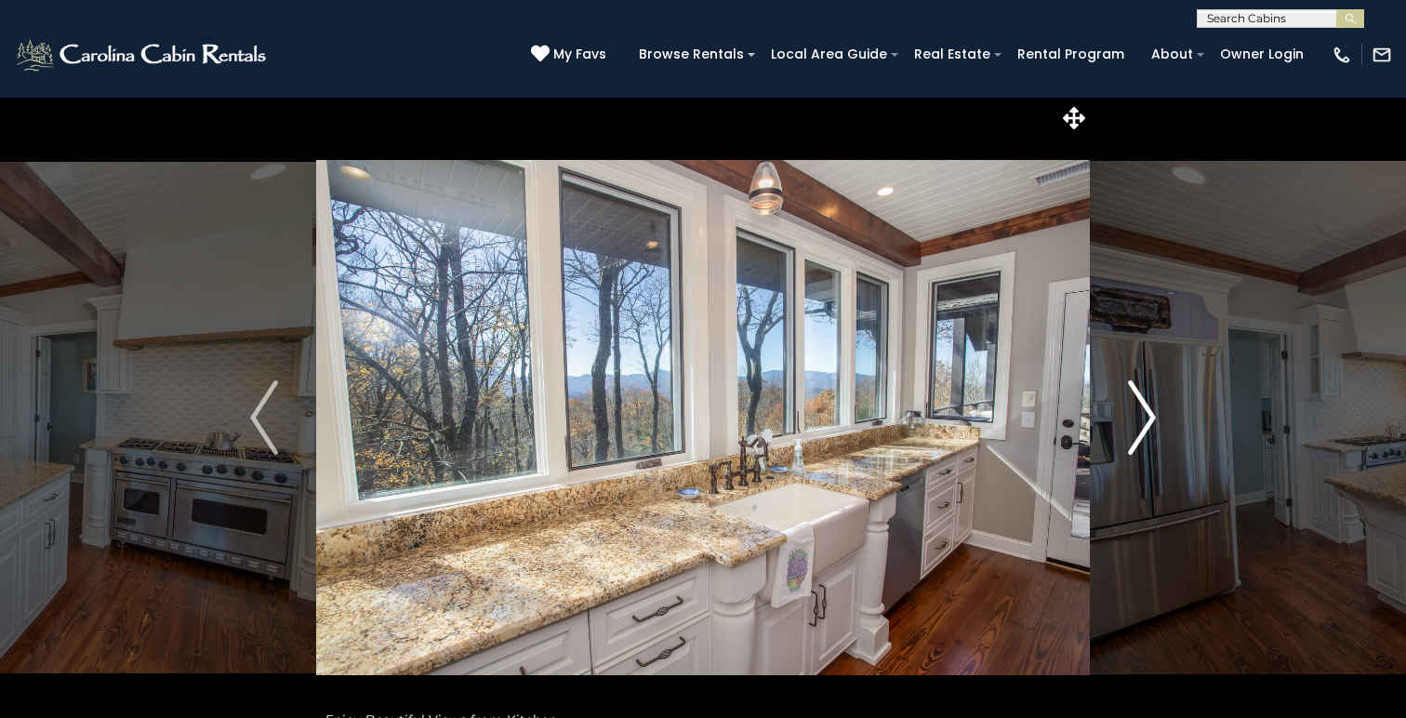
click at [1146, 426] on img "Next" at bounding box center [1142, 417] width 28 height 74
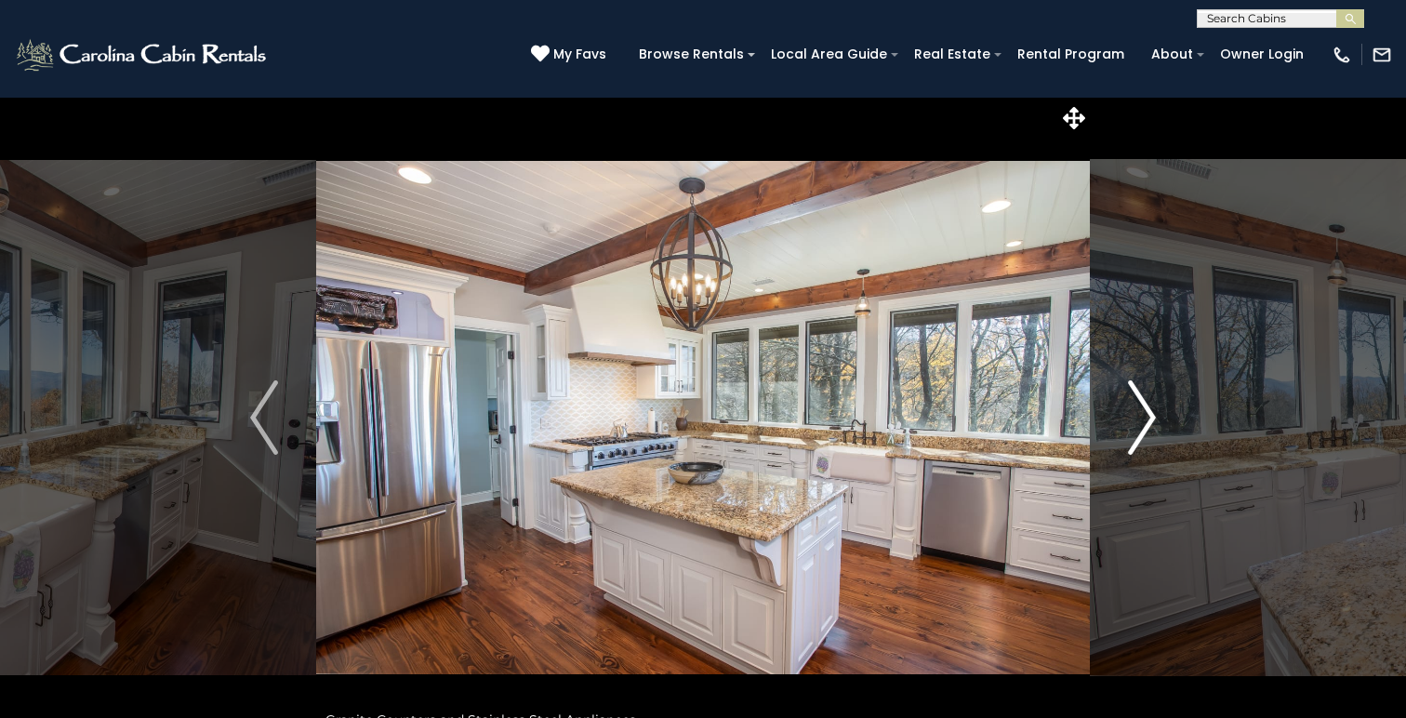
click at [1146, 426] on img "Next" at bounding box center [1142, 417] width 28 height 74
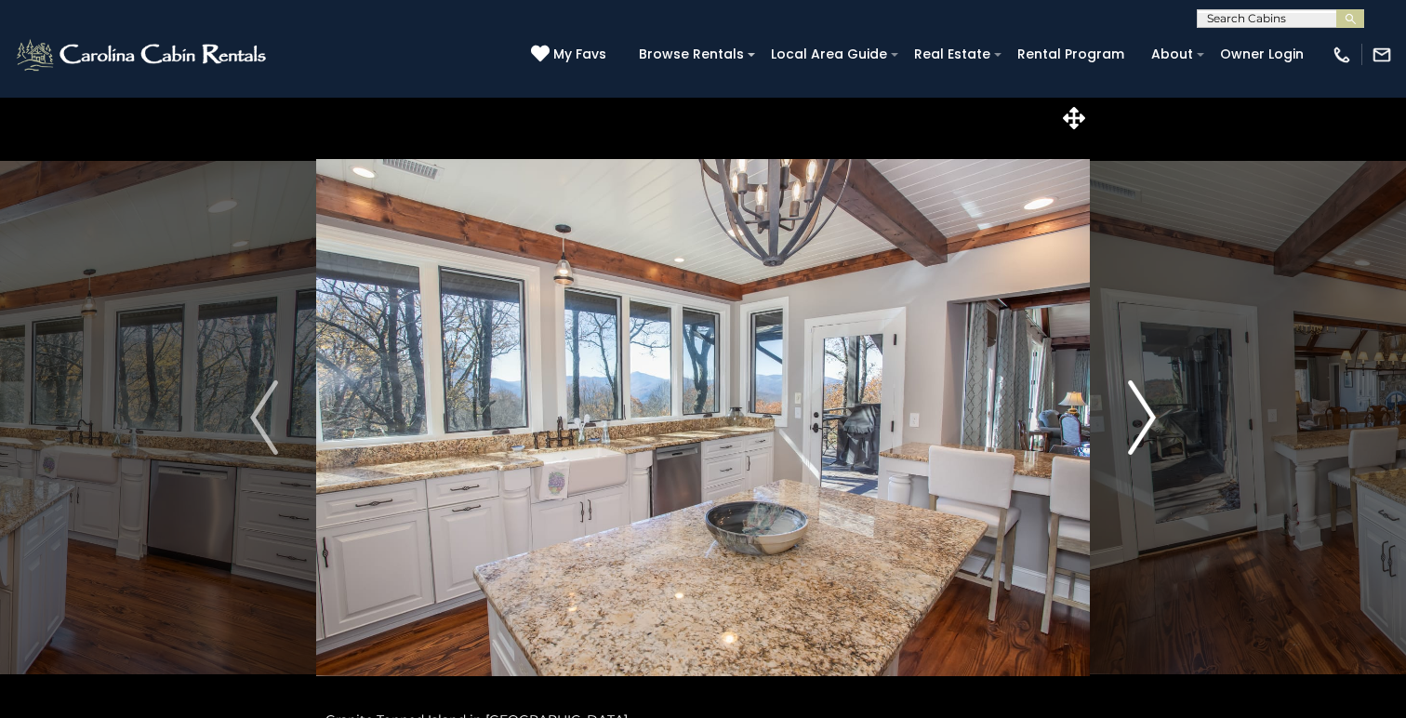
click at [1146, 426] on img "Next" at bounding box center [1142, 417] width 28 height 74
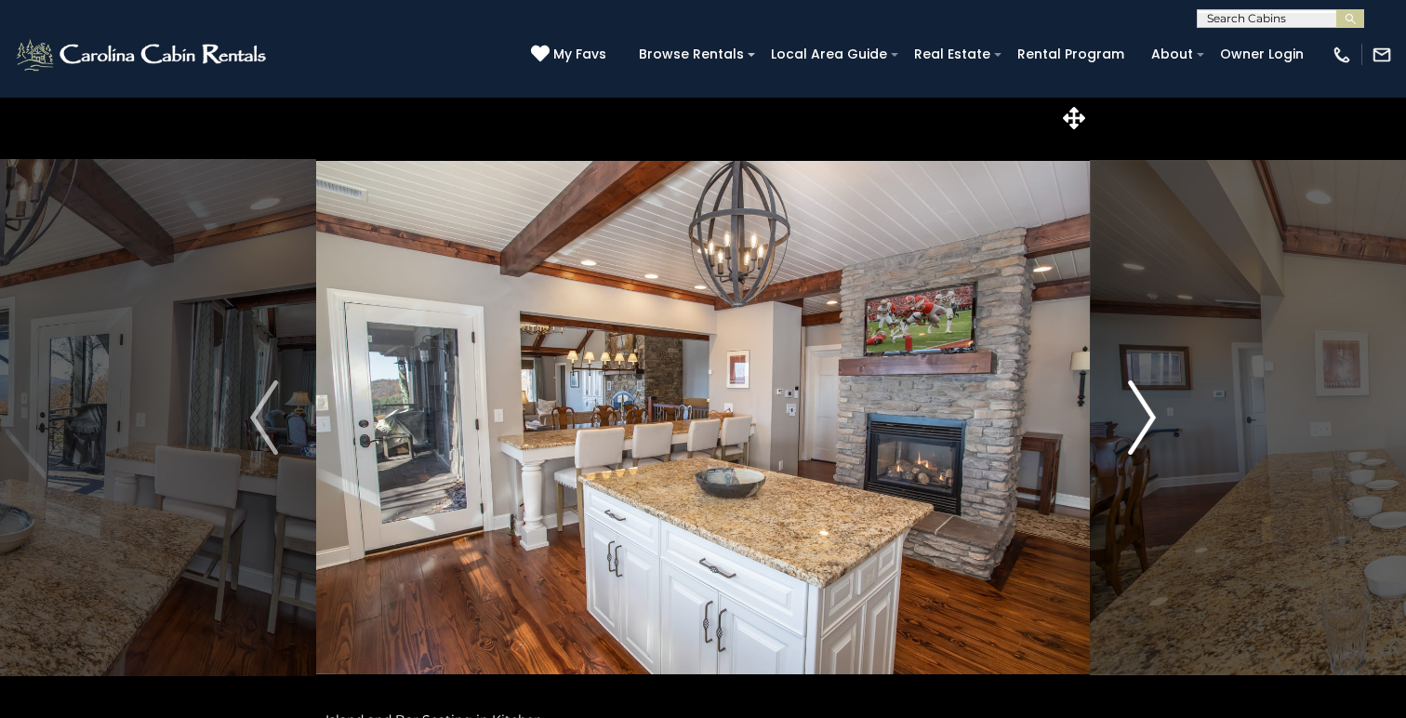
click at [1146, 426] on img "Next" at bounding box center [1142, 417] width 28 height 74
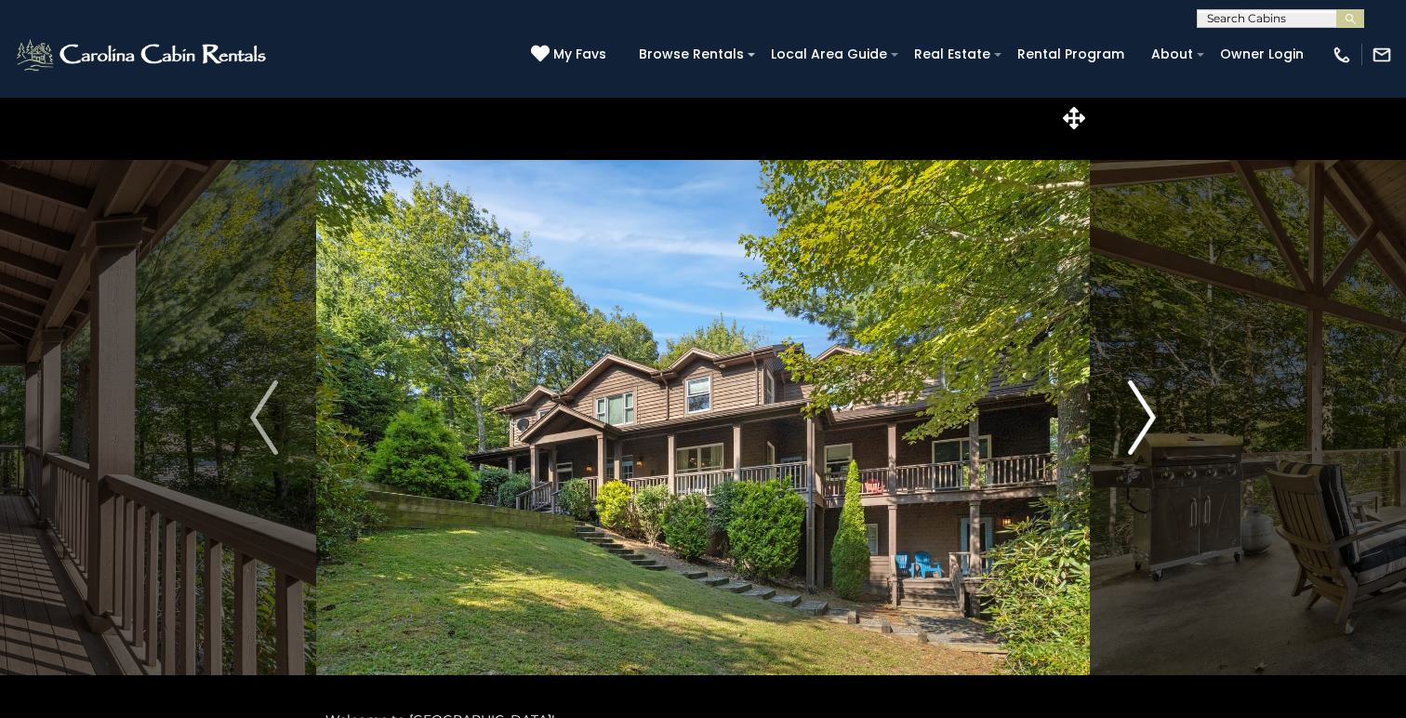
click at [1148, 411] on img "Next" at bounding box center [1142, 417] width 28 height 74
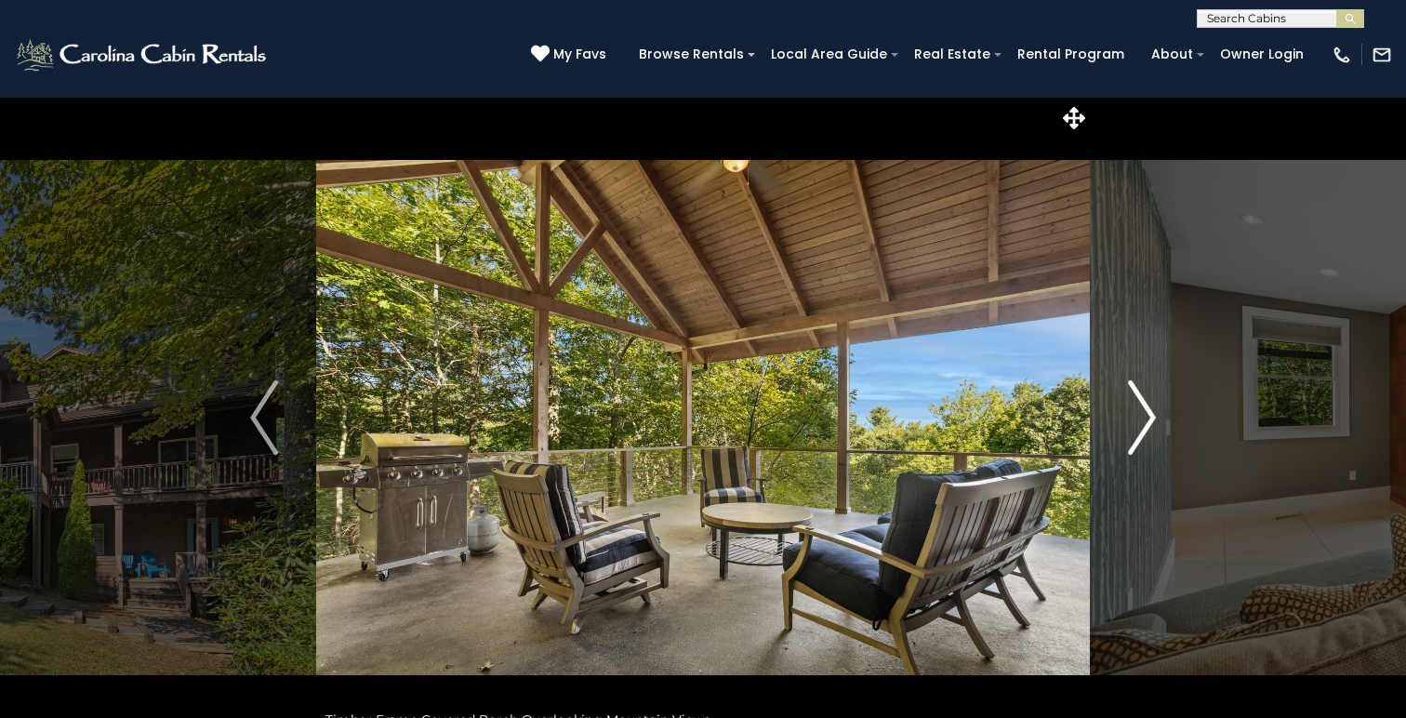
click at [1148, 411] on img "Next" at bounding box center [1142, 417] width 28 height 74
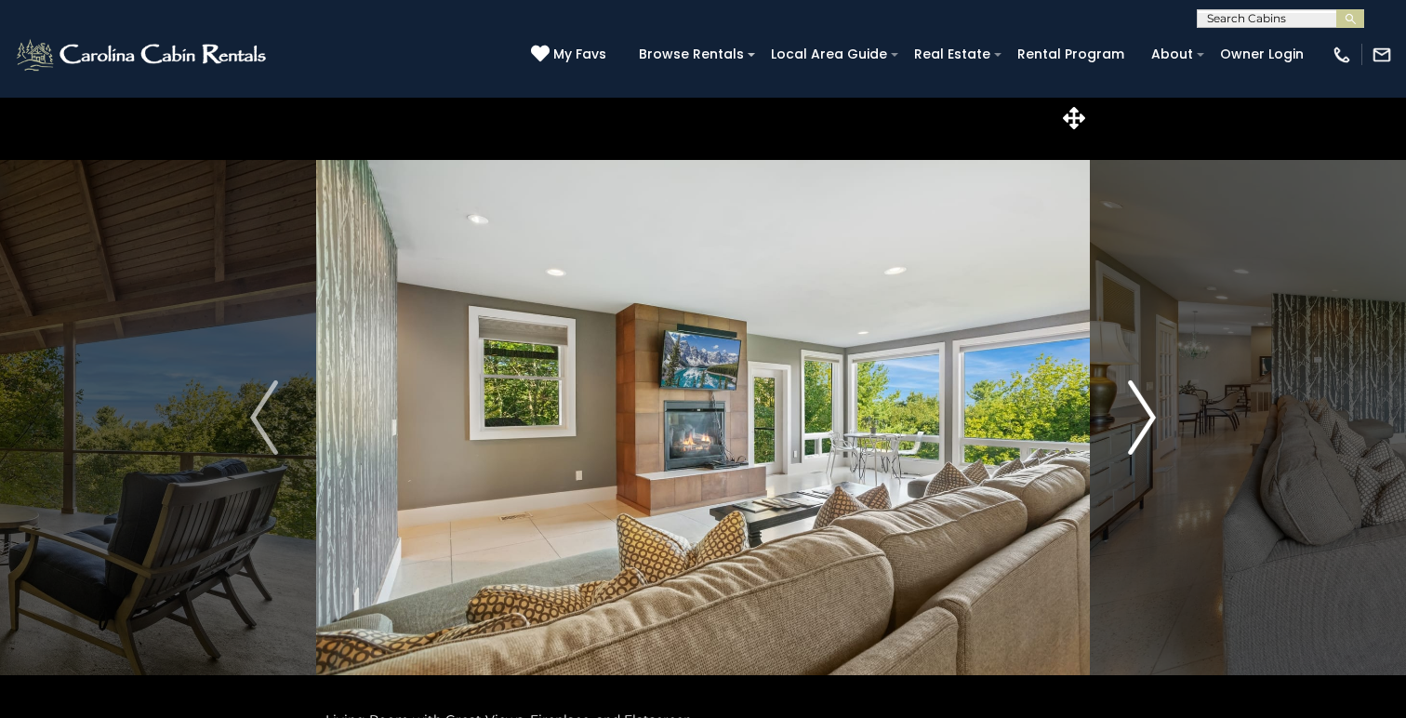
click at [1148, 411] on img "Next" at bounding box center [1142, 417] width 28 height 74
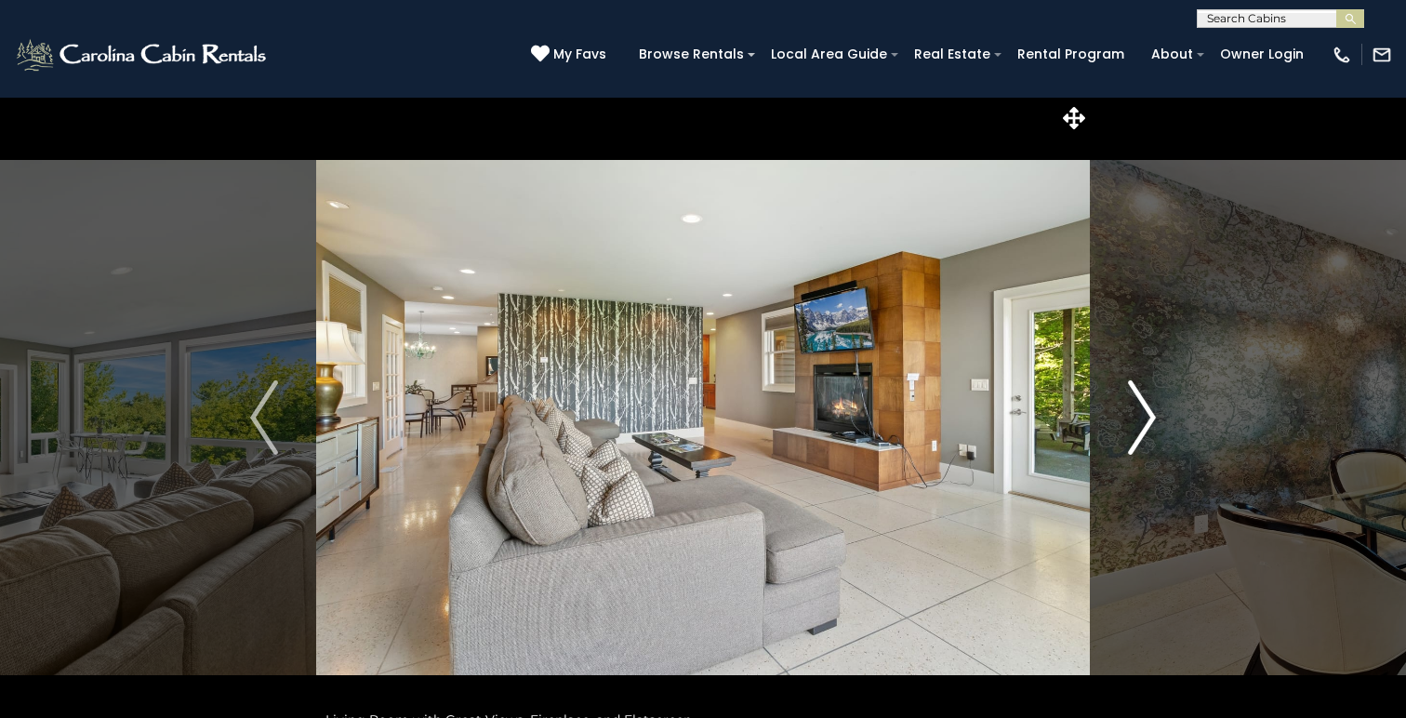
click at [1146, 411] on img "Next" at bounding box center [1142, 417] width 28 height 74
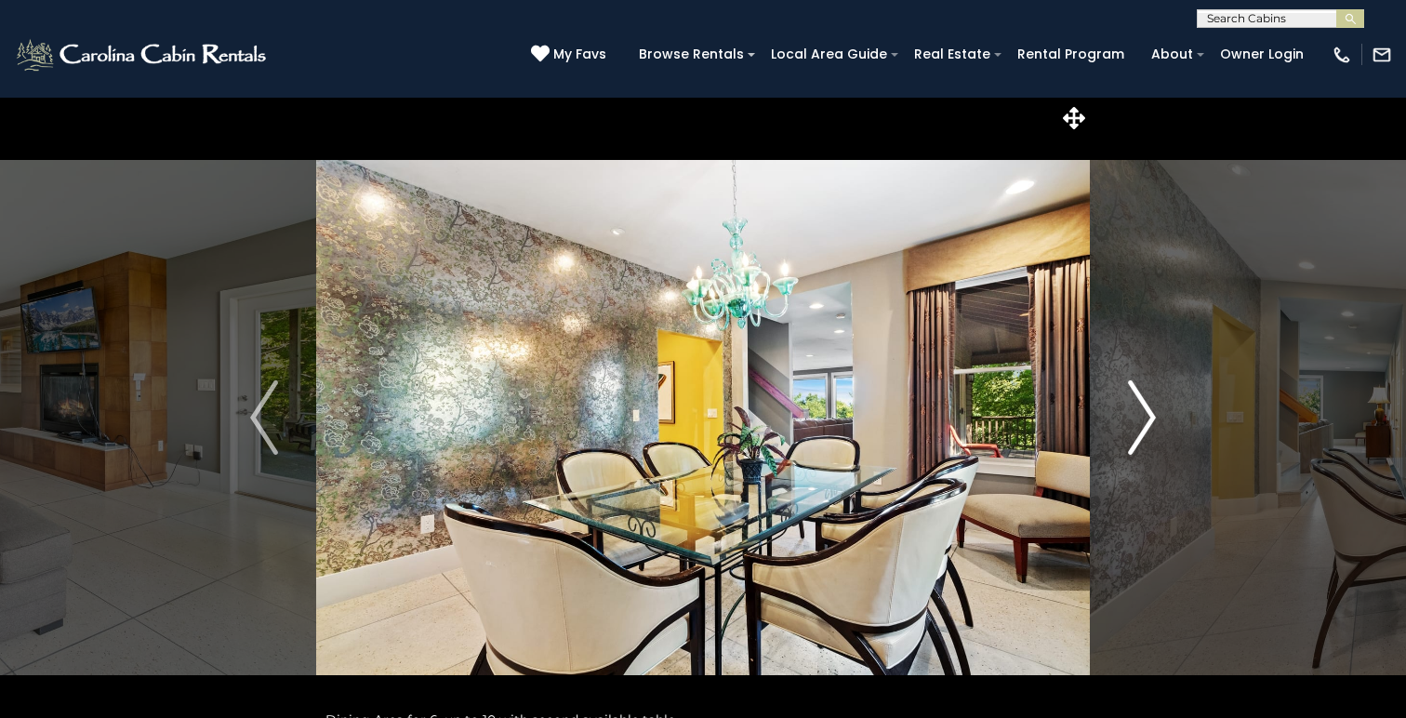
click at [1146, 411] on img "Next" at bounding box center [1142, 417] width 28 height 74
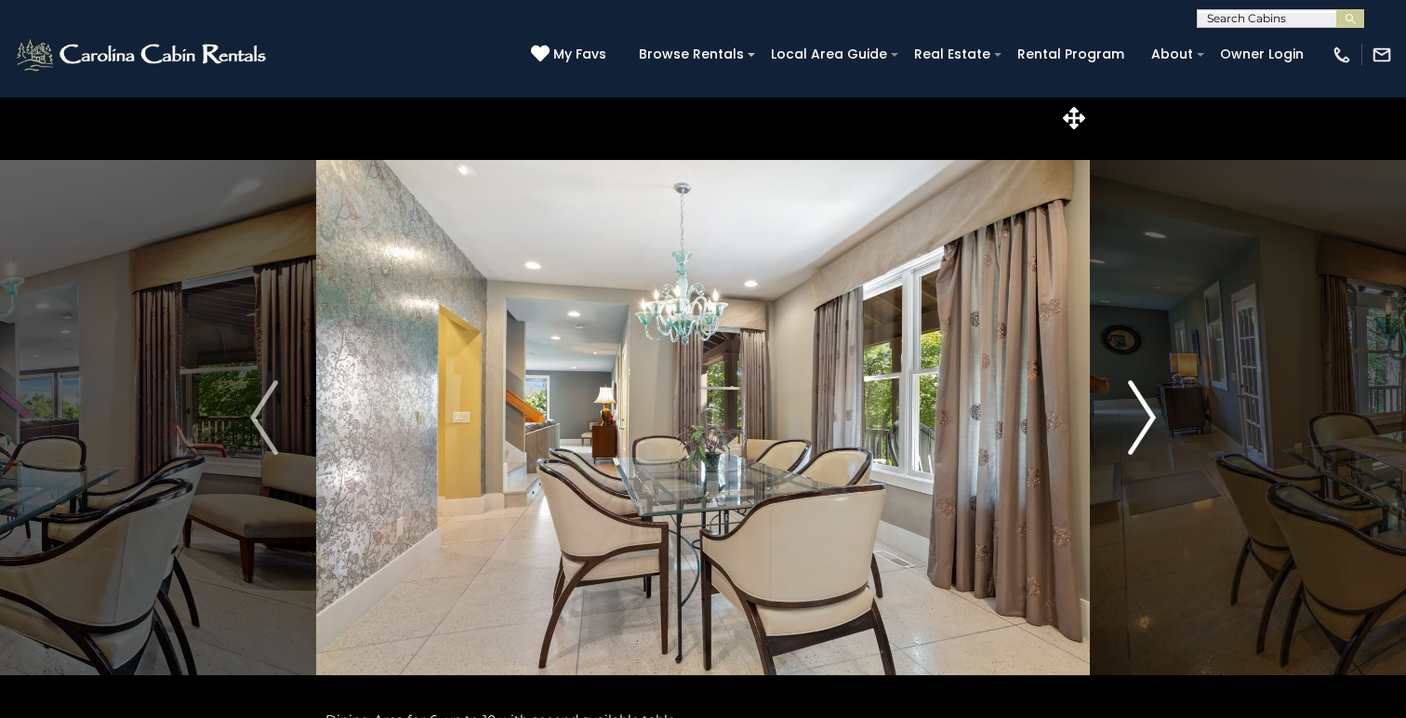
click at [1146, 411] on img "Next" at bounding box center [1142, 417] width 28 height 74
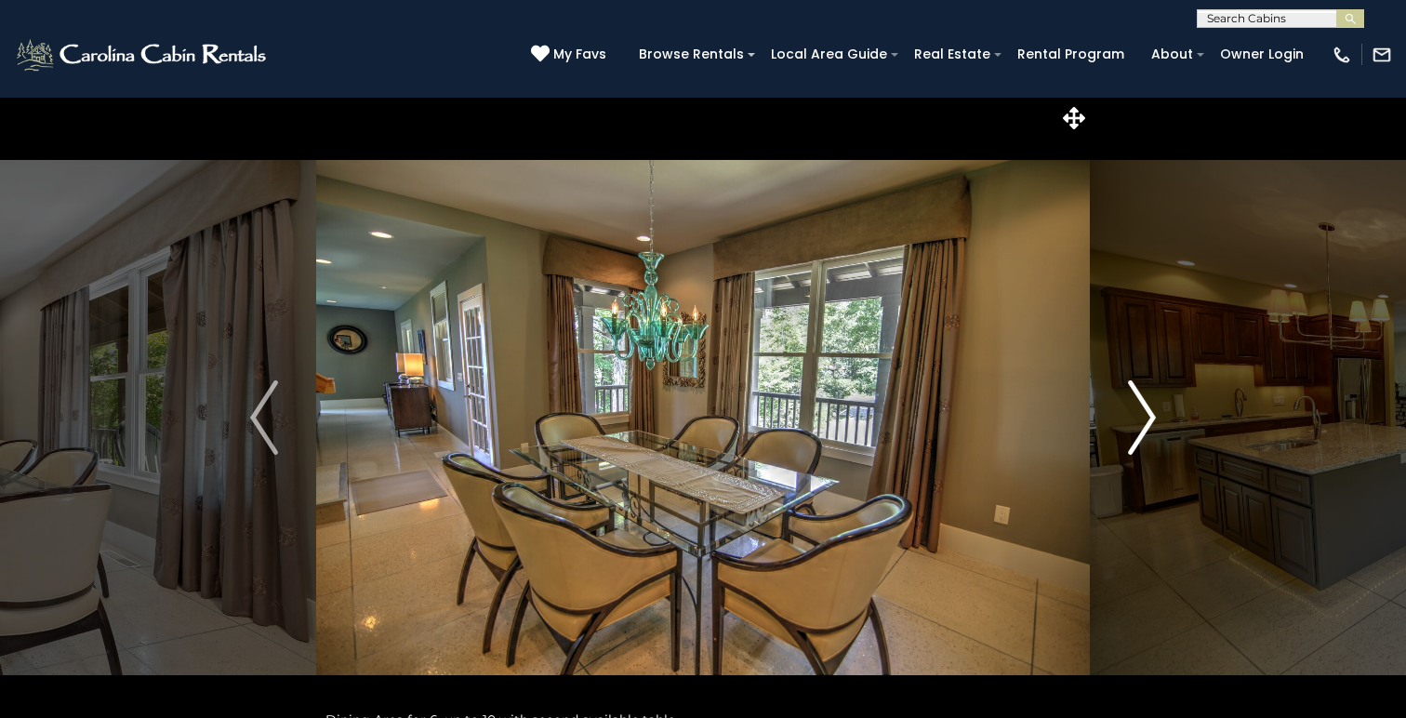
click at [1146, 411] on img "Next" at bounding box center [1142, 417] width 28 height 74
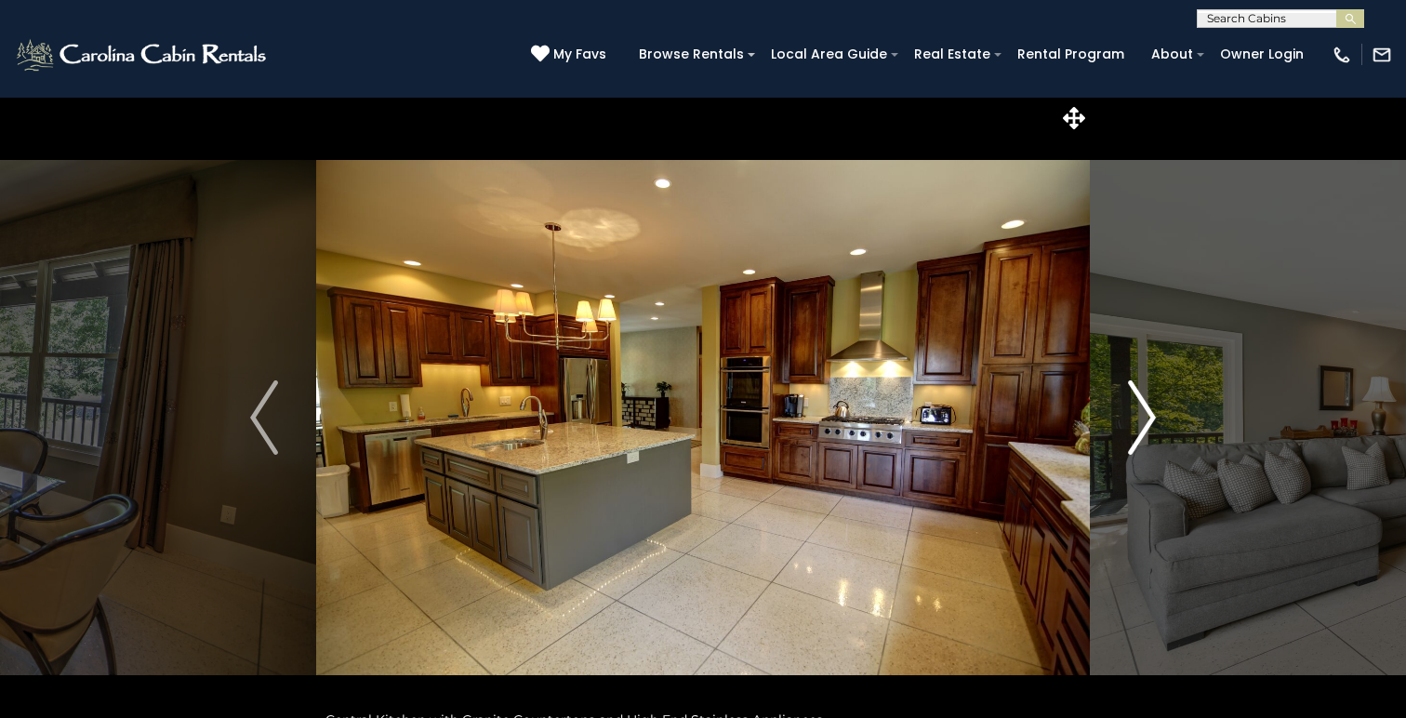
click at [1146, 411] on img "Next" at bounding box center [1142, 417] width 28 height 74
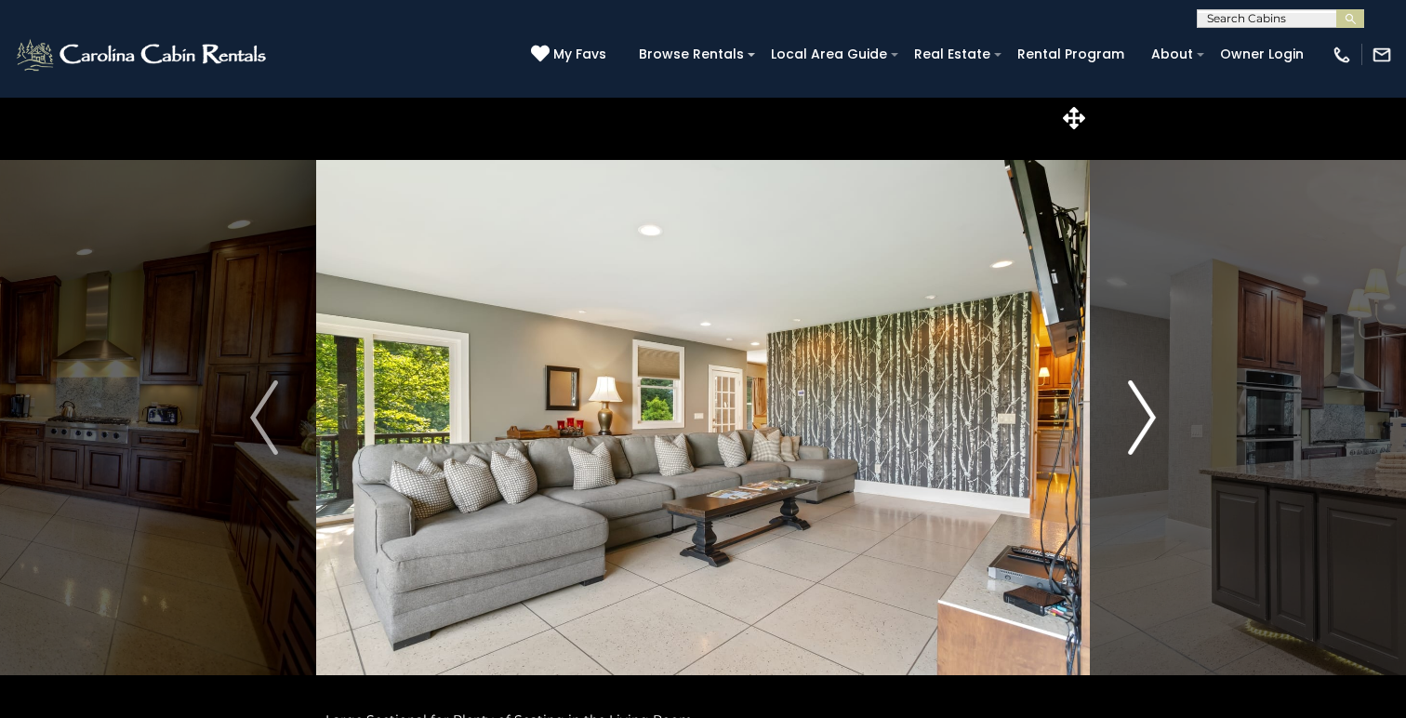
click at [1146, 411] on img "Next" at bounding box center [1142, 417] width 28 height 74
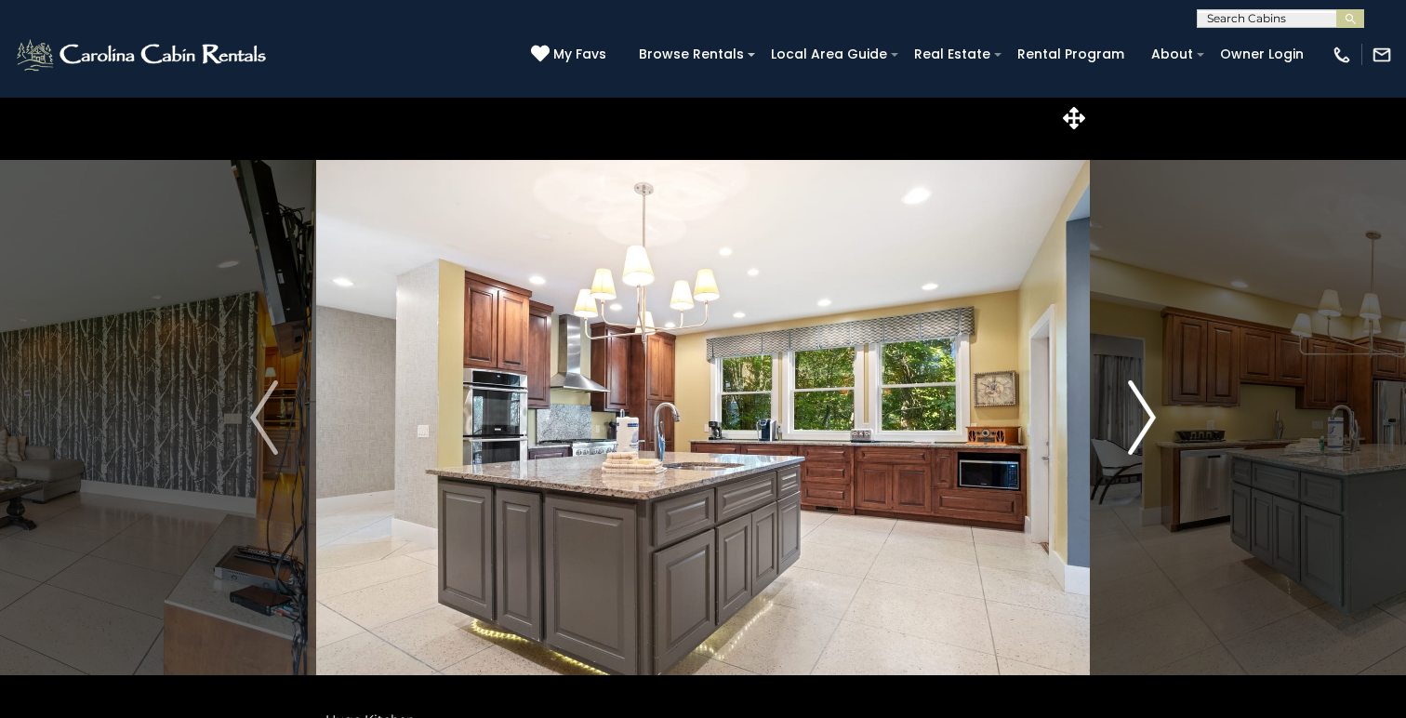
click at [1147, 418] on img "Next" at bounding box center [1142, 417] width 28 height 74
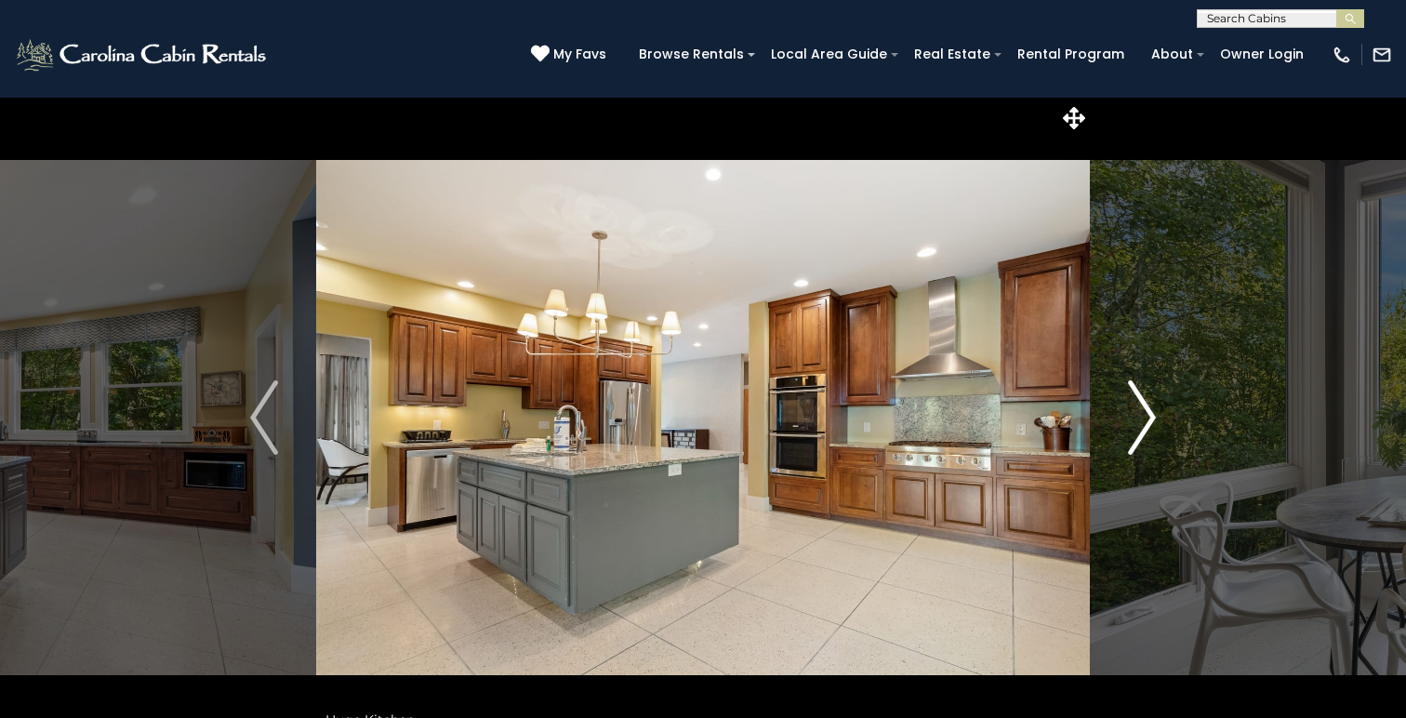
click at [1147, 418] on img "Next" at bounding box center [1142, 417] width 28 height 74
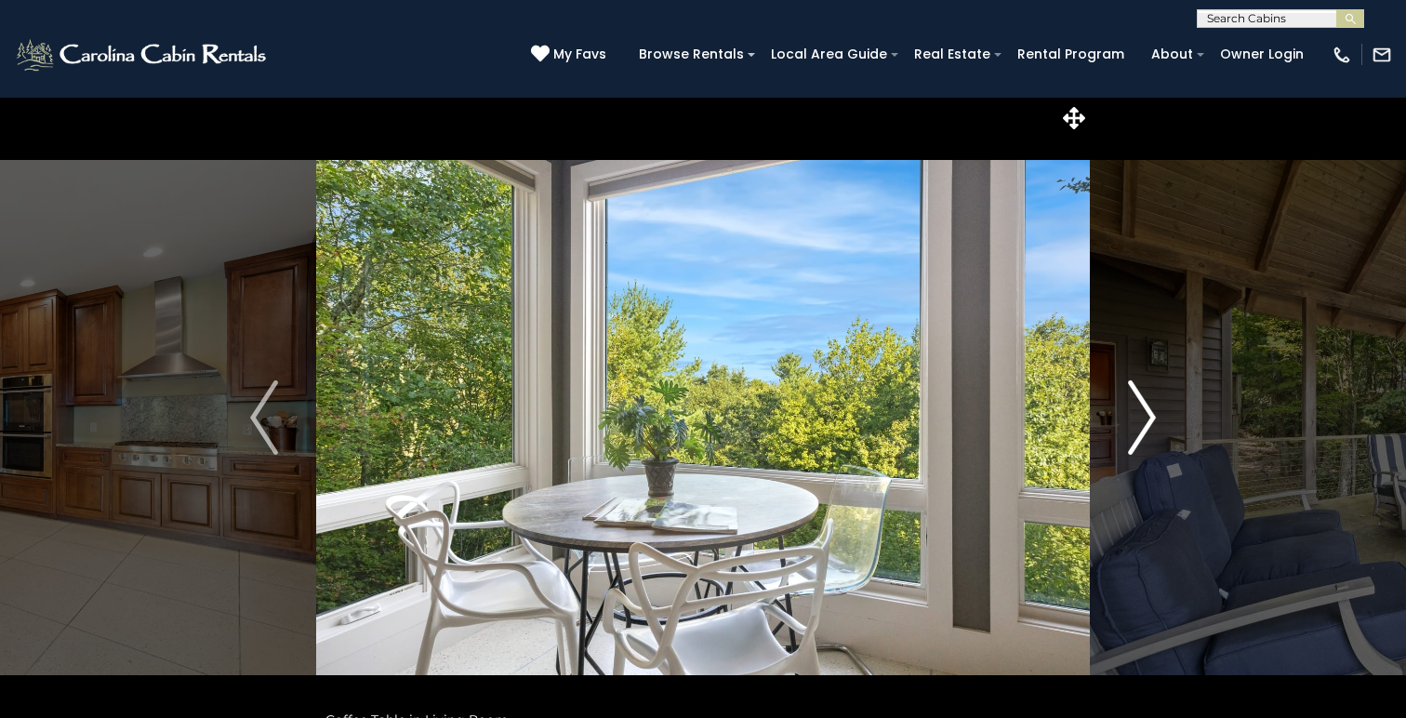
click at [1147, 418] on img "Next" at bounding box center [1142, 417] width 28 height 74
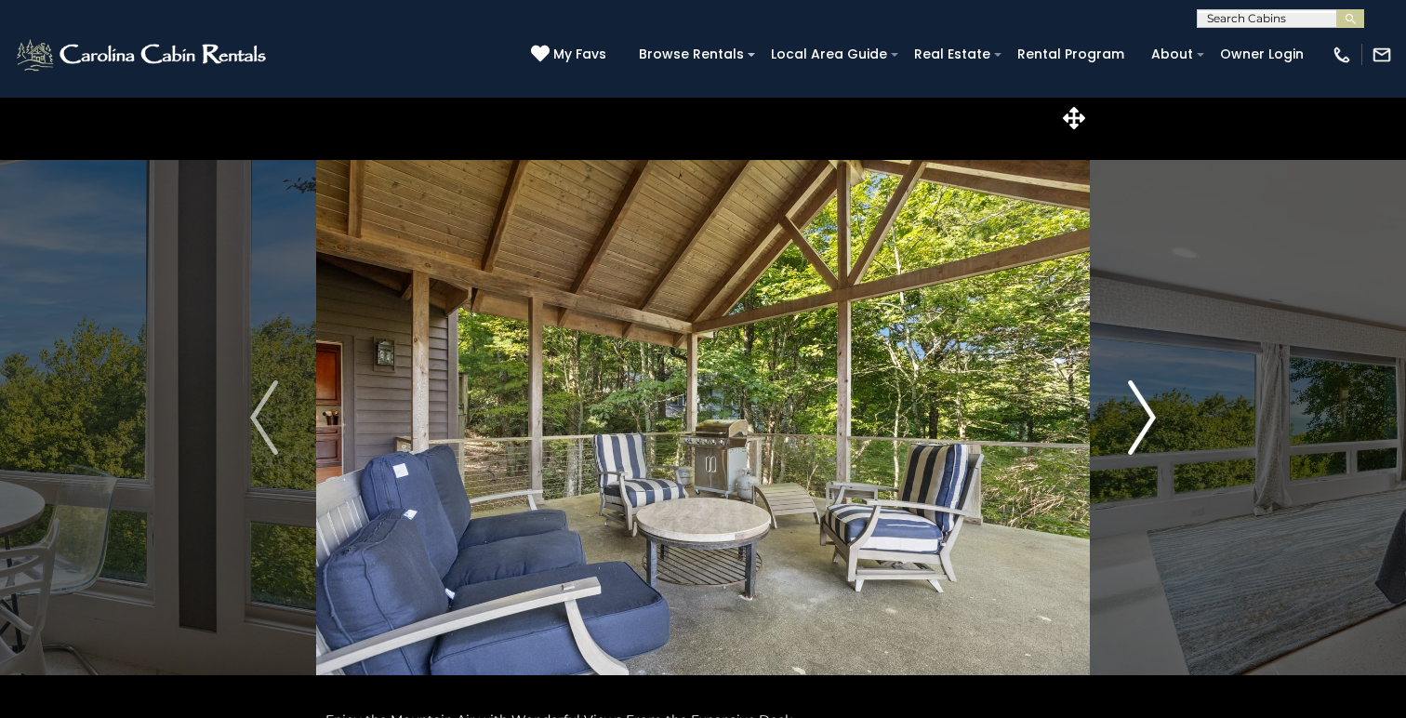
click at [1147, 418] on img "Next" at bounding box center [1142, 417] width 28 height 74
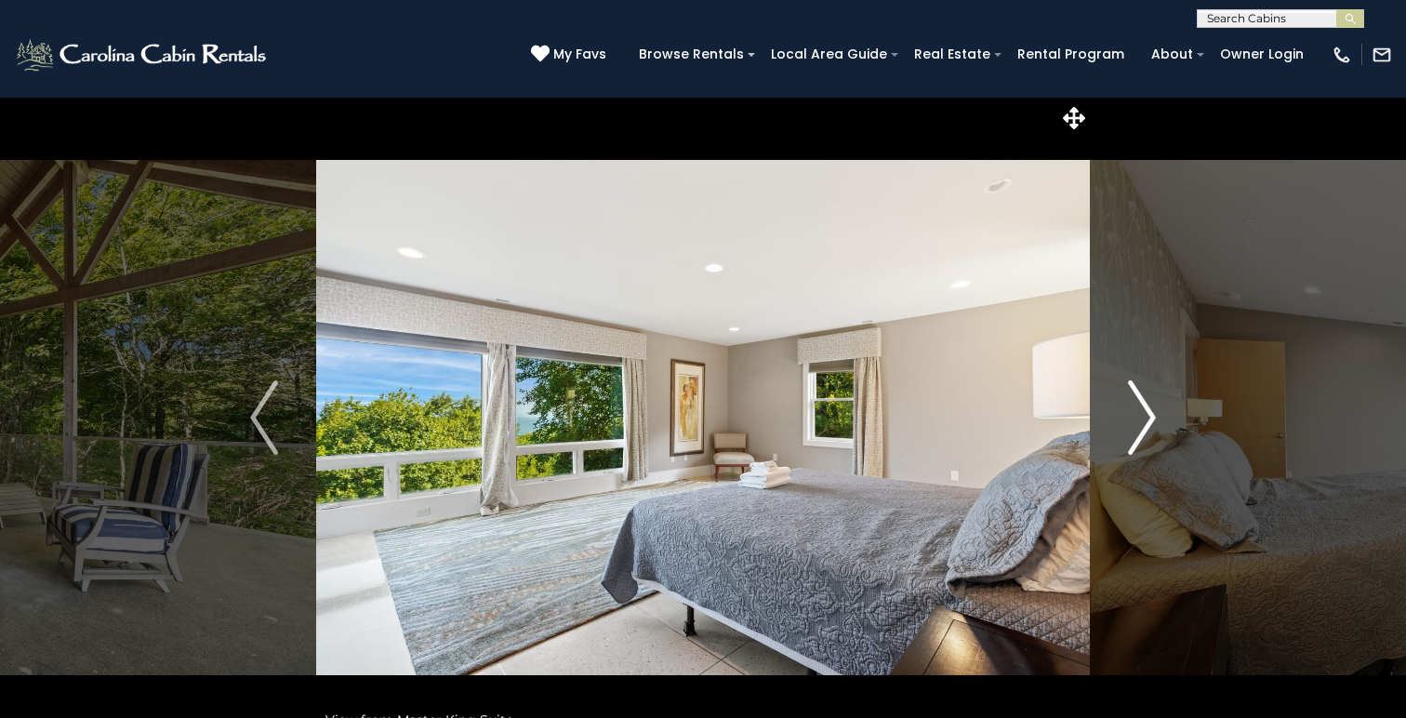
click at [1147, 418] on img "Next" at bounding box center [1142, 417] width 28 height 74
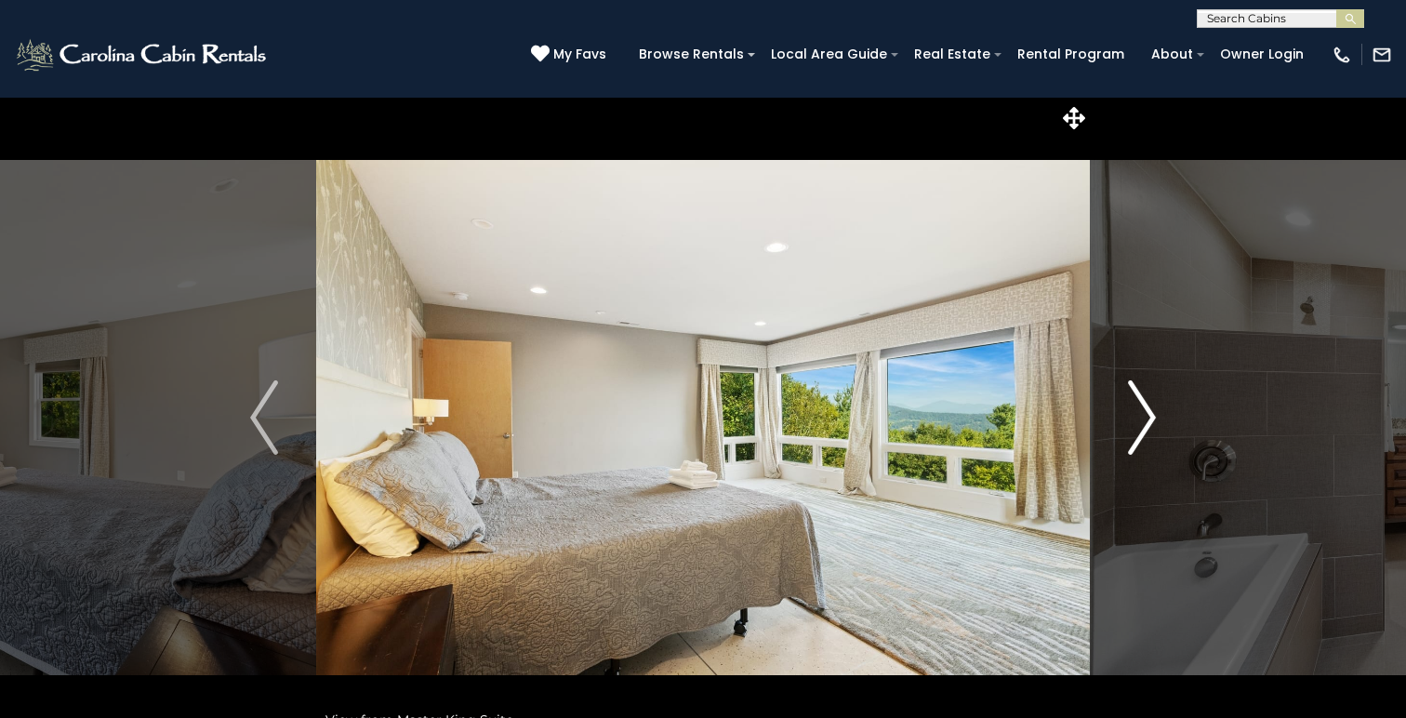
click at [1147, 418] on img "Next" at bounding box center [1142, 417] width 28 height 74
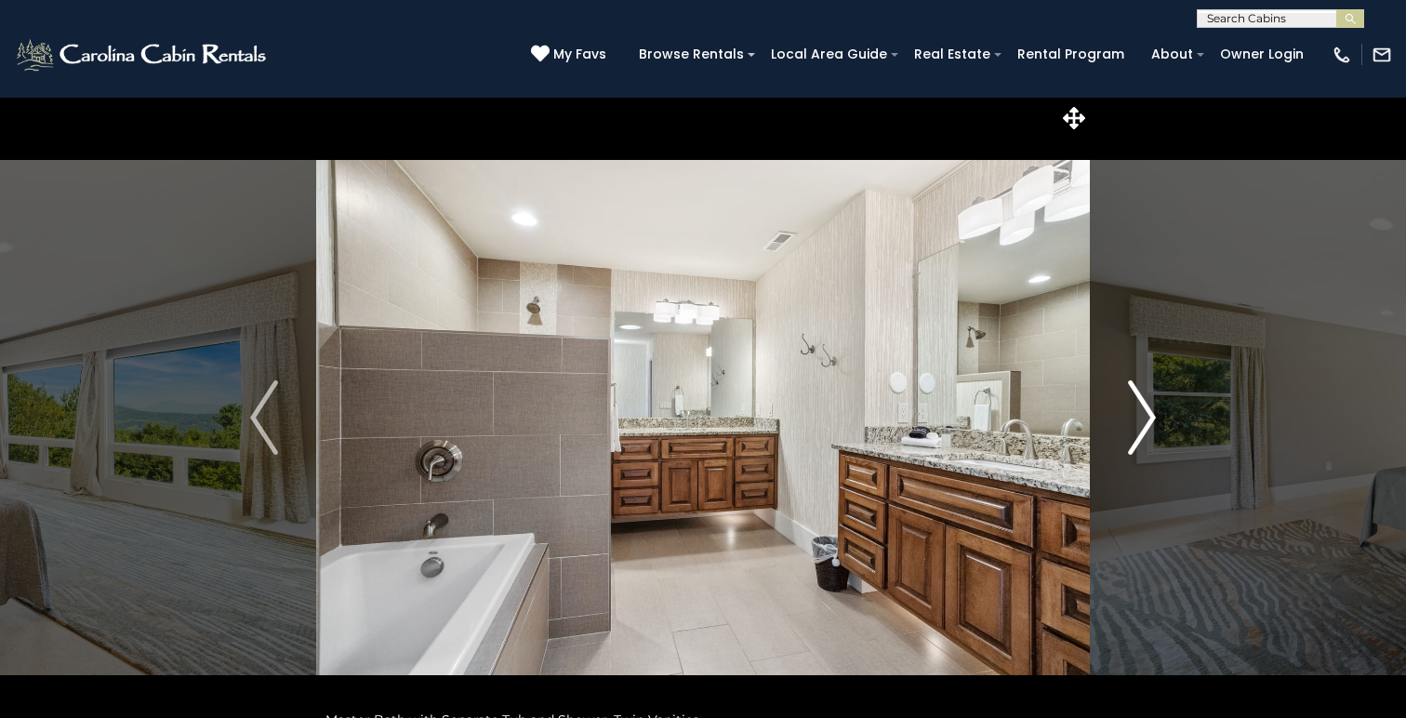
click at [1147, 418] on img "Next" at bounding box center [1142, 417] width 28 height 74
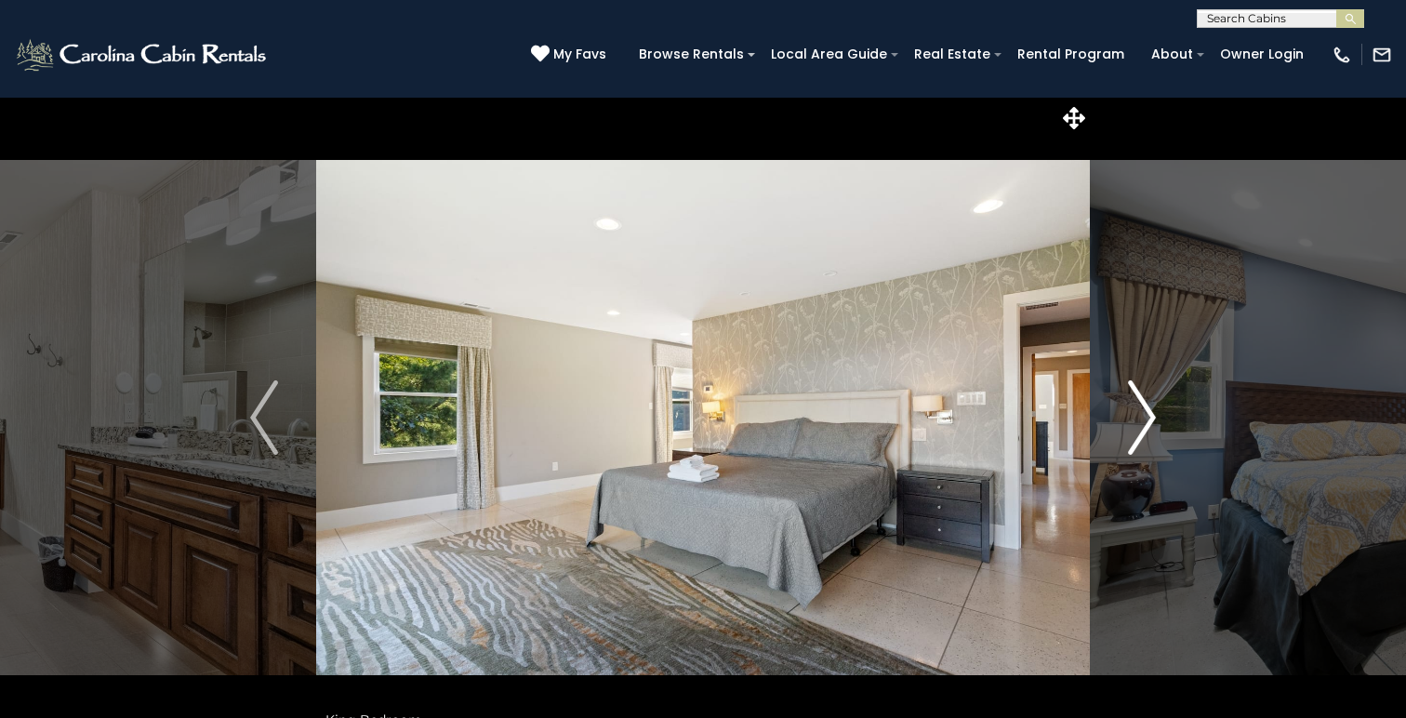
click at [1147, 418] on img "Next" at bounding box center [1142, 417] width 28 height 74
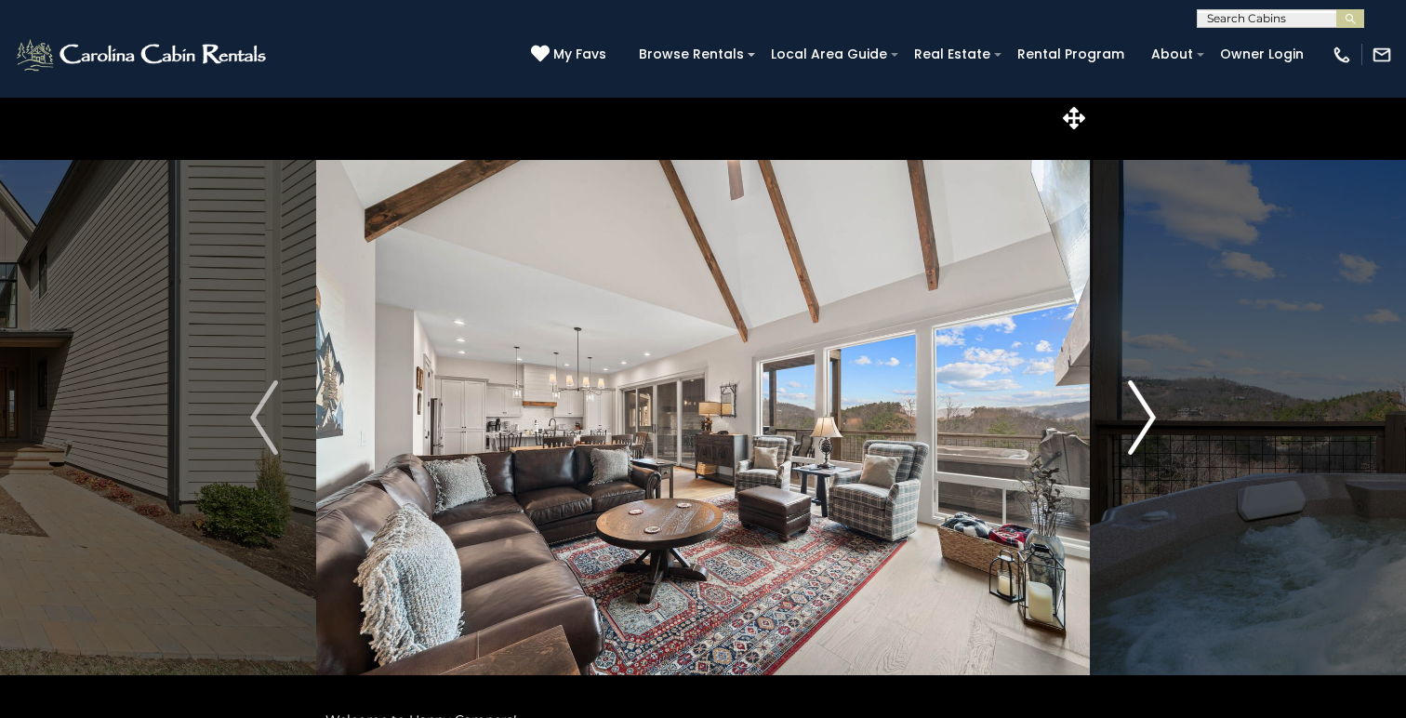
click at [1151, 411] on img "Next" at bounding box center [1142, 417] width 28 height 74
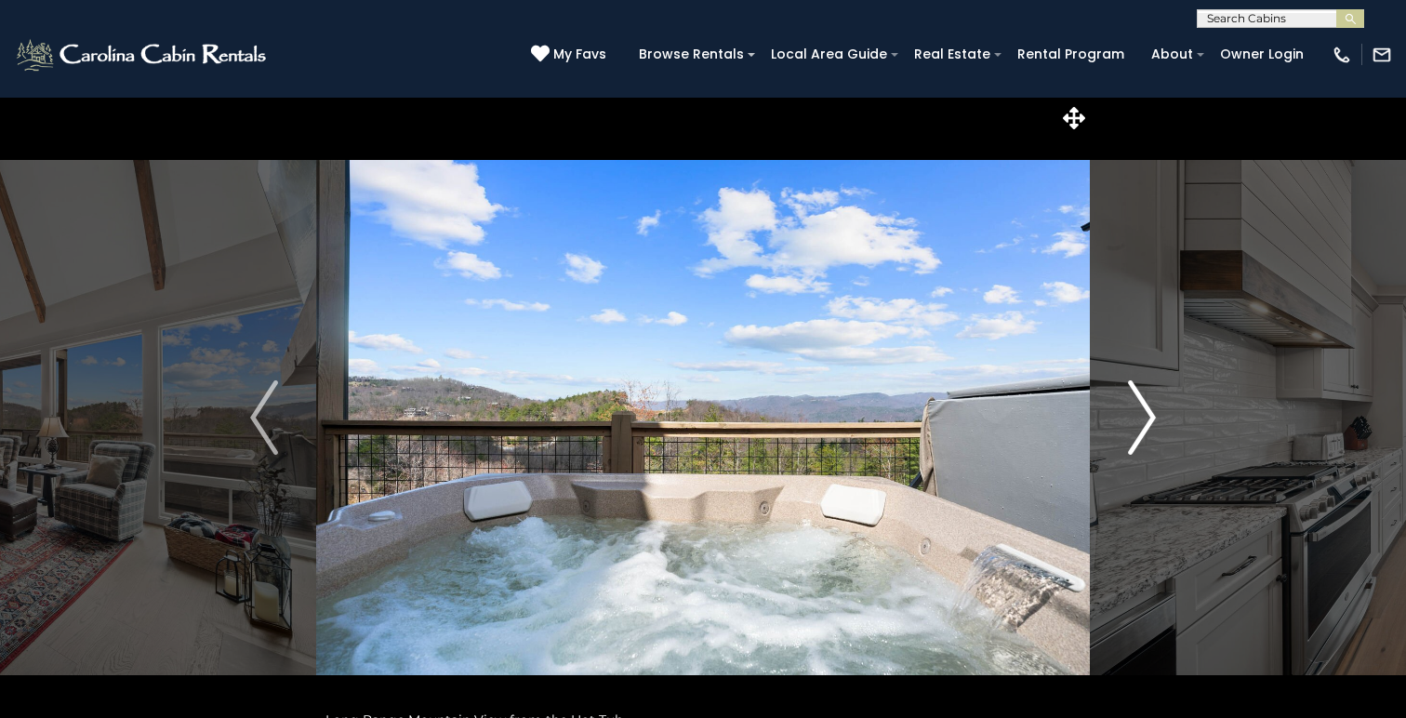
click at [1151, 411] on img "Next" at bounding box center [1142, 417] width 28 height 74
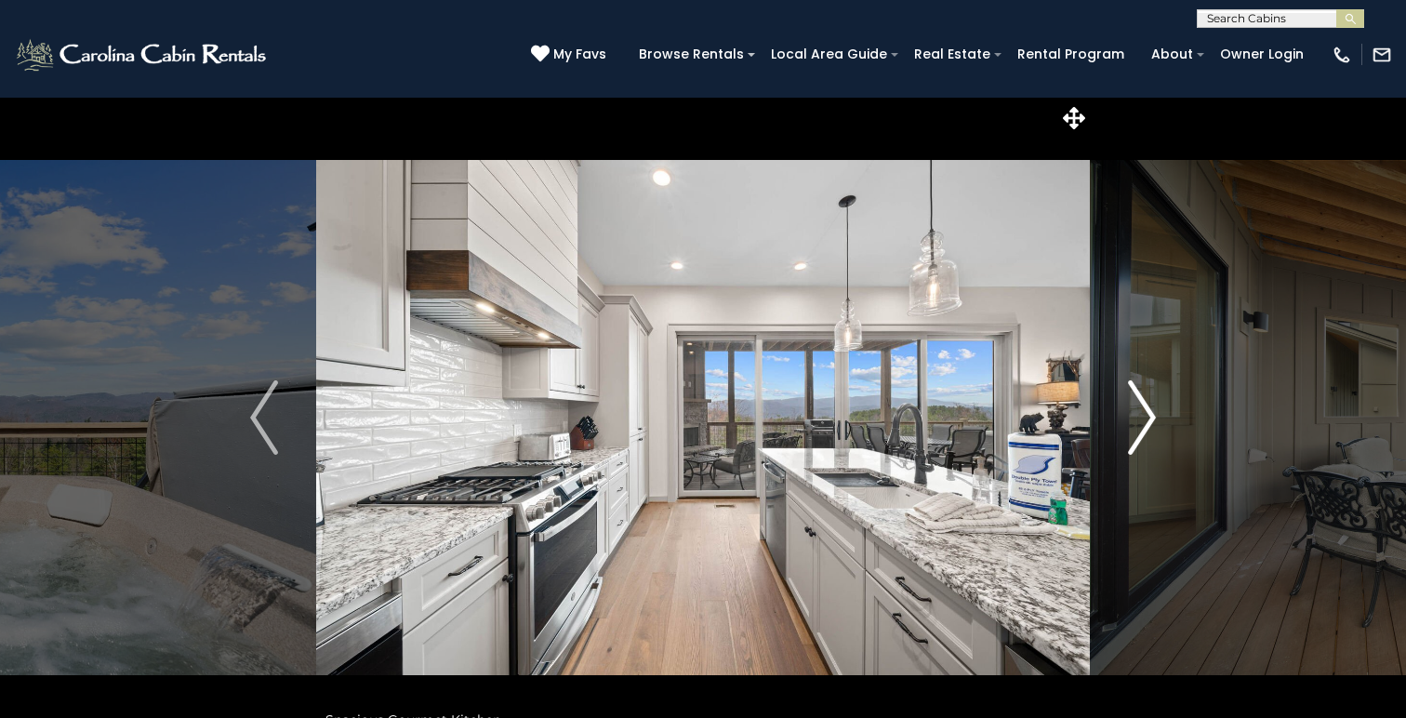
click at [1151, 411] on img "Next" at bounding box center [1142, 417] width 28 height 74
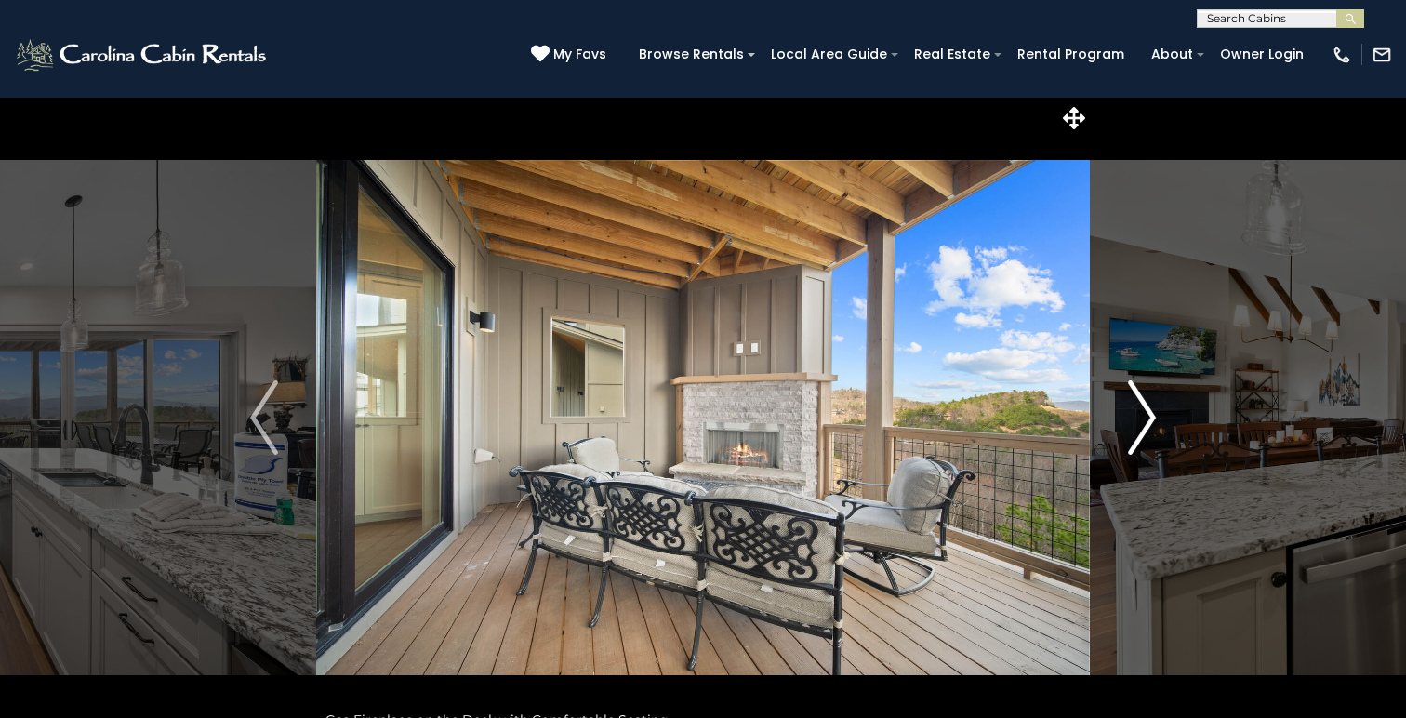
click at [1151, 411] on img "Next" at bounding box center [1142, 417] width 28 height 74
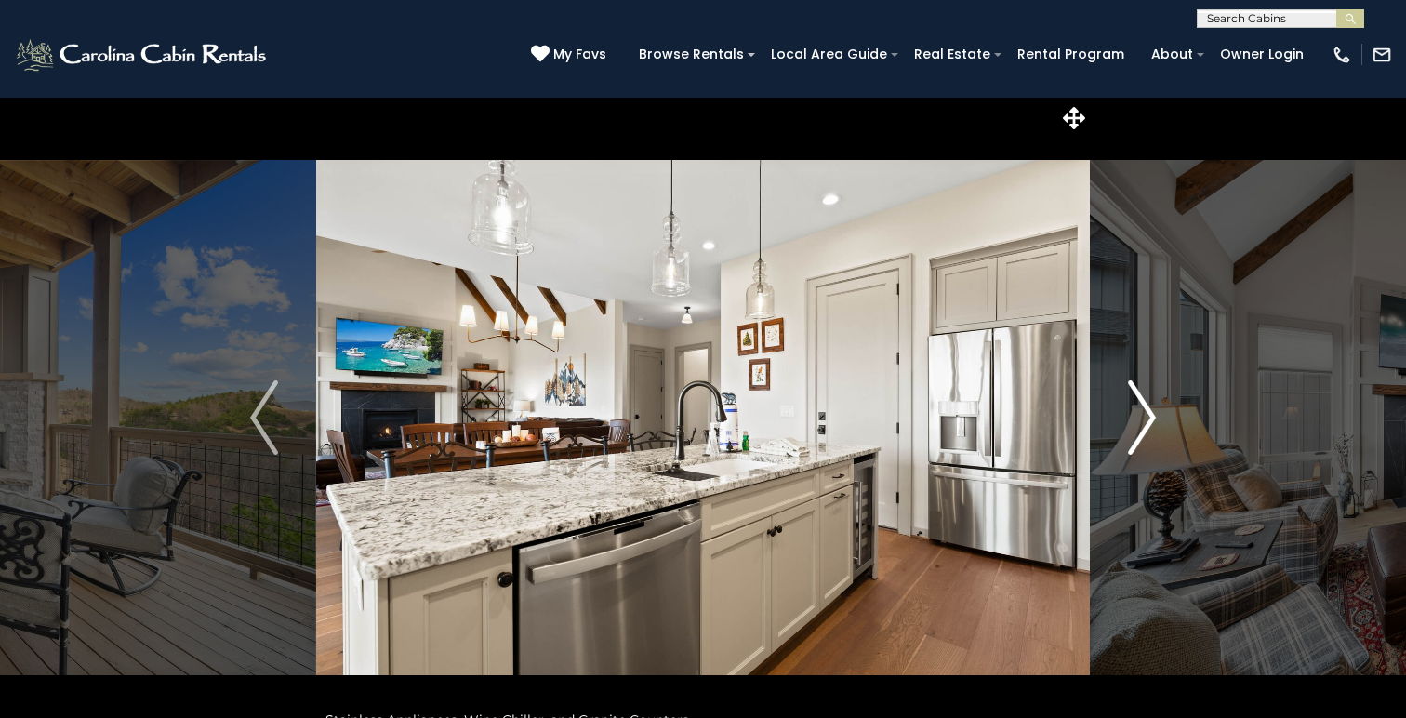
click at [1151, 411] on img "Next" at bounding box center [1142, 417] width 28 height 74
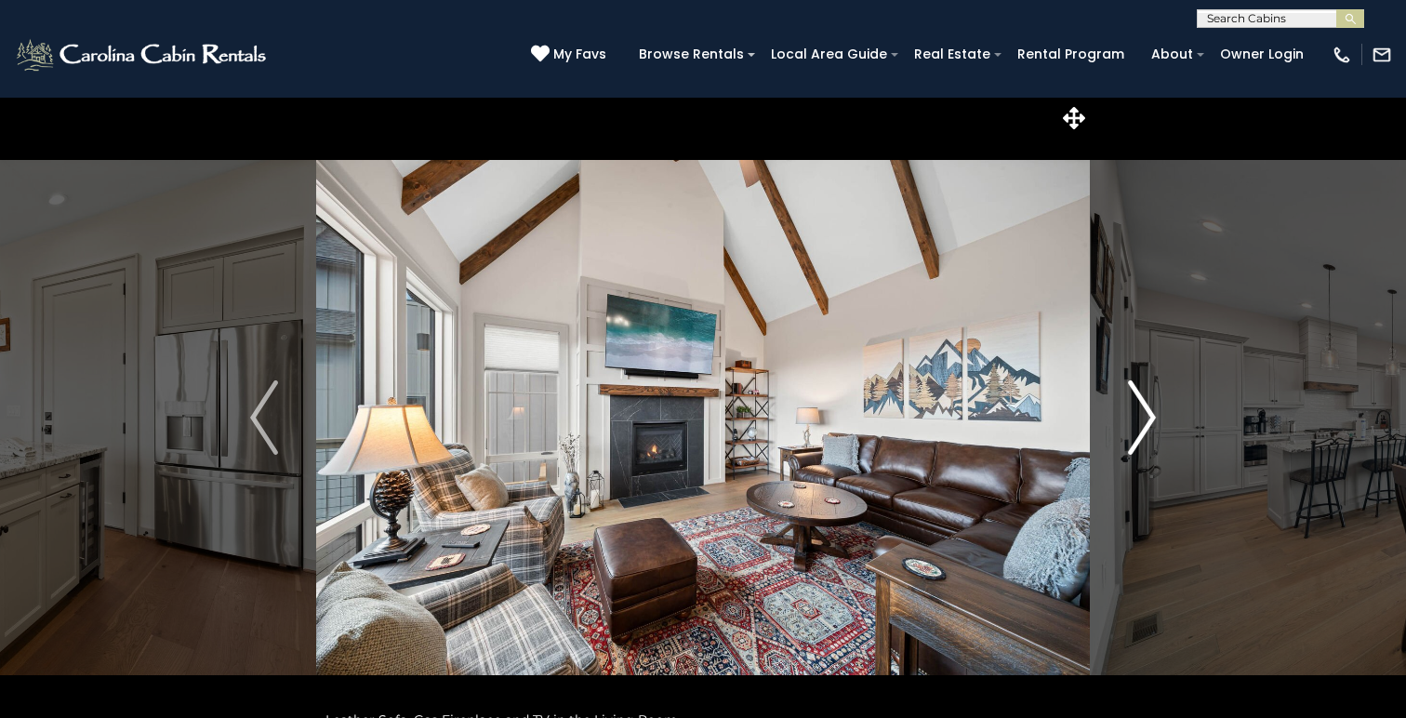
click at [1151, 411] on img "Next" at bounding box center [1142, 417] width 28 height 74
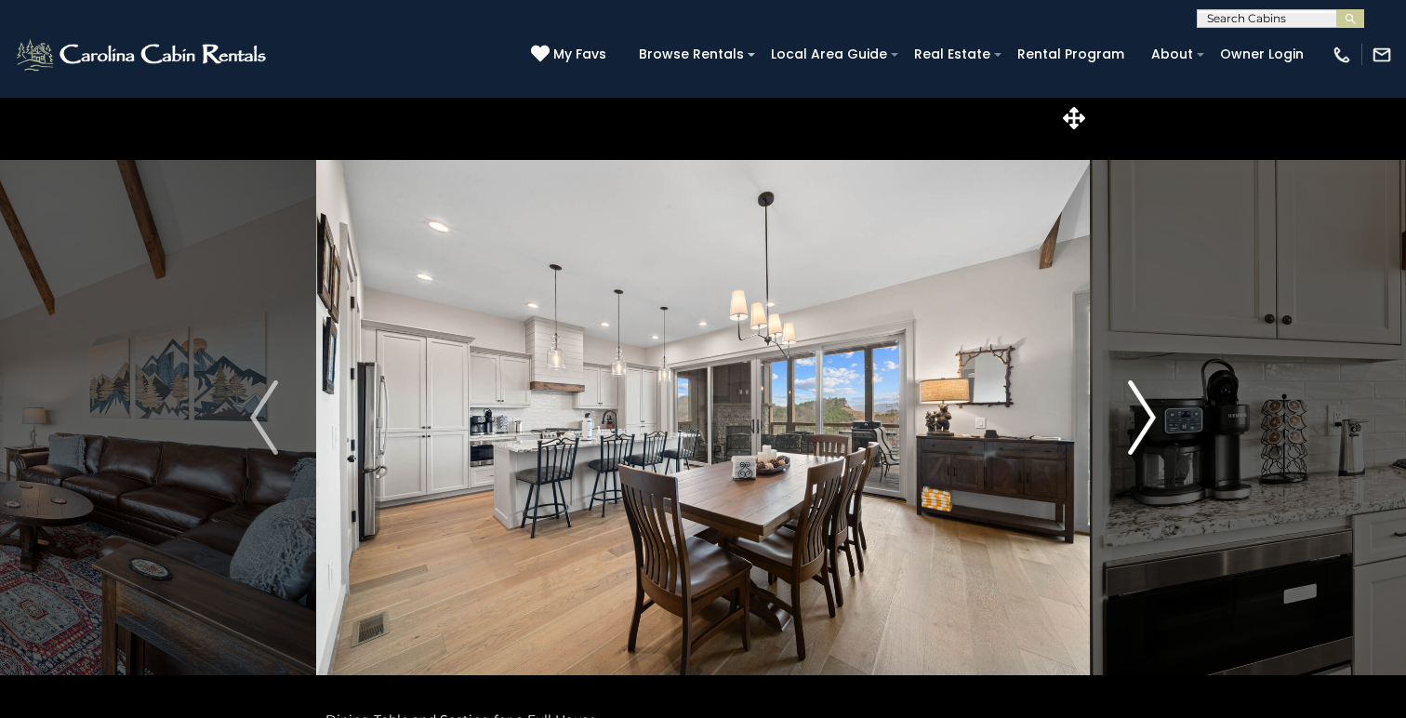
click at [1151, 411] on img "Next" at bounding box center [1142, 417] width 28 height 74
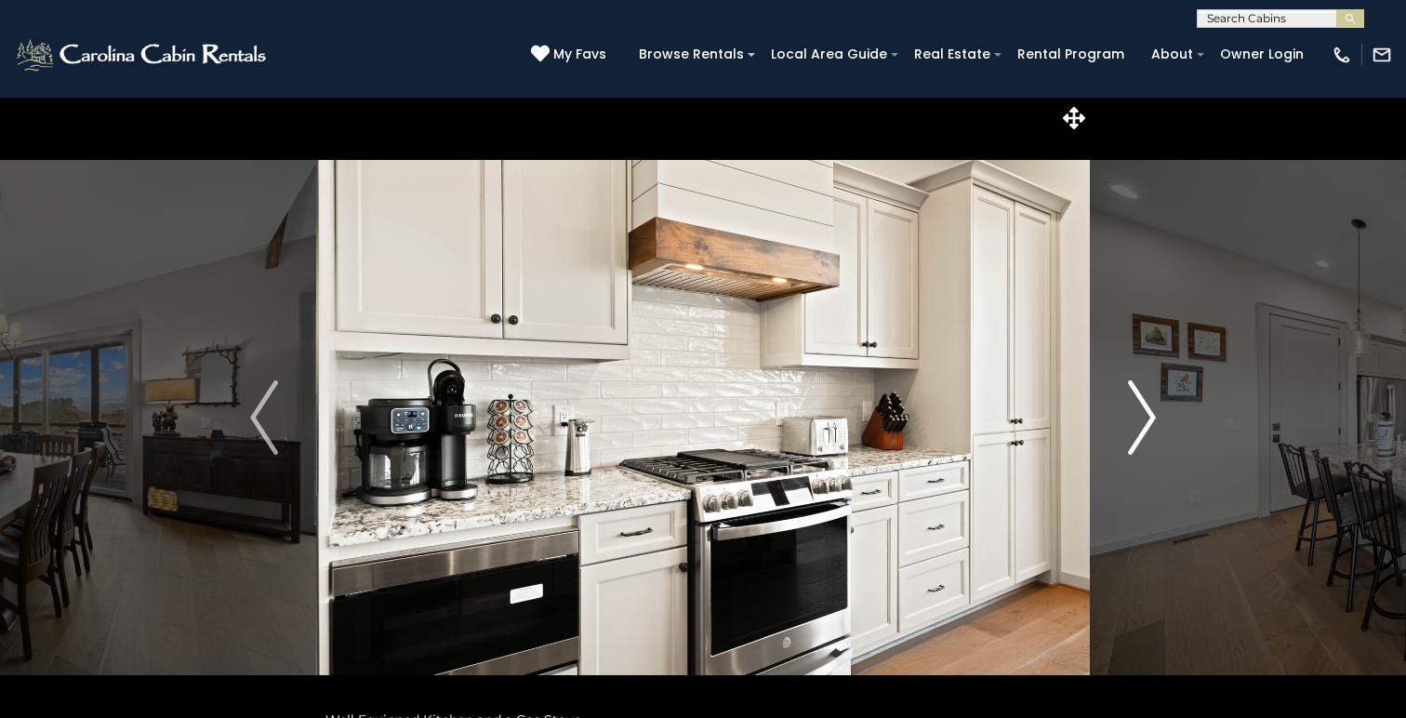
click at [1148, 415] on img "Next" at bounding box center [1142, 417] width 28 height 74
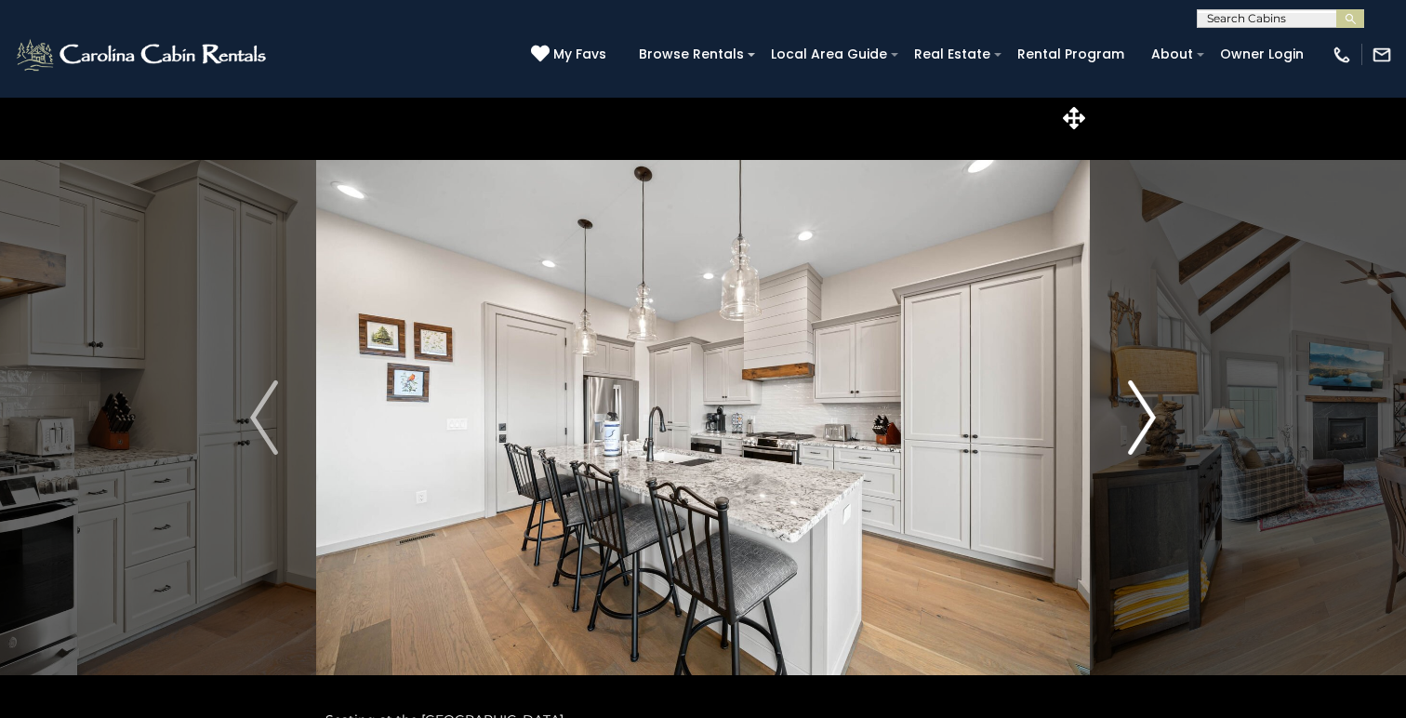
click at [1148, 415] on img "Next" at bounding box center [1142, 417] width 28 height 74
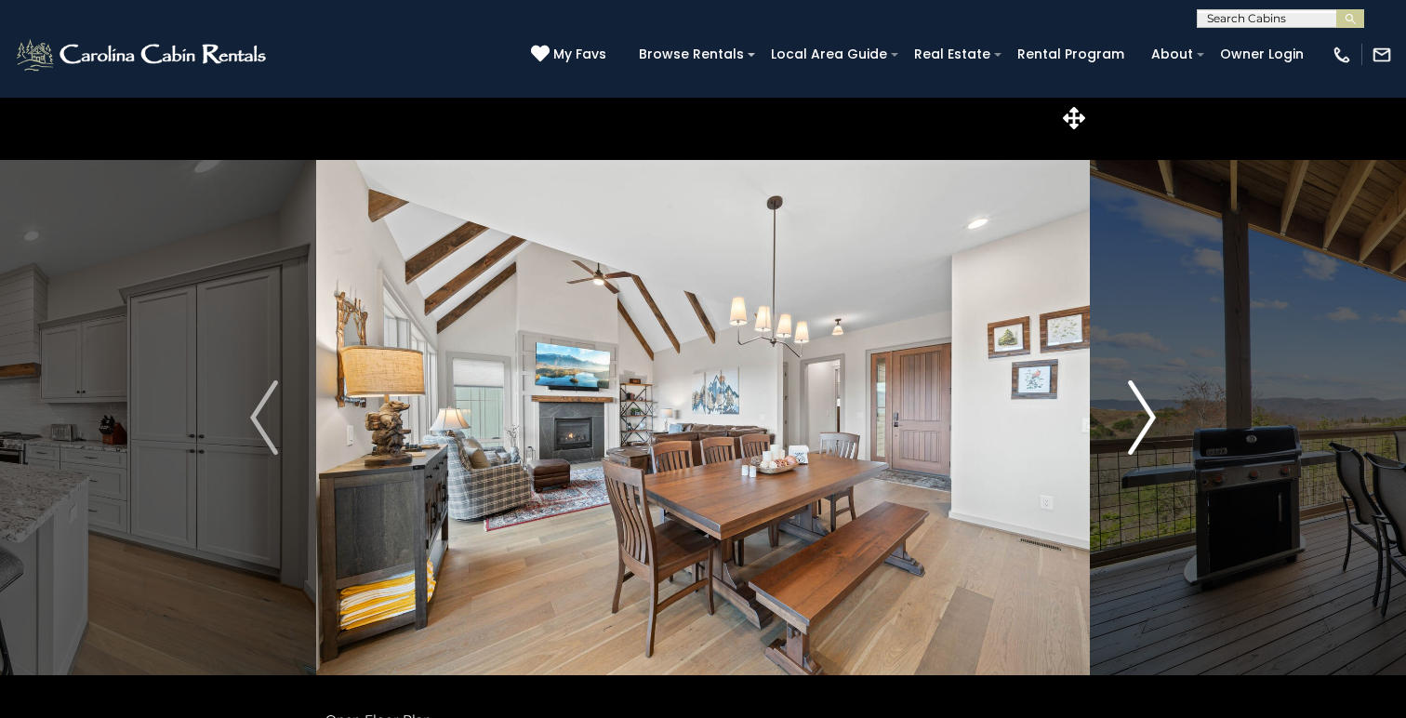
click at [1148, 415] on img "Next" at bounding box center [1142, 417] width 28 height 74
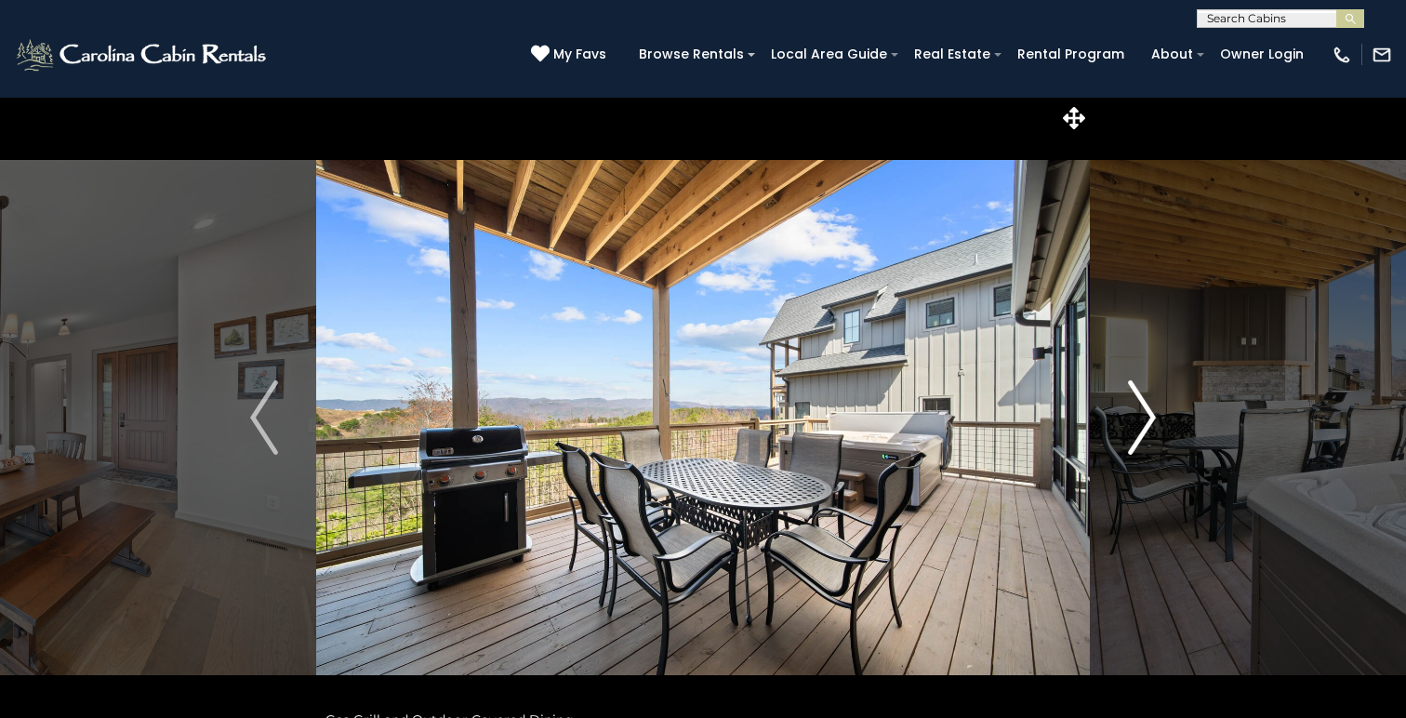
click at [1148, 415] on img "Next" at bounding box center [1142, 417] width 28 height 74
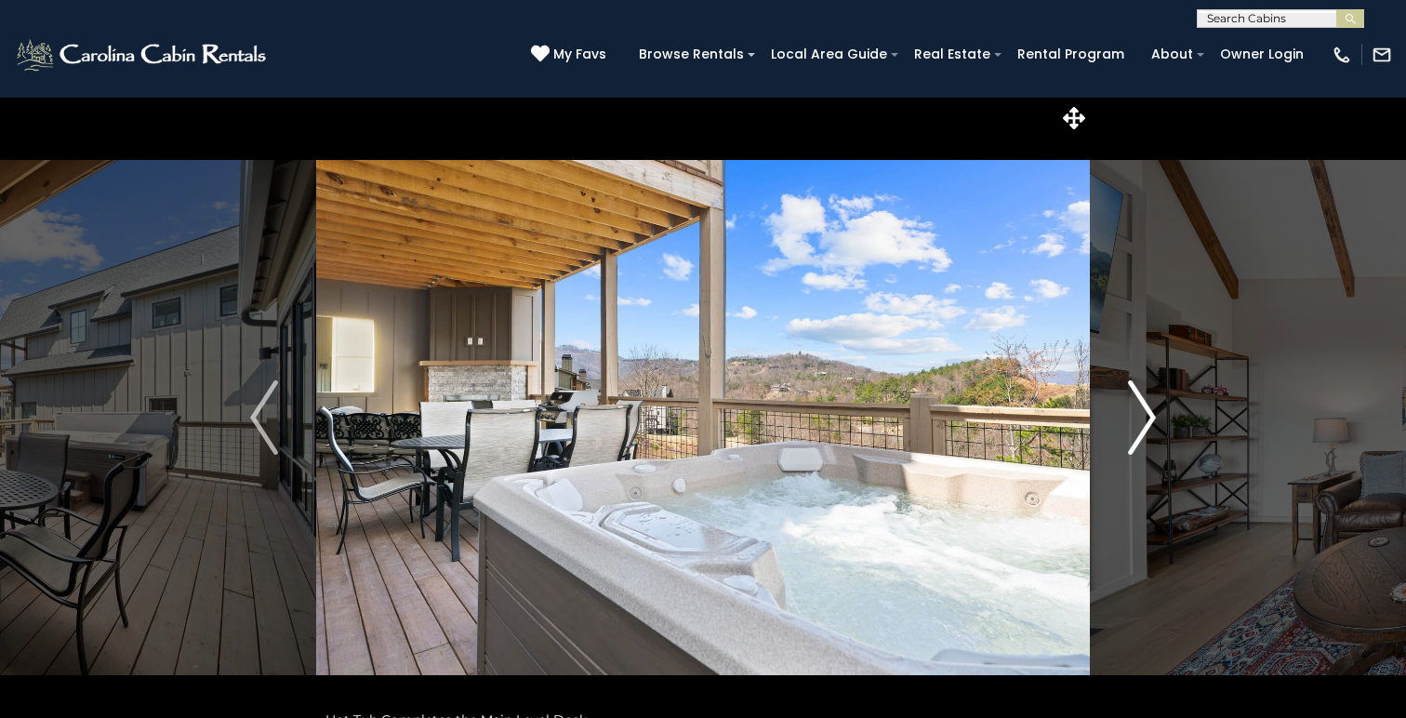
click at [1148, 415] on img "Next" at bounding box center [1142, 417] width 28 height 74
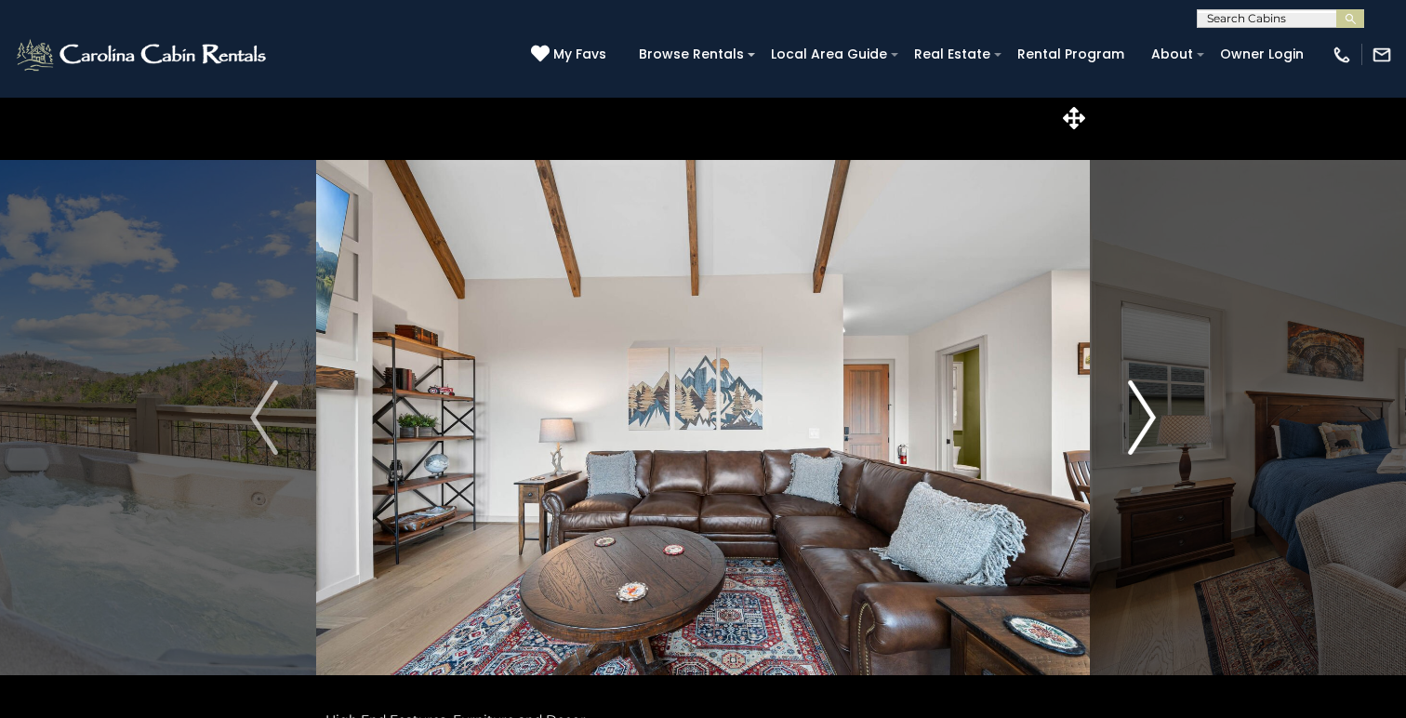
click at [1148, 415] on img "Next" at bounding box center [1142, 417] width 28 height 74
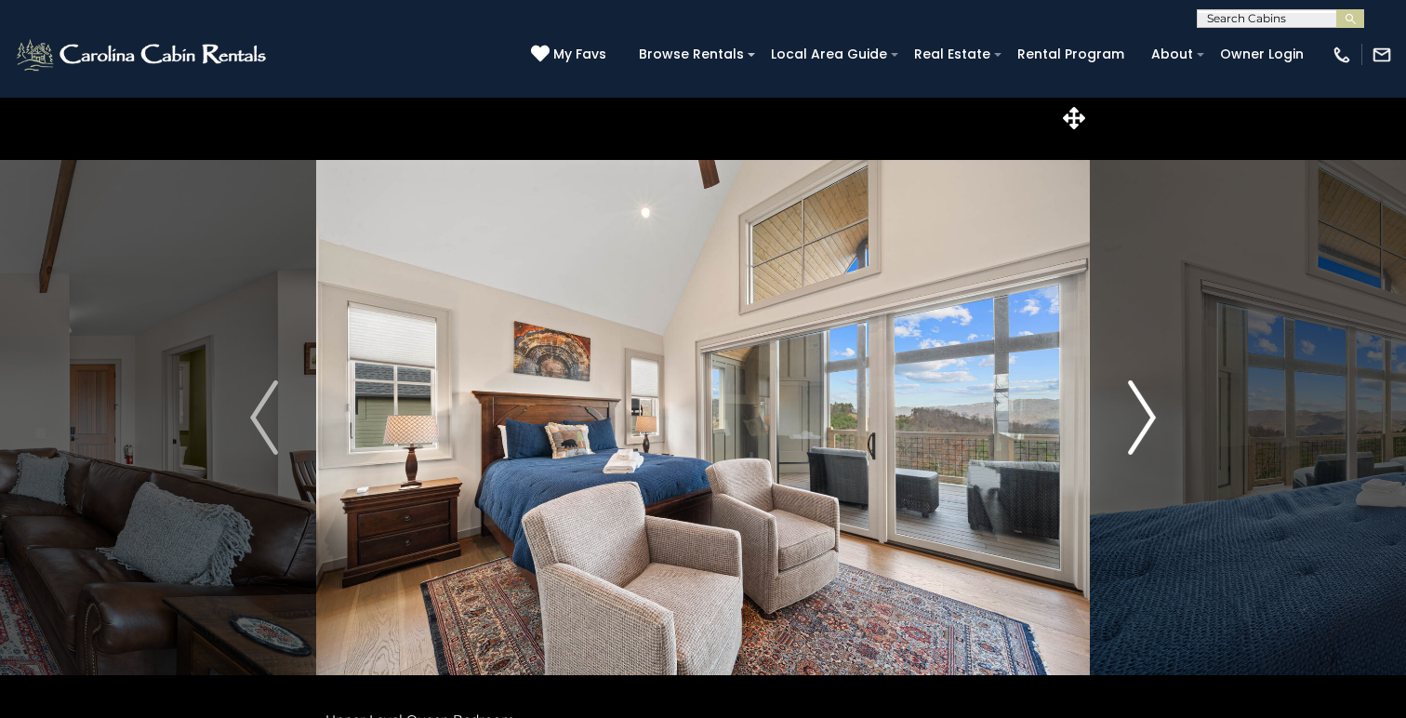
click at [1148, 415] on img "Next" at bounding box center [1142, 417] width 28 height 74
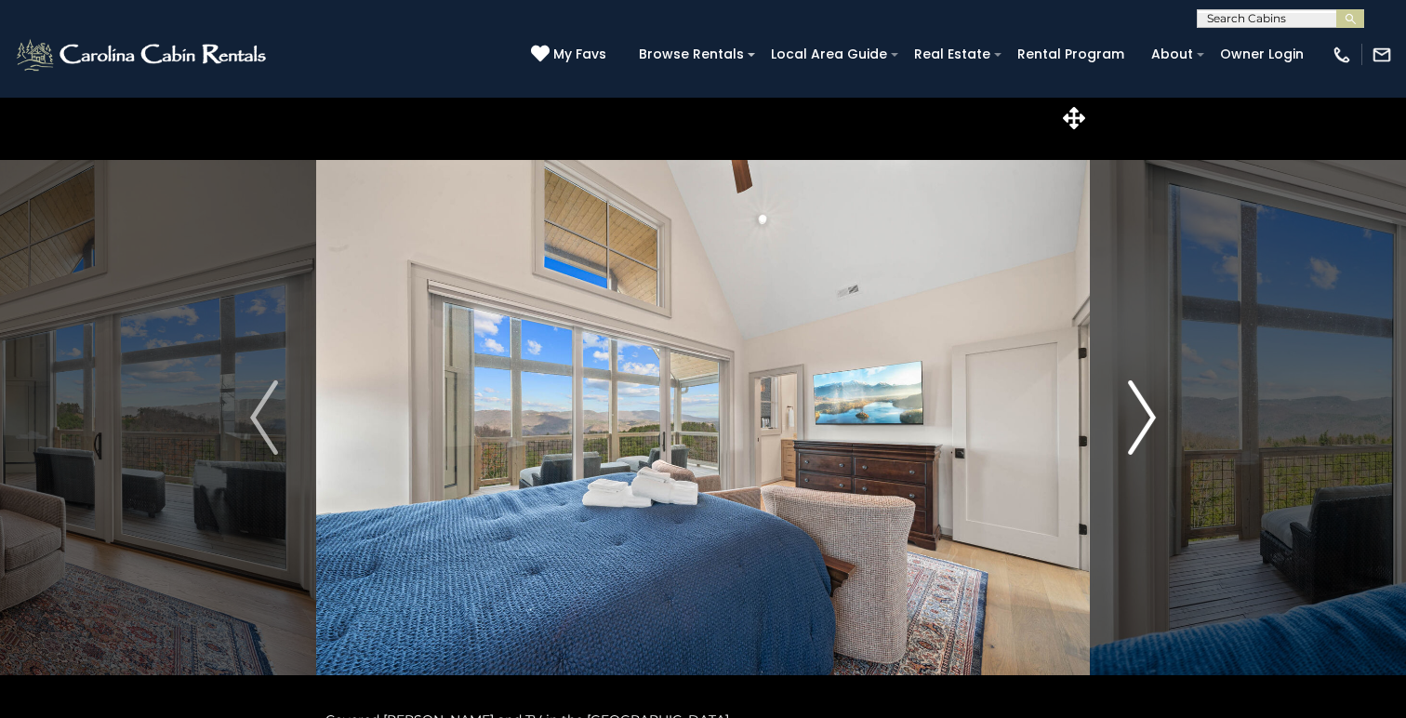
click at [1148, 415] on img "Next" at bounding box center [1142, 417] width 28 height 74
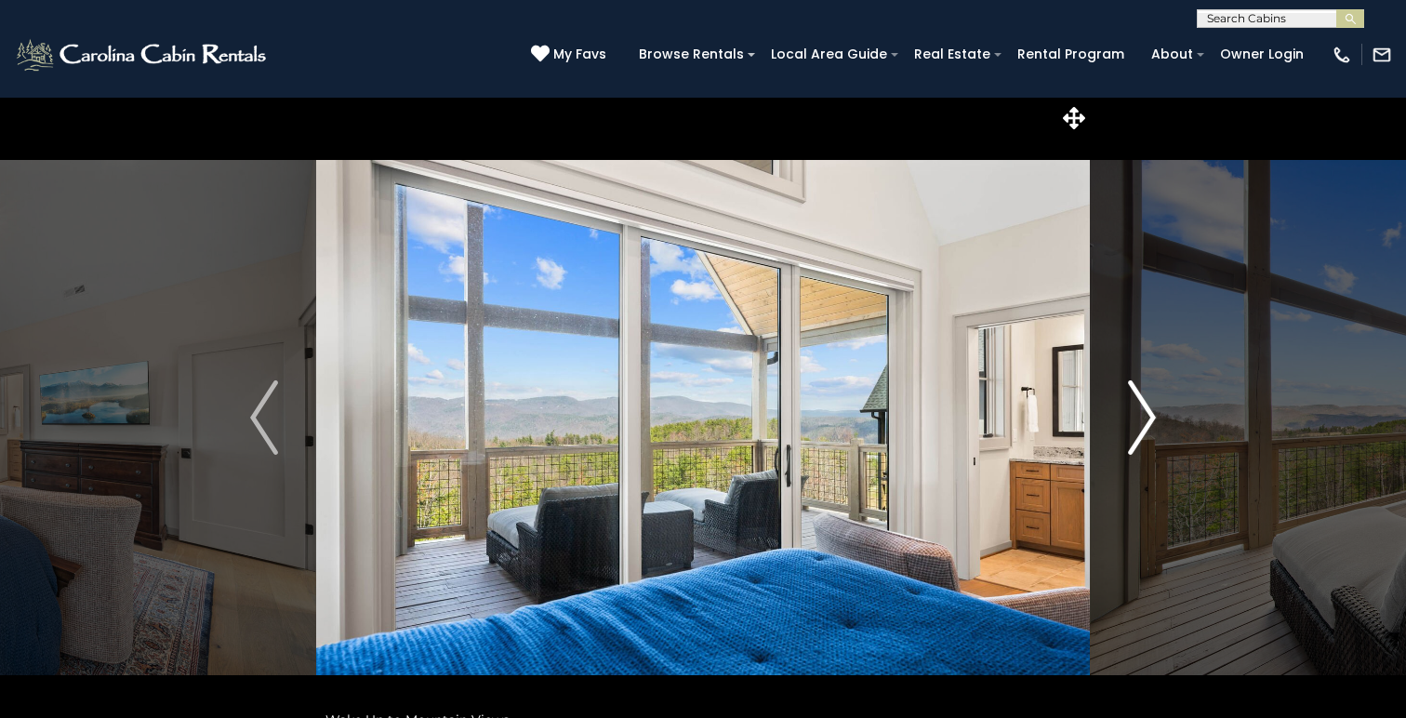
click at [1148, 415] on img "Next" at bounding box center [1142, 417] width 28 height 74
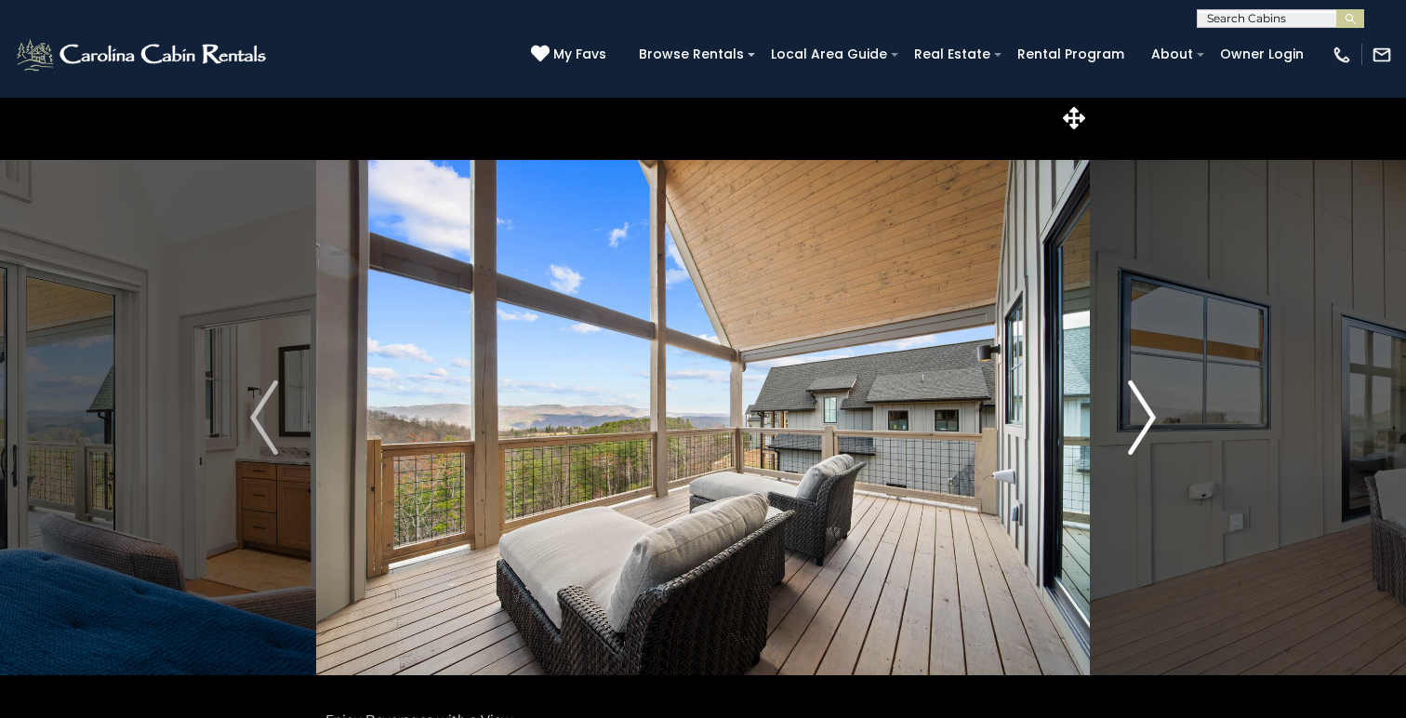
click at [1148, 415] on img "Next" at bounding box center [1142, 417] width 28 height 74
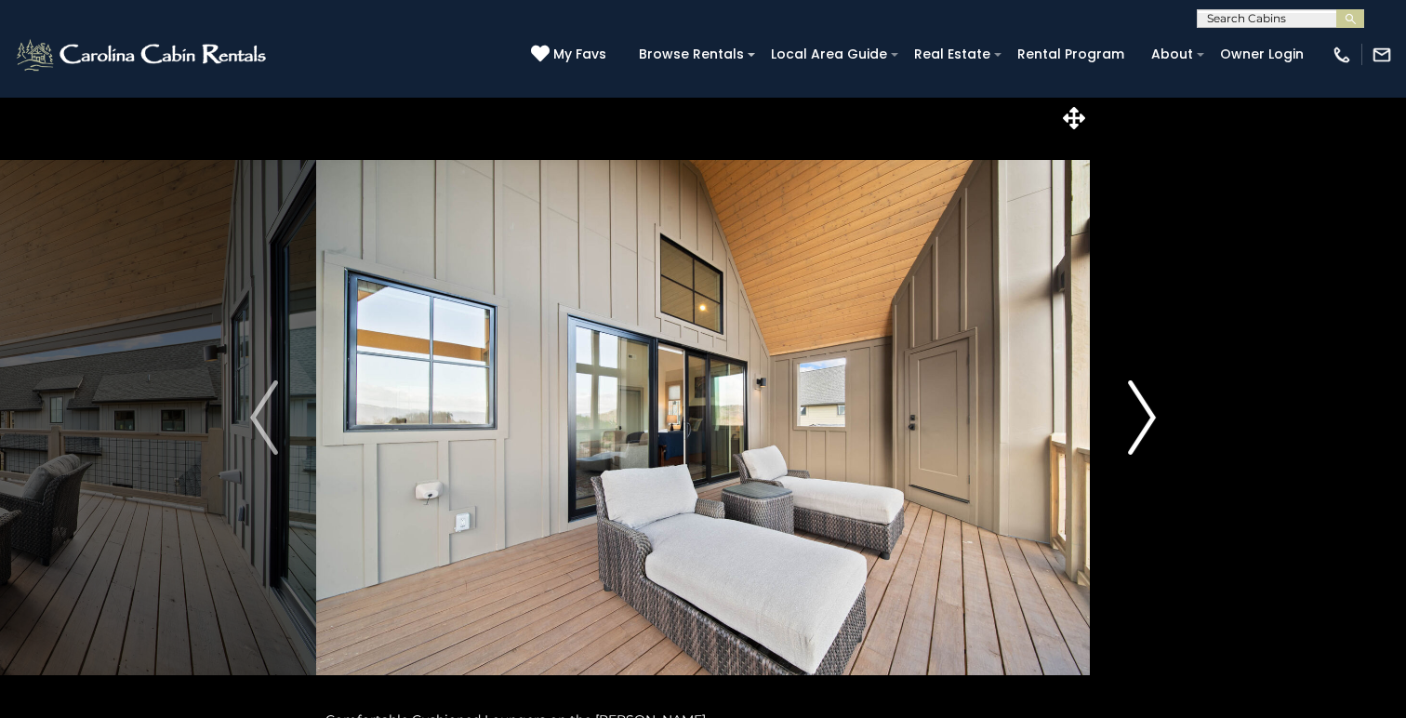
click at [1148, 415] on img "Next" at bounding box center [1142, 417] width 28 height 74
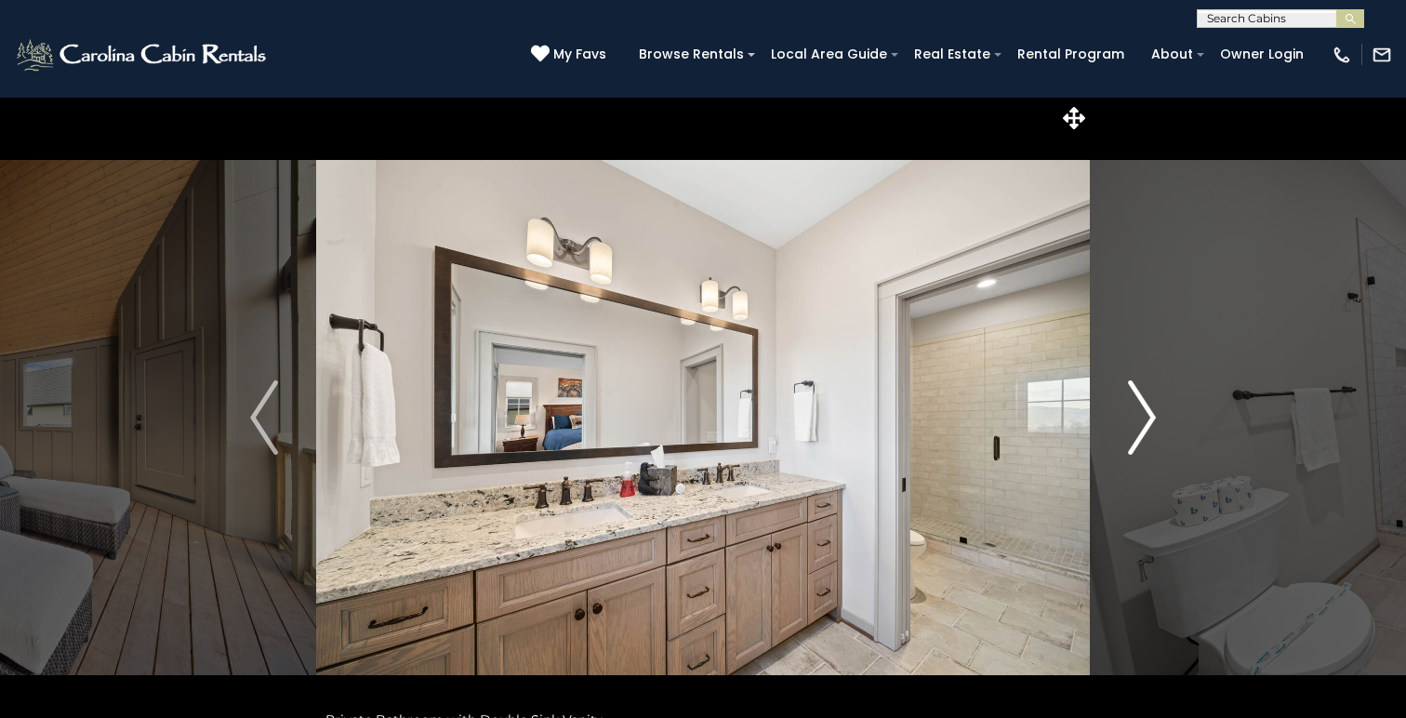
click at [1148, 415] on img "Next" at bounding box center [1142, 417] width 28 height 74
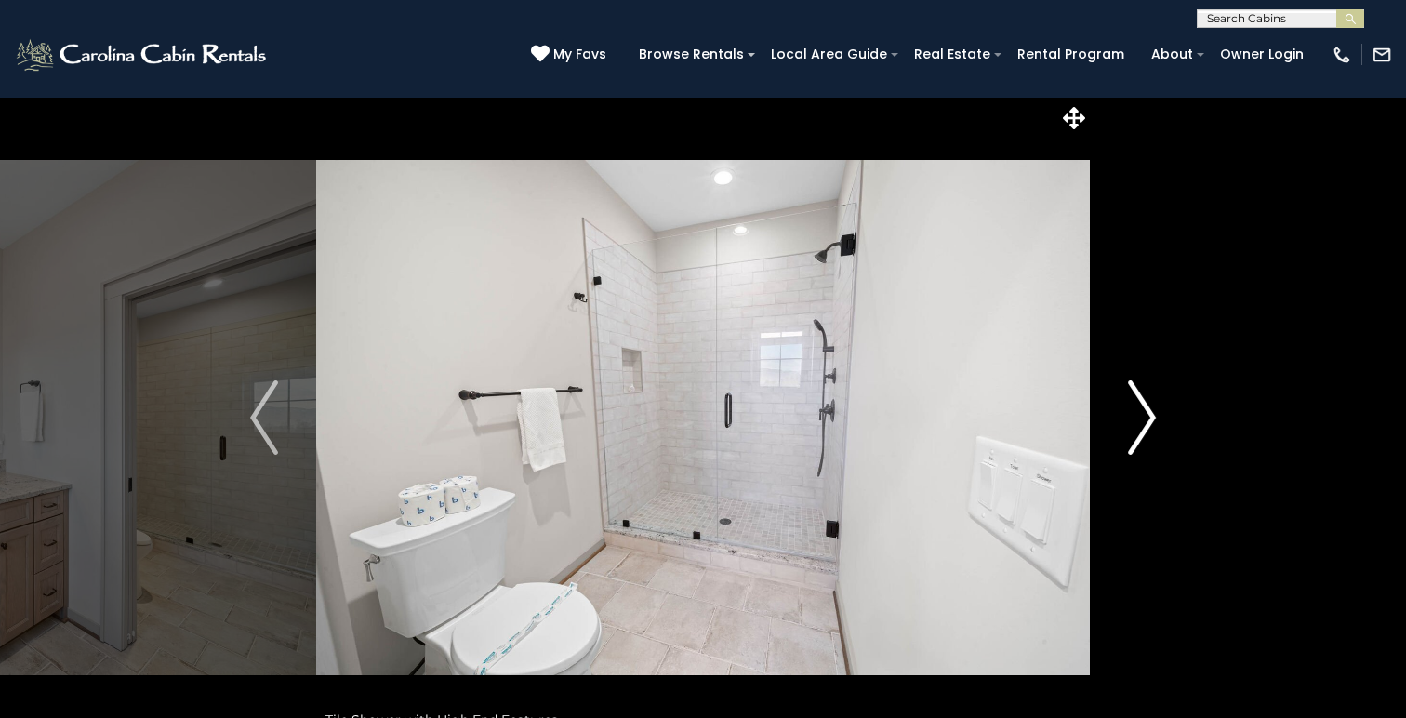
click at [1148, 415] on img "Next" at bounding box center [1142, 417] width 28 height 74
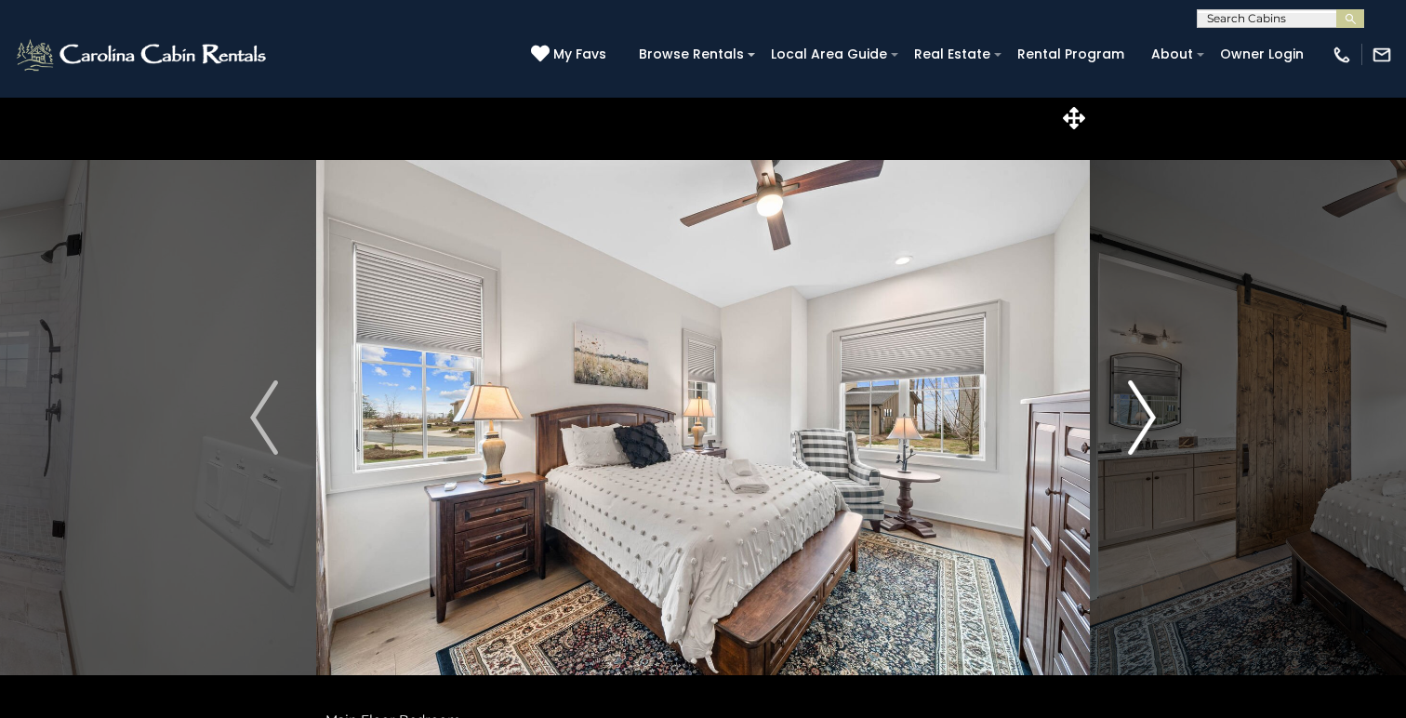
click at [1148, 415] on img "Next" at bounding box center [1142, 417] width 28 height 74
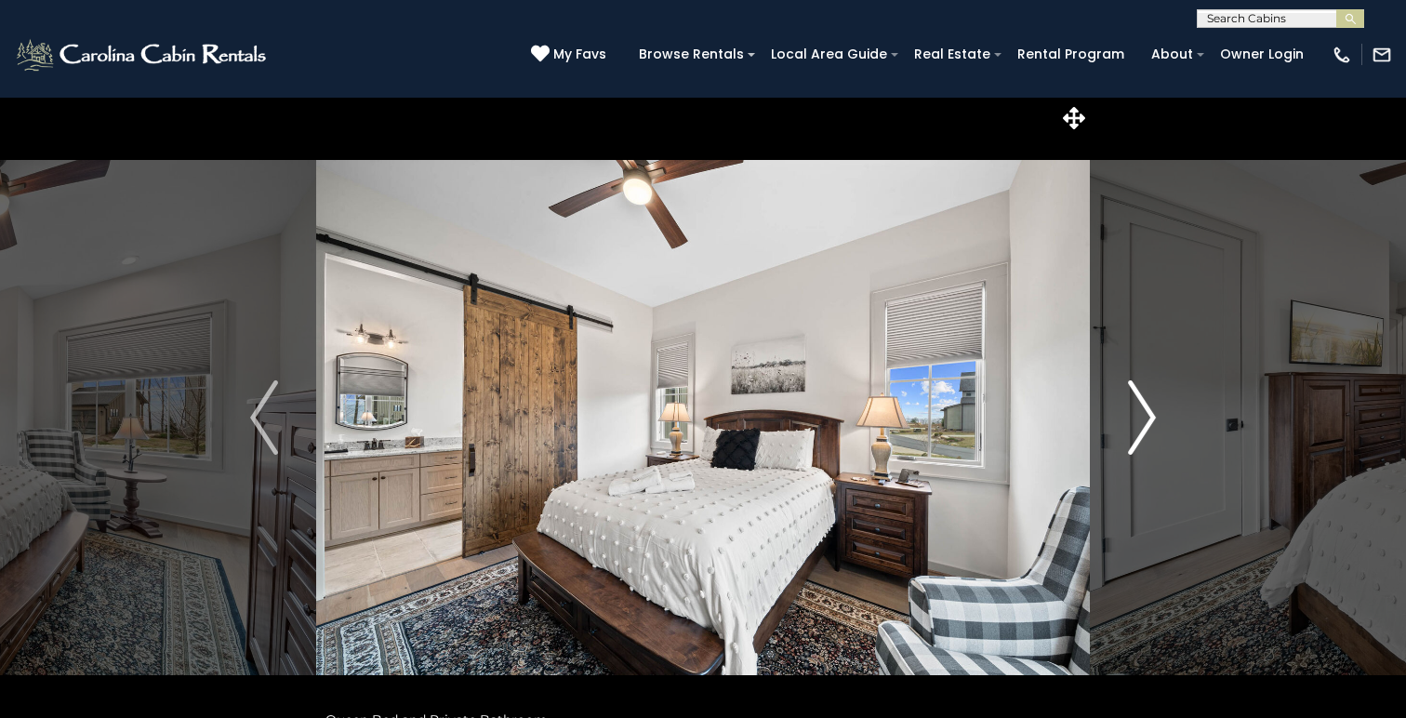
click at [1148, 415] on img "Next" at bounding box center [1142, 417] width 28 height 74
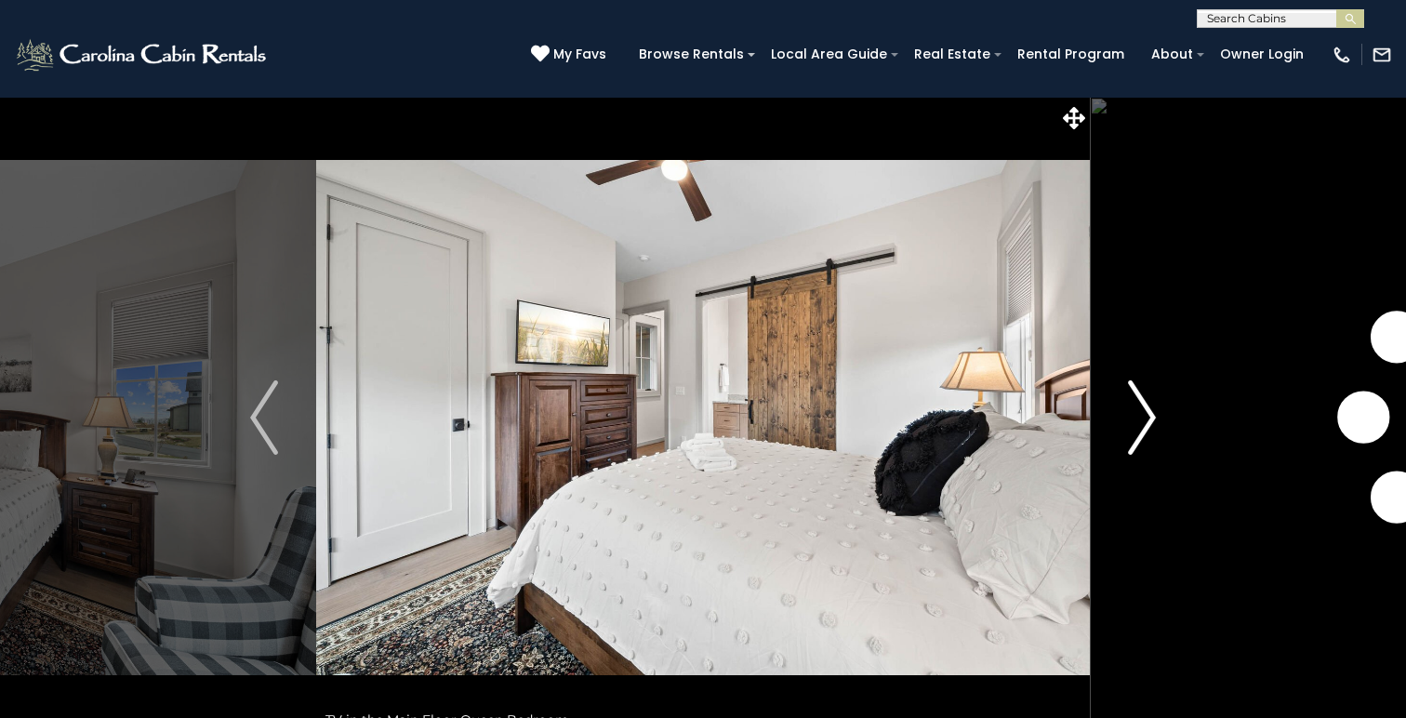
click at [1148, 415] on img "Next" at bounding box center [1142, 417] width 28 height 74
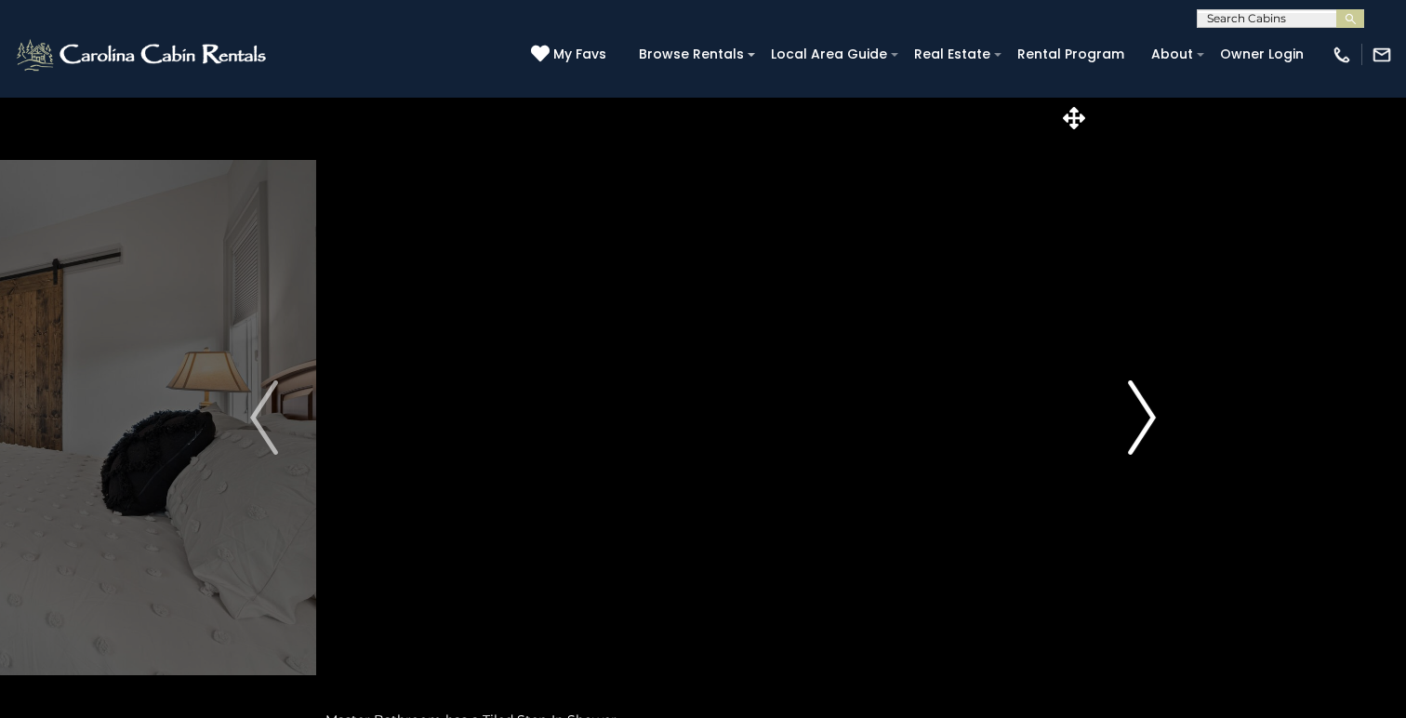
click at [1148, 415] on img "Next" at bounding box center [1142, 417] width 28 height 74
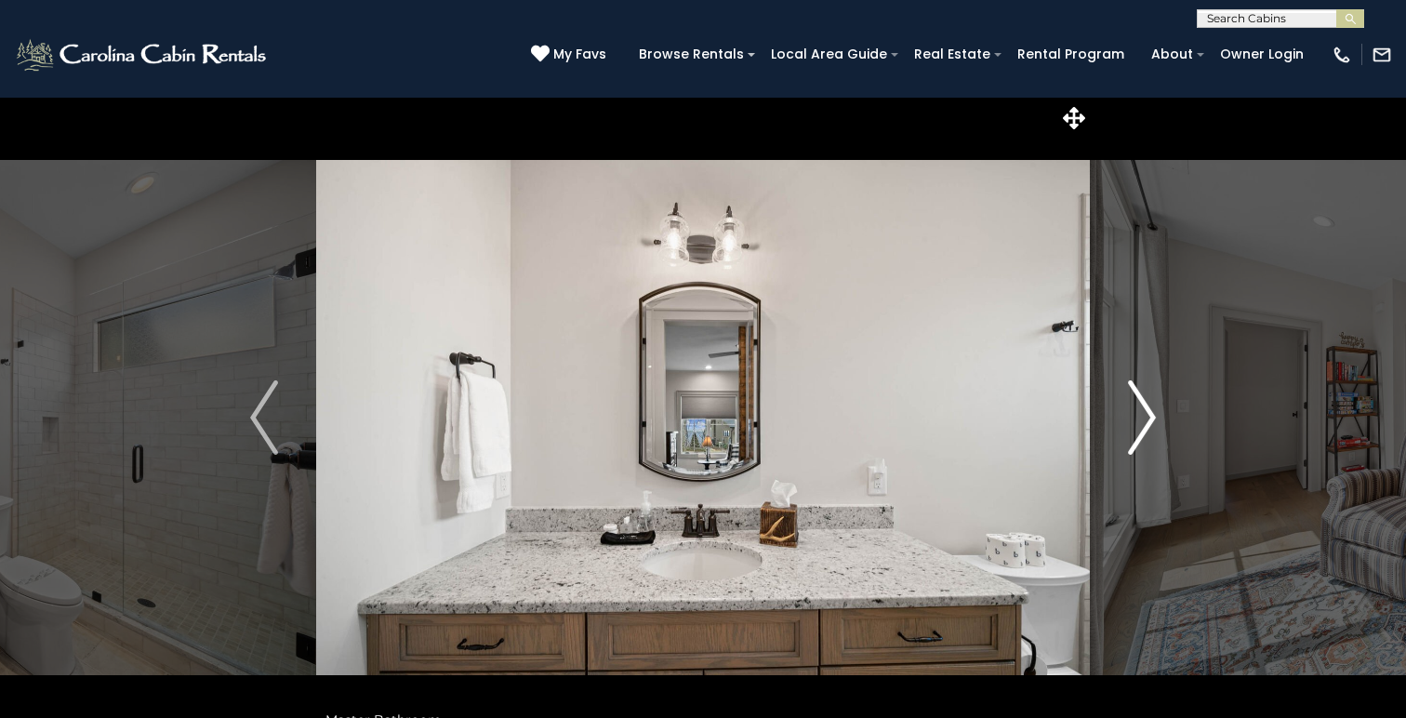
click at [1148, 415] on img "Next" at bounding box center [1142, 417] width 28 height 74
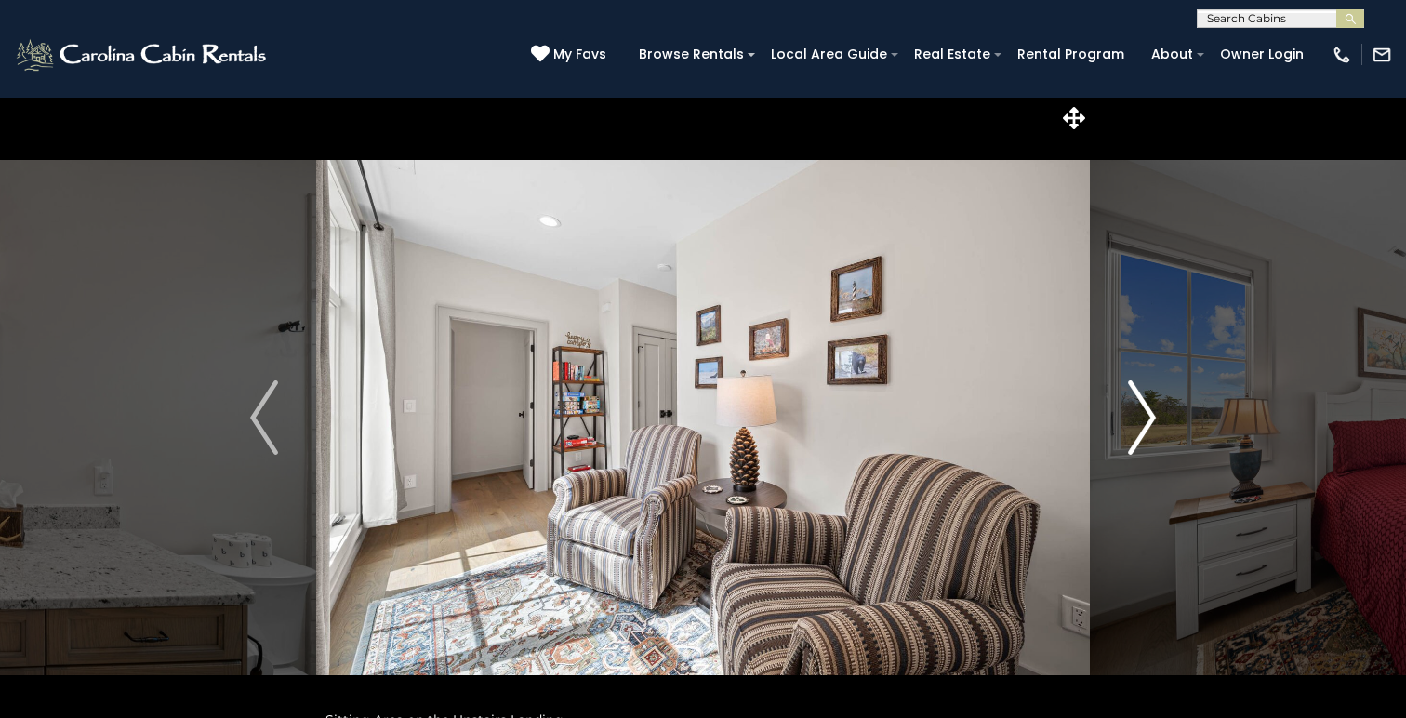
click at [1148, 415] on img "Next" at bounding box center [1142, 417] width 28 height 74
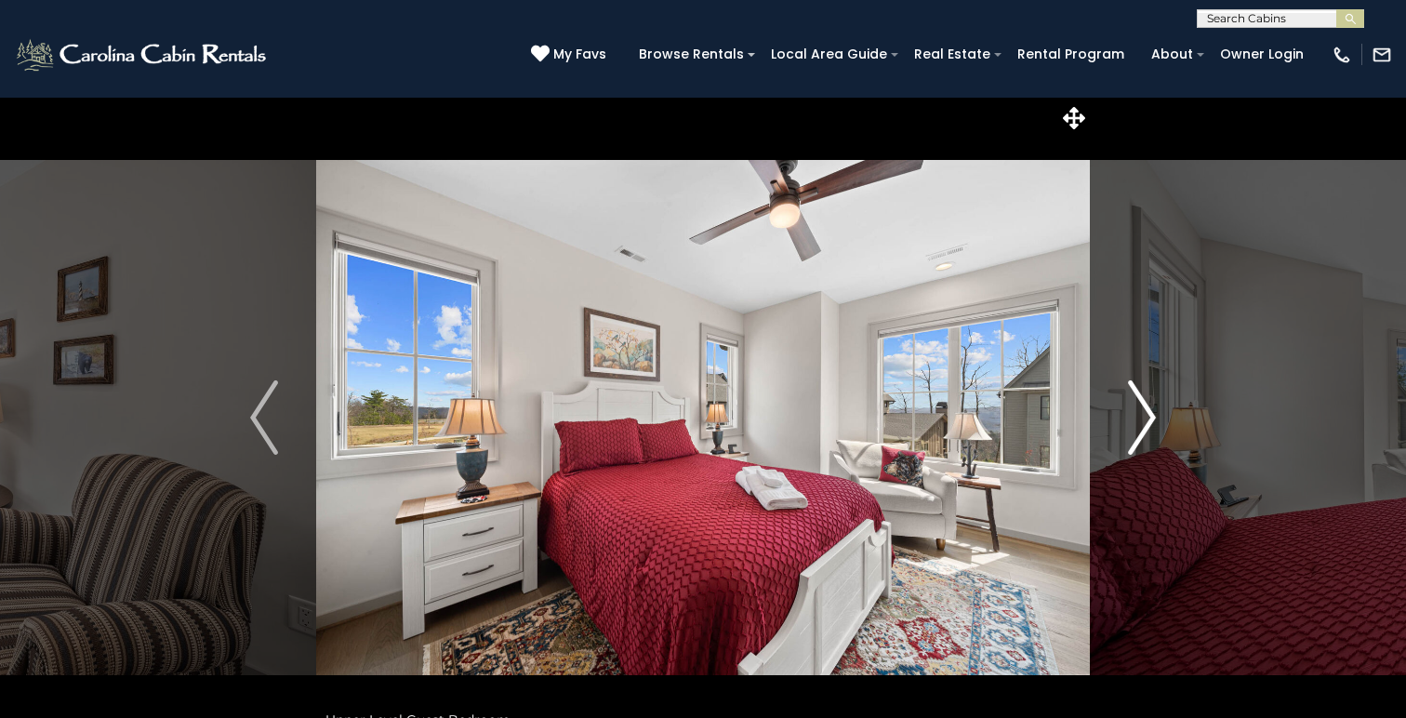
click at [1148, 415] on img "Next" at bounding box center [1142, 417] width 28 height 74
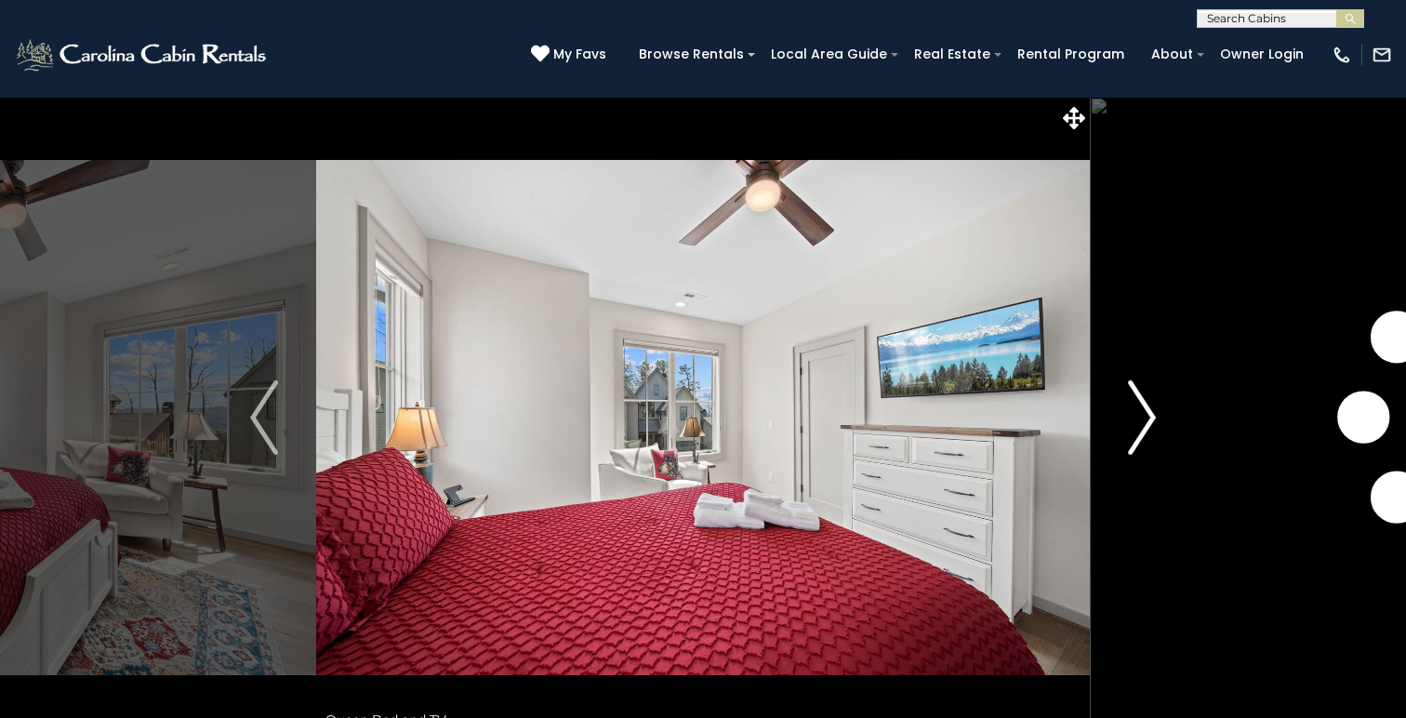
click at [1148, 415] on img "Next" at bounding box center [1142, 417] width 28 height 74
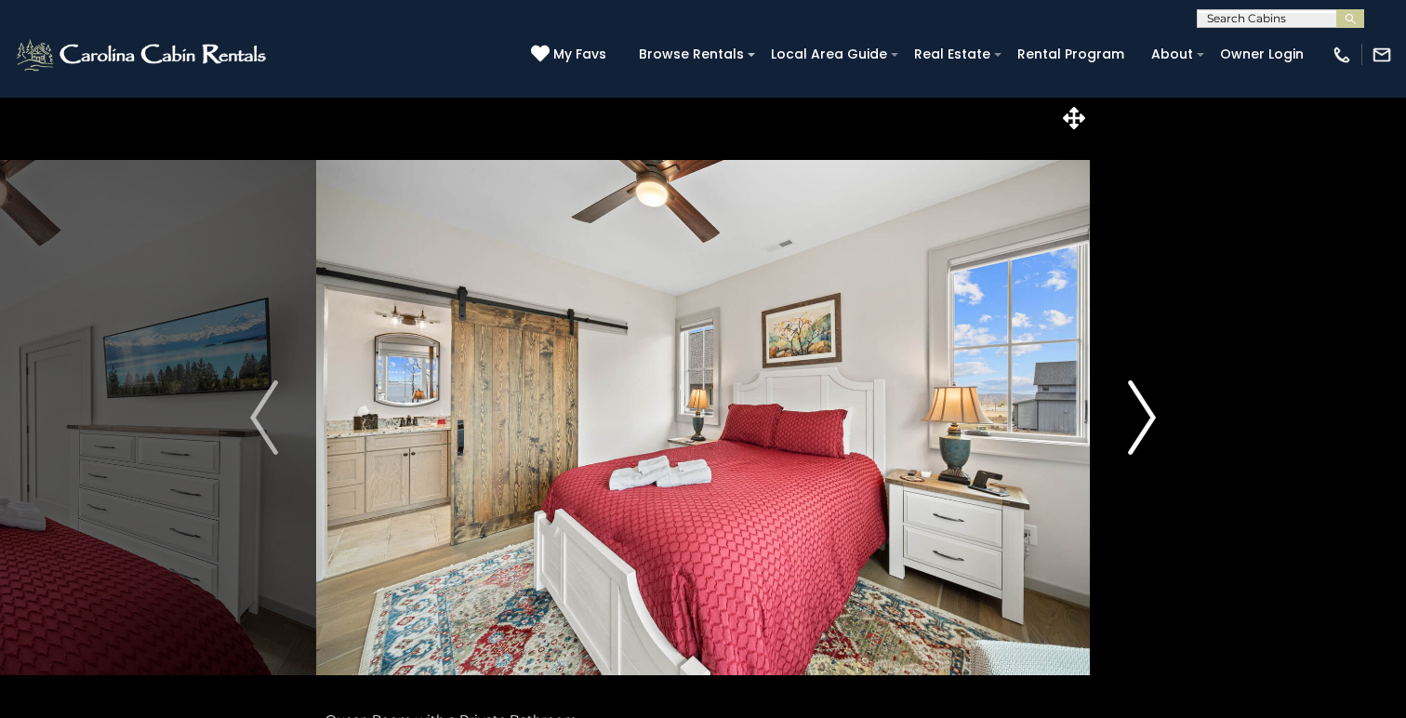
click at [1148, 415] on img "Next" at bounding box center [1142, 417] width 28 height 74
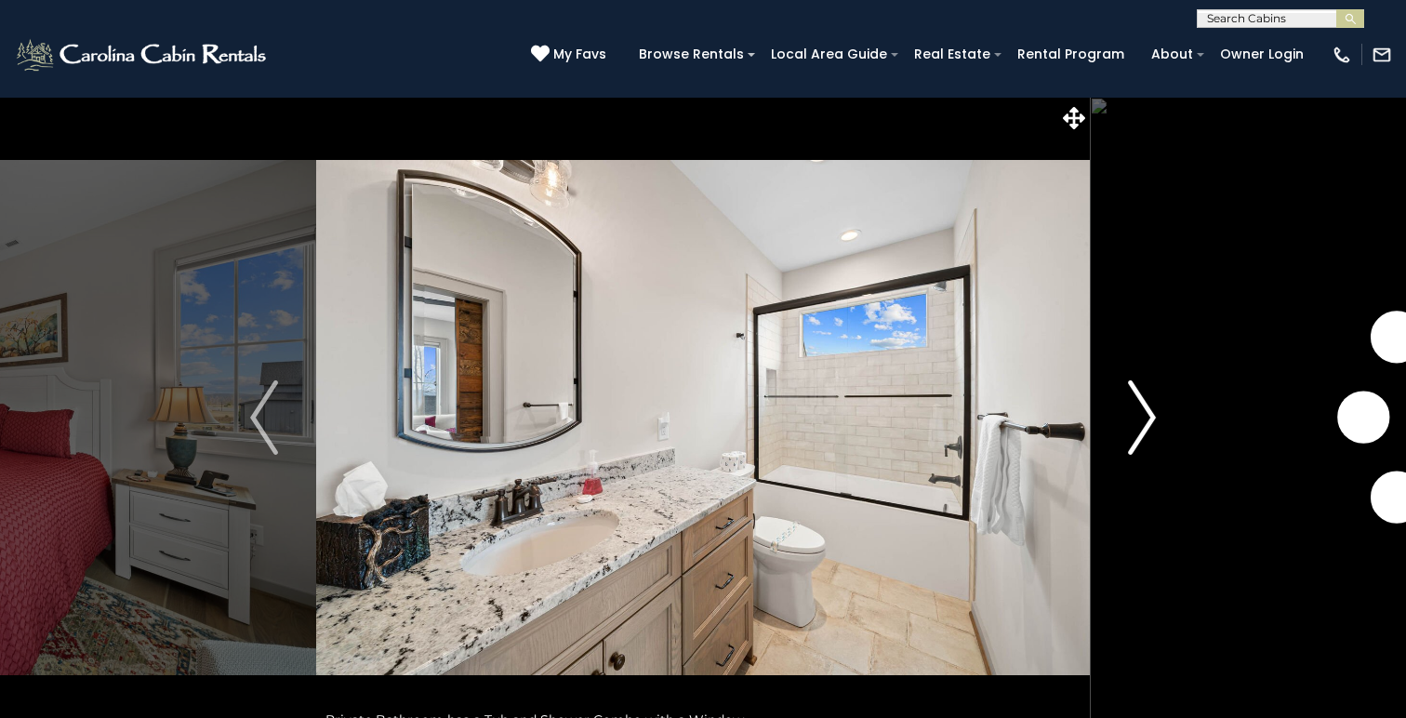
click at [1148, 415] on img "Next" at bounding box center [1142, 417] width 28 height 74
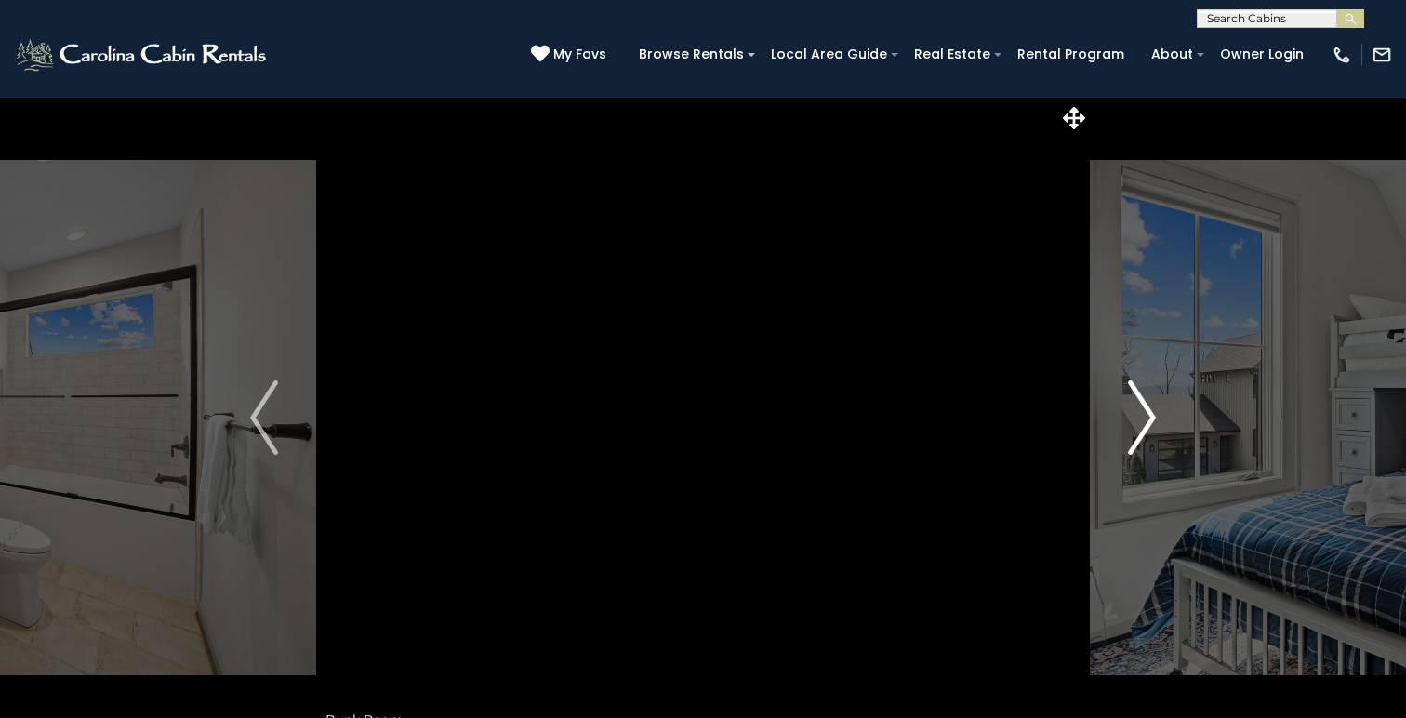
click at [1148, 415] on img "Next" at bounding box center [1142, 417] width 28 height 74
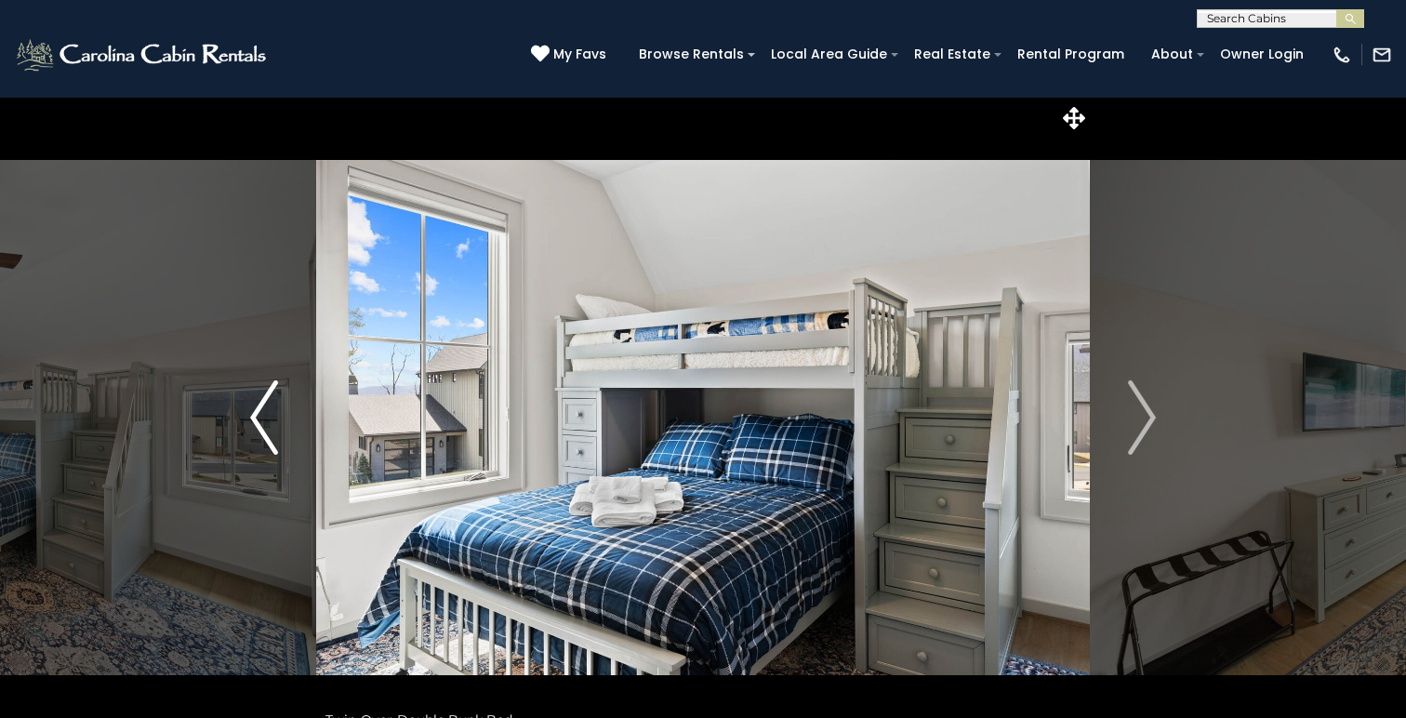
click at [247, 414] on button "Previous" at bounding box center [264, 418] width 104 height 642
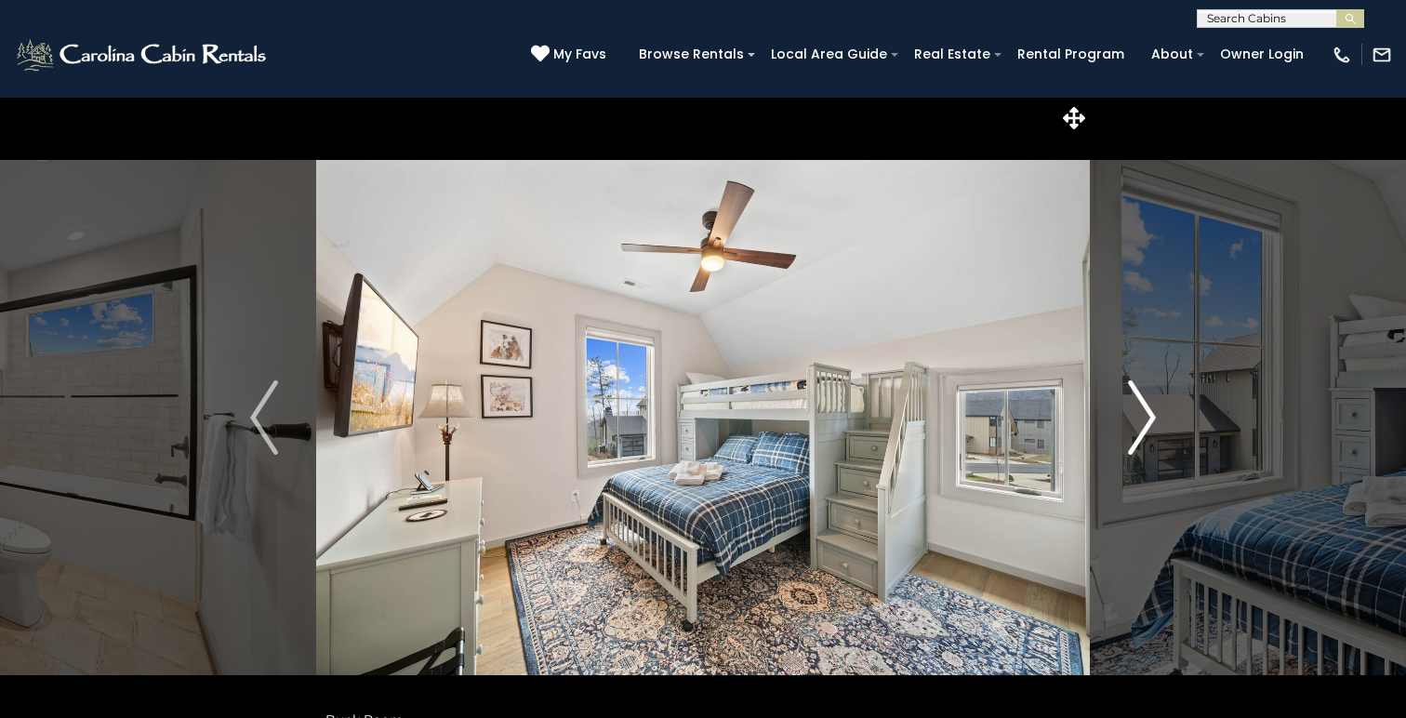
click at [1150, 419] on img "Next" at bounding box center [1142, 417] width 28 height 74
